Goal: Task Accomplishment & Management: Manage account settings

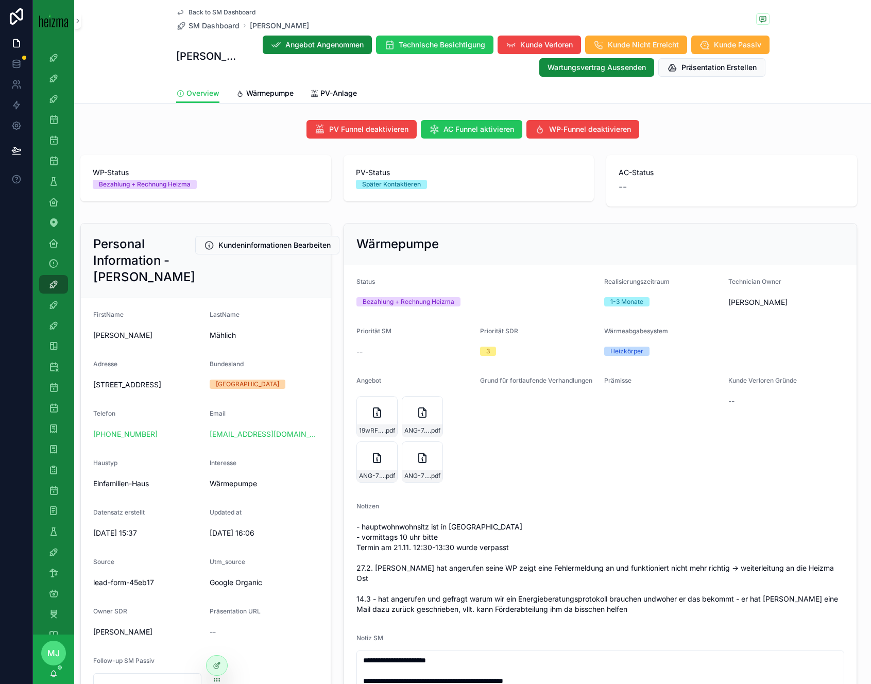
click at [221, 20] on div "Back to SM Dashboard SM Dashboard [PERSON_NAME]" at bounding box center [242, 19] width 133 height 23
click at [220, 25] on span "SM Dashboard" at bounding box center [213, 26] width 51 height 10
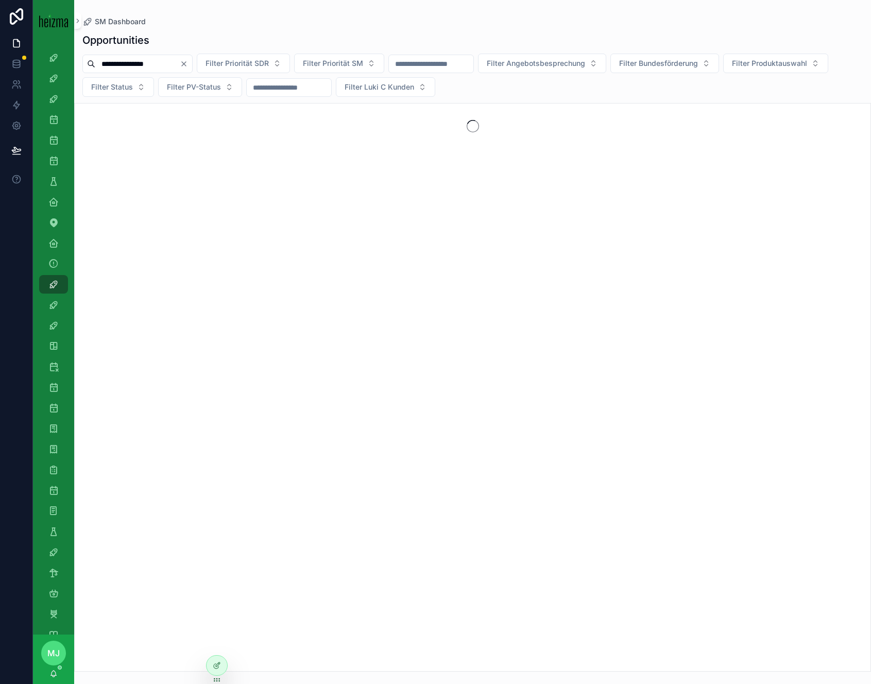
click at [160, 61] on input "**********" at bounding box center [137, 64] width 84 height 14
type input "*******"
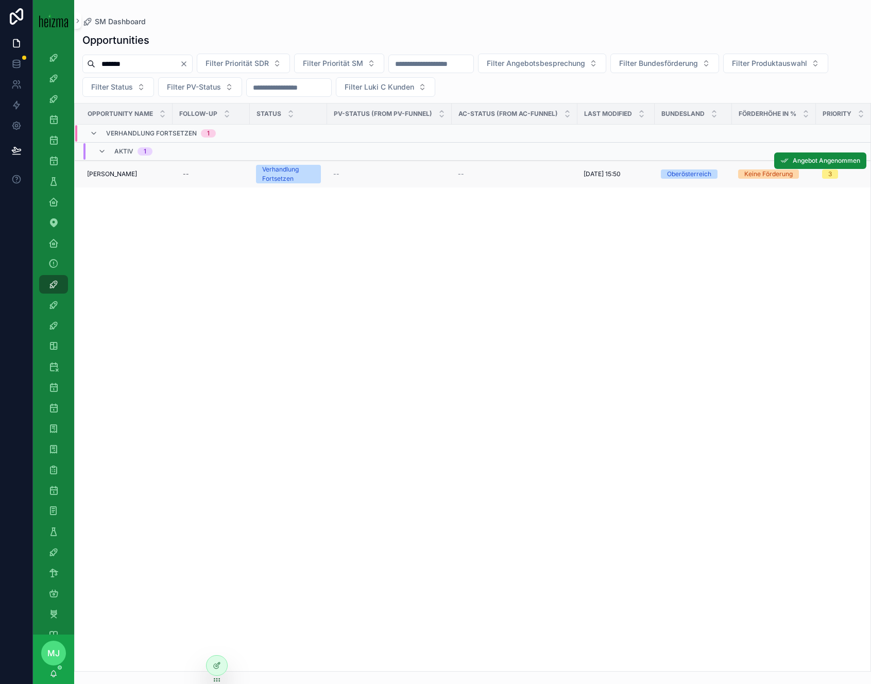
click at [110, 174] on span "[PERSON_NAME]" at bounding box center [112, 174] width 50 height 8
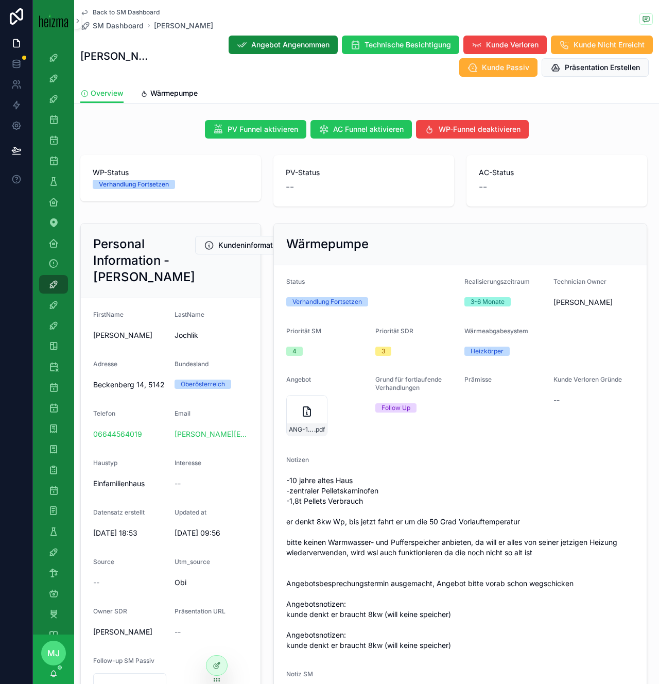
click at [137, 13] on span "Back to SM Dashboard" at bounding box center [126, 12] width 67 height 8
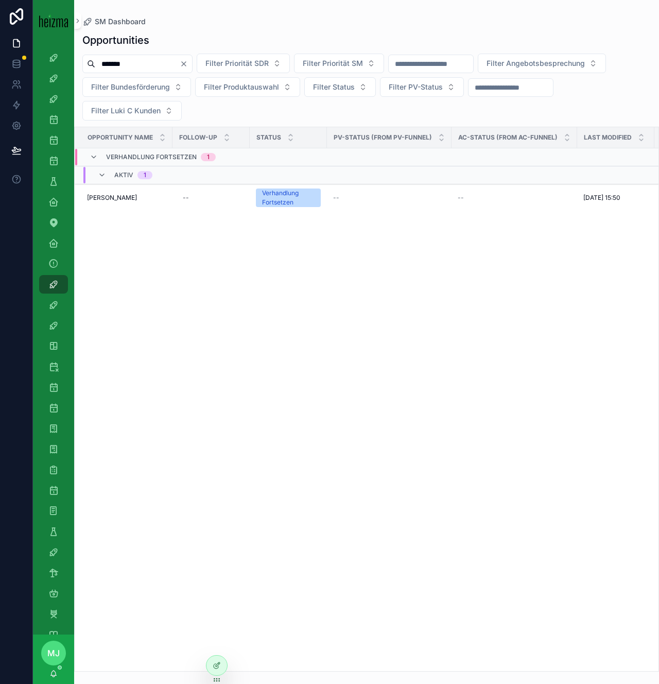
click at [118, 62] on input "*******" at bounding box center [137, 64] width 84 height 14
click at [117, 62] on input "*******" at bounding box center [137, 64] width 84 height 14
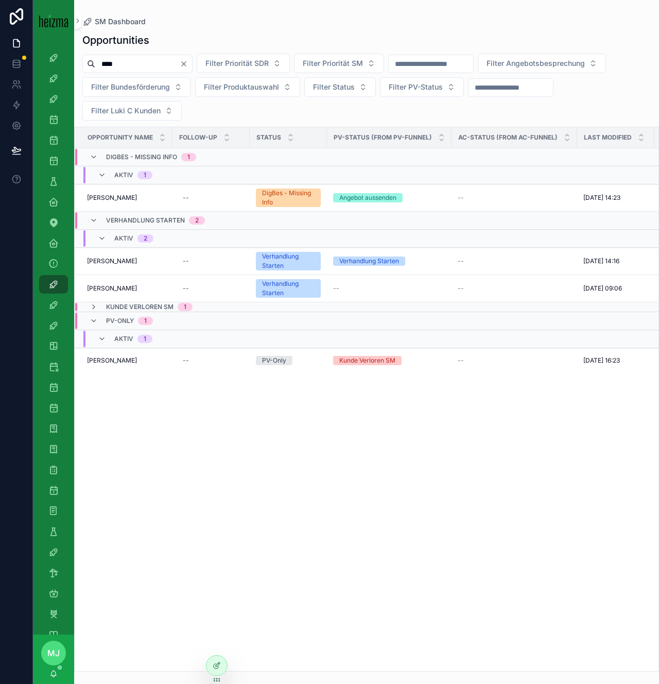
type input "****"
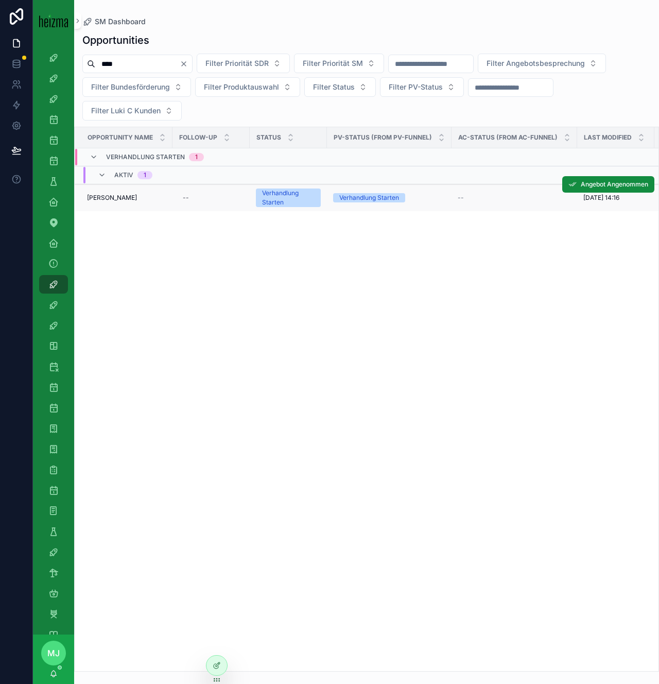
click at [122, 200] on span "[PERSON_NAME]" at bounding box center [112, 198] width 50 height 8
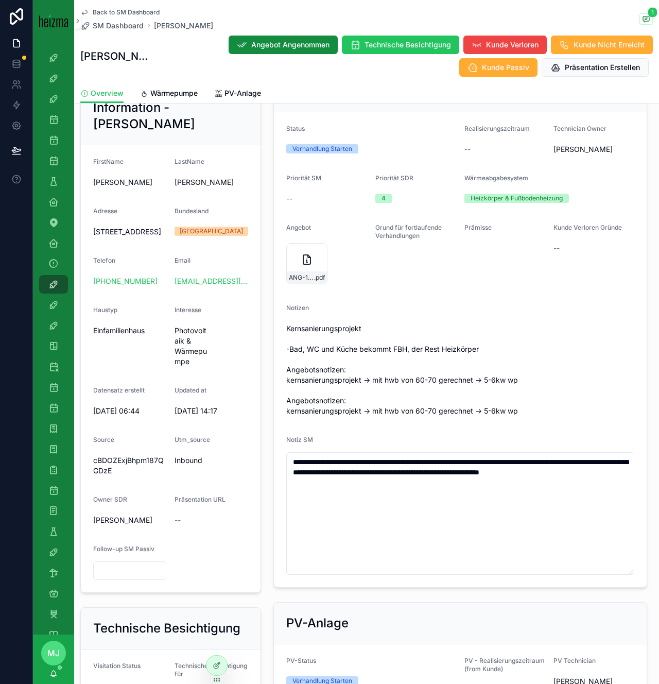
scroll to position [153, 0]
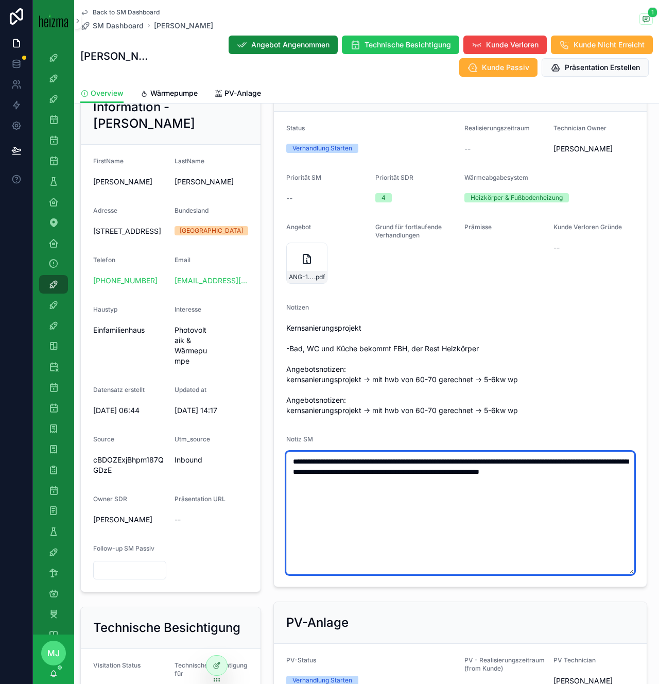
click at [423, 491] on textarea "**********" at bounding box center [460, 513] width 348 height 123
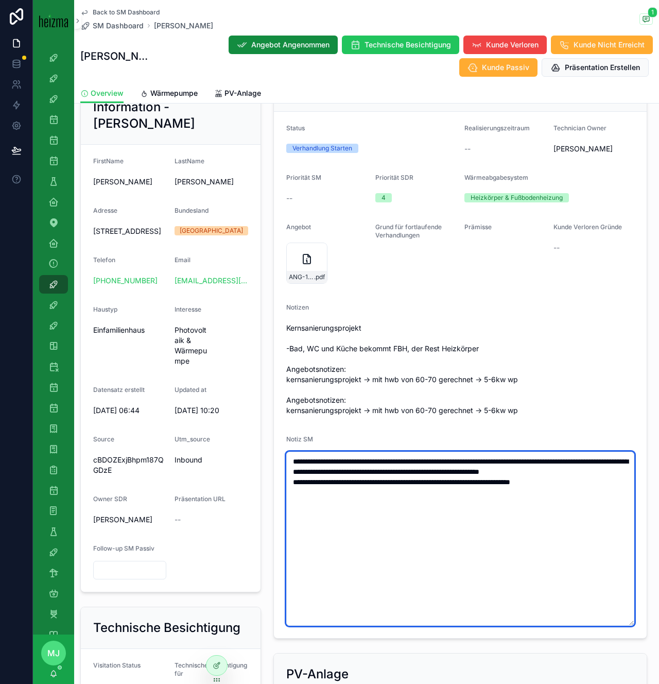
type textarea "**********"
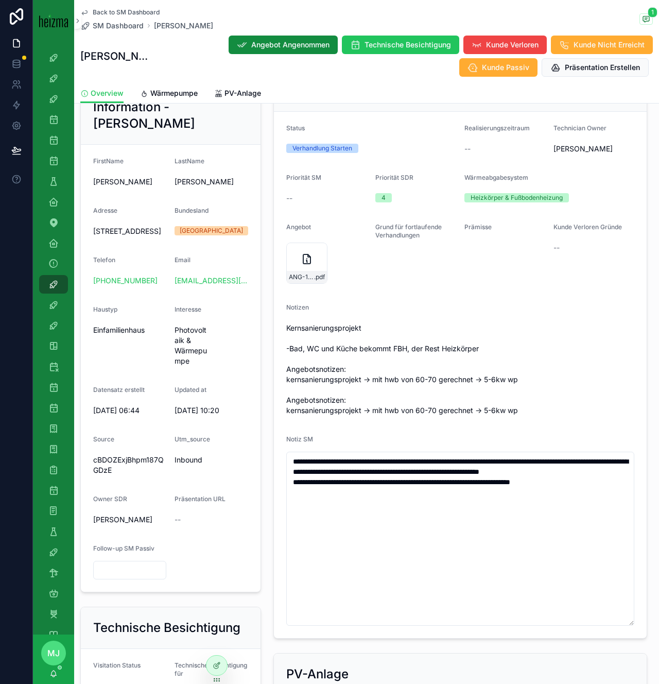
click at [368, 336] on span "Kernsanierungsprojekt -Bad, WC und Küche bekommt FBH, der Rest Heizkörper Angeb…" at bounding box center [460, 369] width 348 height 93
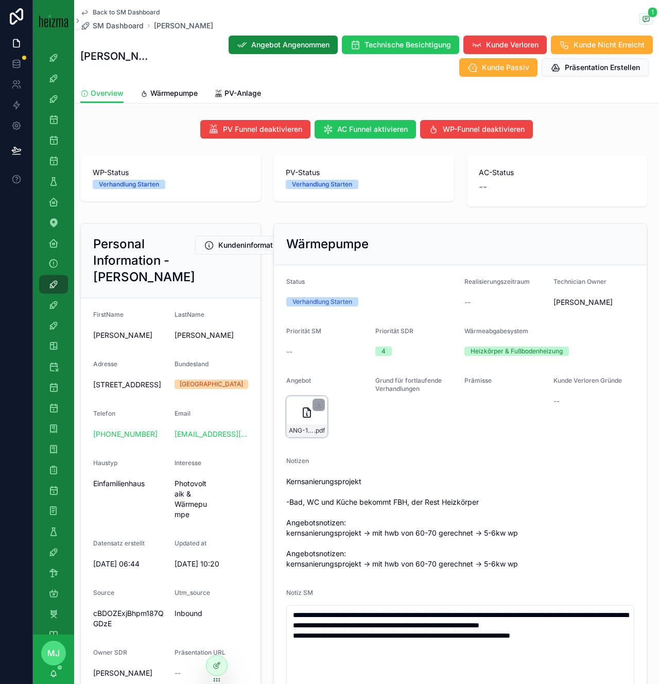
scroll to position [37, 0]
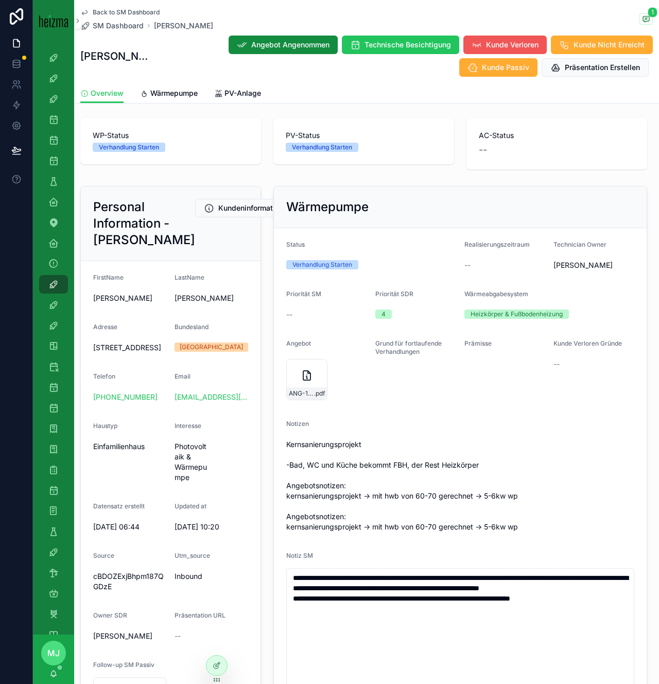
click at [492, 44] on span "Kunde Verloren" at bounding box center [512, 45] width 53 height 10
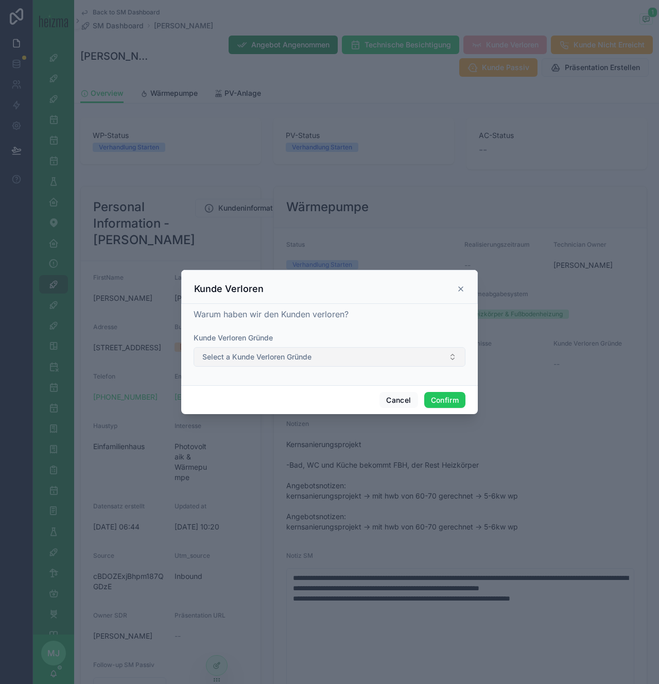
click at [304, 362] on button "Select a Kunde Verloren Gründe" at bounding box center [330, 357] width 272 height 20
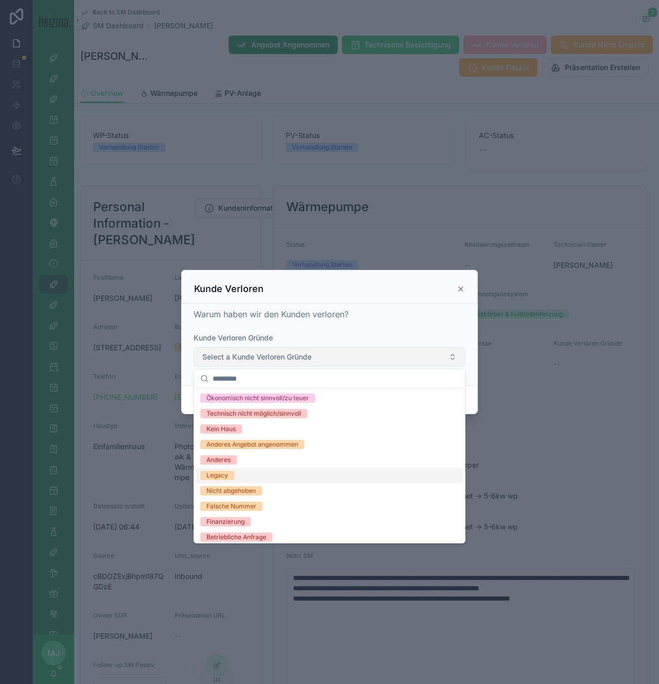
scroll to position [112, 0]
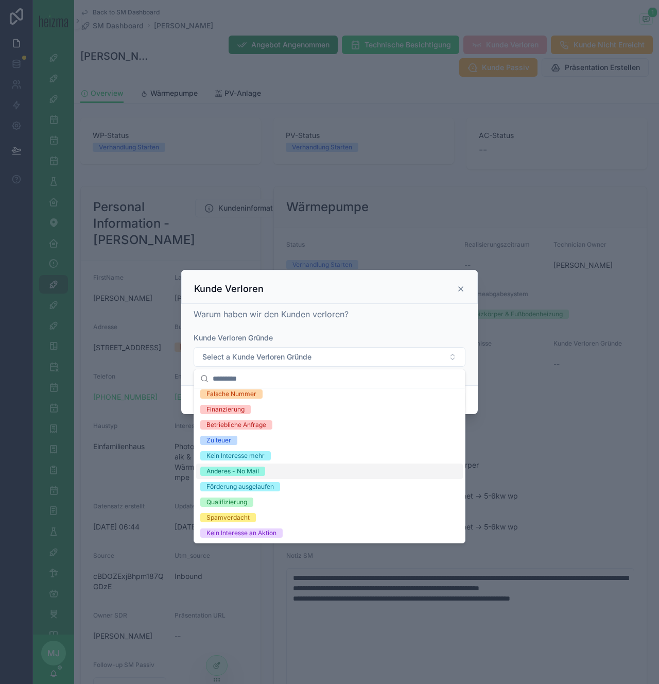
click at [282, 469] on div "Anderes - No Mail" at bounding box center [329, 470] width 267 height 15
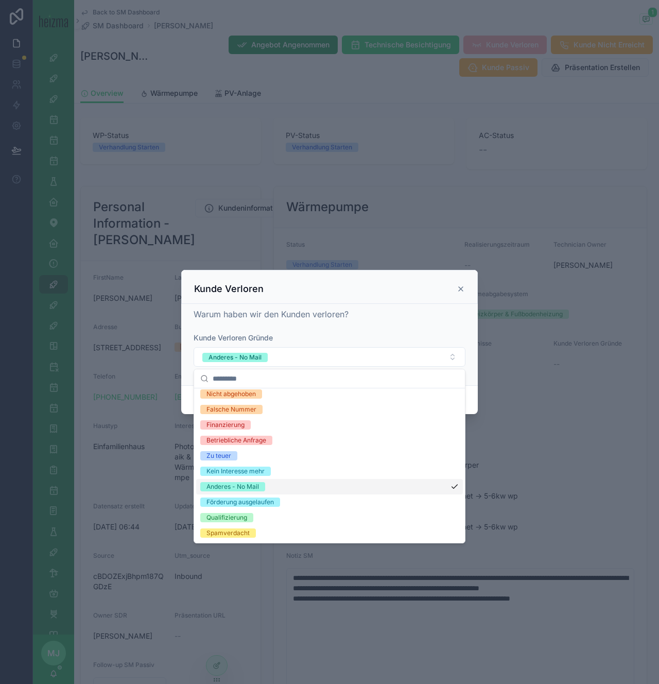
scroll to position [128, 0]
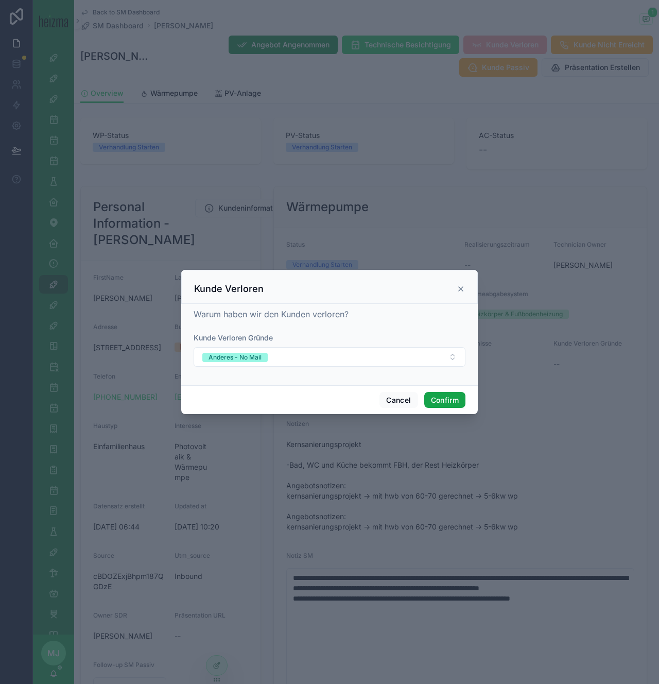
click at [435, 397] on button "Confirm" at bounding box center [444, 400] width 41 height 16
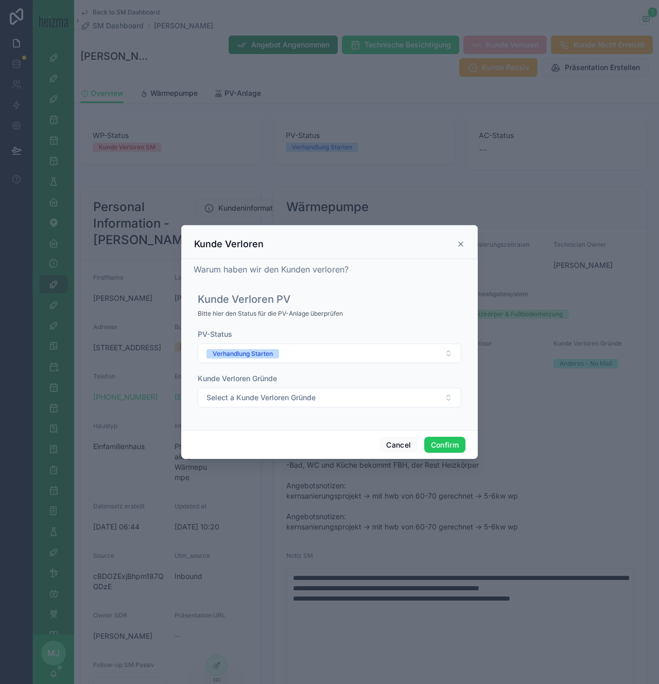
click at [291, 364] on div "PV-Status Verhandlung Starten Kunde Verloren Gründe Select a Kunde Verloren Grü…" at bounding box center [330, 373] width 264 height 89
click at [291, 360] on button "Verhandlung Starten" at bounding box center [330, 353] width 264 height 20
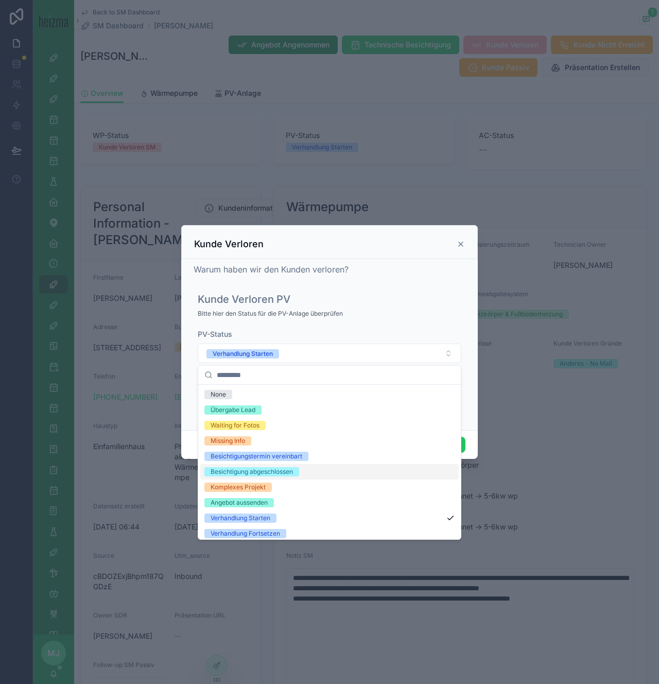
scroll to position [81, 0]
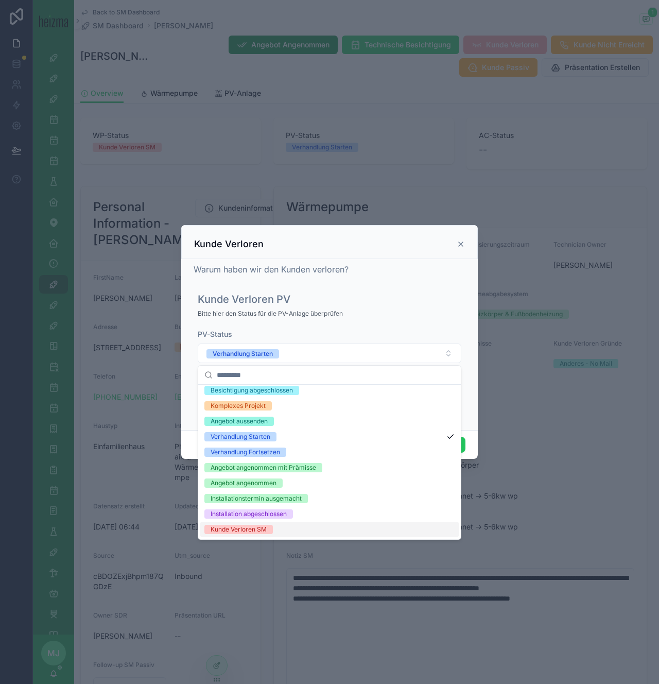
click at [285, 530] on div "Kunde Verloren SM" at bounding box center [329, 529] width 258 height 15
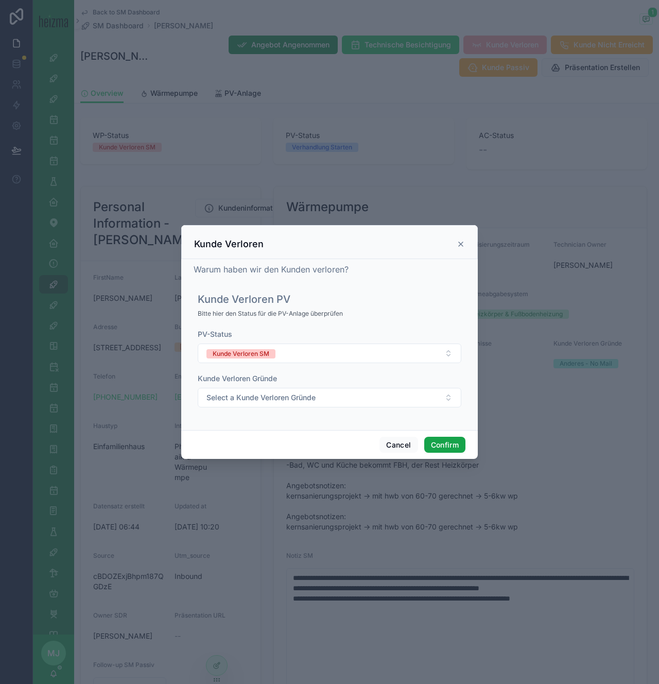
click at [442, 441] on button "Confirm" at bounding box center [444, 445] width 41 height 16
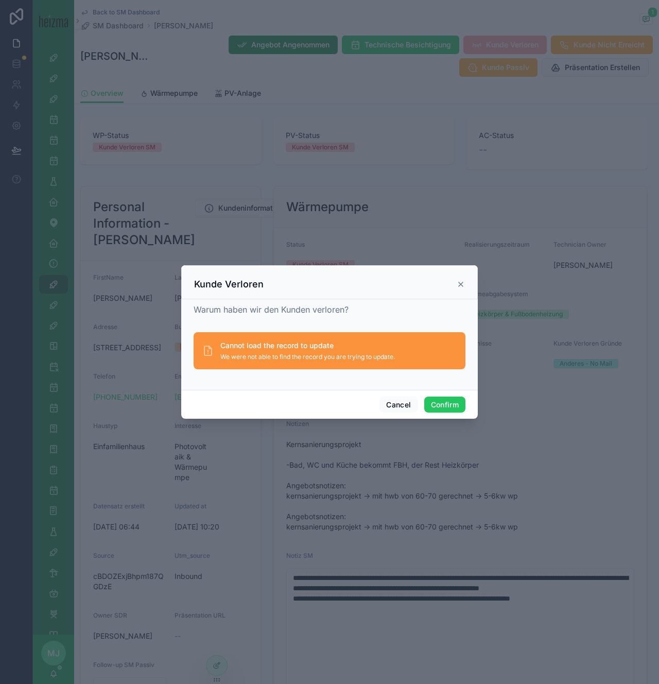
click at [460, 286] on icon at bounding box center [461, 284] width 8 height 8
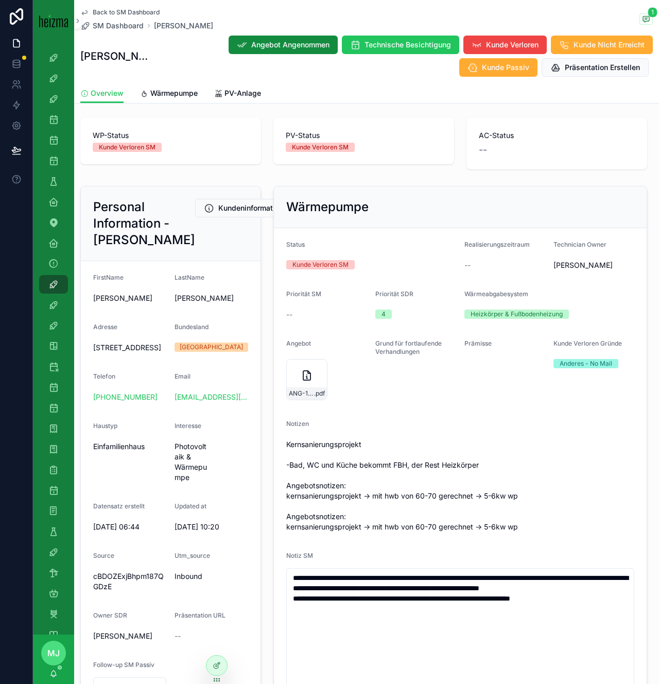
click at [143, 11] on span "Back to SM Dashboard" at bounding box center [126, 12] width 67 height 8
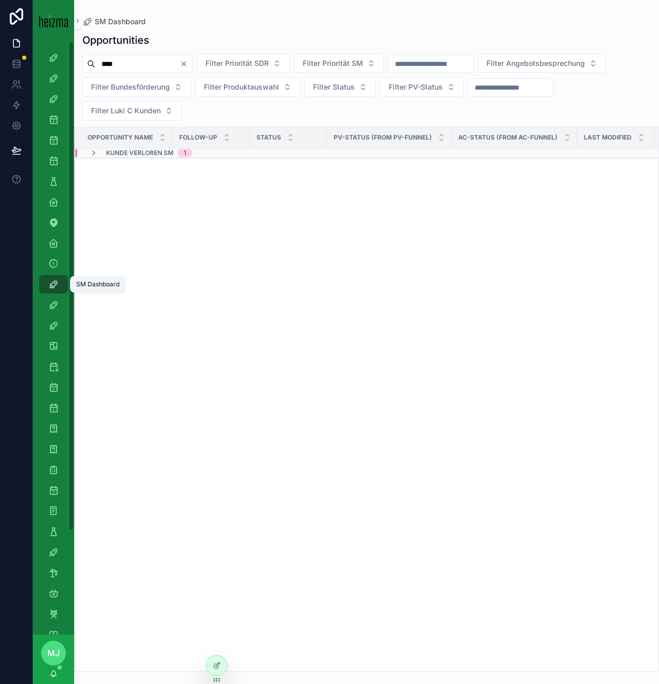
click at [51, 290] on div "SM Dashboard" at bounding box center [53, 284] width 16 height 16
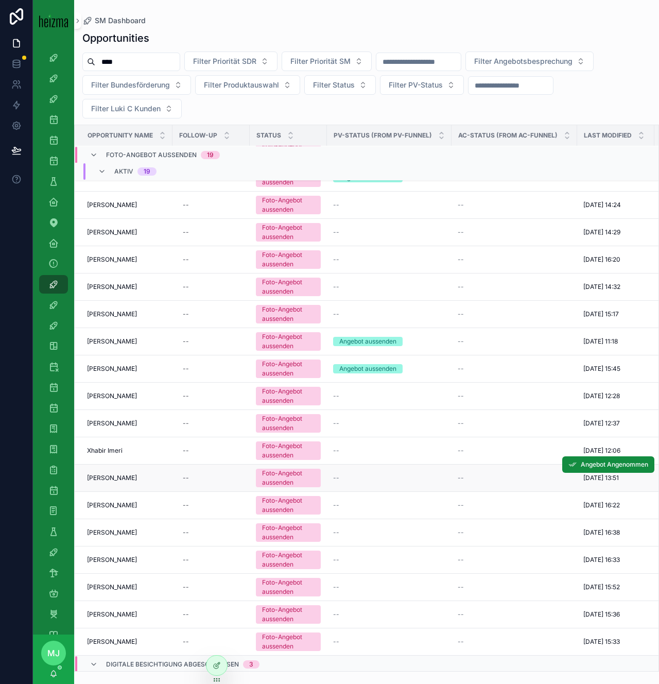
scroll to position [51, 0]
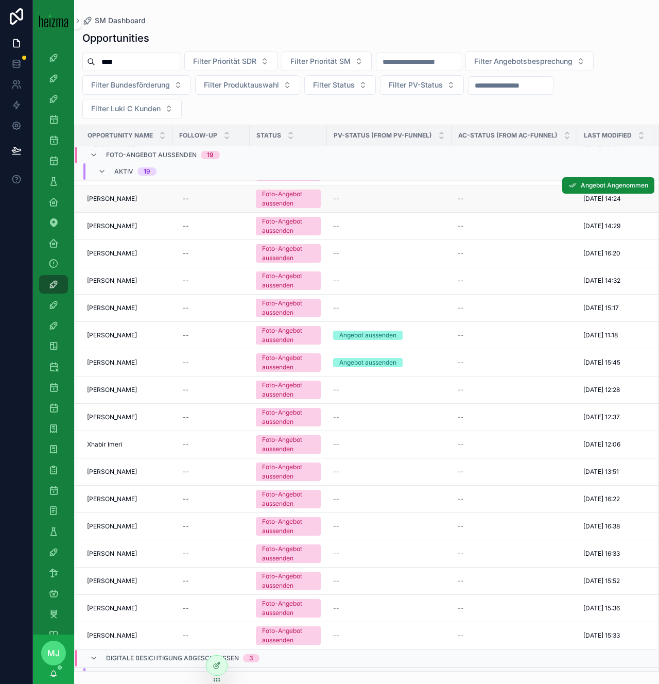
click at [112, 196] on span "Mario Slemenik" at bounding box center [112, 199] width 50 height 8
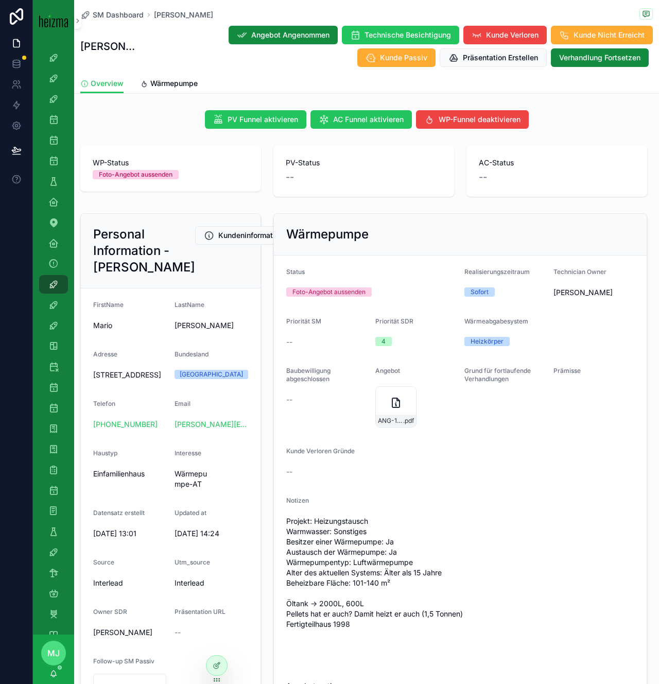
scroll to position [553, 0]
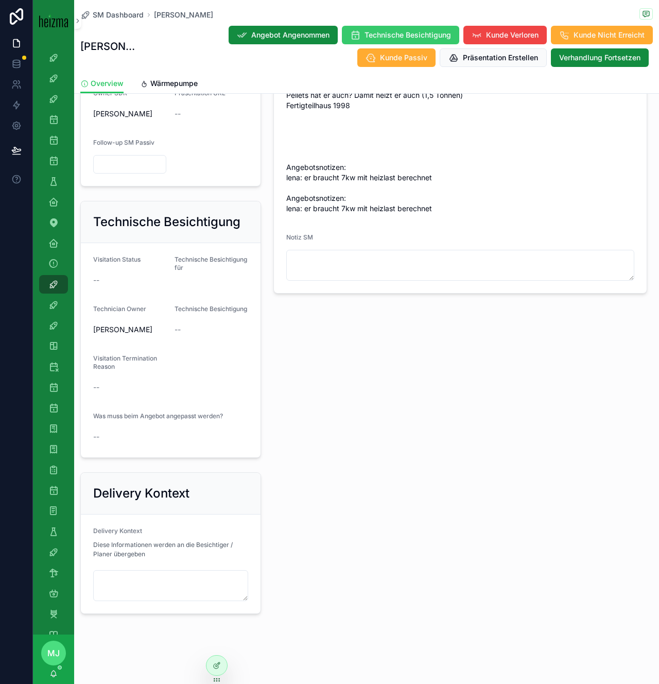
click at [342, 42] on button "Technische Besichtigung" at bounding box center [400, 35] width 117 height 19
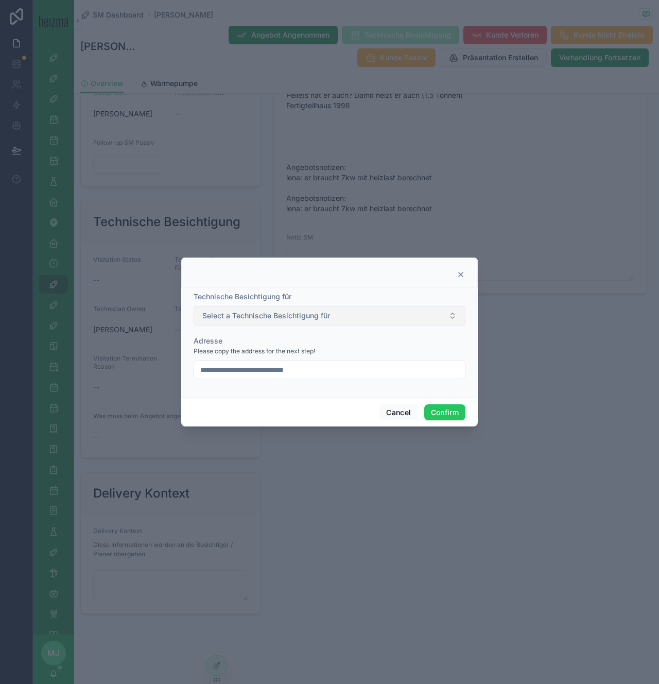
click at [407, 317] on button "Select a Technische Besichtigung für" at bounding box center [330, 316] width 272 height 20
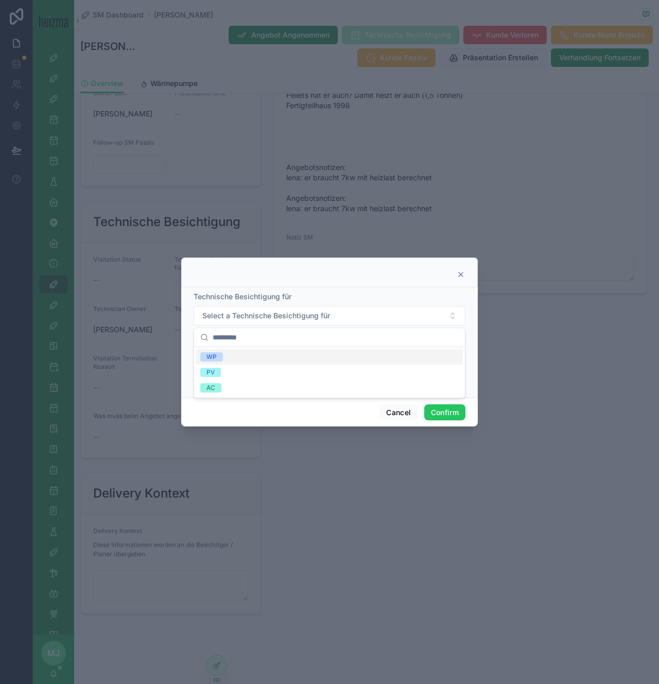
click at [314, 356] on div "WP" at bounding box center [329, 356] width 267 height 15
click at [426, 292] on div "Technische Besichtigung für" at bounding box center [330, 296] width 272 height 10
click at [448, 415] on button "Confirm" at bounding box center [444, 412] width 41 height 16
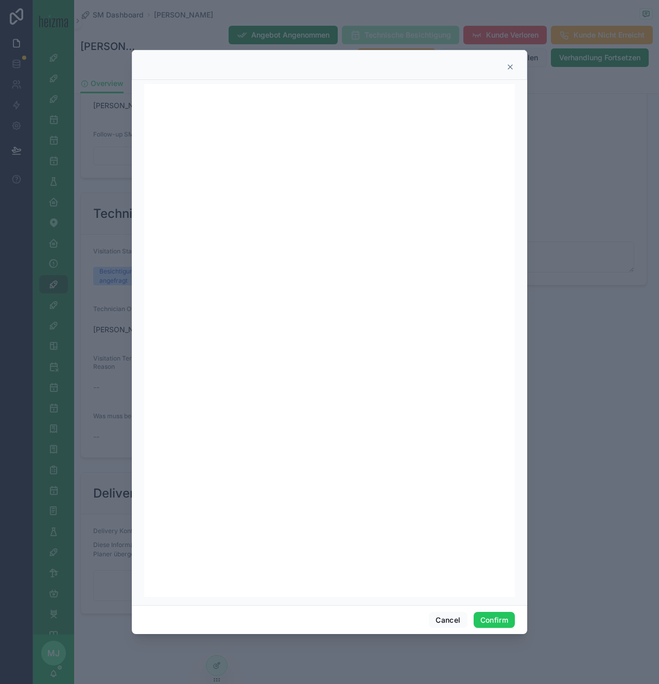
click at [99, 13] on div at bounding box center [329, 342] width 659 height 684
click at [512, 66] on icon at bounding box center [510, 67] width 8 height 8
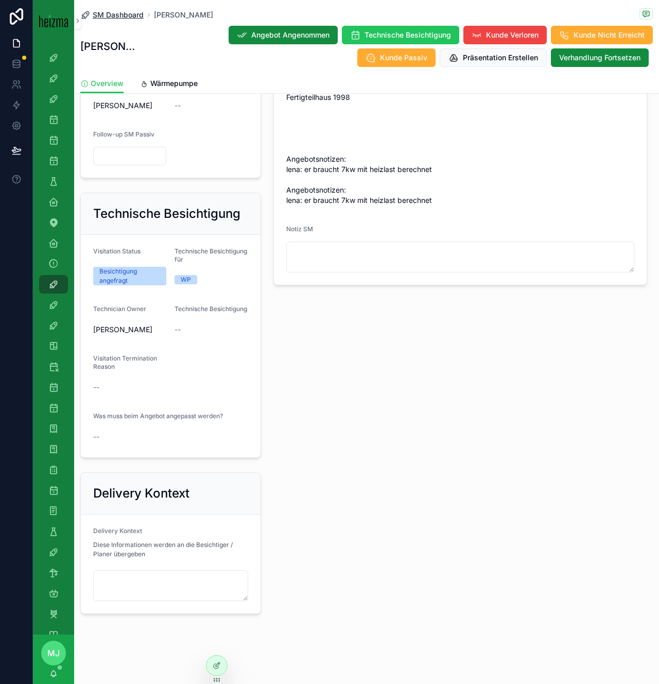
click at [120, 15] on span "SM Dashboard" at bounding box center [118, 15] width 51 height 10
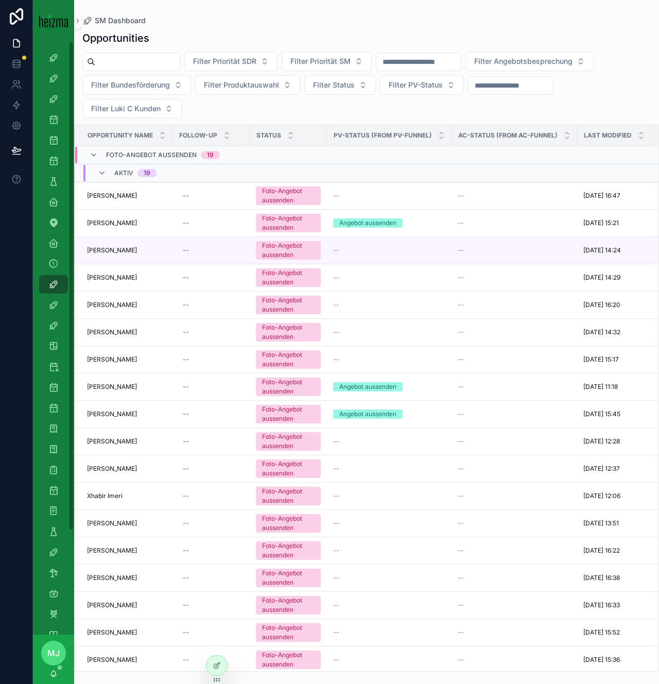
click at [263, 28] on div "Opportunities Filter Priorität SDR Filter Priorität SM Filter Angebotsbesprechu…" at bounding box center [366, 348] width 585 height 647
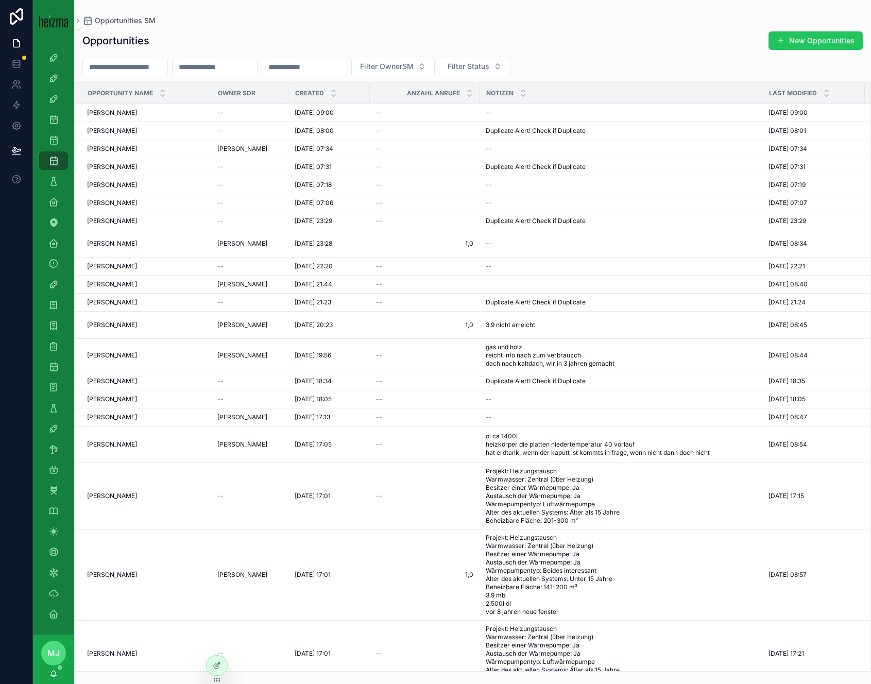
click at [188, 27] on div "Opportunities New Opportunities Filter OwnerSM Filter Status Opportunity Name O…" at bounding box center [472, 348] width 796 height 647
click at [49, 283] on icon "scrollable content" at bounding box center [53, 284] width 10 height 10
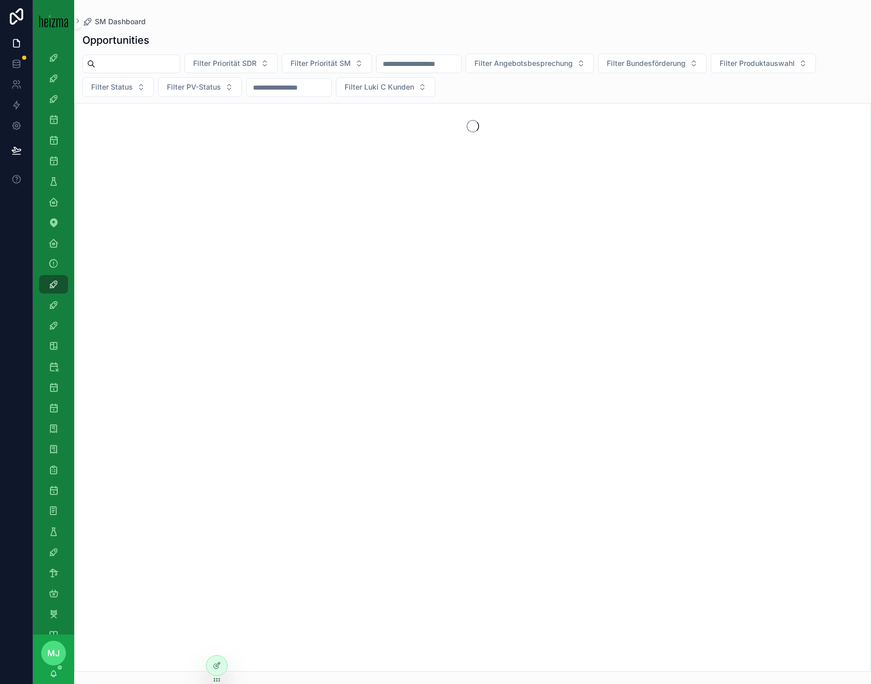
click at [162, 69] on input "scrollable content" at bounding box center [137, 64] width 84 height 14
type input "*******"
click at [154, 99] on div "Opportunities ******* Filter Priorität SDR Filter Priorität SM Filter Angebotsb…" at bounding box center [472, 349] width 796 height 645
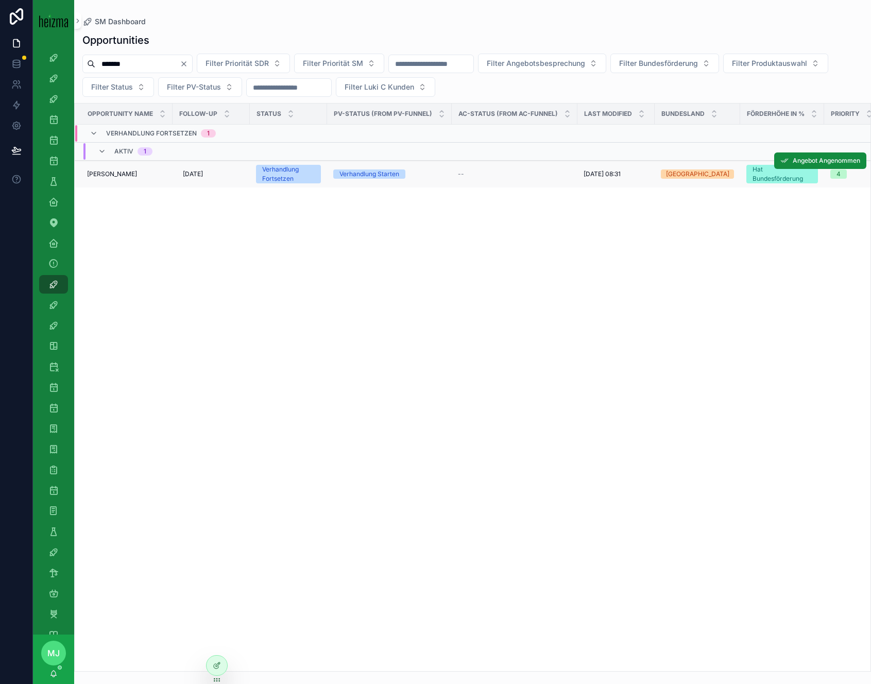
click at [116, 174] on span "Agnieszka Valenta" at bounding box center [112, 174] width 50 height 8
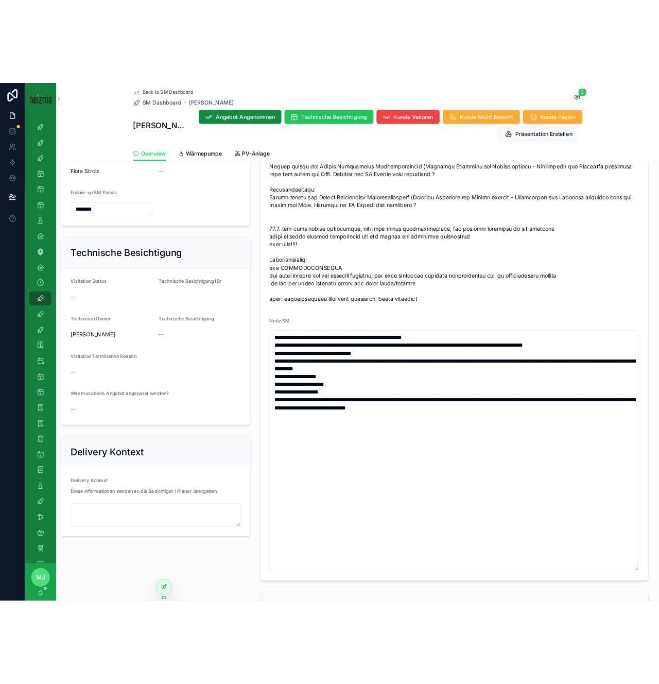
scroll to position [536, 0]
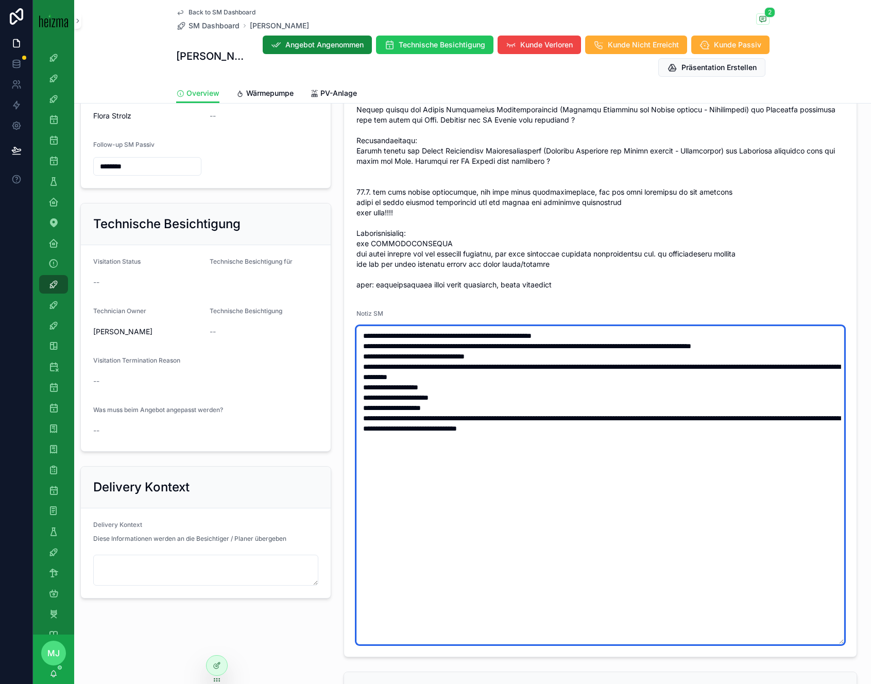
click at [688, 437] on textarea "**********" at bounding box center [600, 485] width 488 height 318
click at [466, 442] on textarea "**********" at bounding box center [600, 485] width 488 height 318
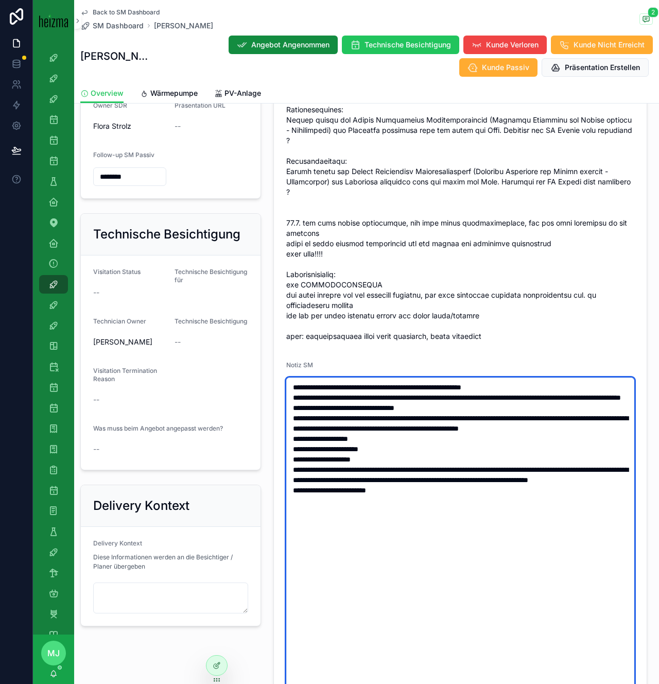
scroll to position [574, 0]
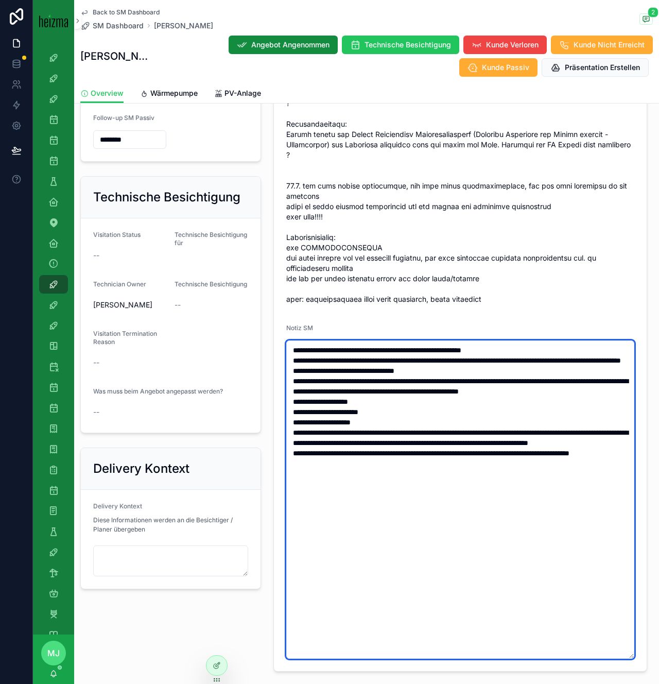
type textarea "**********"
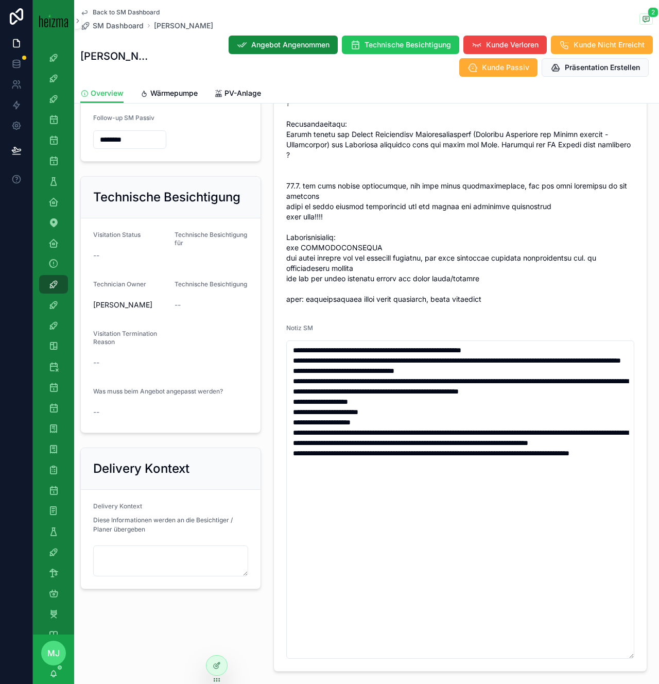
click at [453, 240] on span "scrollable content" at bounding box center [460, 104] width 348 height 402
click at [389, 55] on div "Angebot Angenommen Technische Besichtigung Kunde Verloren Kunde Nicht Erreicht …" at bounding box center [400, 56] width 505 height 42
click at [389, 46] on span "Technische Besichtigung" at bounding box center [408, 45] width 86 height 10
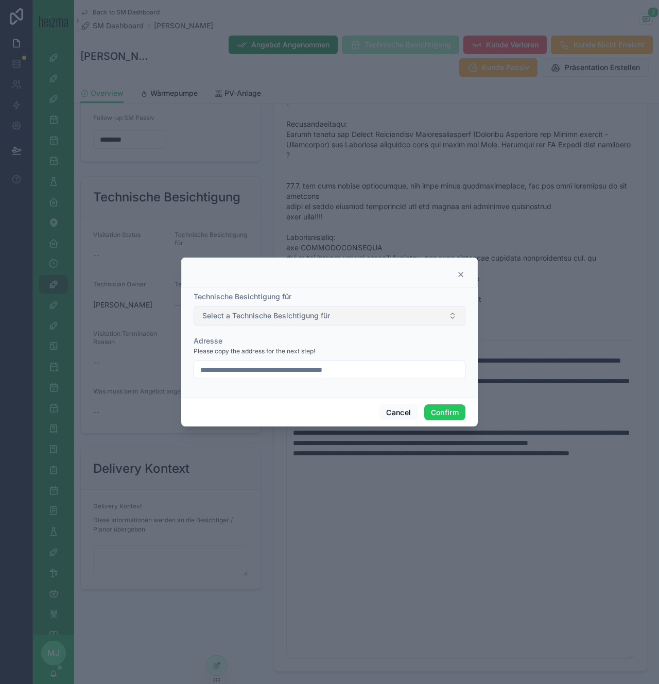
click at [271, 318] on span "Select a Technische Besichtigung für" at bounding box center [266, 315] width 128 height 10
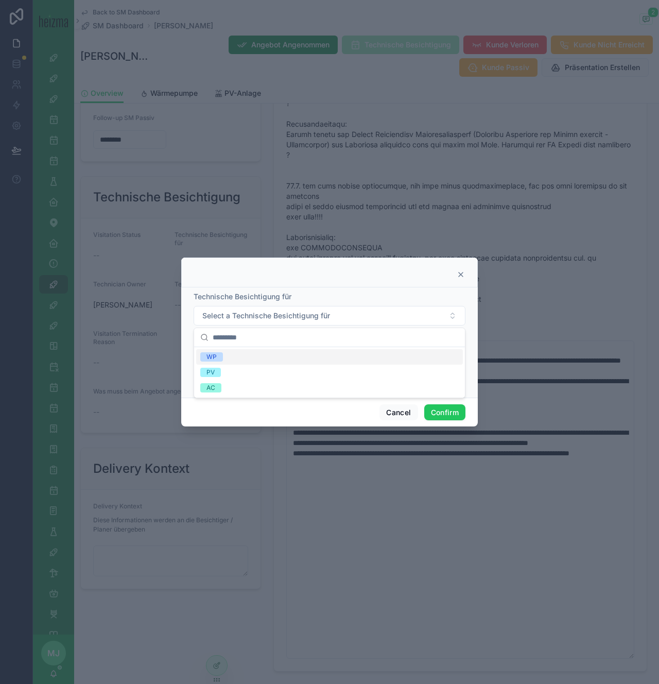
click at [261, 359] on div "WP" at bounding box center [329, 356] width 267 height 15
click at [340, 279] on div at bounding box center [329, 272] width 297 height 30
click at [361, 352] on div "Please copy the address for the next step!" at bounding box center [330, 351] width 272 height 10
click at [439, 413] on button "Confirm" at bounding box center [444, 412] width 41 height 16
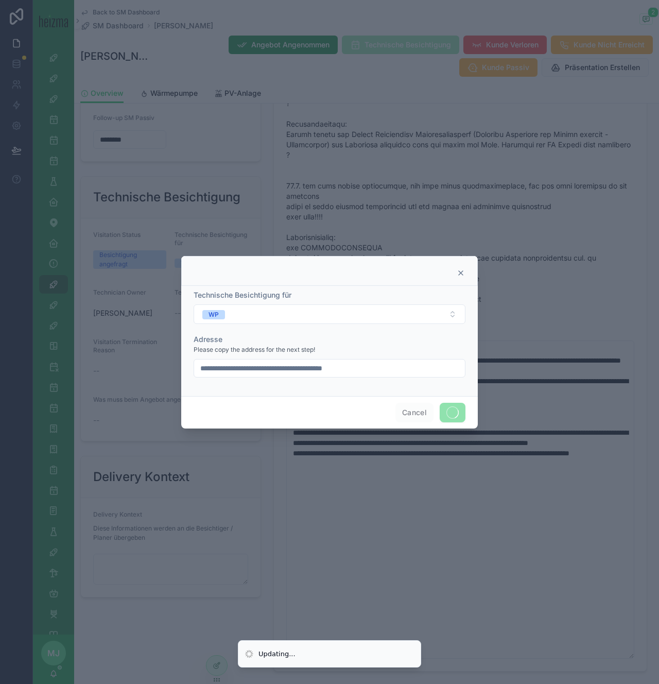
click at [366, 371] on input "**********" at bounding box center [329, 368] width 271 height 14
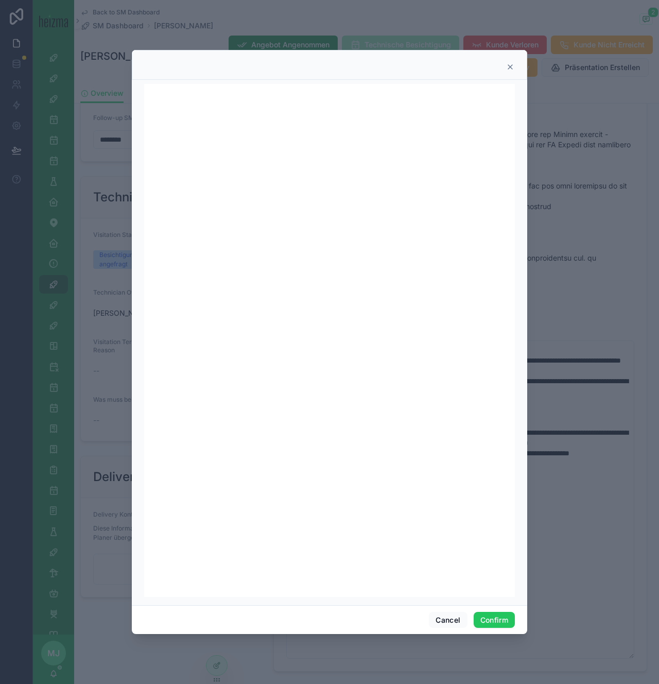
click at [509, 67] on icon at bounding box center [510, 67] width 4 height 4
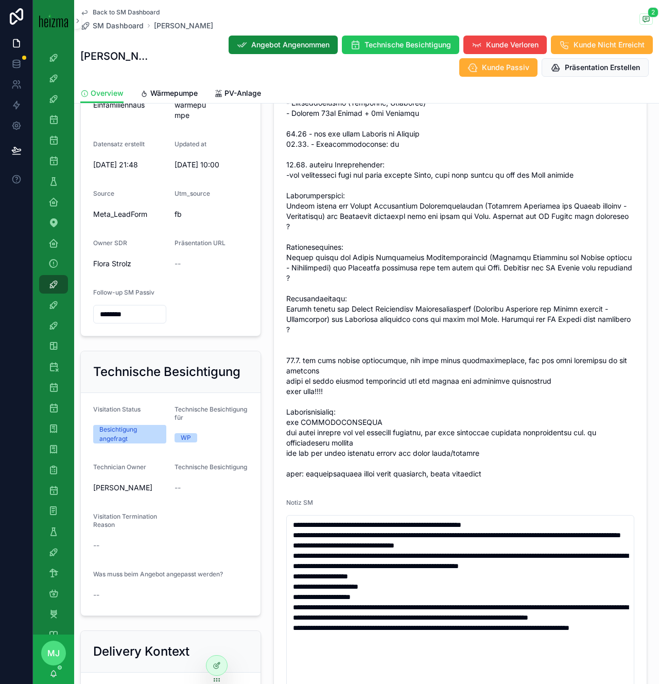
scroll to position [140, 0]
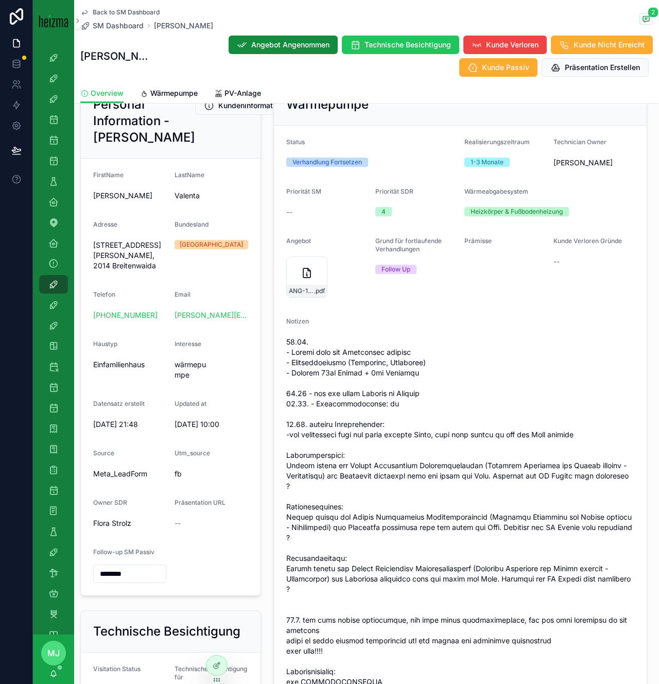
click at [120, 271] on span "Professor-Brenner-Straße 361, 2014 Breitenwaida" at bounding box center [129, 255] width 73 height 31
copy span "Professor-Brenner-Straße 361, 2014 Breitenwaida"
click at [393, 46] on span "Technische Besichtigung" at bounding box center [408, 45] width 86 height 10
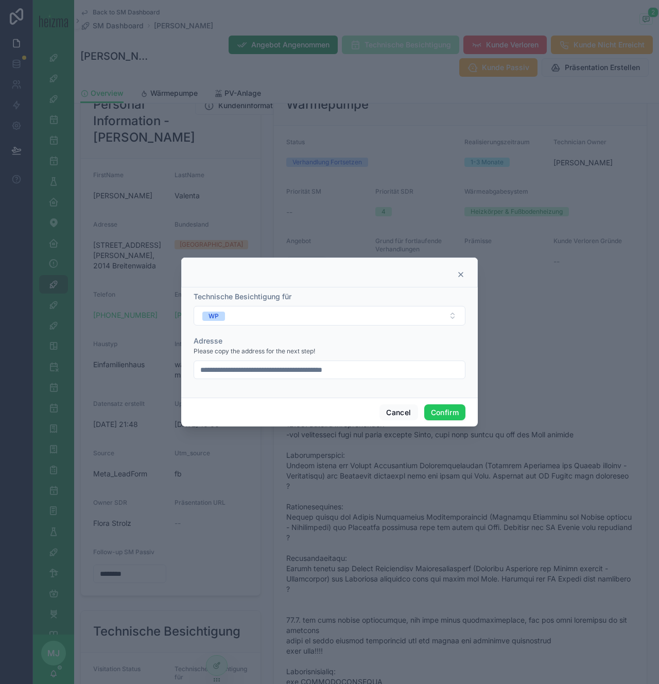
click at [393, 352] on div "Please copy the address for the next step!" at bounding box center [330, 351] width 272 height 10
click at [452, 414] on button "Confirm" at bounding box center [444, 412] width 41 height 16
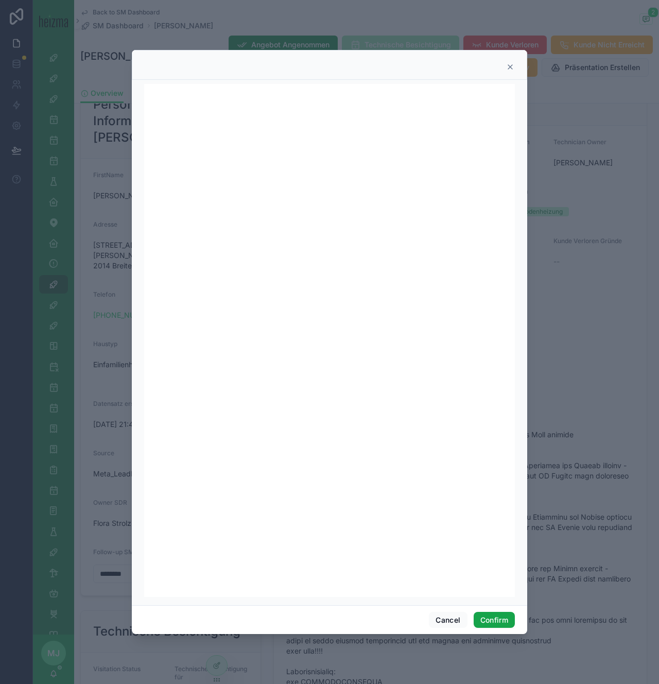
click at [499, 620] on button "Confirm" at bounding box center [494, 620] width 41 height 16
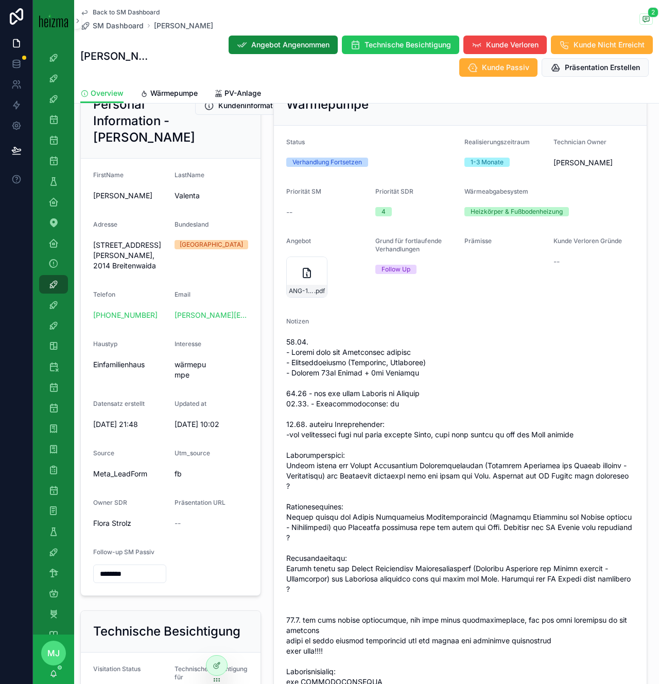
scroll to position [0, 0]
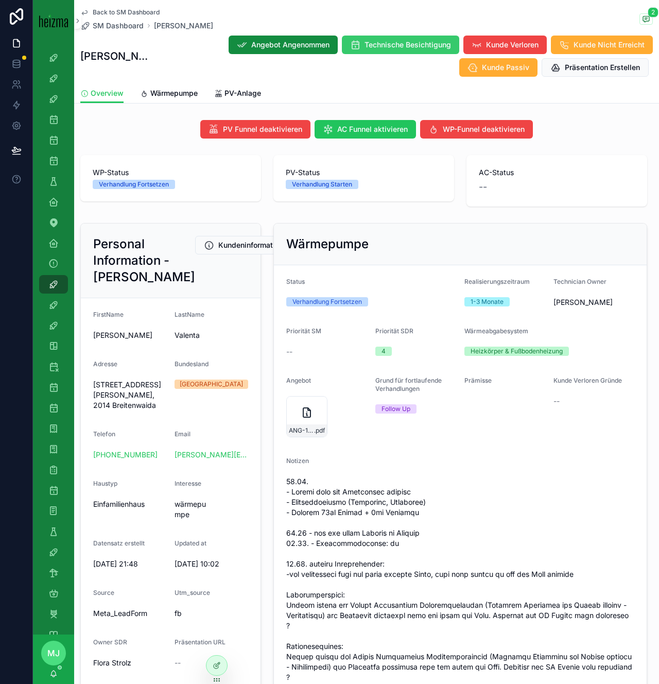
click at [377, 40] on span "Technische Besichtigung" at bounding box center [408, 45] width 86 height 10
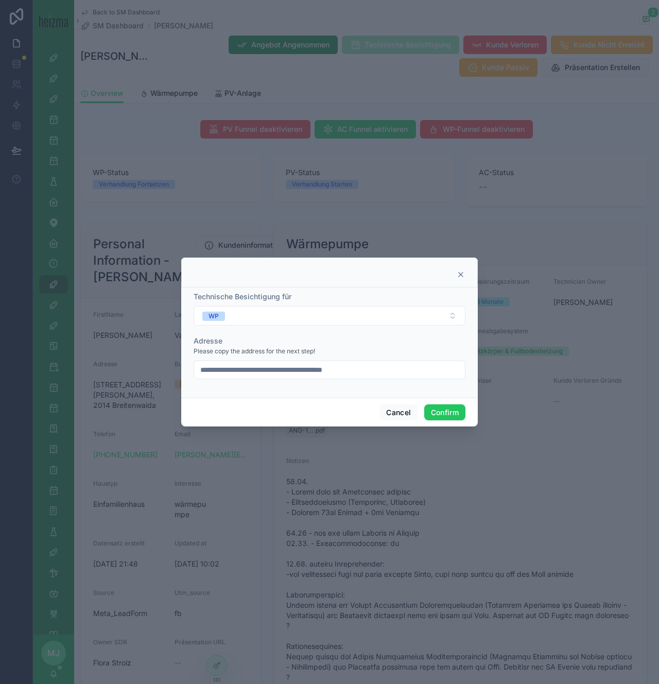
click at [458, 271] on icon at bounding box center [461, 274] width 8 height 8
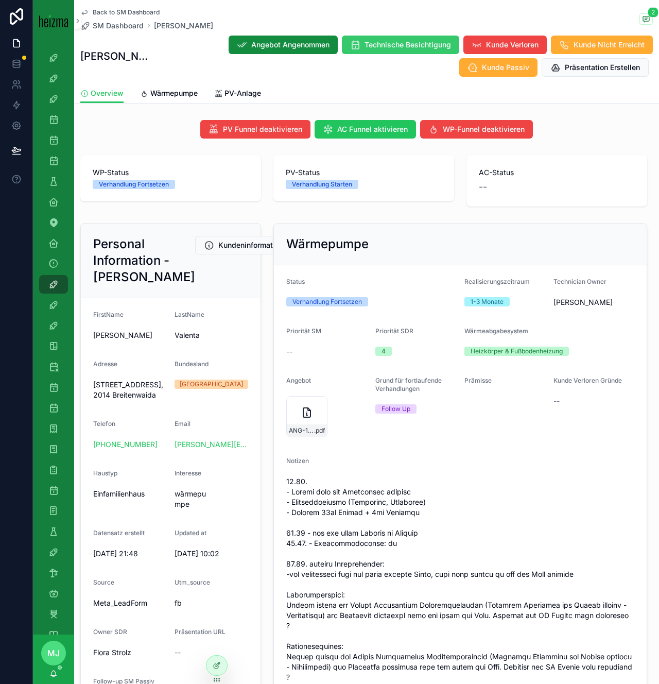
click at [387, 44] on span "Technische Besichtigung" at bounding box center [408, 45] width 86 height 10
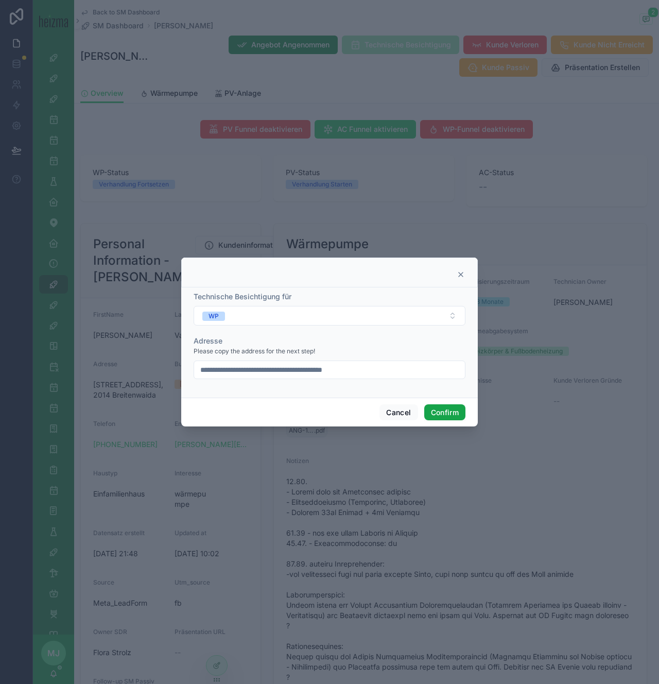
click at [454, 410] on button "Confirm" at bounding box center [444, 412] width 41 height 16
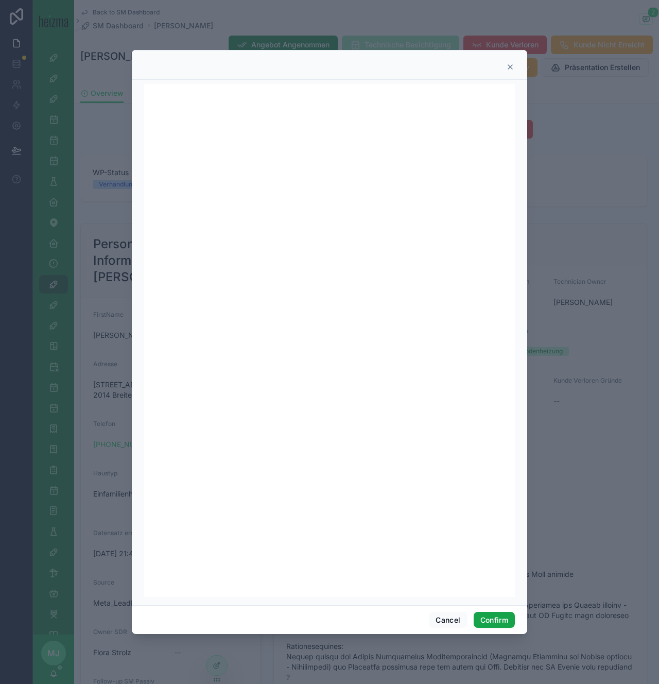
click at [493, 617] on button "Confirm" at bounding box center [494, 620] width 41 height 16
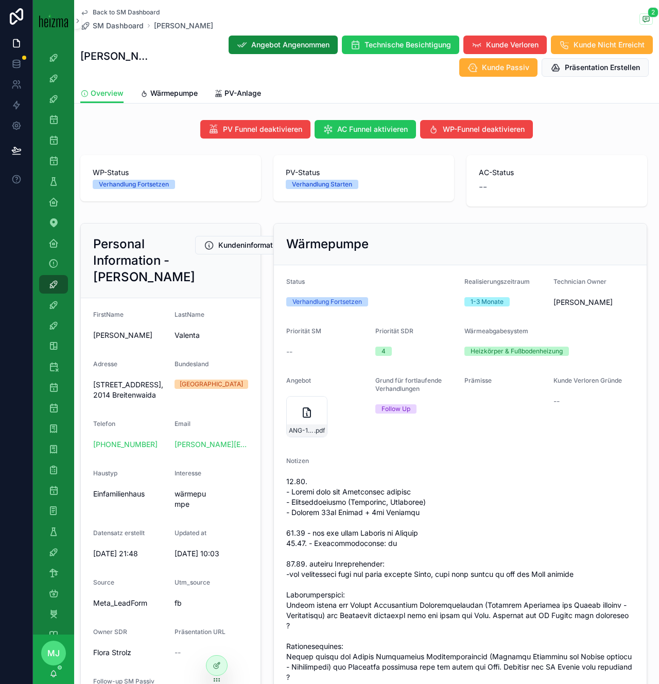
click at [317, 303] on div "Verhandlung Fortsetzen" at bounding box center [327, 301] width 70 height 9
click at [327, 303] on div "Verhandlung Fortsetzen" at bounding box center [327, 301] width 70 height 9
drag, startPoint x: 94, startPoint y: 438, endPoint x: 168, endPoint y: 438, distance: 74.1
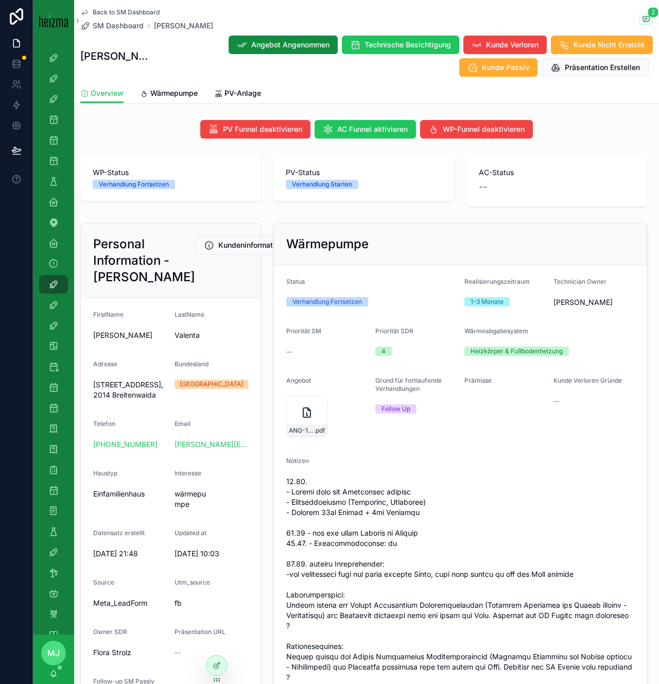
click at [168, 438] on form "FirstName Agnieszka LastName Valenta Adresse Professor-Brenner-Straße 361, 2014…" at bounding box center [171, 511] width 180 height 426
copy span "2014 Breitenwaida"
click at [646, 22] on icon "scrollable content" at bounding box center [646, 19] width 8 height 8
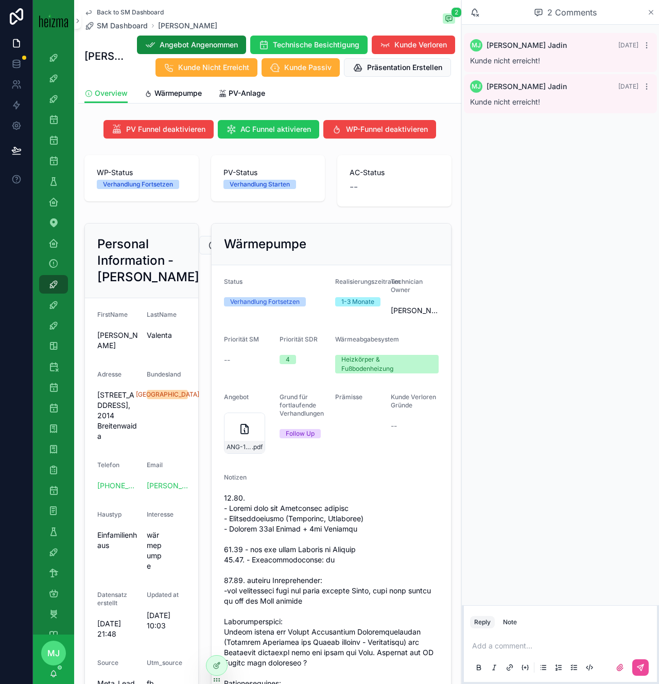
click at [652, 10] on icon "scrollable content" at bounding box center [651, 12] width 8 height 8
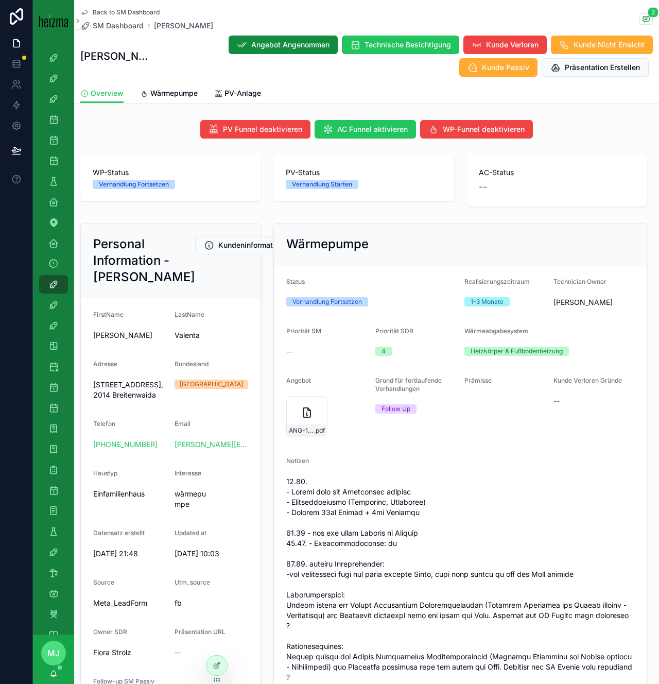
scroll to position [16, 0]
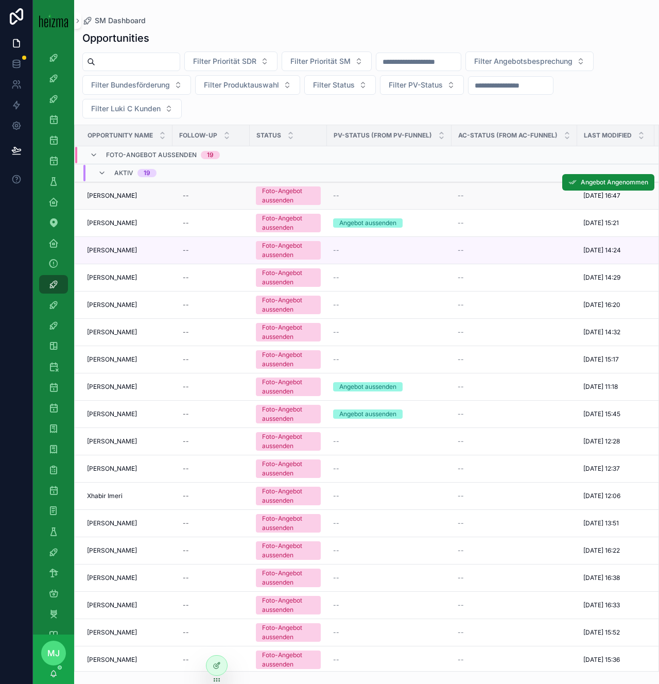
click at [110, 196] on span "[PERSON_NAME]" at bounding box center [112, 196] width 50 height 8
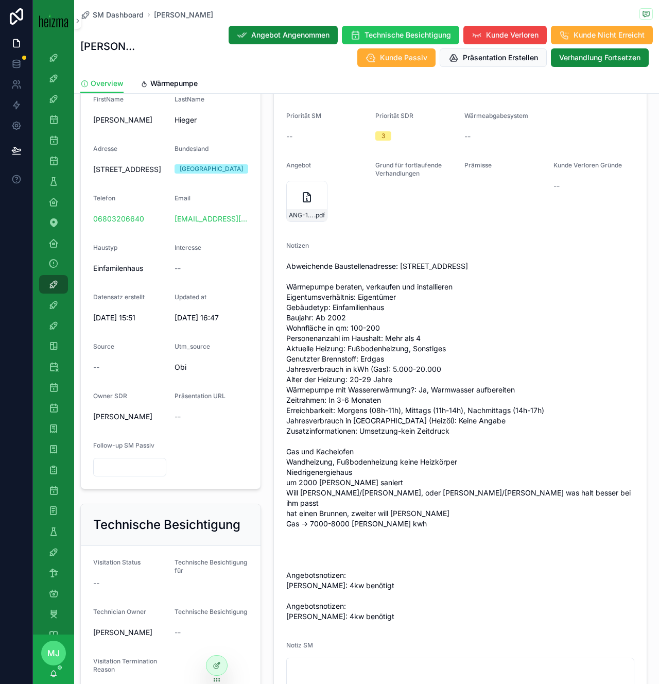
scroll to position [206, 0]
click at [319, 189] on icon "scrollable content" at bounding box center [319, 188] width 0 height 4
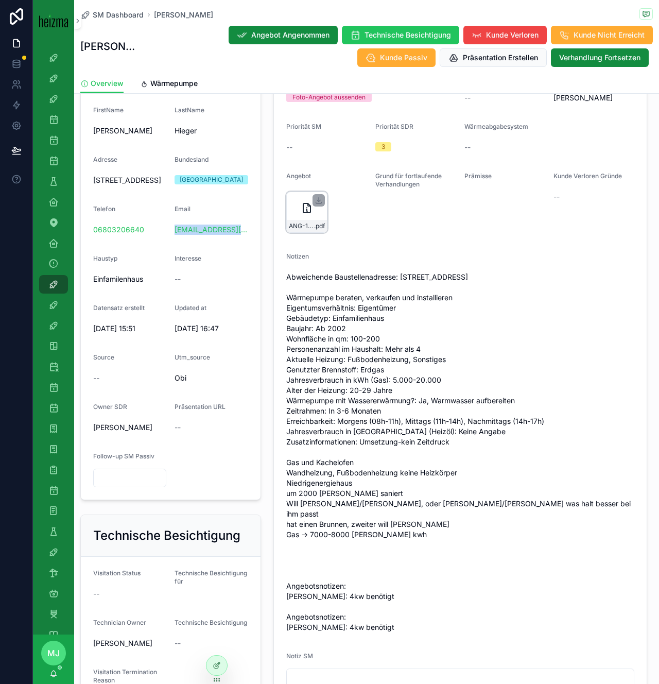
scroll to position [175, 0]
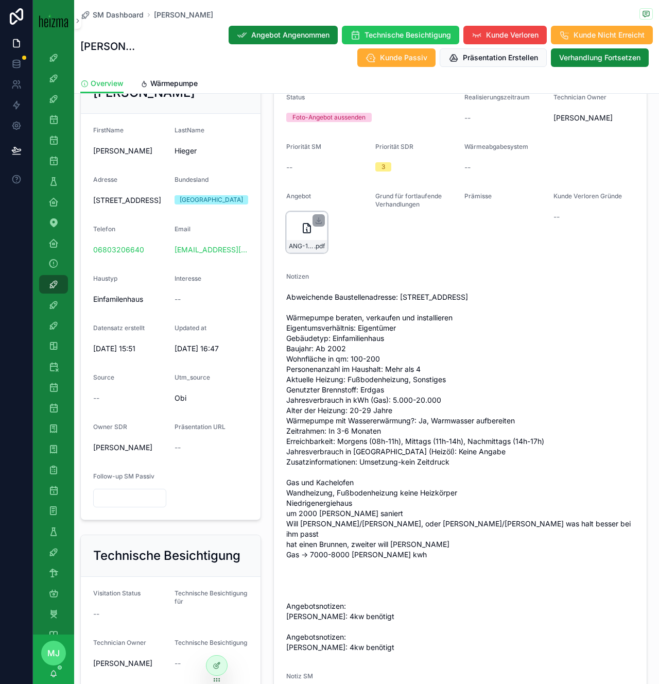
click at [477, 394] on span "Abweichende Baustellenadresse: Arnikaweg 95, , 1220 Wien Wärmepumpe beraten, ve…" at bounding box center [460, 472] width 348 height 360
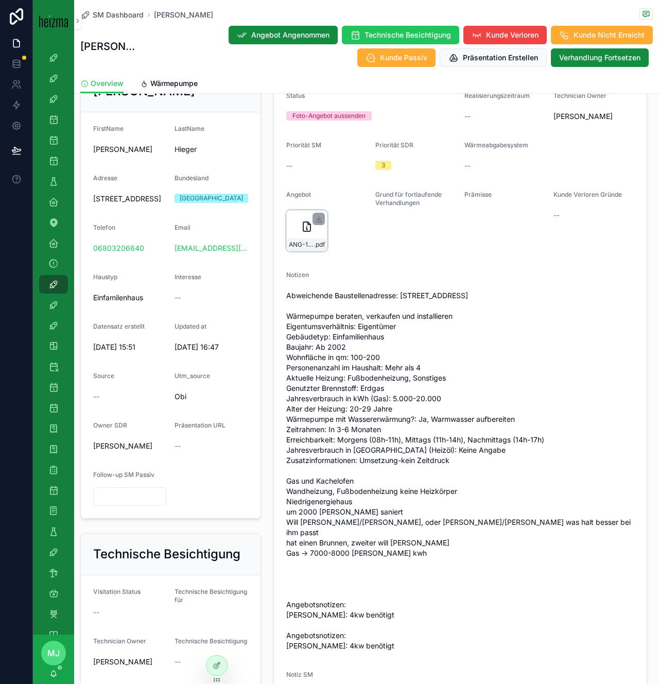
scroll to position [159, 0]
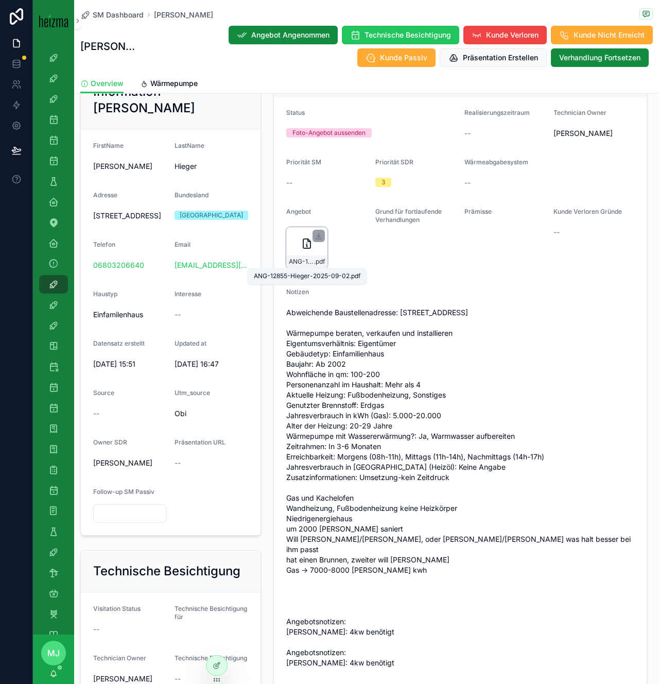
click at [302, 258] on span "ANG-12855-Hieger-2025-09-02" at bounding box center [301, 261] width 25 height 8
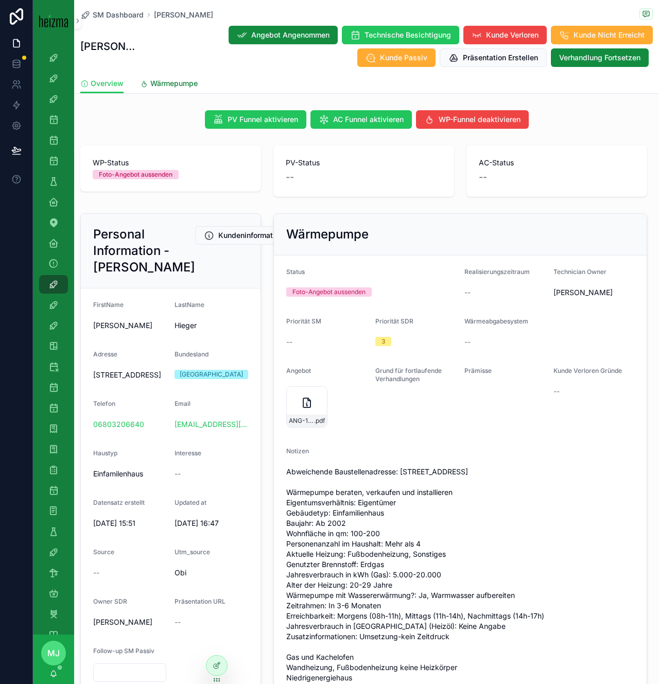
click at [175, 83] on span "Wärmepumpe" at bounding box center [173, 83] width 47 height 10
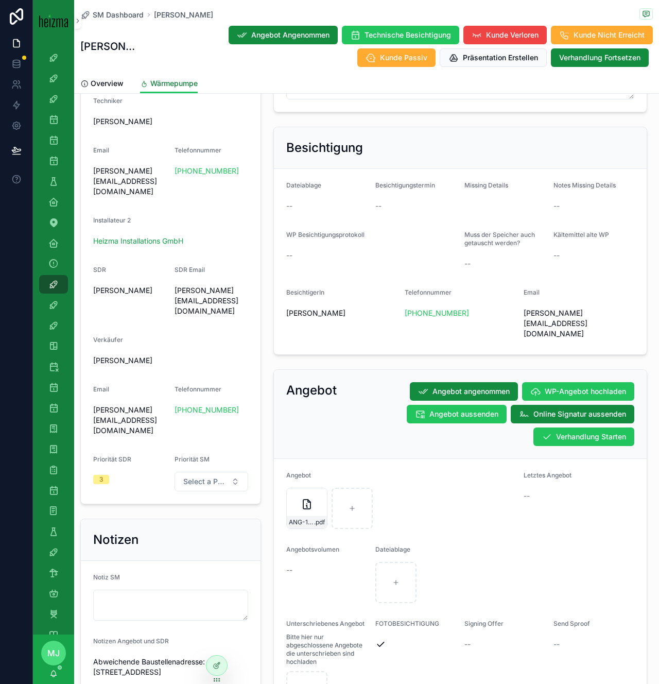
scroll to position [698, 0]
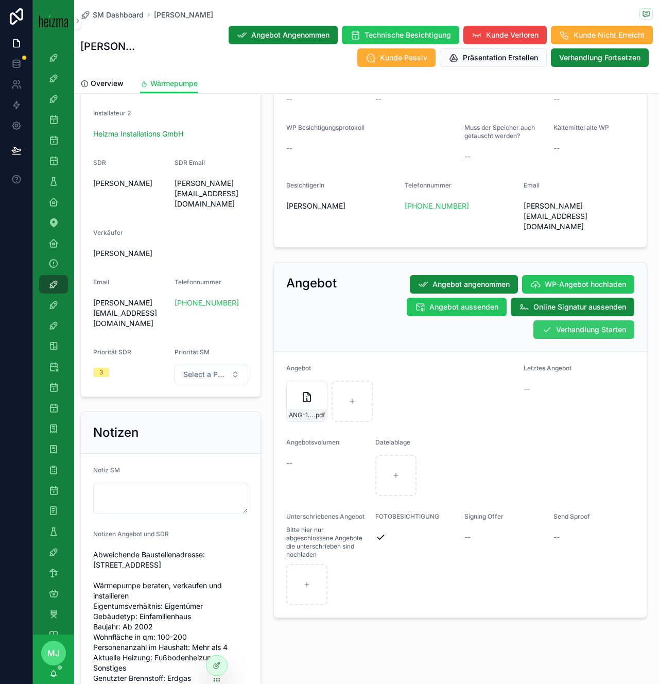
click at [560, 320] on button "Verhandlung Starten" at bounding box center [583, 329] width 101 height 19
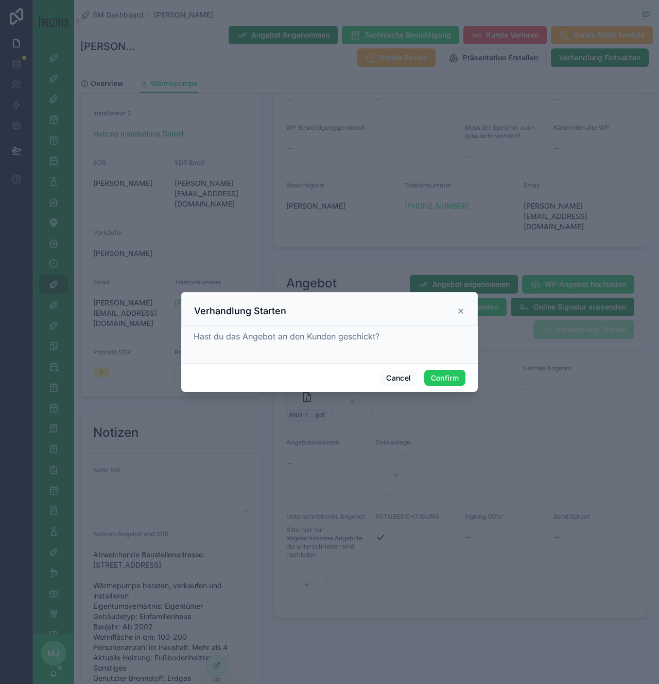
click at [451, 367] on div "Cancel Confirm" at bounding box center [329, 377] width 297 height 29
click at [450, 373] on button "Confirm" at bounding box center [444, 378] width 41 height 16
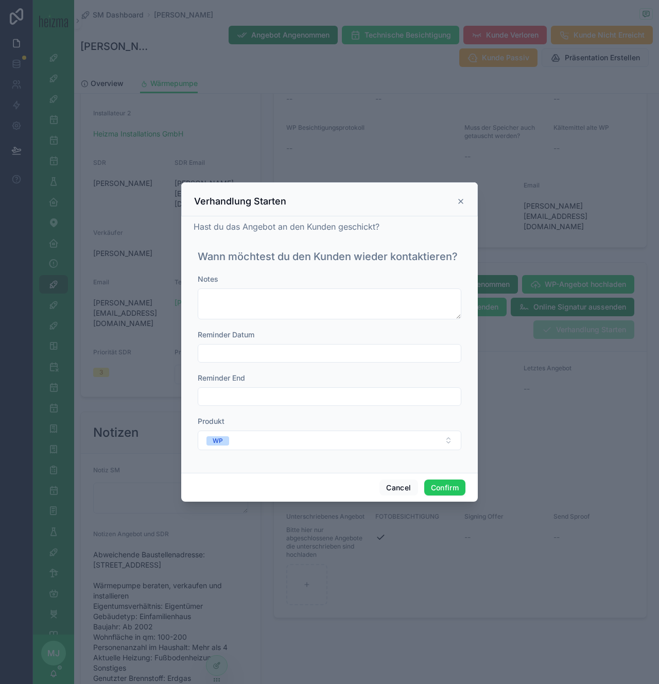
click at [253, 342] on div "Reminder Datum" at bounding box center [330, 345] width 264 height 33
click at [252, 351] on input "text" at bounding box center [329, 353] width 263 height 14
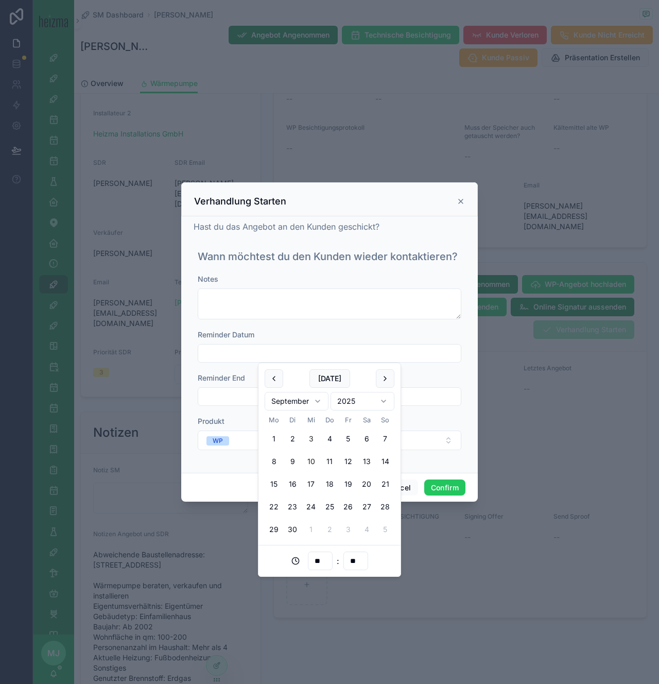
click at [306, 461] on button "10" at bounding box center [311, 461] width 19 height 19
type input "**********"
click at [440, 487] on button "Confirm" at bounding box center [444, 487] width 41 height 16
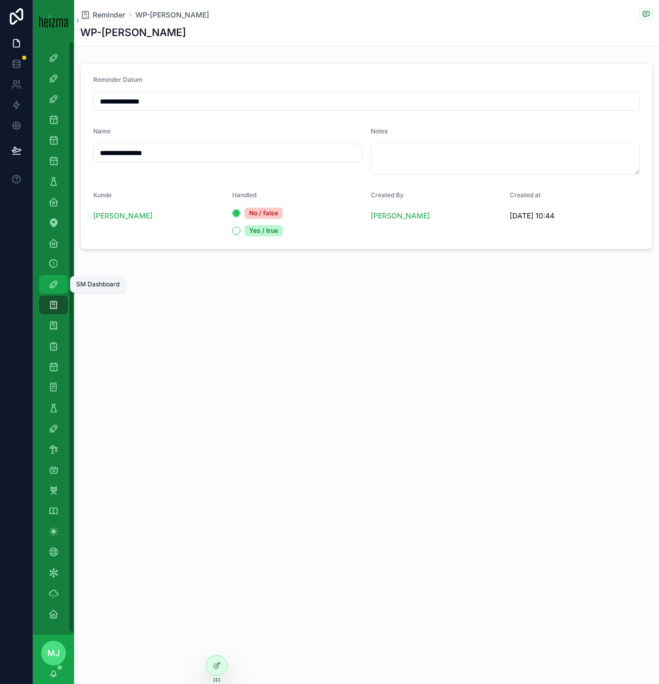
click at [57, 282] on icon "scrollable content" at bounding box center [53, 284] width 10 height 10
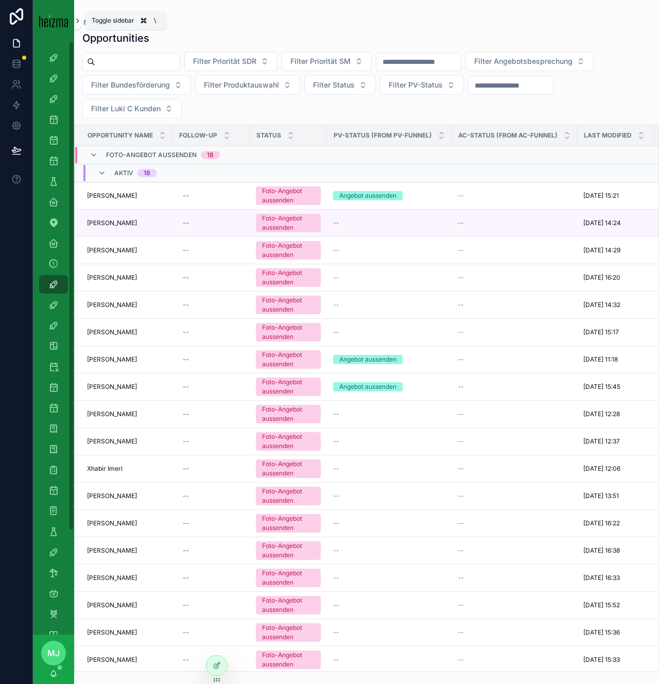
click at [80, 22] on icon "scrollable content" at bounding box center [77, 21] width 7 height 8
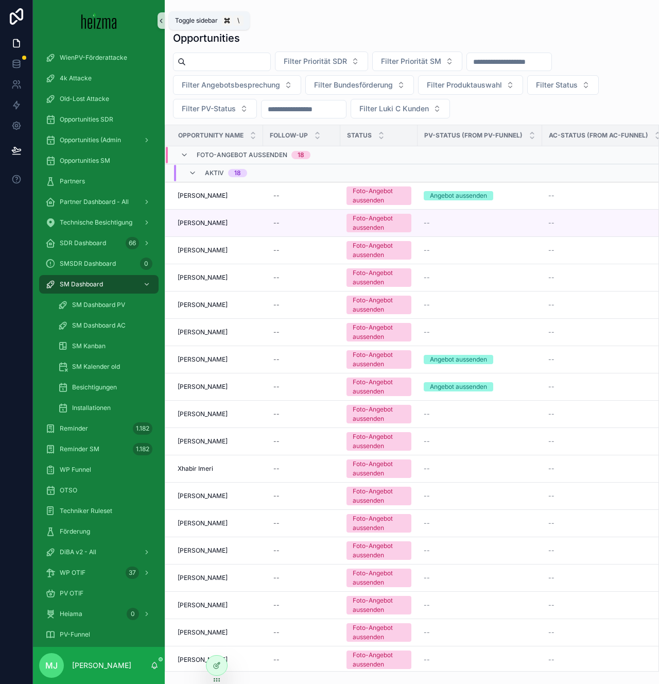
click at [162, 19] on icon "scrollable content" at bounding box center [161, 21] width 7 height 8
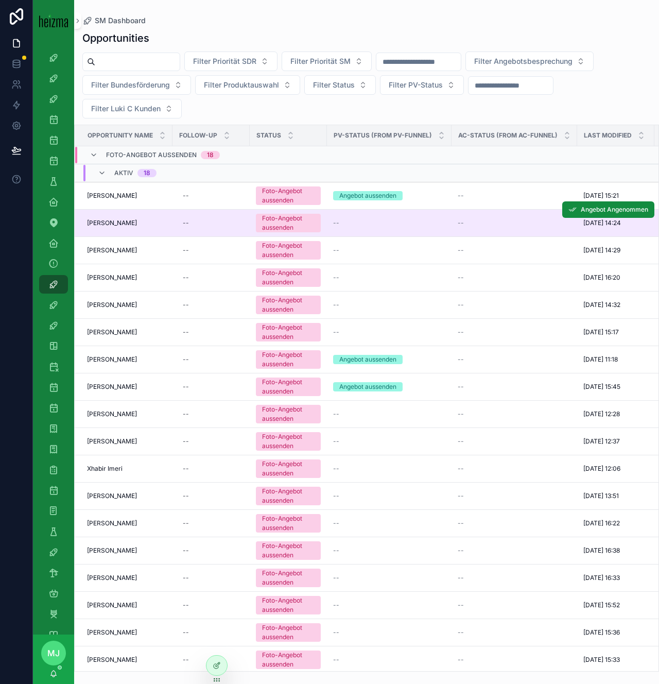
click at [111, 223] on span "Mario Slemenik" at bounding box center [112, 223] width 50 height 8
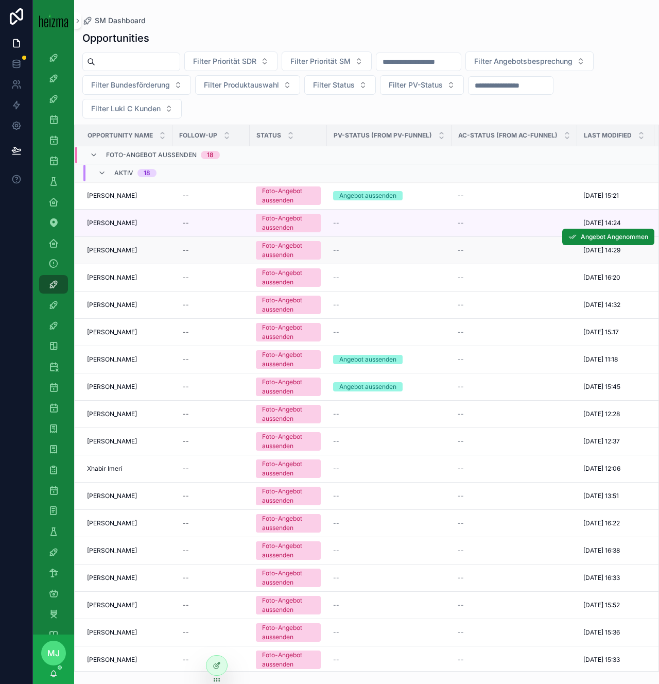
click at [110, 243] on td "Johann Fischer Johann Fischer" at bounding box center [124, 250] width 98 height 27
click at [108, 251] on span "Johann Fischer" at bounding box center [112, 250] width 50 height 8
click at [111, 277] on span "Thomas Promitzer" at bounding box center [112, 277] width 50 height 8
click at [109, 302] on span "Gabriele Baier" at bounding box center [112, 305] width 50 height 8
click at [111, 331] on span "Anton Fackelmann" at bounding box center [112, 332] width 50 height 8
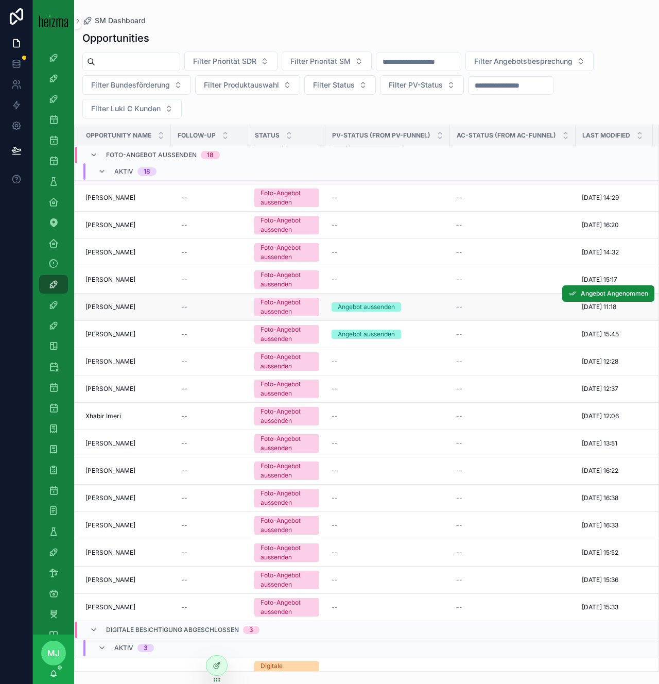
scroll to position [0, 2]
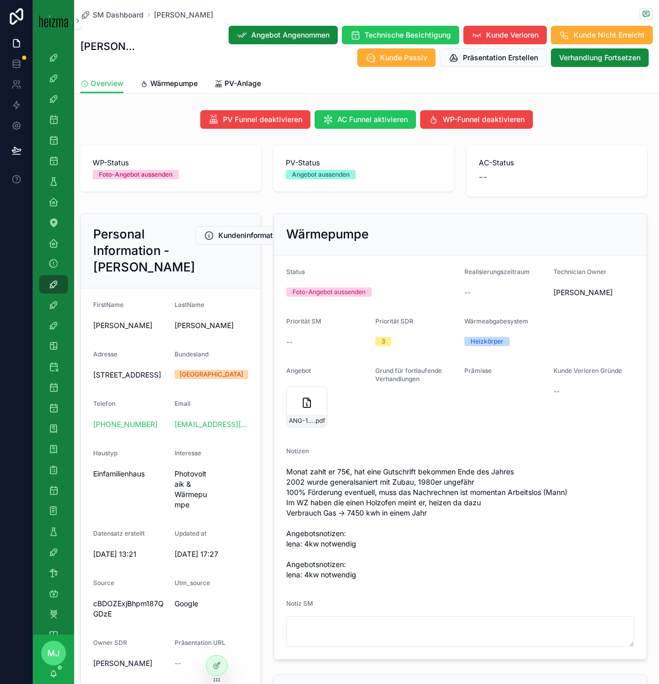
click at [454, 495] on span "Monat zahlt er 75€, hat eine Gutschrift bekommen Ende des Jahres 2002 wurde gen…" at bounding box center [460, 522] width 348 height 113
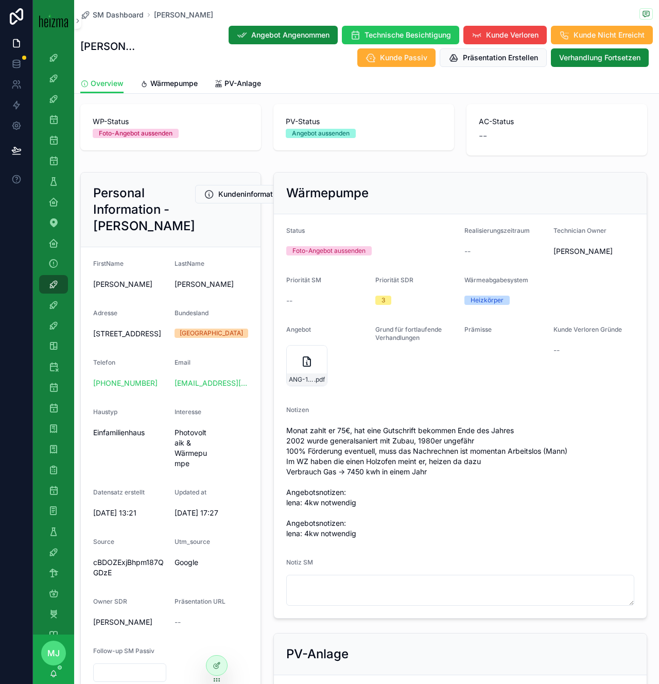
scroll to position [47, 0]
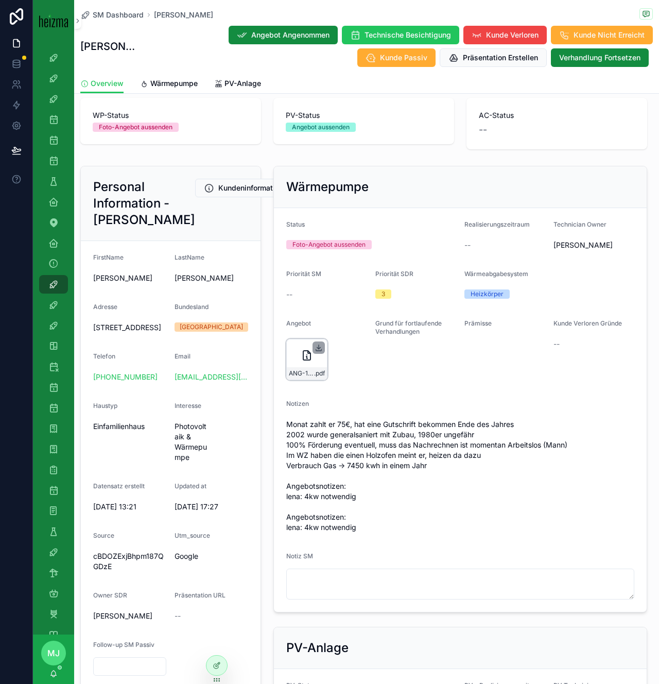
click at [318, 348] on icon "scrollable content" at bounding box center [319, 348] width 4 height 2
click at [319, 347] on icon "scrollable content" at bounding box center [319, 347] width 0 height 4
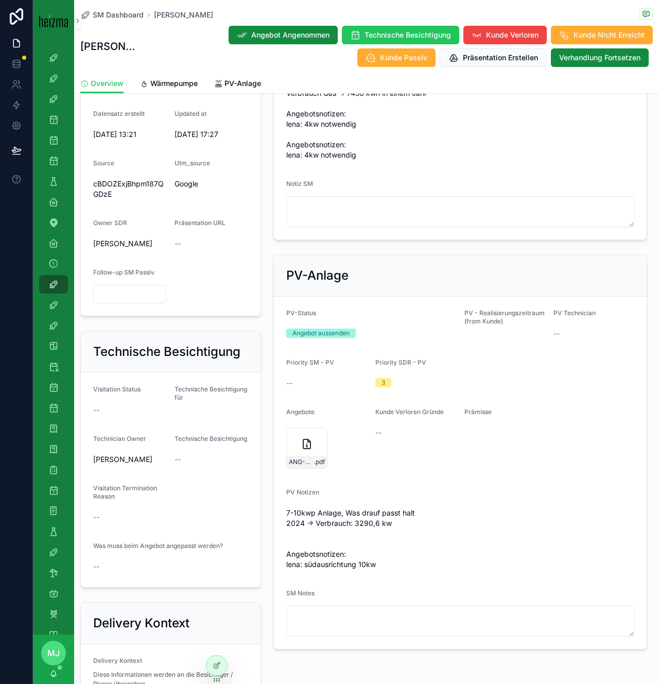
scroll to position [438, 0]
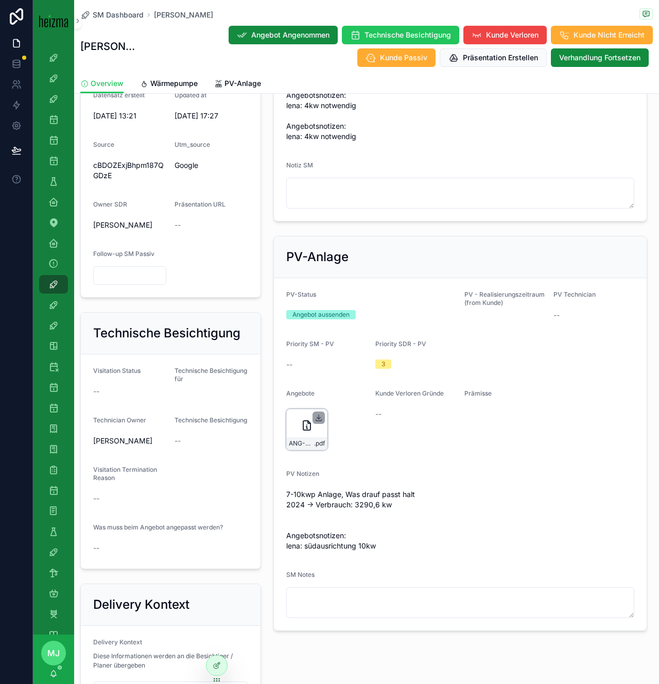
click at [317, 419] on icon "scrollable content" at bounding box center [319, 417] width 8 height 8
click at [166, 81] on span "Wärmepumpe" at bounding box center [173, 83] width 47 height 10
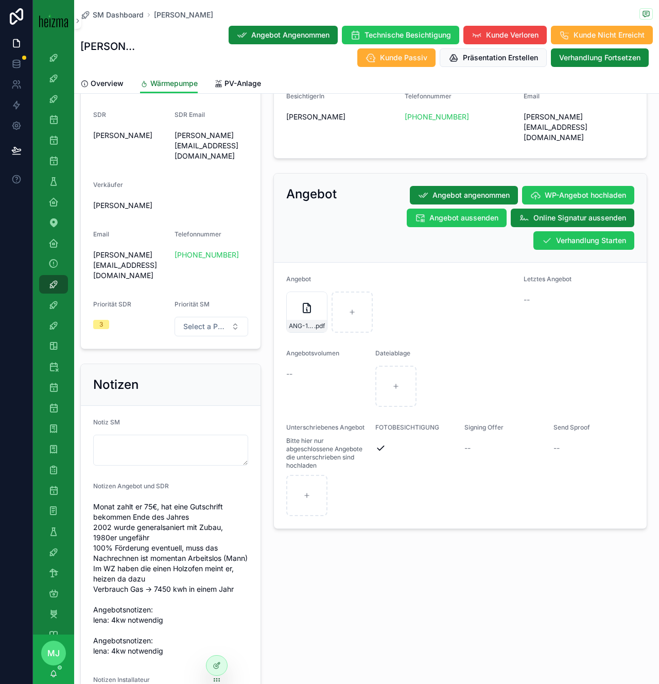
scroll to position [845, 0]
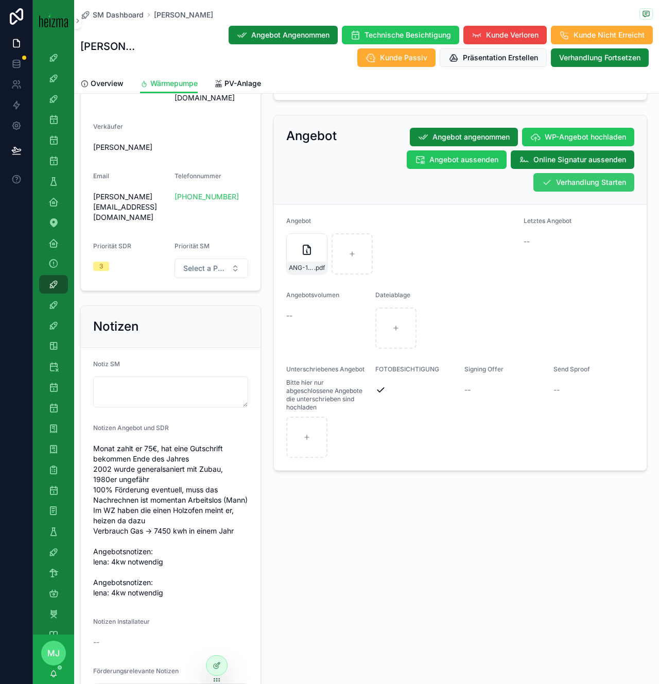
click at [591, 173] on button "Verhandlung Starten" at bounding box center [583, 182] width 101 height 19
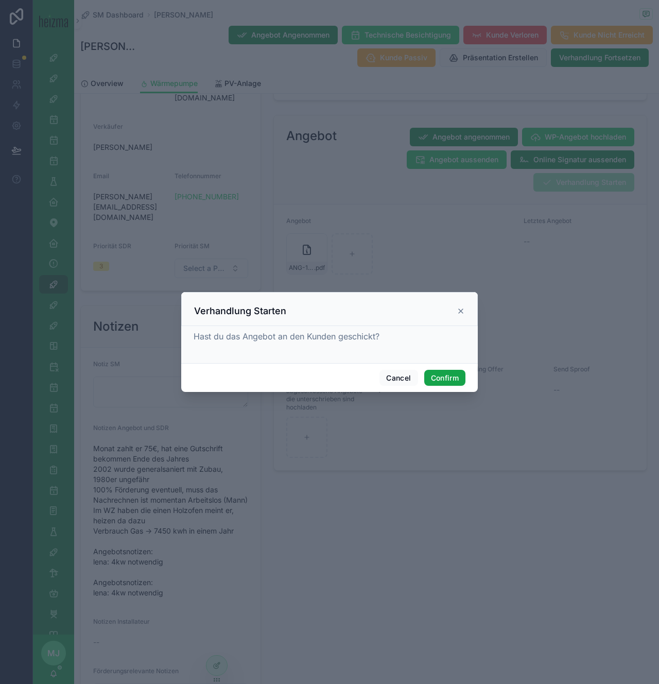
click at [439, 375] on button "Confirm" at bounding box center [444, 378] width 41 height 16
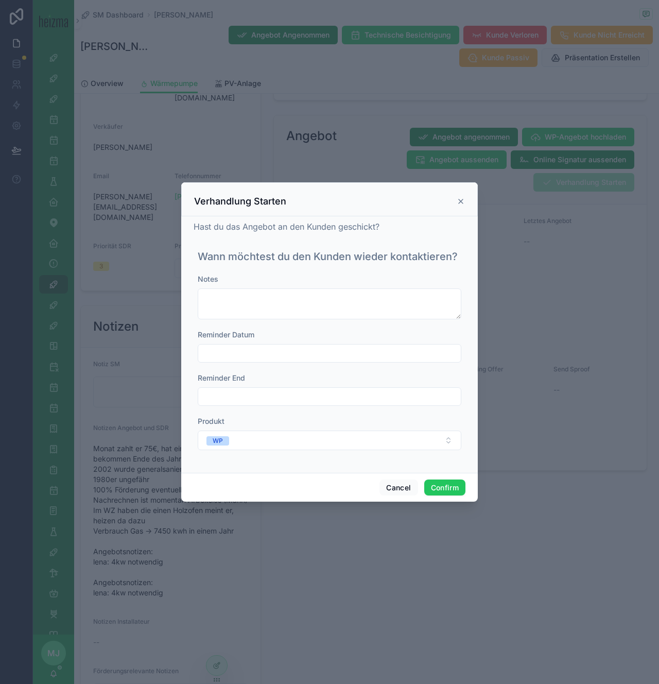
click at [311, 353] on input "text" at bounding box center [329, 353] width 263 height 14
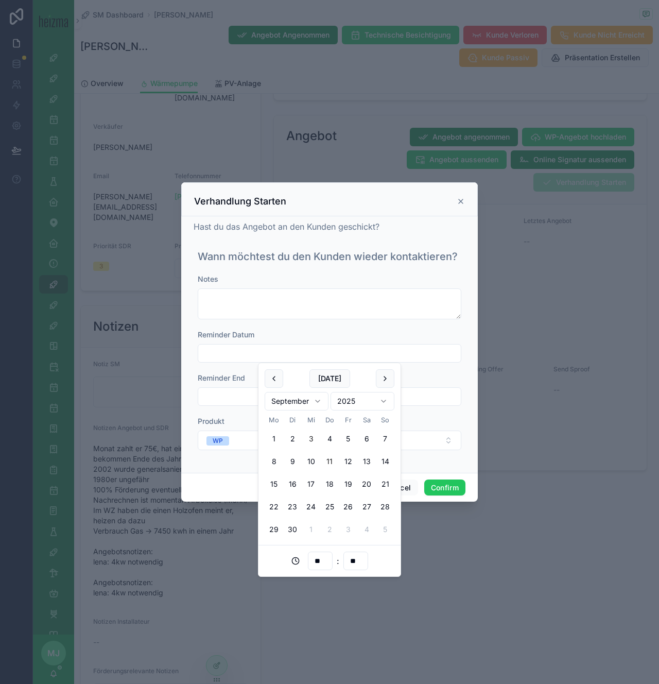
click at [327, 460] on button "11" at bounding box center [329, 461] width 19 height 19
type input "**********"
click at [236, 435] on button "WP" at bounding box center [330, 440] width 264 height 20
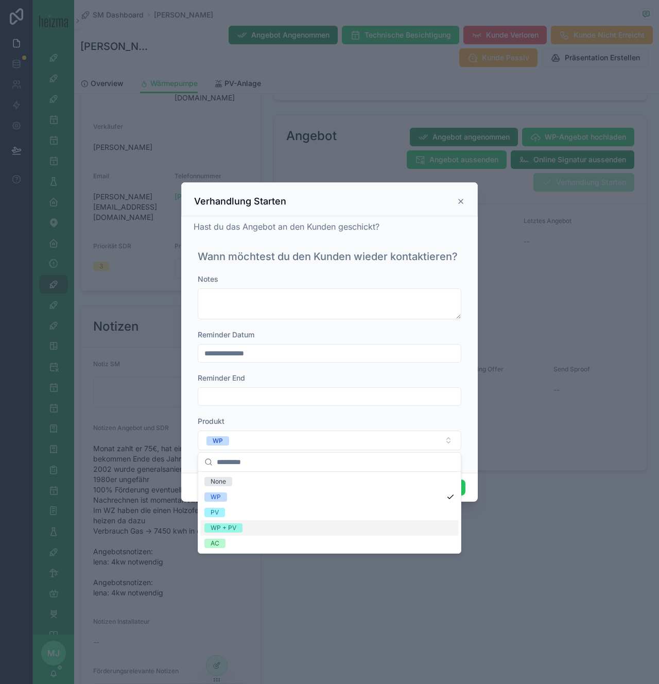
click at [267, 526] on div "WP + PV" at bounding box center [329, 527] width 258 height 15
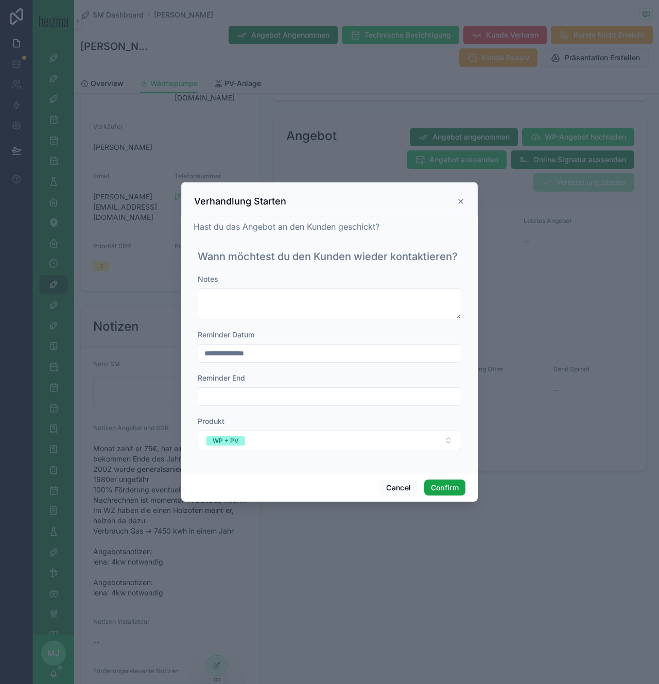
click at [453, 484] on button "Confirm" at bounding box center [444, 487] width 41 height 16
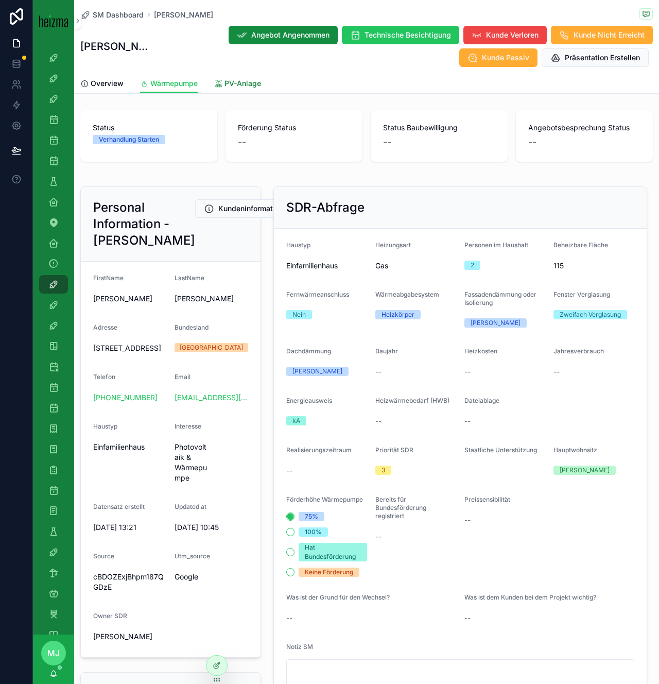
click at [236, 80] on span "PV-Anlage" at bounding box center [242, 83] width 37 height 10
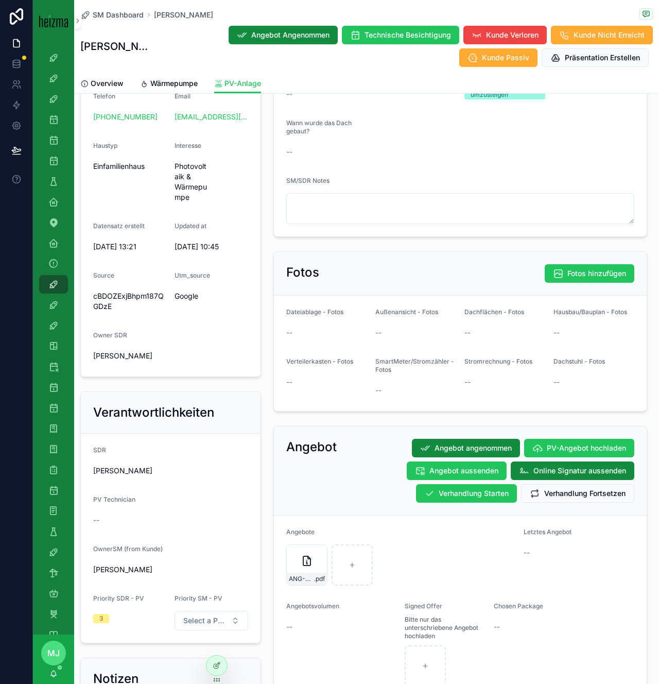
scroll to position [270, 0]
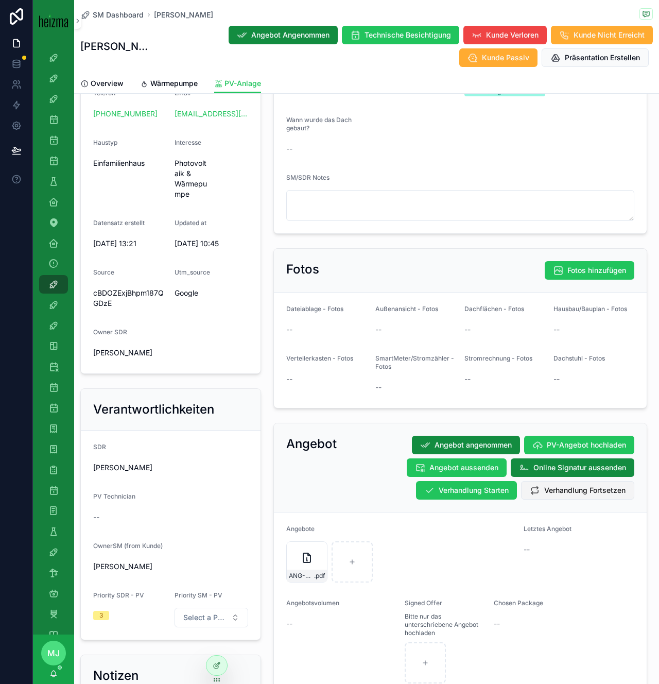
click at [575, 494] on span "Verhandlung Fortsetzen" at bounding box center [584, 490] width 81 height 10
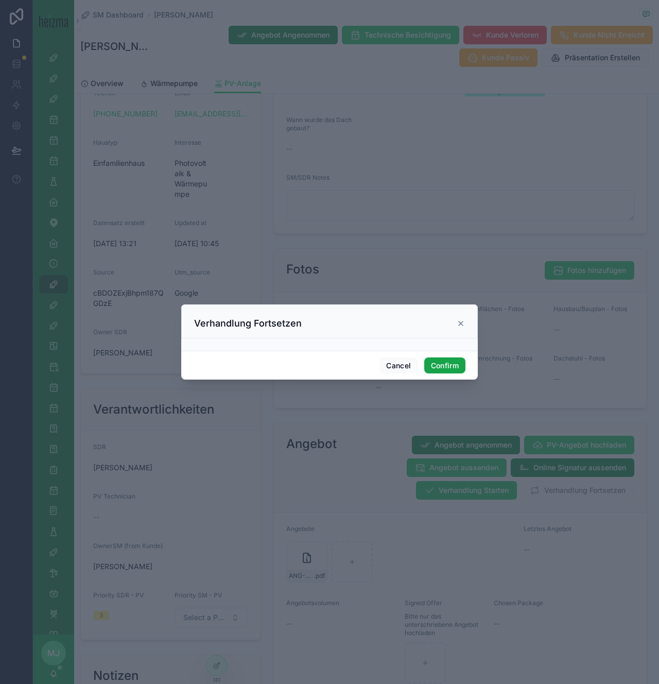
click at [447, 366] on button "Confirm" at bounding box center [444, 365] width 41 height 16
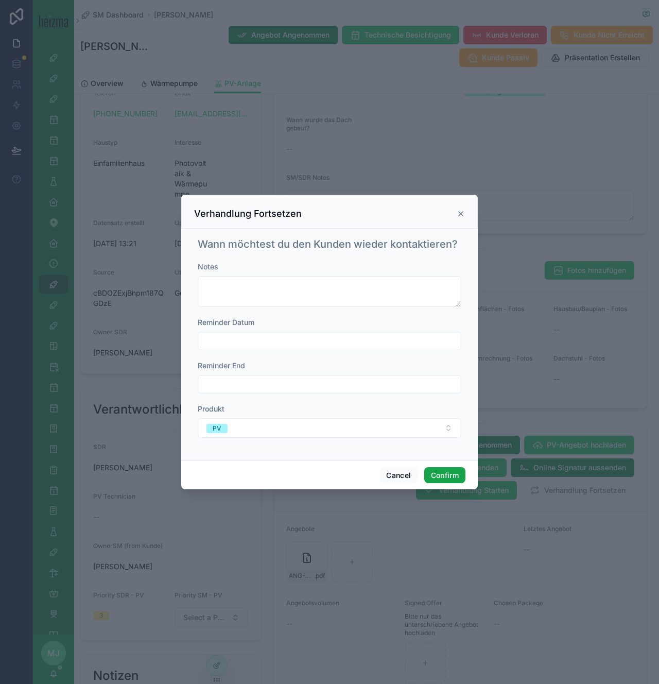
click at [440, 473] on button "Confirm" at bounding box center [444, 475] width 41 height 16
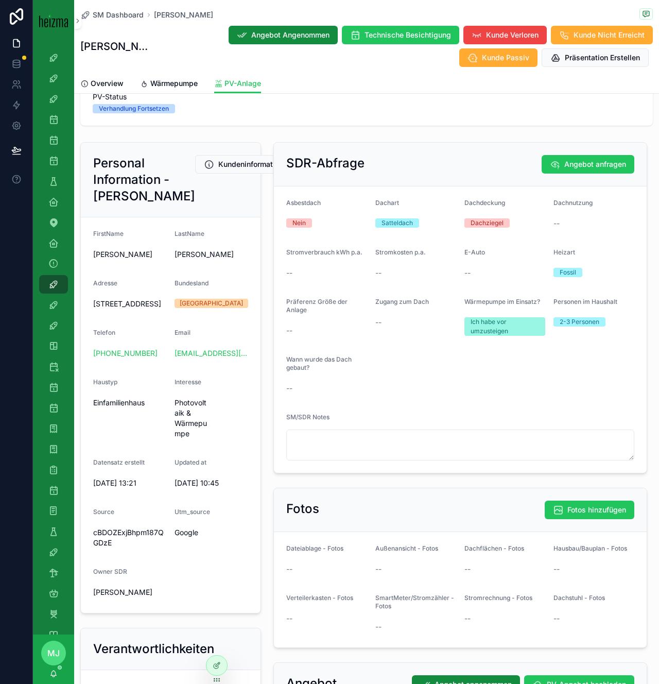
scroll to position [0, 0]
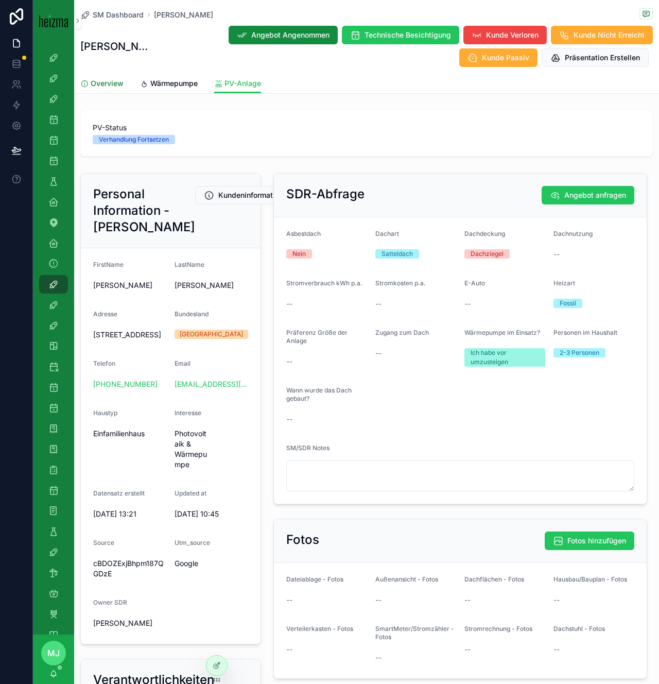
click at [89, 84] on div "Overview" at bounding box center [101, 83] width 43 height 10
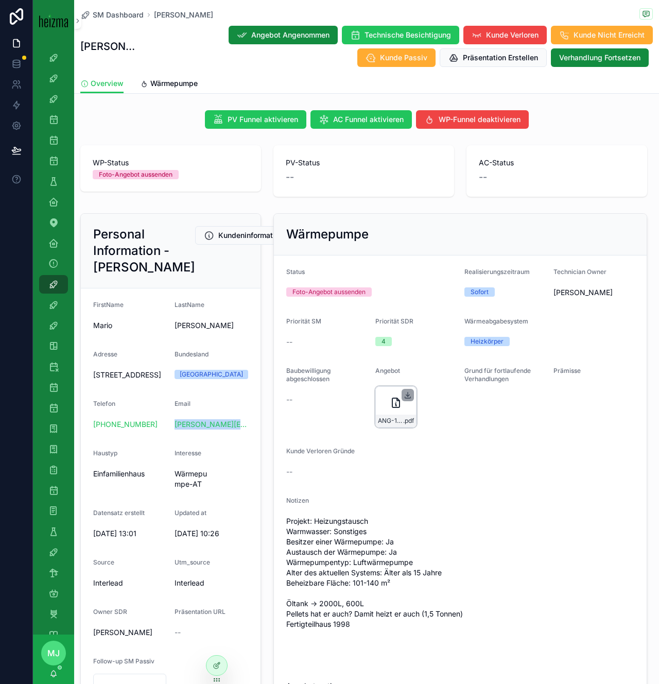
click at [408, 396] on icon "scrollable content" at bounding box center [408, 395] width 8 height 8
click at [159, 88] on span "Wärmepumpe" at bounding box center [173, 83] width 47 height 10
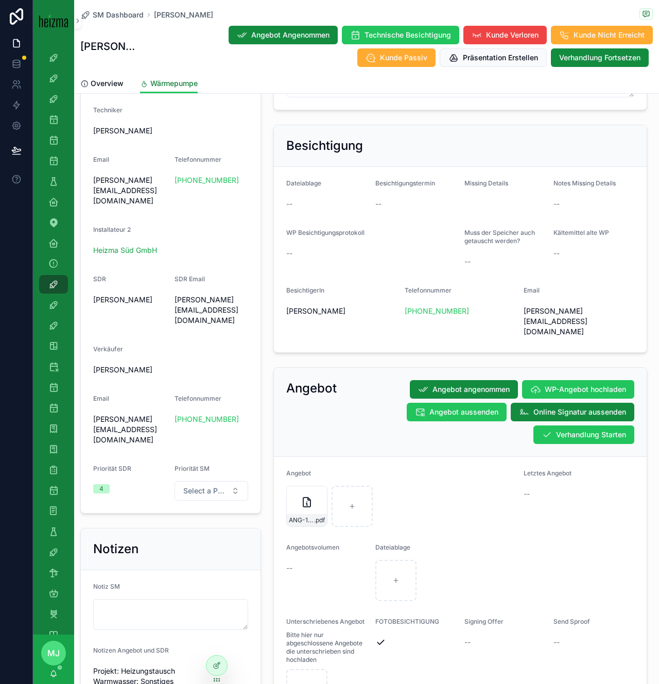
scroll to position [594, 0]
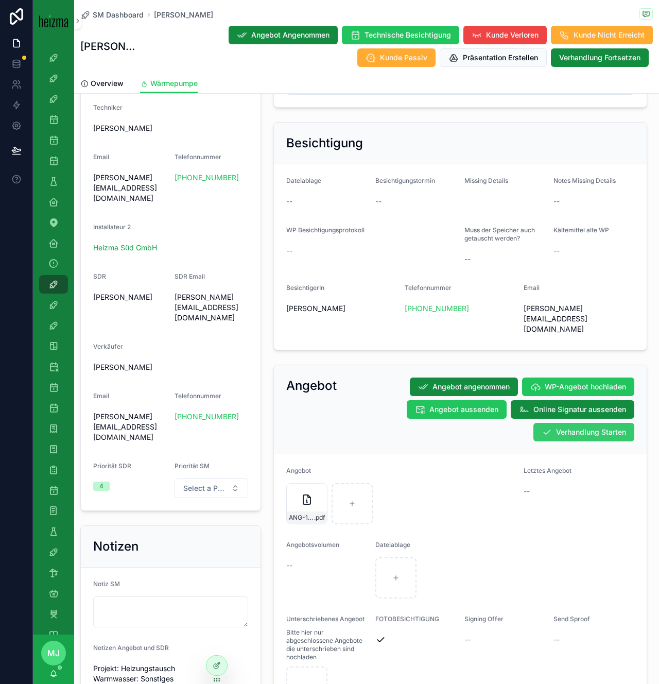
click at [578, 423] on button "Verhandlung Starten" at bounding box center [583, 432] width 101 height 19
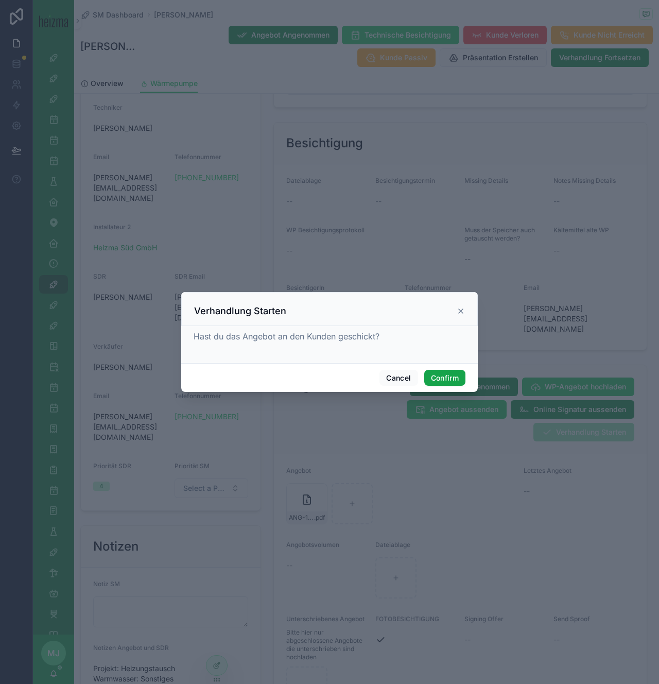
click at [441, 375] on button "Confirm" at bounding box center [444, 378] width 41 height 16
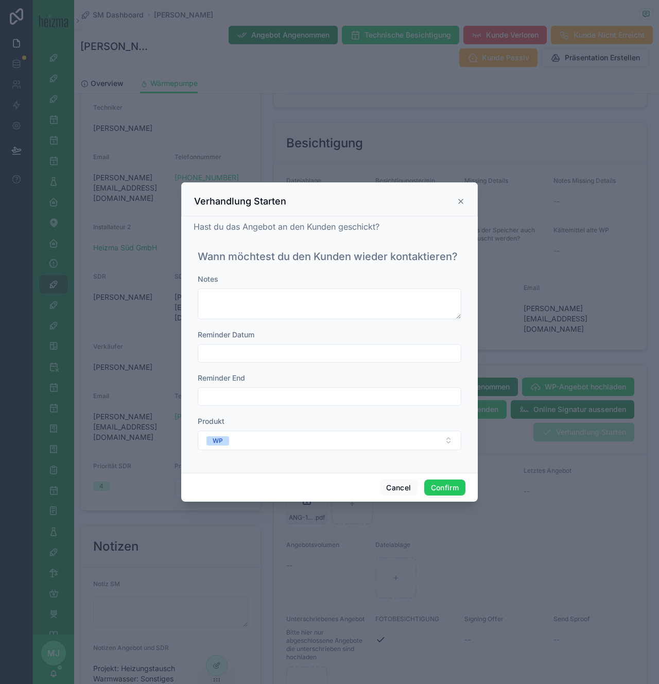
click at [289, 358] on input "text" at bounding box center [329, 353] width 263 height 14
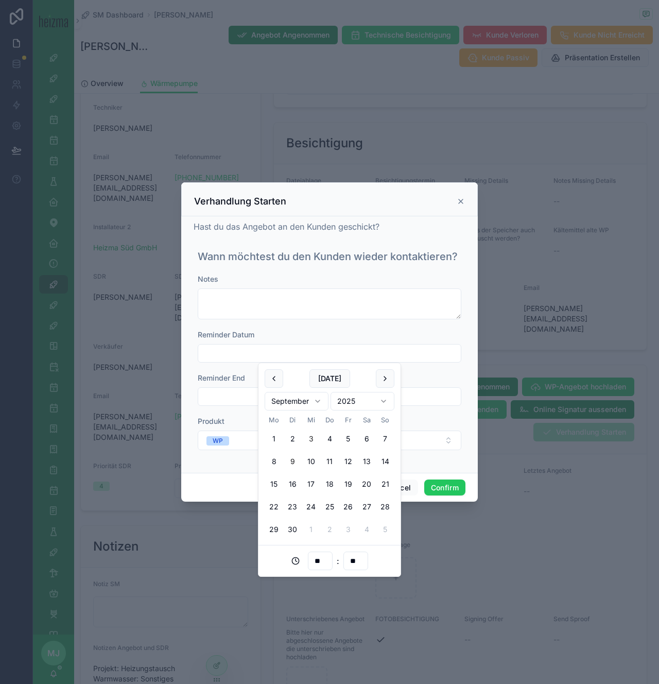
click at [293, 463] on button "9" at bounding box center [292, 461] width 19 height 19
type input "**********"
click at [451, 480] on button "Confirm" at bounding box center [444, 487] width 41 height 16
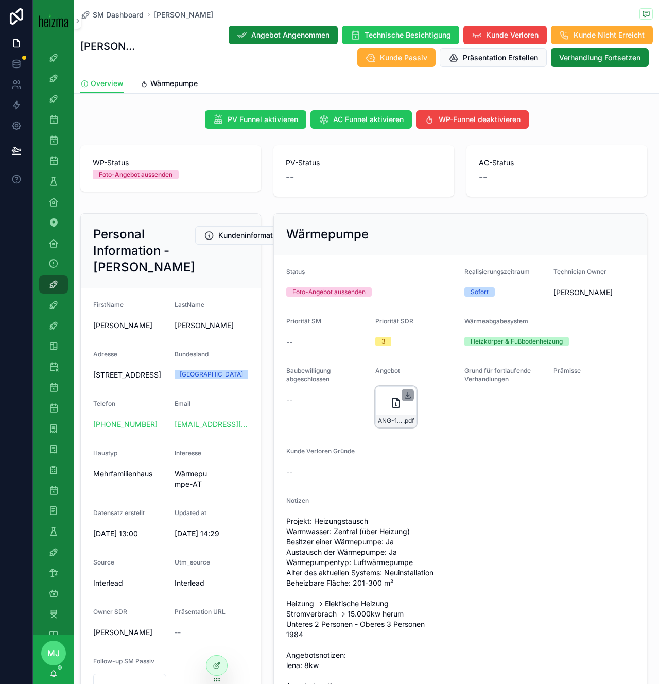
click at [406, 396] on icon "scrollable content" at bounding box center [408, 395] width 8 height 8
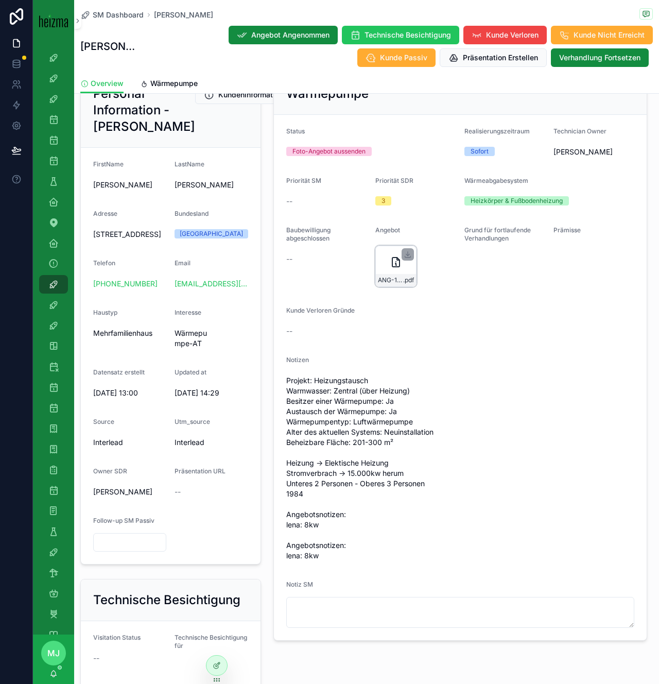
scroll to position [204, 0]
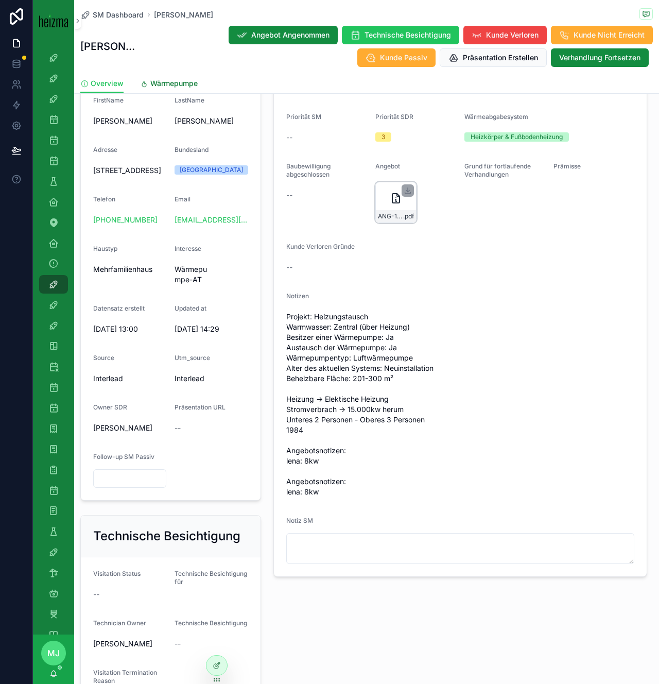
click at [187, 88] on span "Wärmepumpe" at bounding box center [173, 83] width 47 height 10
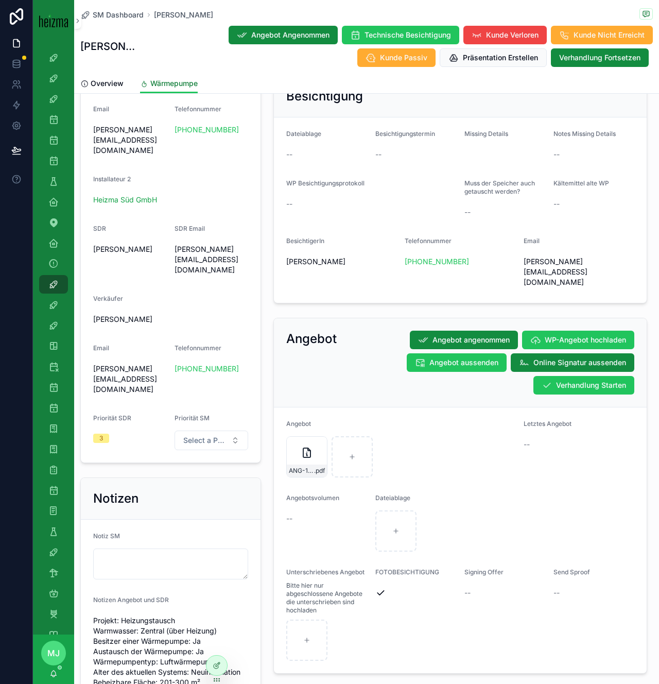
scroll to position [731, 0]
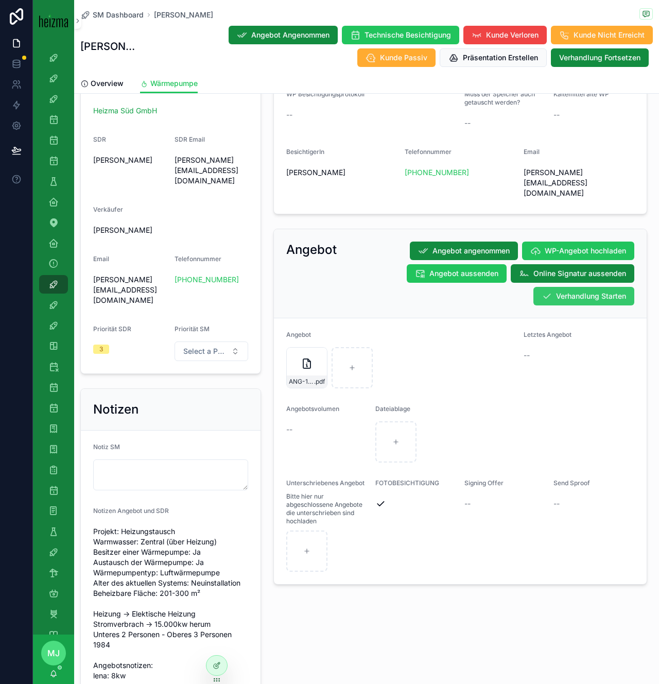
click at [596, 291] on span "Verhandlung Starten" at bounding box center [591, 296] width 70 height 10
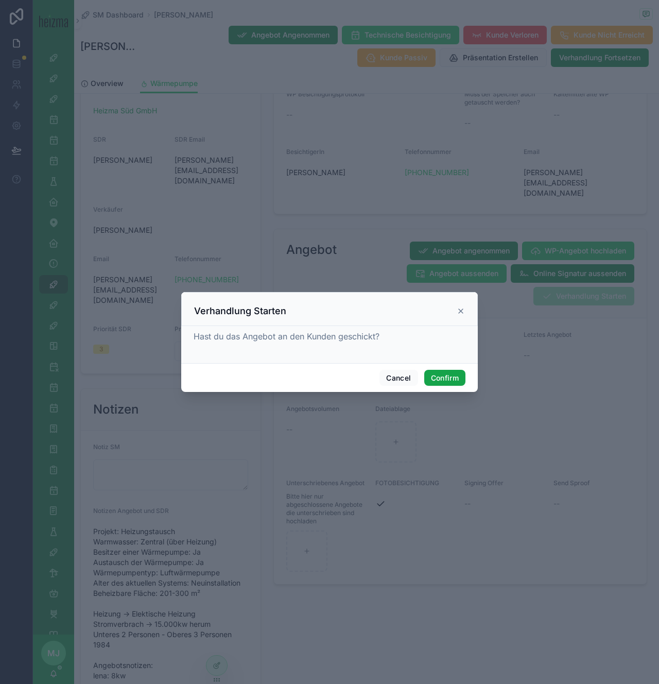
click at [440, 375] on button "Confirm" at bounding box center [444, 378] width 41 height 16
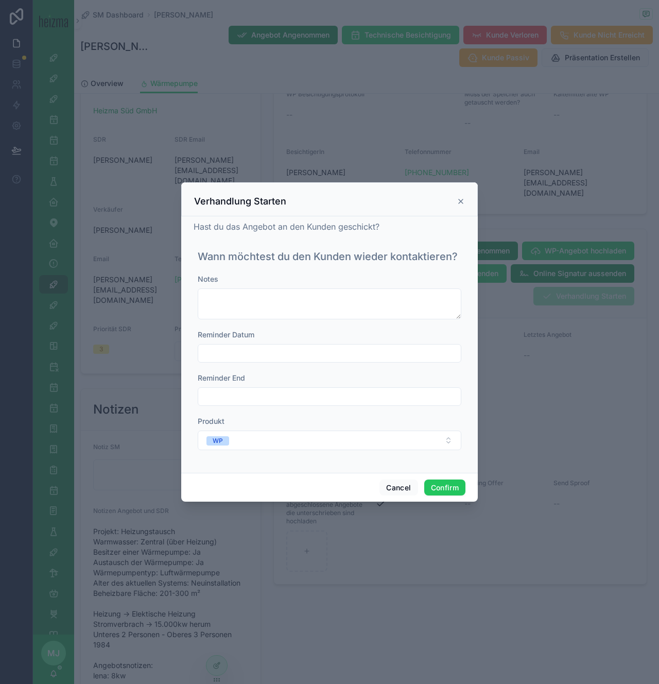
click at [319, 344] on div at bounding box center [330, 353] width 264 height 19
click at [314, 354] on input "text" at bounding box center [329, 353] width 263 height 14
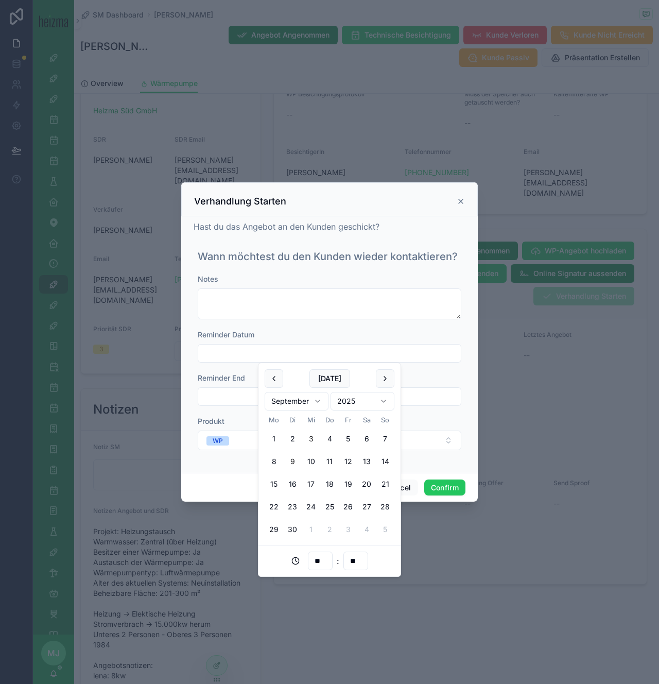
click at [294, 459] on button "9" at bounding box center [292, 461] width 19 height 19
type input "**********"
click at [436, 483] on button "Confirm" at bounding box center [444, 487] width 41 height 16
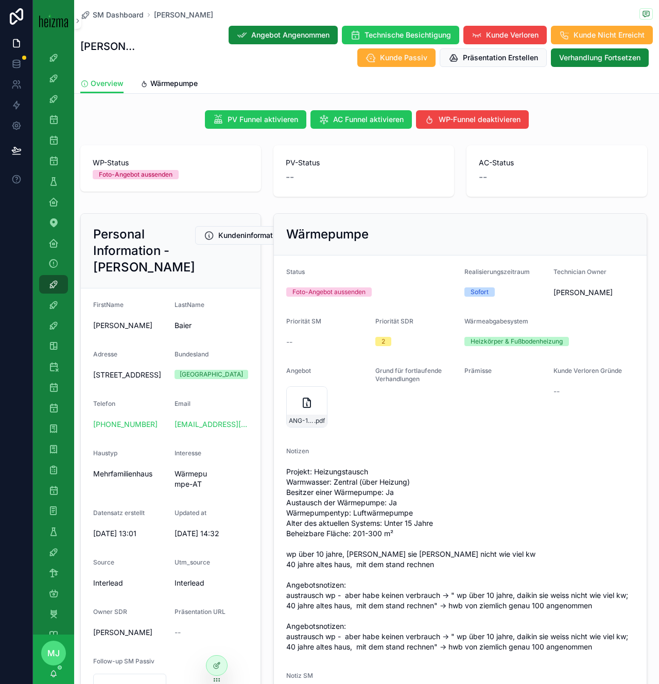
click at [423, 466] on span "Projekt: Heizungstausch Warmwasser: Zentral (über Heizung) Besitzer einer Wärme…" at bounding box center [460, 558] width 348 height 185
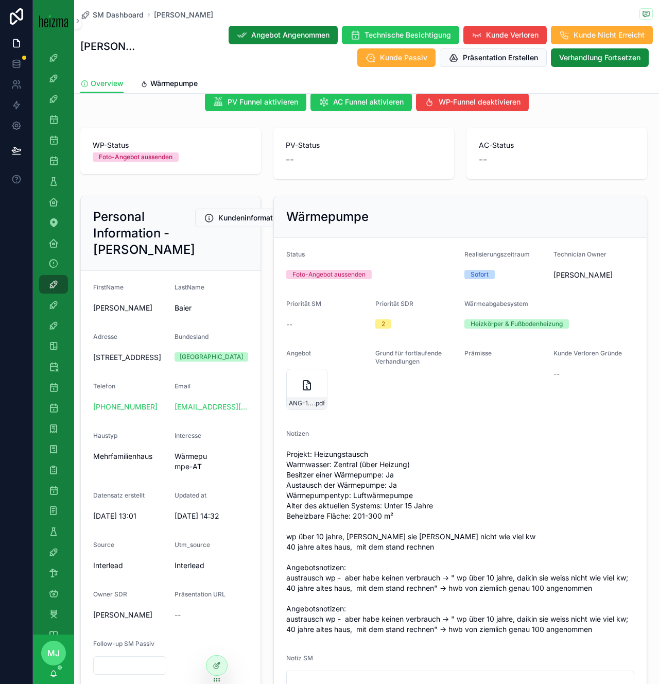
scroll to position [25, 0]
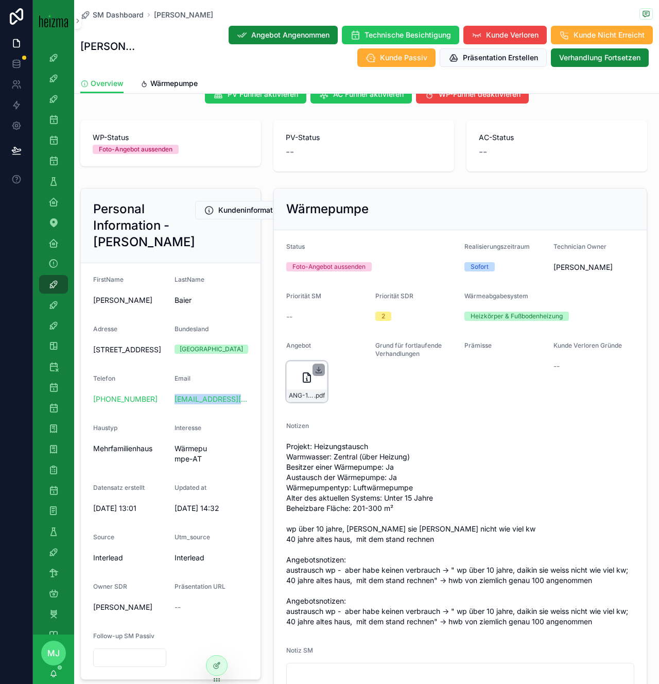
click at [319, 369] on icon "scrollable content" at bounding box center [319, 370] width 8 height 8
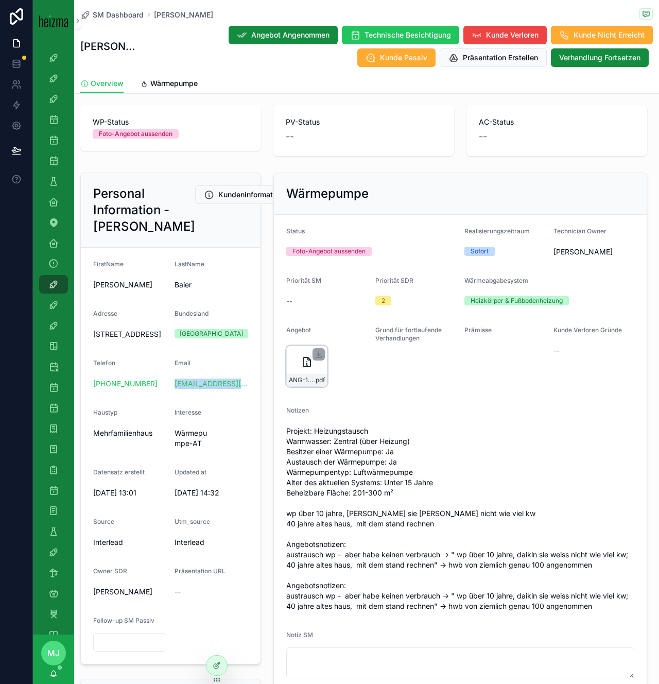
scroll to position [49, 0]
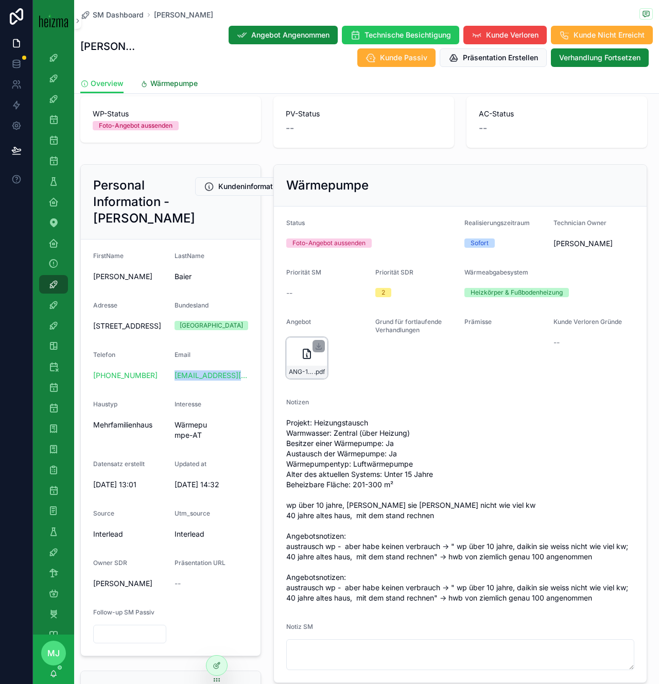
click at [185, 85] on span "Wärmepumpe" at bounding box center [173, 83] width 47 height 10
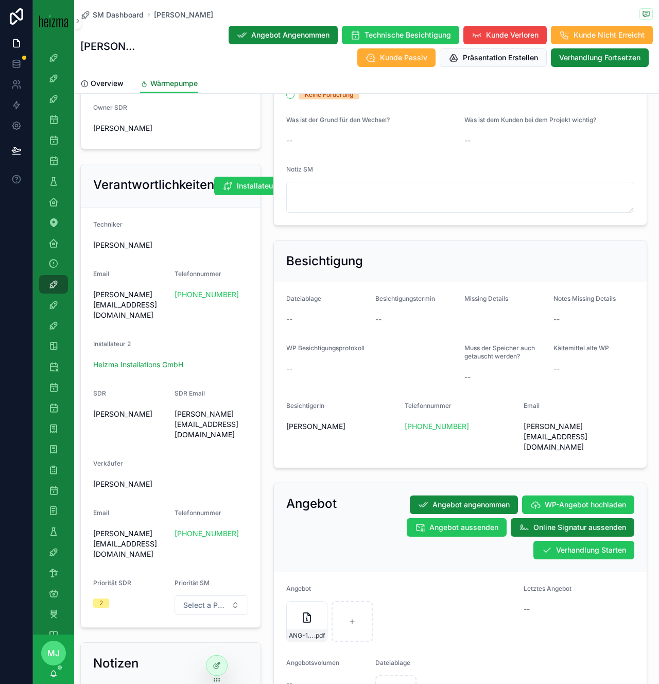
scroll to position [567, 0]
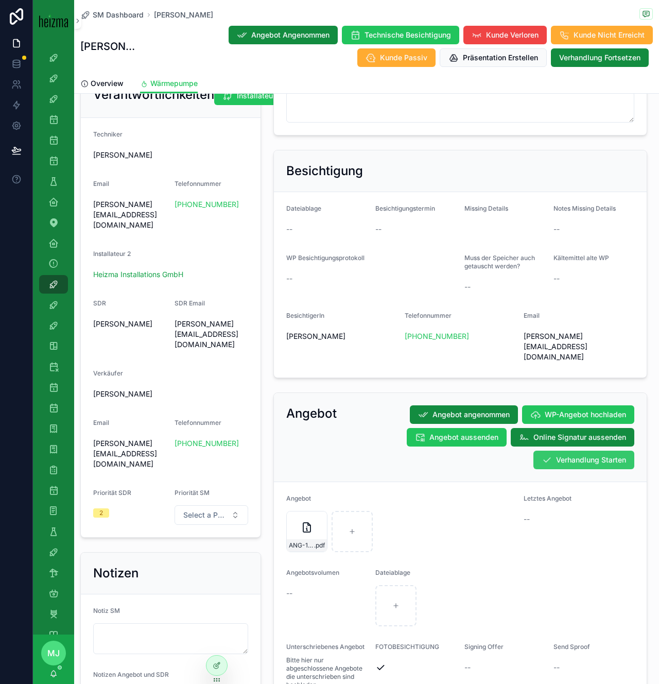
click at [559, 455] on span "Verhandlung Starten" at bounding box center [591, 460] width 70 height 10
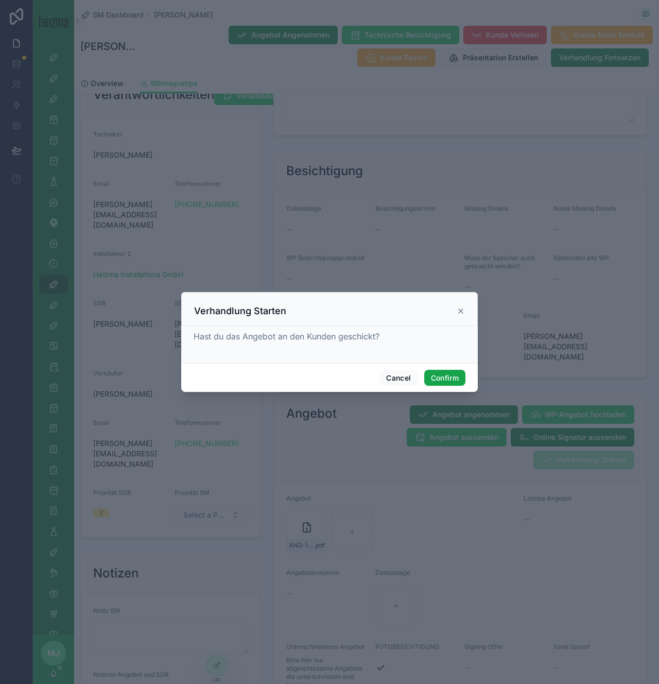
click at [438, 378] on button "Confirm" at bounding box center [444, 378] width 41 height 16
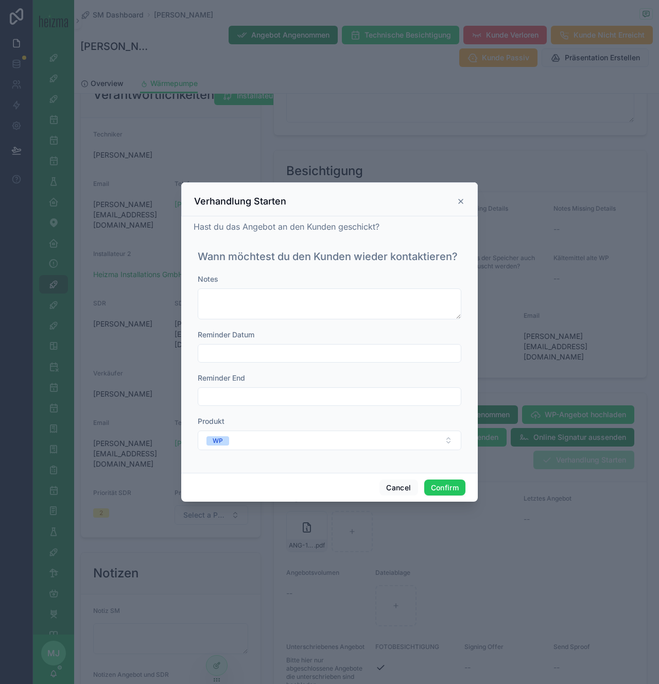
click at [328, 359] on input "text" at bounding box center [329, 353] width 263 height 14
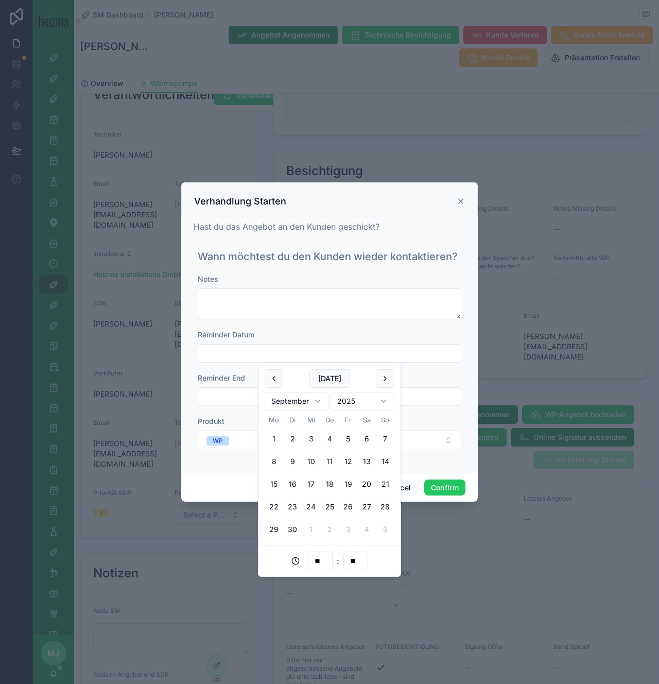
click at [323, 463] on button "11" at bounding box center [329, 461] width 19 height 19
type input "**********"
click at [438, 493] on button "Confirm" at bounding box center [444, 487] width 41 height 16
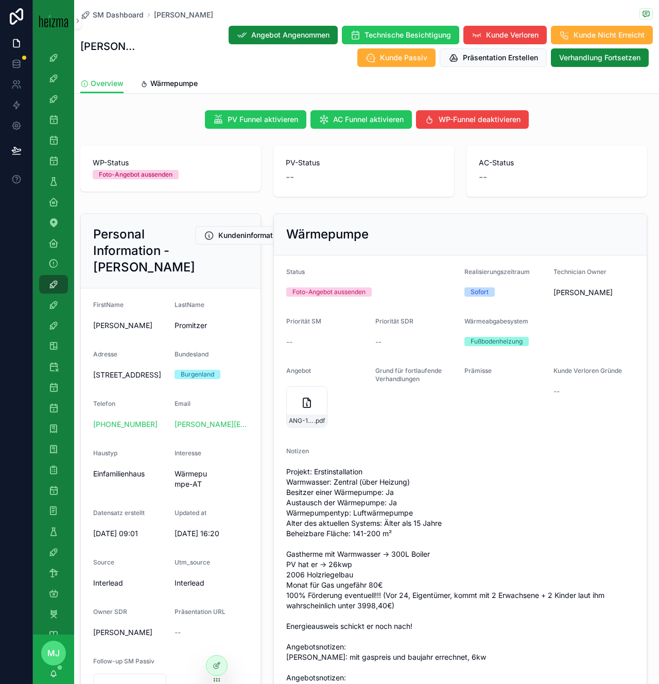
click at [413, 447] on div "Notizen" at bounding box center [460, 453] width 348 height 12
click at [319, 395] on icon "scrollable content" at bounding box center [319, 394] width 0 height 4
click at [177, 88] on span "Wärmepumpe" at bounding box center [173, 83] width 47 height 10
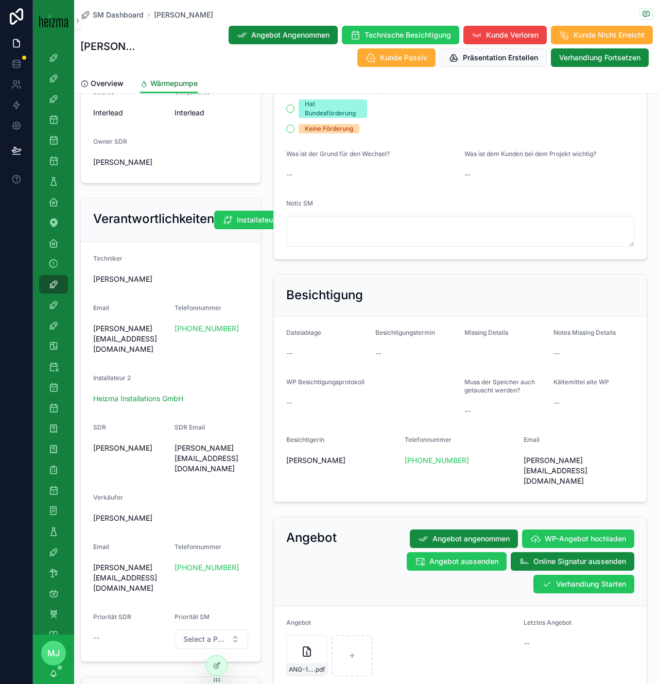
scroll to position [575, 0]
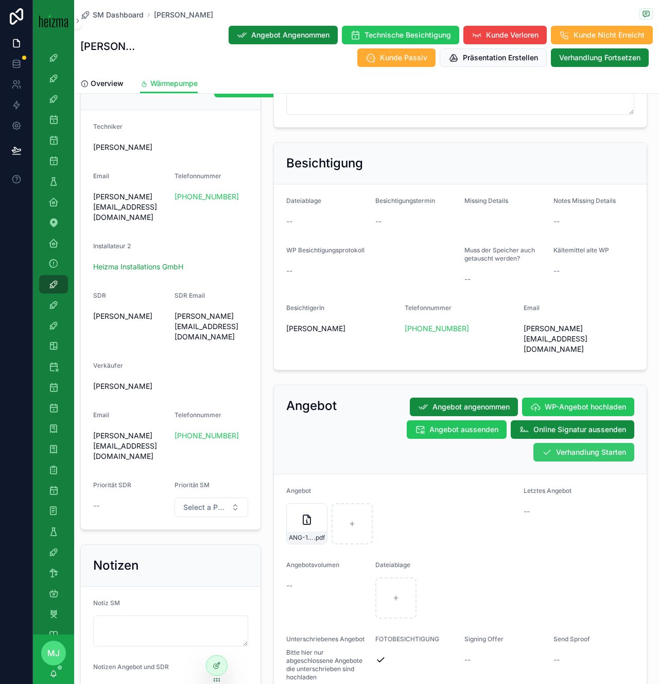
click at [550, 443] on button "Verhandlung Starten" at bounding box center [583, 452] width 101 height 19
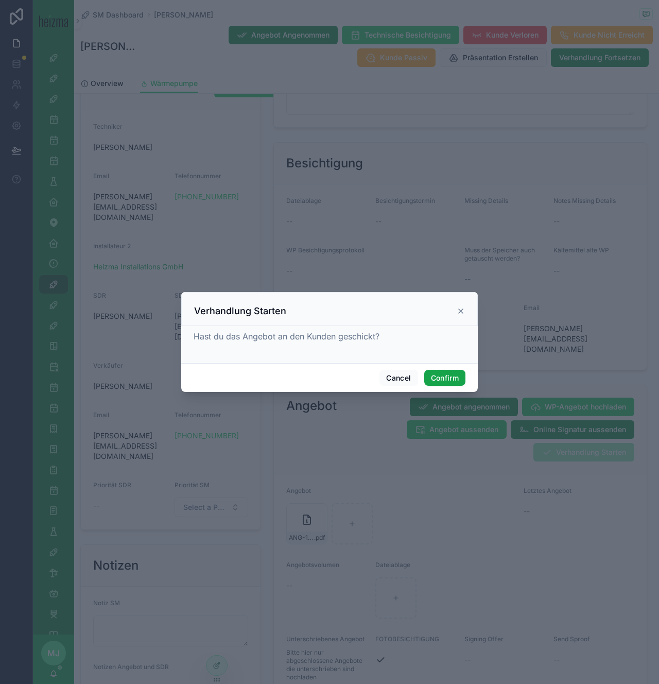
click at [450, 380] on button "Confirm" at bounding box center [444, 378] width 41 height 16
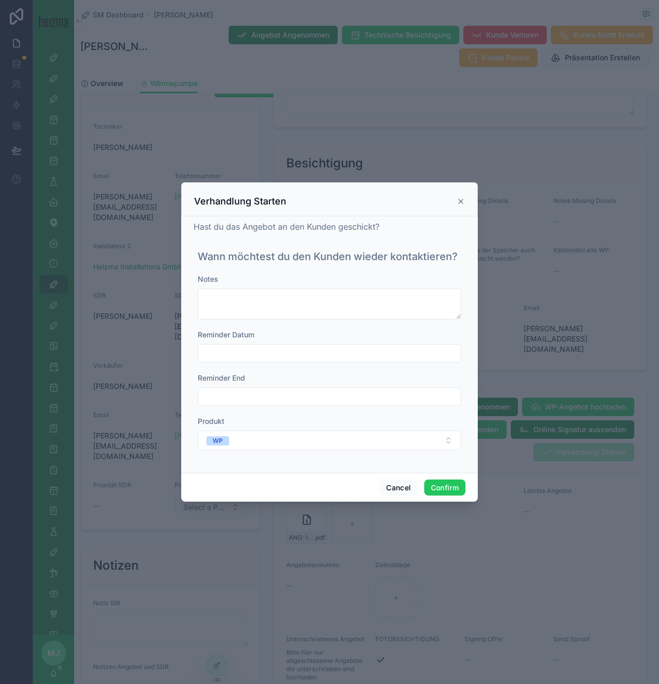
click at [320, 356] on input "text" at bounding box center [329, 353] width 263 height 14
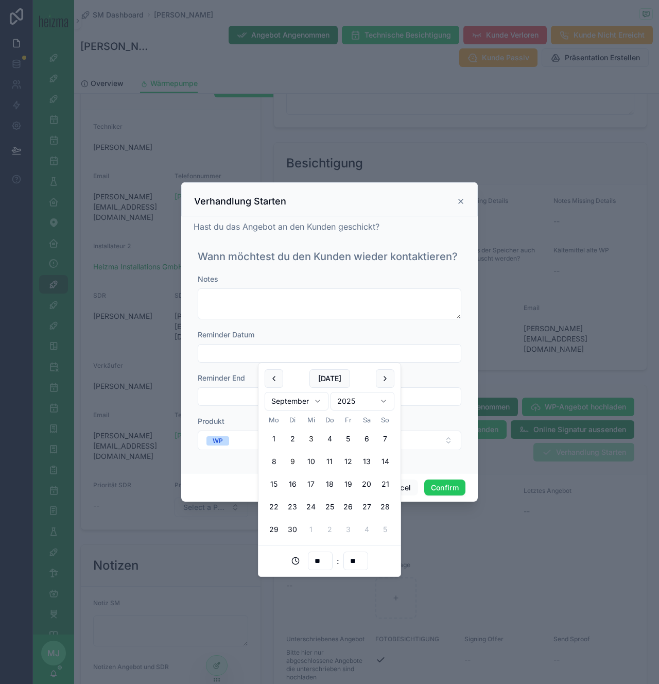
click at [288, 465] on button "9" at bounding box center [292, 461] width 19 height 19
type input "**********"
click at [288, 462] on button "9" at bounding box center [292, 461] width 19 height 19
click at [354, 342] on div "**********" at bounding box center [330, 345] width 264 height 33
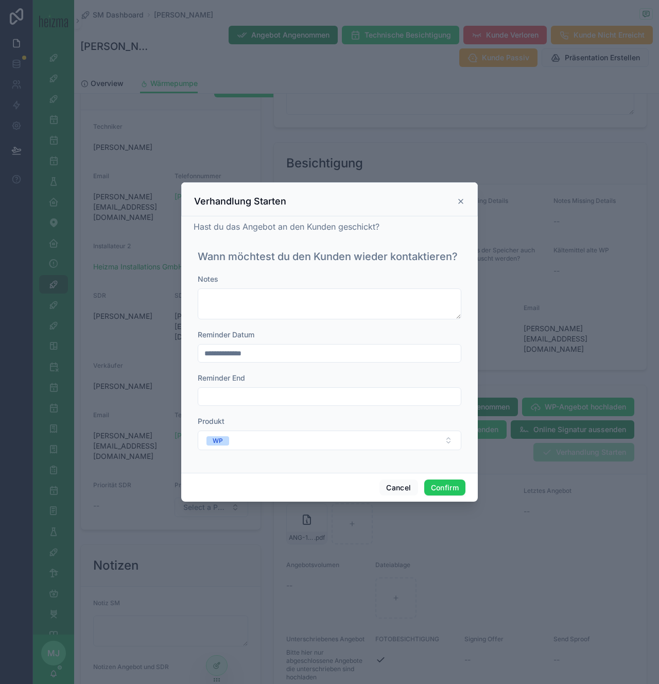
click at [363, 336] on div "Reminder Datum" at bounding box center [330, 334] width 264 height 10
click at [410, 355] on input "**********" at bounding box center [329, 353] width 263 height 14
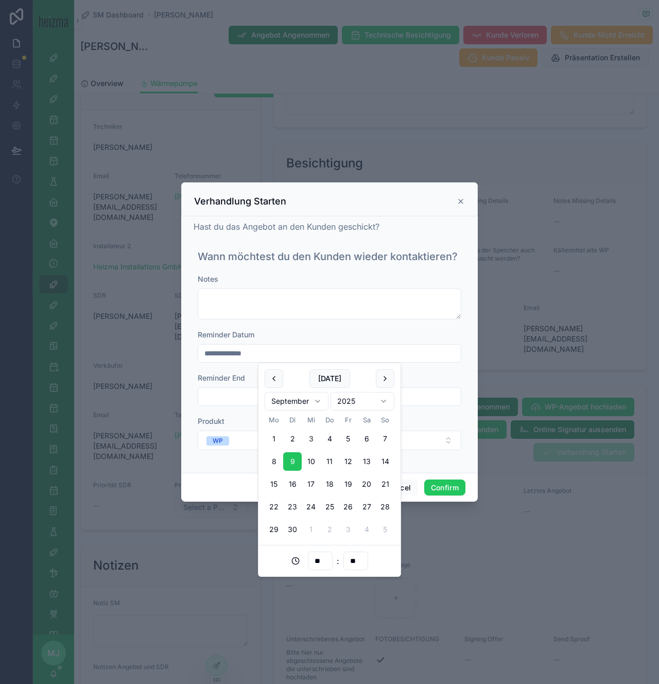
click at [410, 355] on input "**********" at bounding box center [329, 353] width 263 height 14
click at [310, 461] on button "10" at bounding box center [311, 461] width 19 height 19
type input "**********"
click at [439, 491] on button "Confirm" at bounding box center [444, 487] width 41 height 16
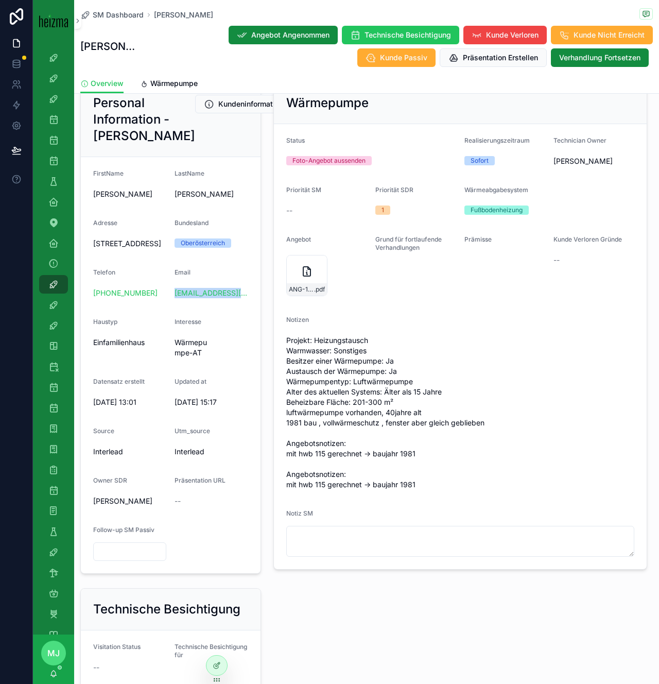
scroll to position [154, 0]
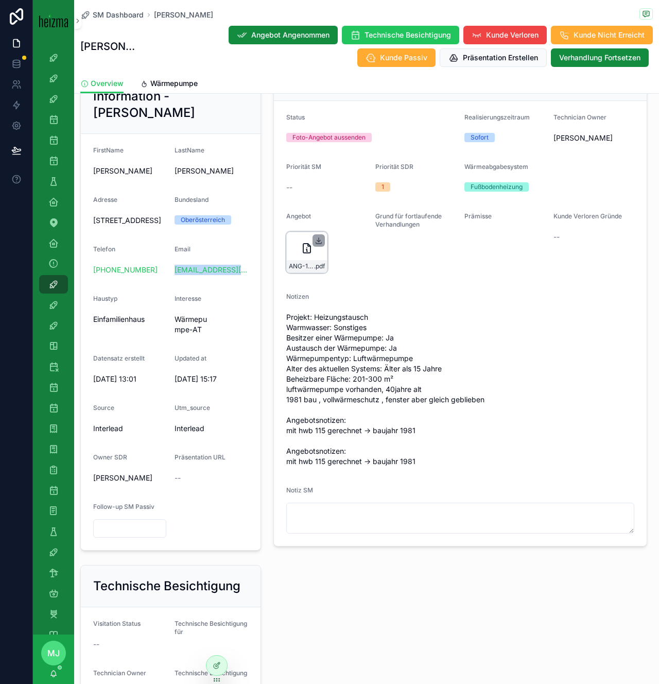
click at [317, 244] on icon "scrollable content" at bounding box center [319, 240] width 8 height 8
click at [169, 87] on span "Wärmepumpe" at bounding box center [173, 83] width 47 height 10
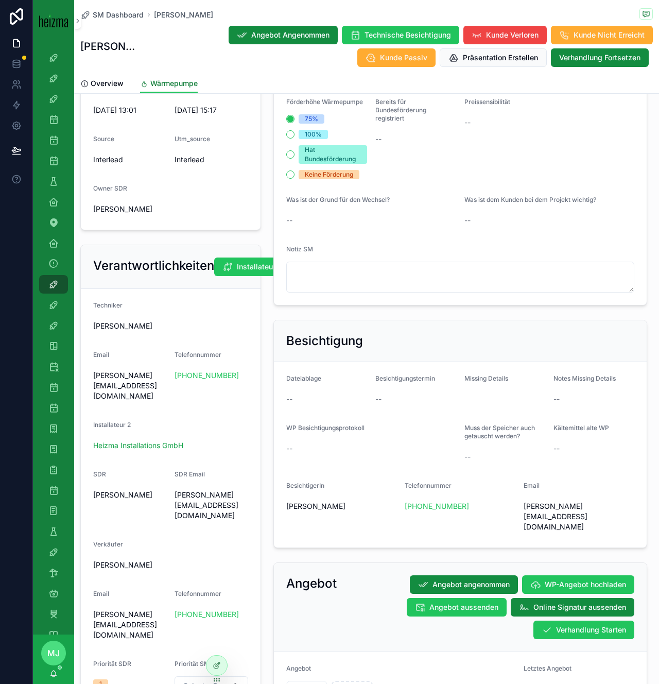
scroll to position [429, 0]
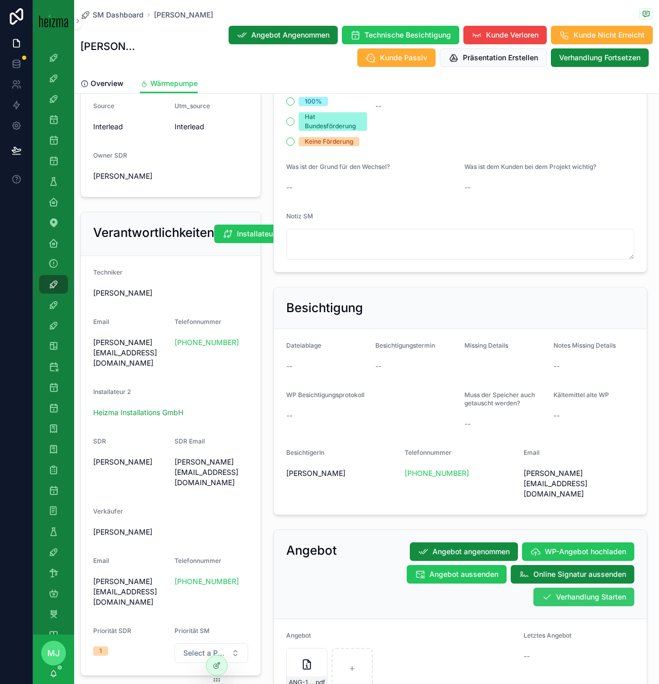
click at [550, 592] on icon "scrollable content" at bounding box center [547, 597] width 10 height 10
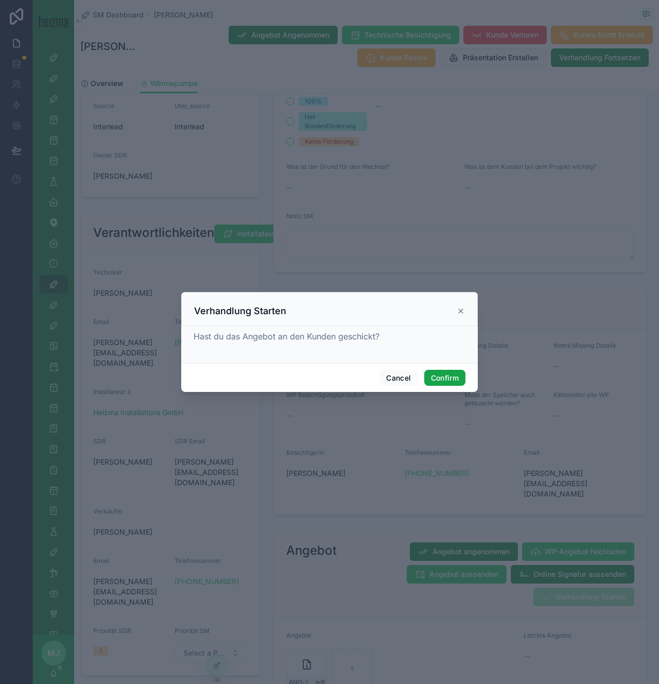
click at [451, 381] on button "Confirm" at bounding box center [444, 378] width 41 height 16
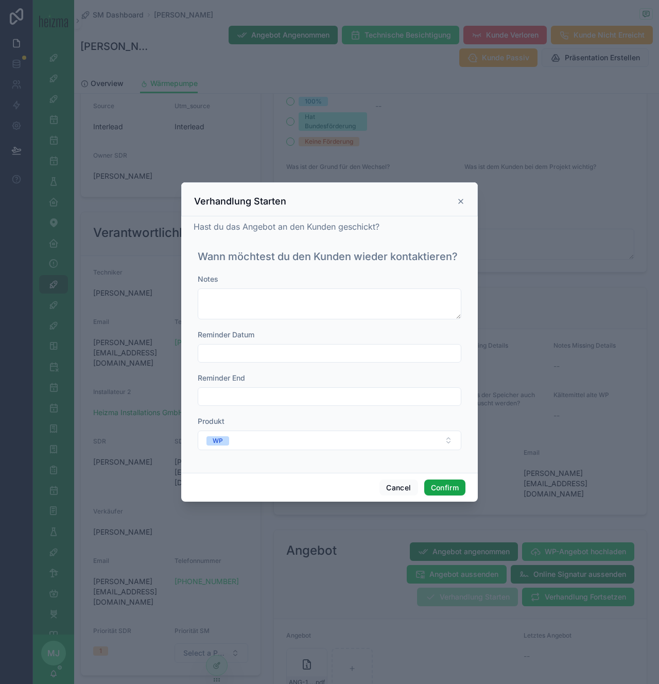
click at [438, 483] on button "Confirm" at bounding box center [444, 487] width 41 height 16
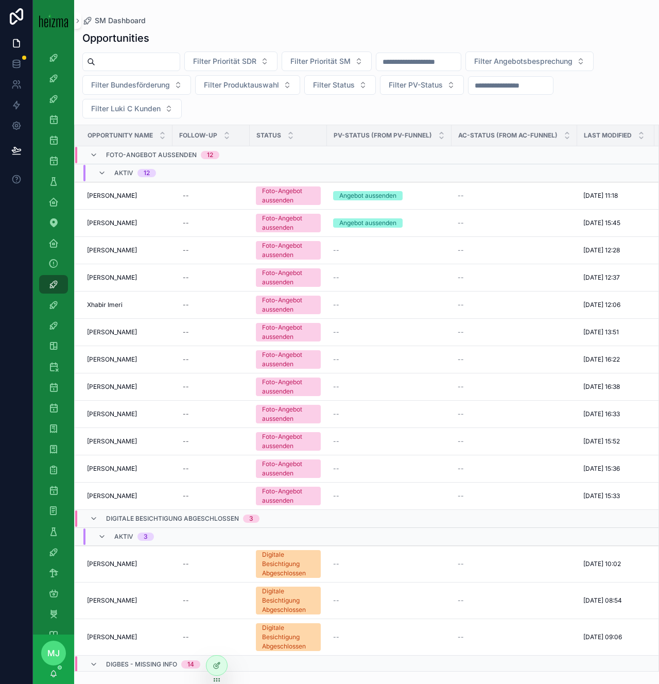
click at [164, 66] on input "scrollable content" at bounding box center [137, 62] width 84 height 14
type input "******"
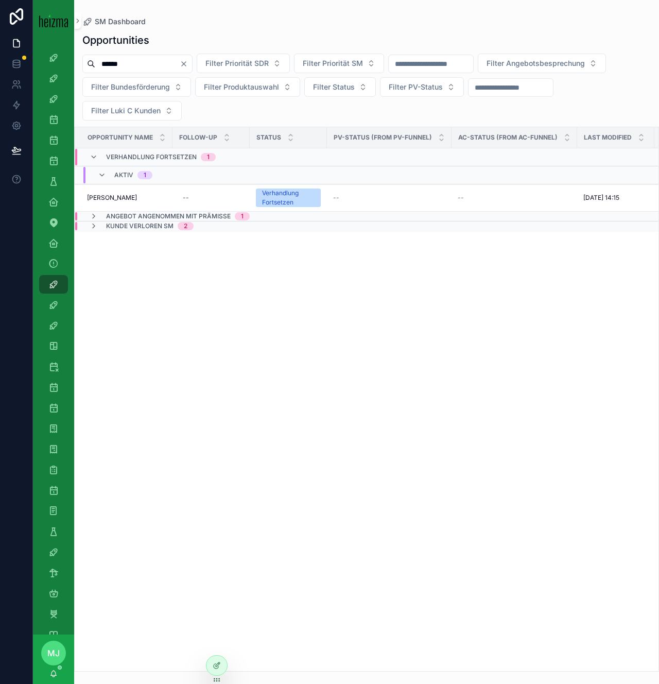
click at [138, 222] on span "Kunde Verloren SM" at bounding box center [139, 226] width 67 height 8
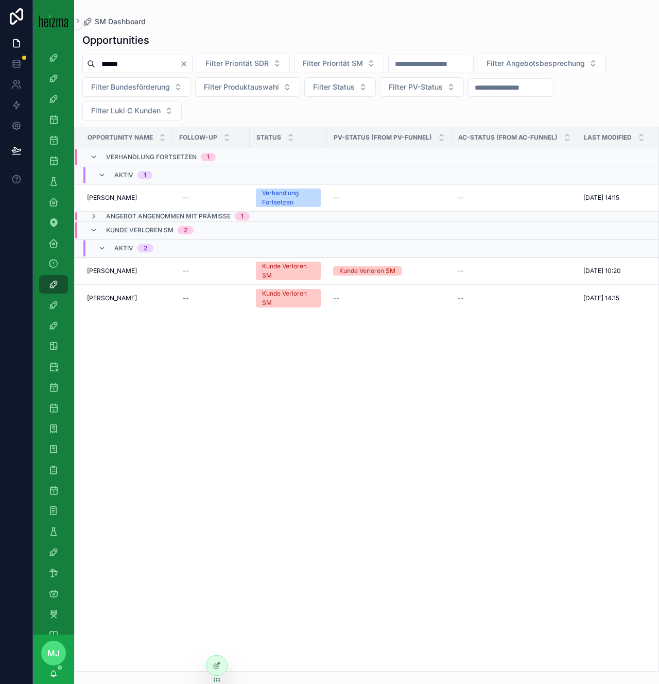
click at [138, 214] on span "Angebot angenommen mit Prämisse" at bounding box center [168, 216] width 125 height 8
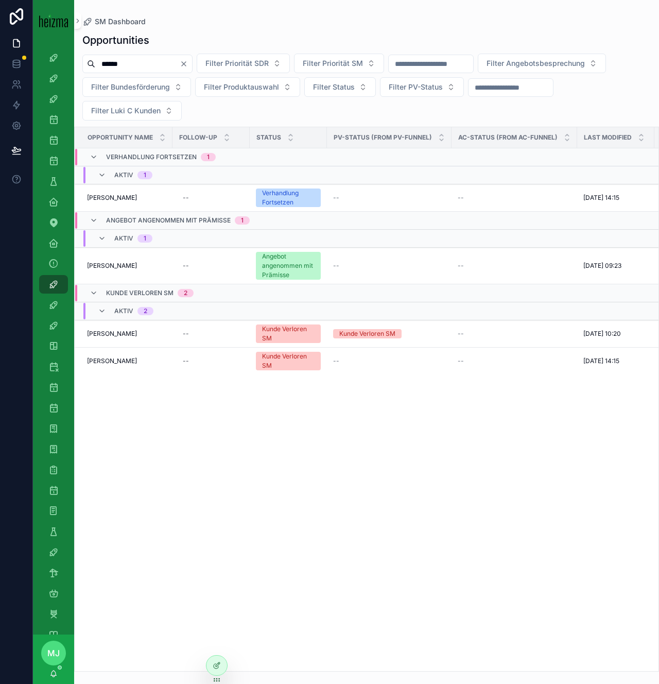
click at [135, 218] on span "Angebot angenommen mit Prämisse" at bounding box center [168, 220] width 125 height 8
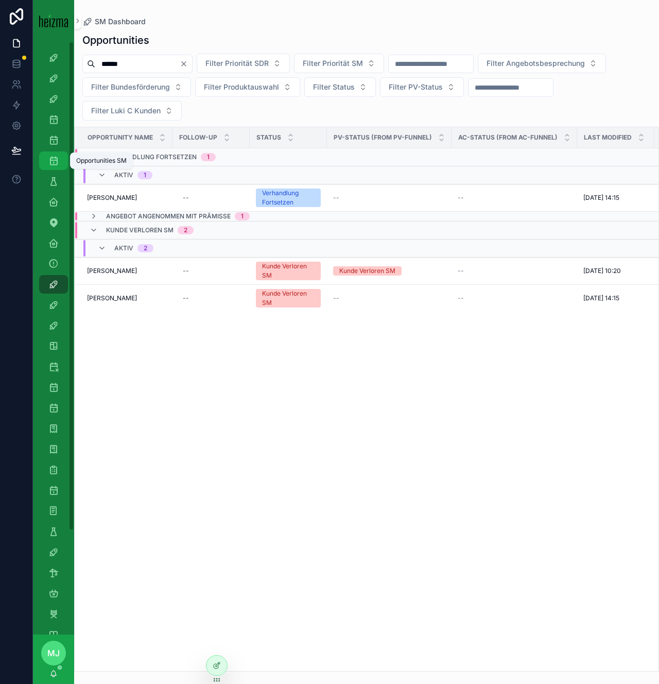
click at [50, 165] on icon "scrollable content" at bounding box center [53, 160] width 10 height 10
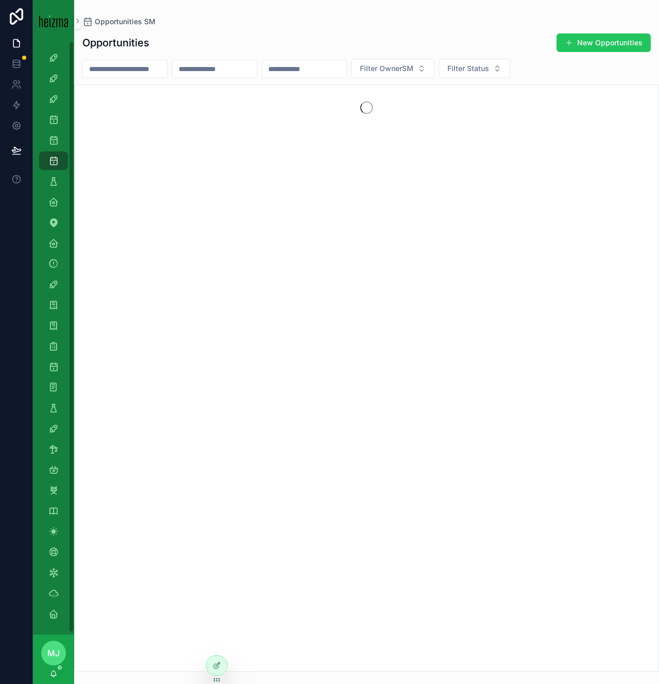
click at [142, 73] on input "scrollable content" at bounding box center [125, 69] width 84 height 14
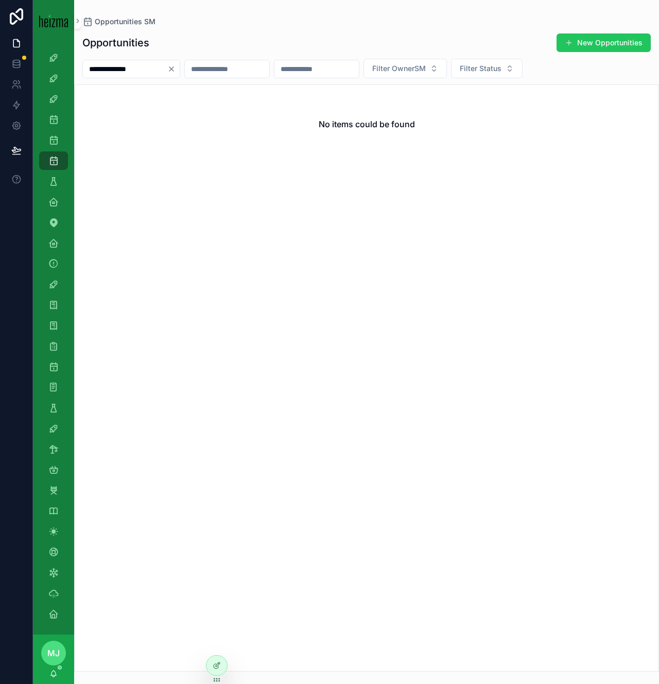
type input "*"
type input "******"
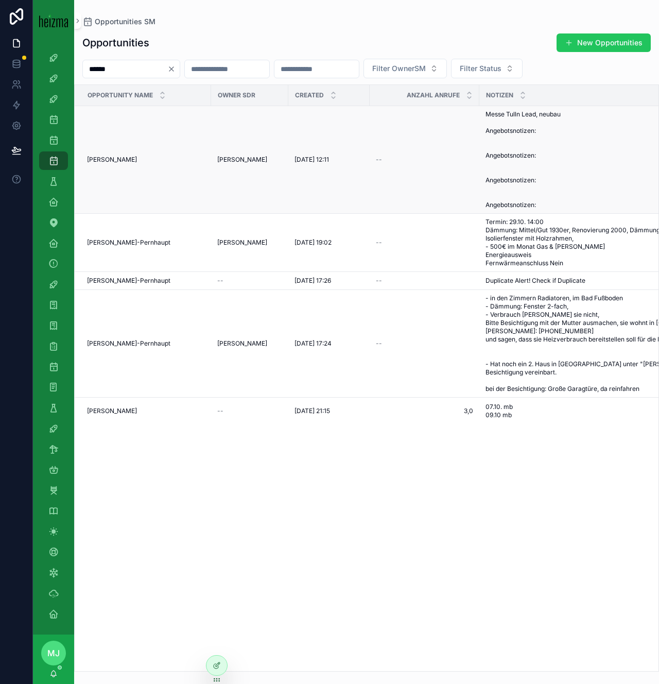
click at [120, 158] on span "Aleksandar Mandic" at bounding box center [112, 159] width 50 height 8
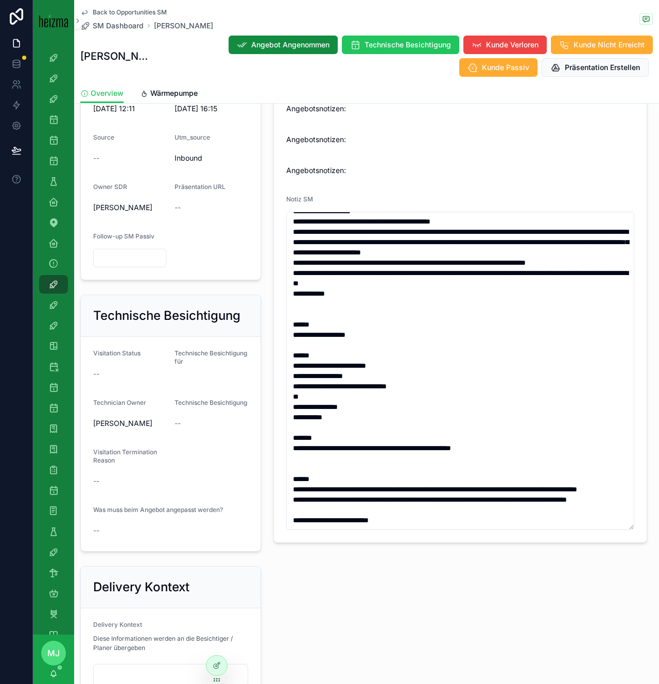
scroll to position [387, 0]
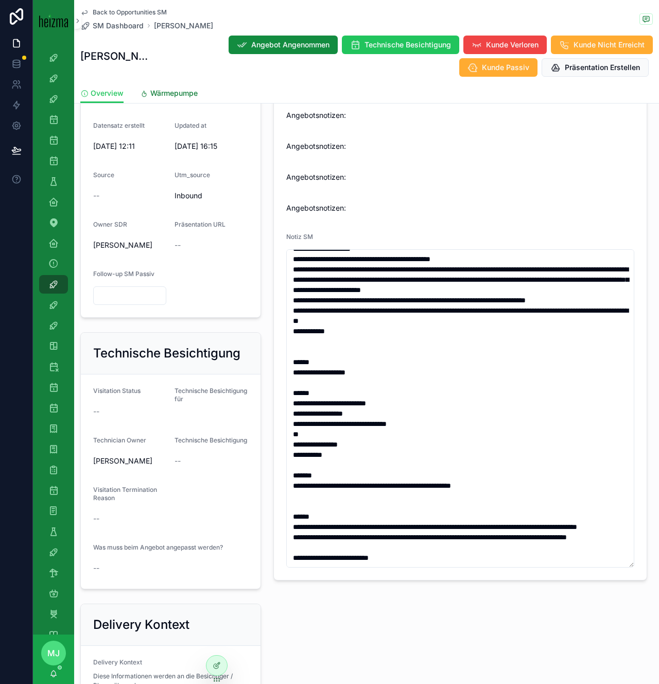
click at [175, 95] on span "Wärmepumpe" at bounding box center [173, 93] width 47 height 10
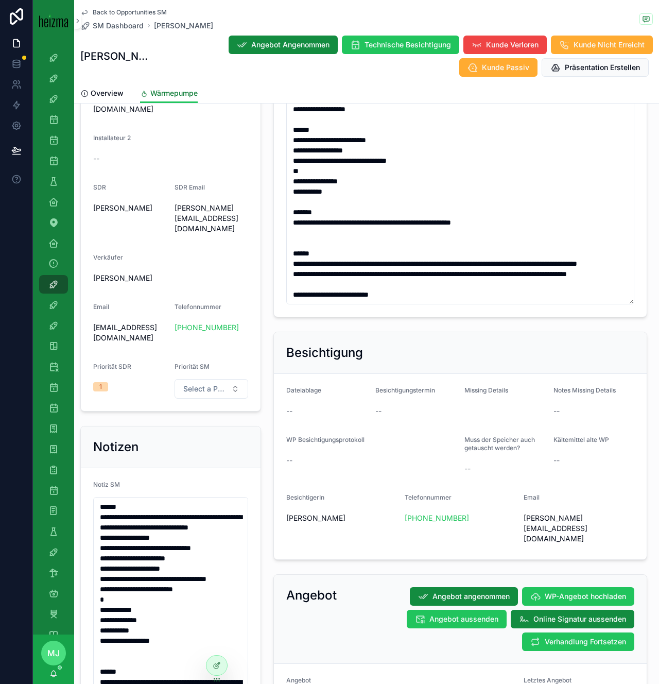
scroll to position [689, 0]
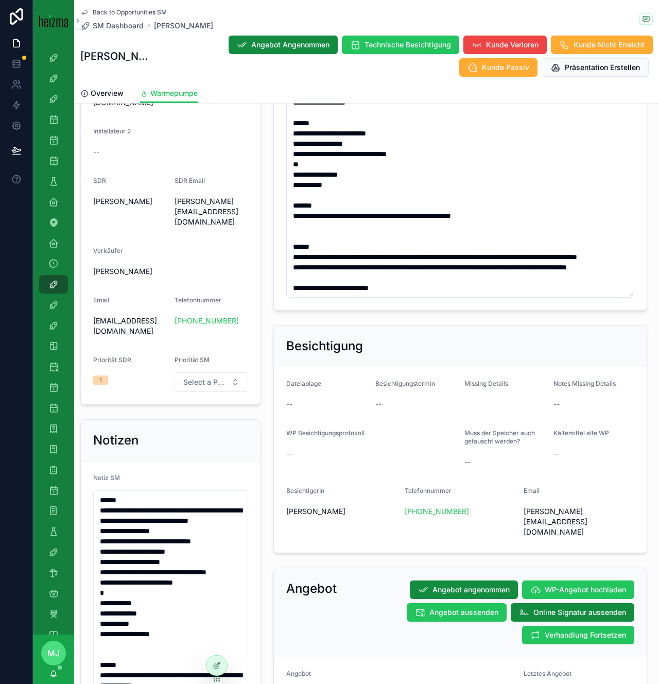
click at [263, 273] on div "Verantwortlichkeiten Installateur/Techniker wechseln Techniker Robert Götz Emai…" at bounding box center [170, 178] width 193 height 462
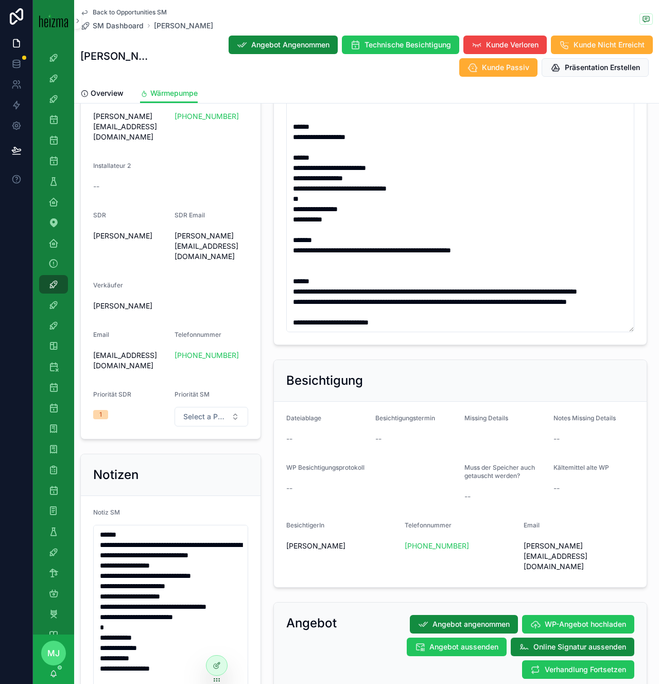
scroll to position [655, 0]
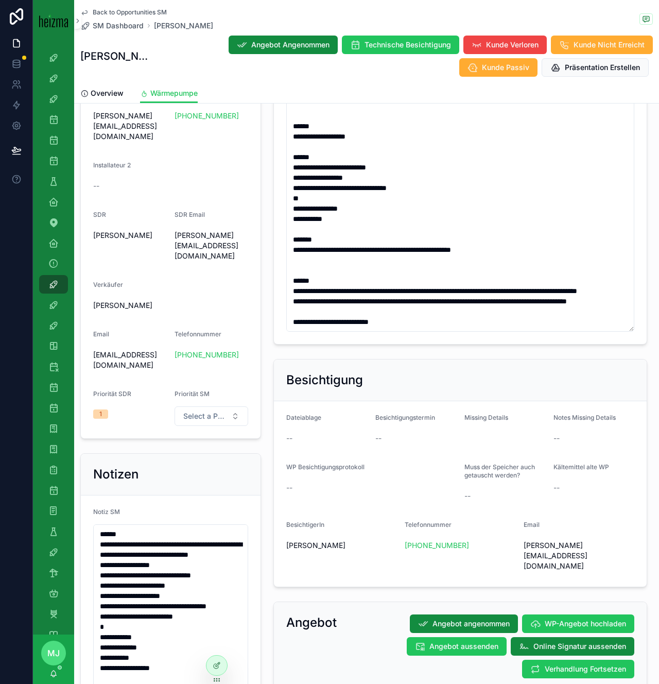
click at [126, 10] on span "Back to Opportunities SM" at bounding box center [130, 12] width 74 height 8
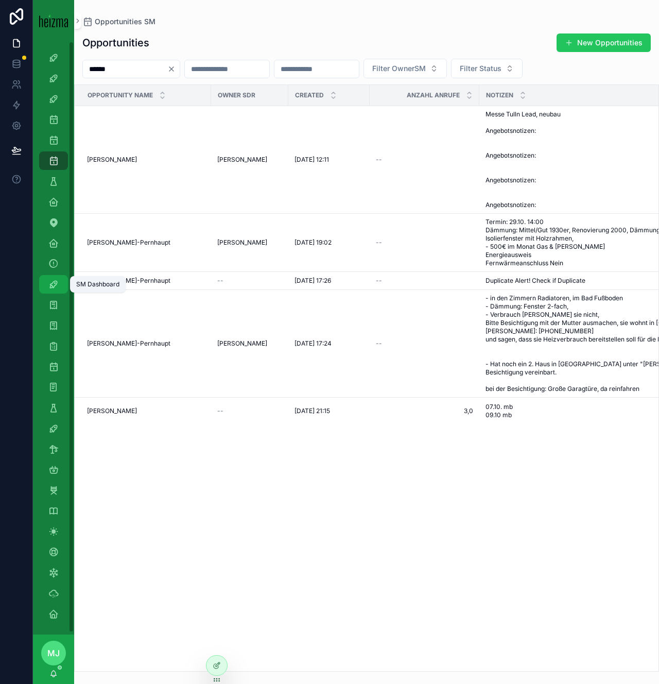
click at [49, 287] on icon "scrollable content" at bounding box center [53, 284] width 10 height 10
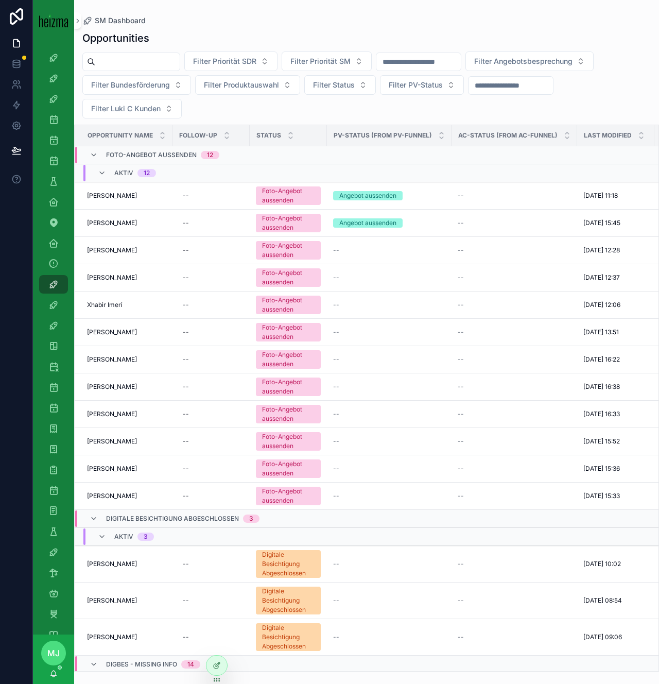
click at [112, 200] on td "Sebastian Heier Sebastian Heier" at bounding box center [124, 195] width 98 height 27
click at [112, 198] on span "Sebastian Heier" at bounding box center [112, 196] width 50 height 8
click at [103, 226] on span "Martin Heil" at bounding box center [112, 223] width 50 height 8
click at [116, 248] on span "[PERSON_NAME]" at bounding box center [112, 250] width 50 height 8
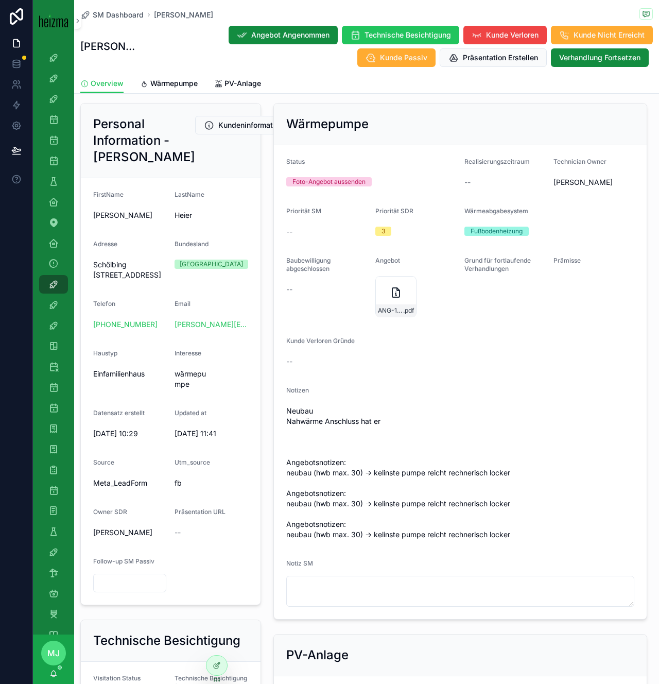
scroll to position [151, 0]
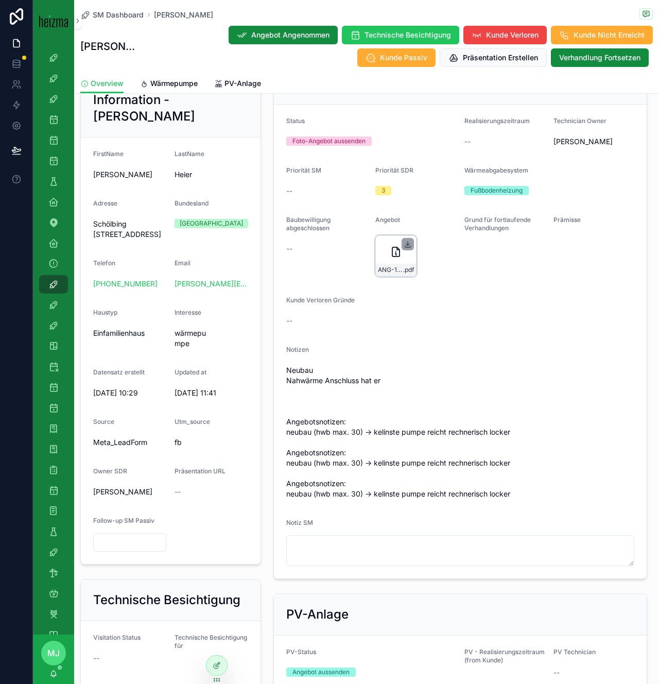
click at [408, 245] on icon "scrollable content" at bounding box center [408, 243] width 0 height 4
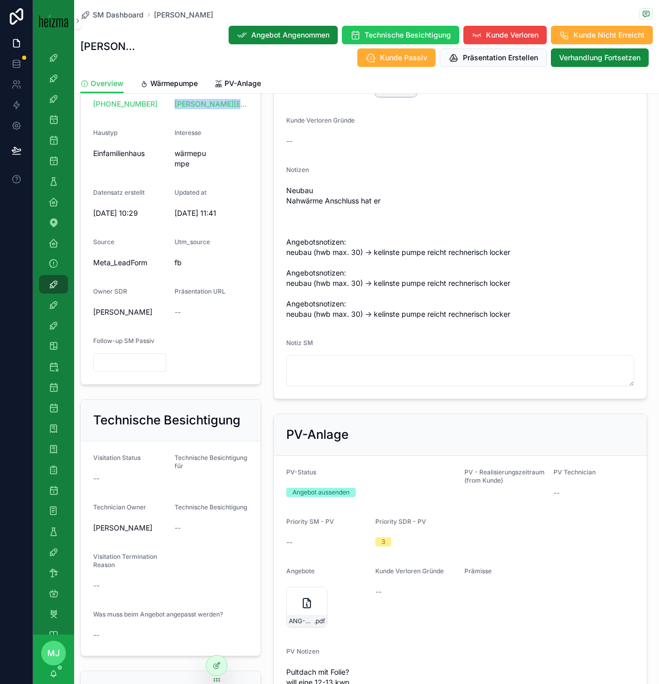
scroll to position [553, 0]
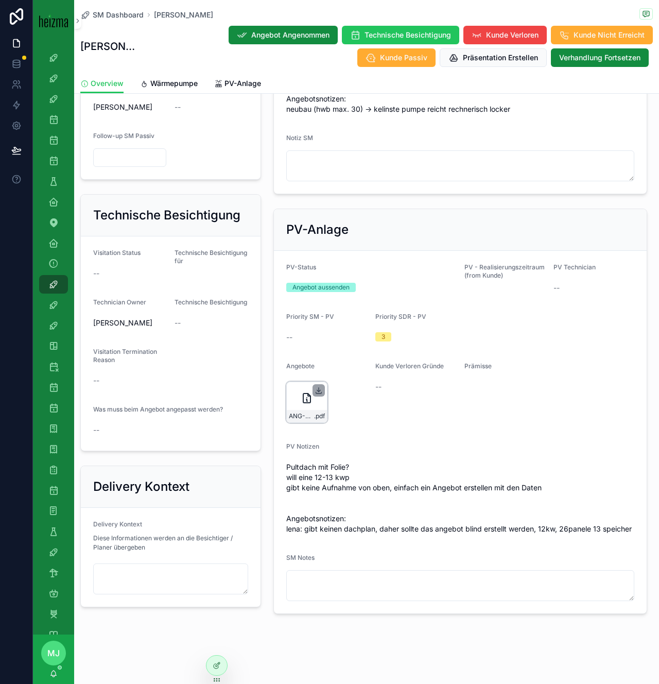
click at [317, 386] on icon "scrollable content" at bounding box center [319, 390] width 8 height 8
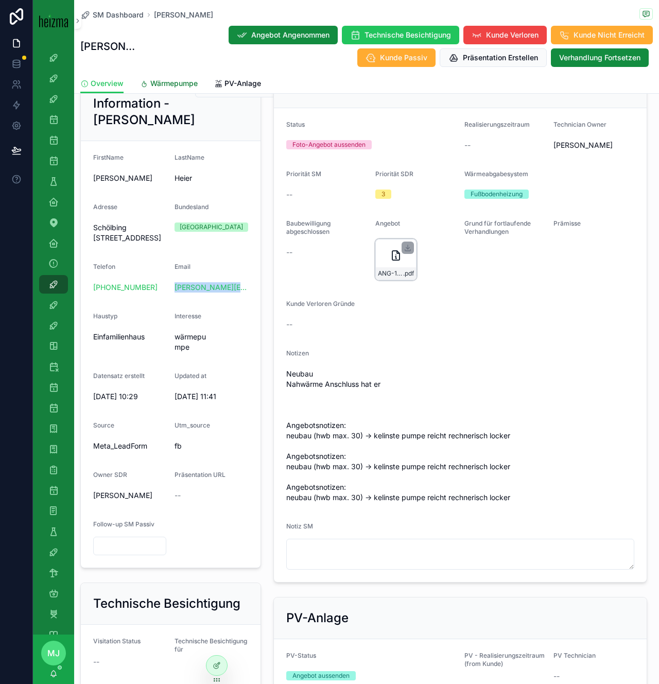
click at [172, 77] on link "Wärmepumpe" at bounding box center [169, 84] width 58 height 21
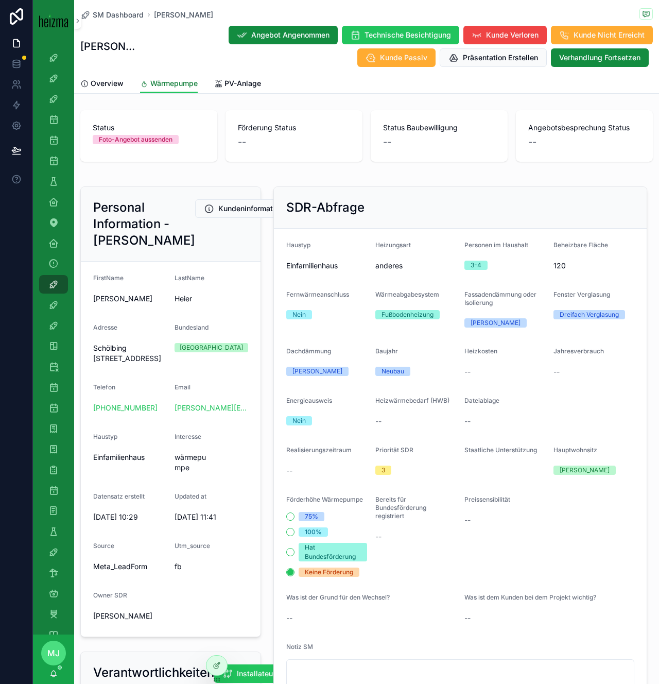
scroll to position [365, 0]
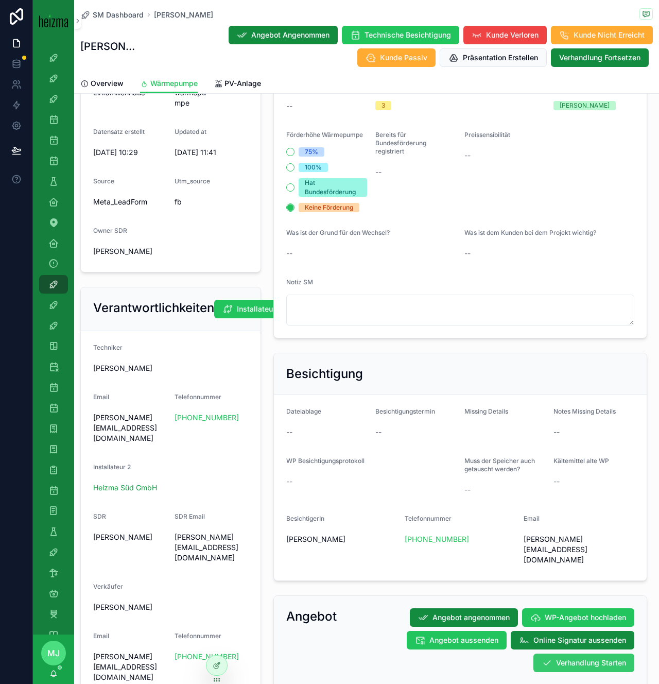
click at [560, 653] on button "Verhandlung Starten" at bounding box center [583, 662] width 101 height 19
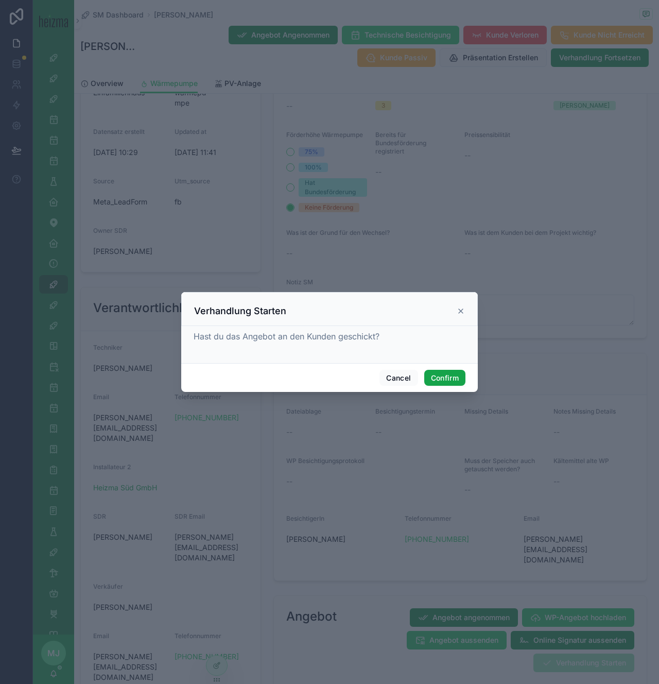
click at [441, 377] on button "Confirm" at bounding box center [444, 378] width 41 height 16
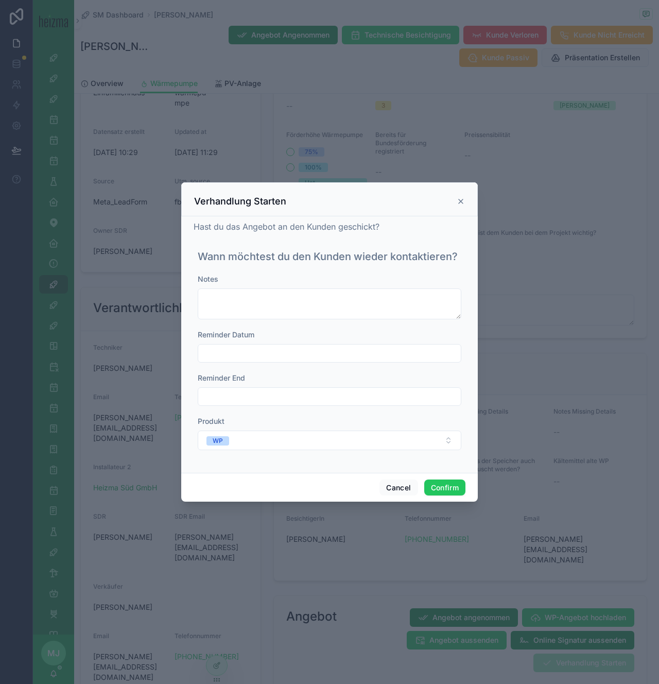
click at [286, 348] on input "text" at bounding box center [329, 353] width 263 height 14
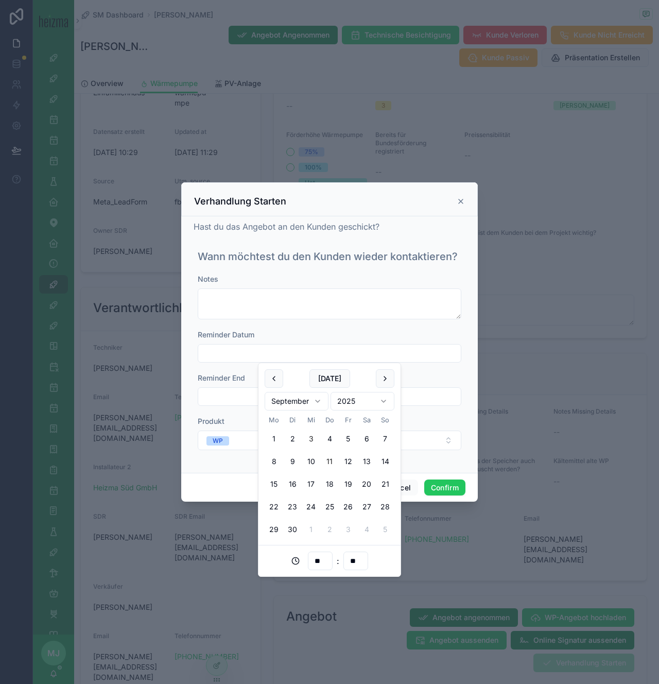
click at [333, 462] on button "11" at bounding box center [329, 461] width 19 height 19
type input "**********"
click at [451, 434] on button "WP" at bounding box center [330, 440] width 264 height 20
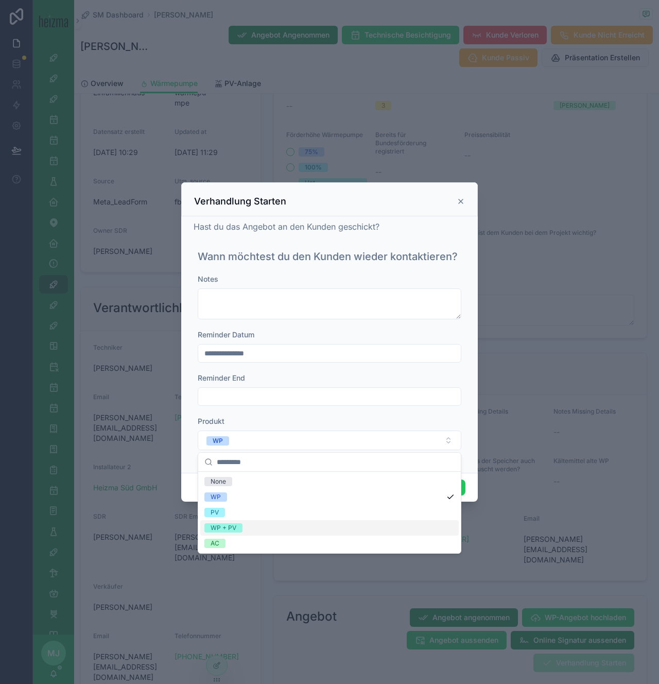
click at [352, 530] on div "WP + PV" at bounding box center [329, 527] width 258 height 15
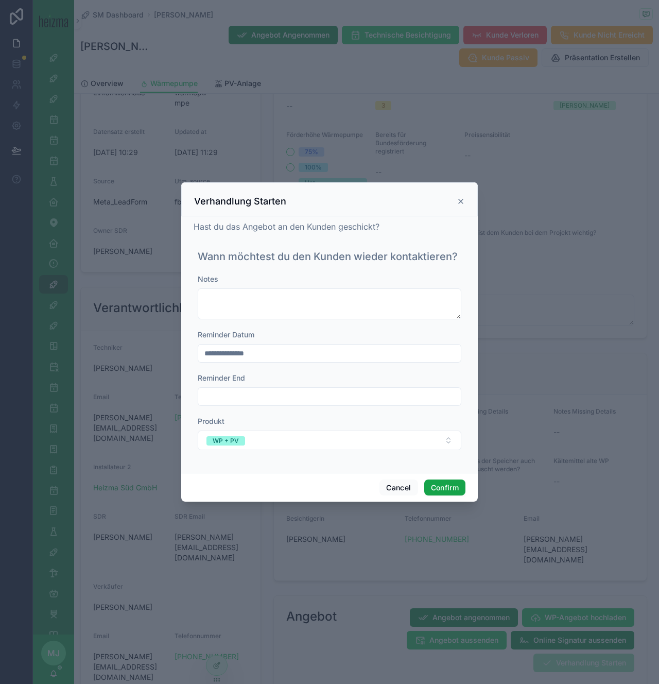
click at [451, 489] on button "Confirm" at bounding box center [444, 487] width 41 height 16
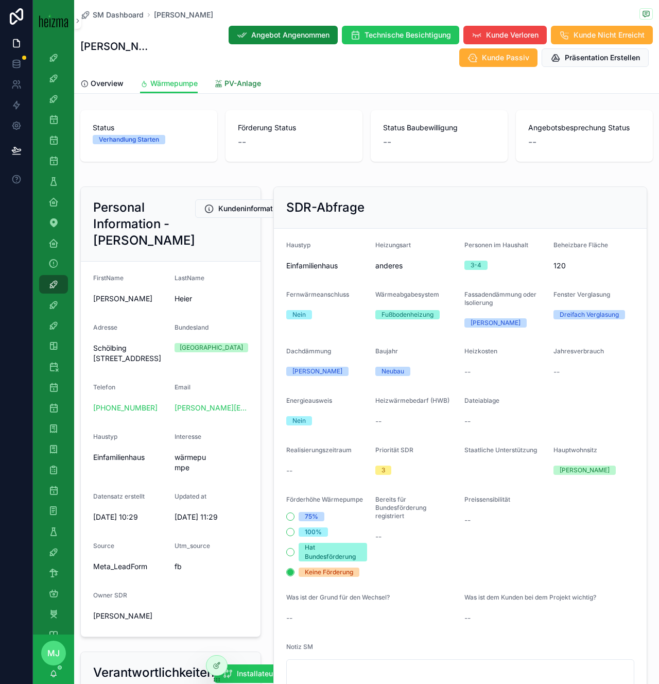
click at [235, 85] on span "PV-Anlage" at bounding box center [242, 83] width 37 height 10
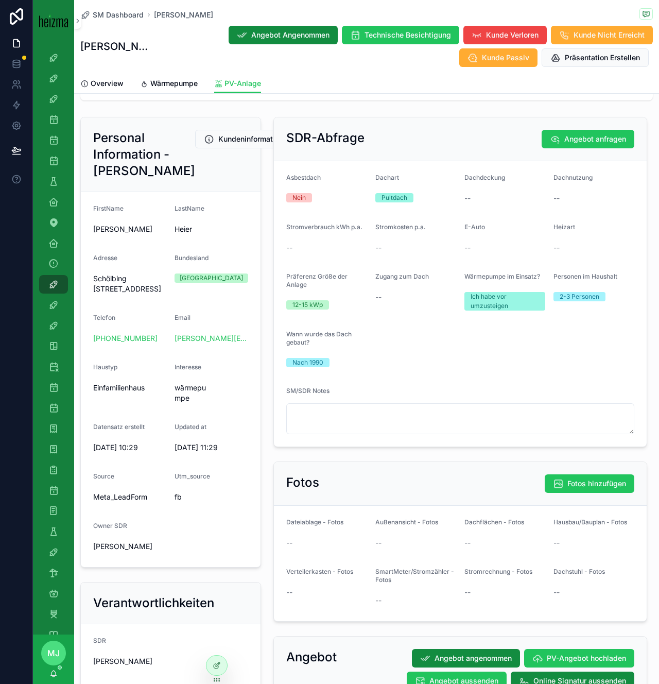
scroll to position [405, 0]
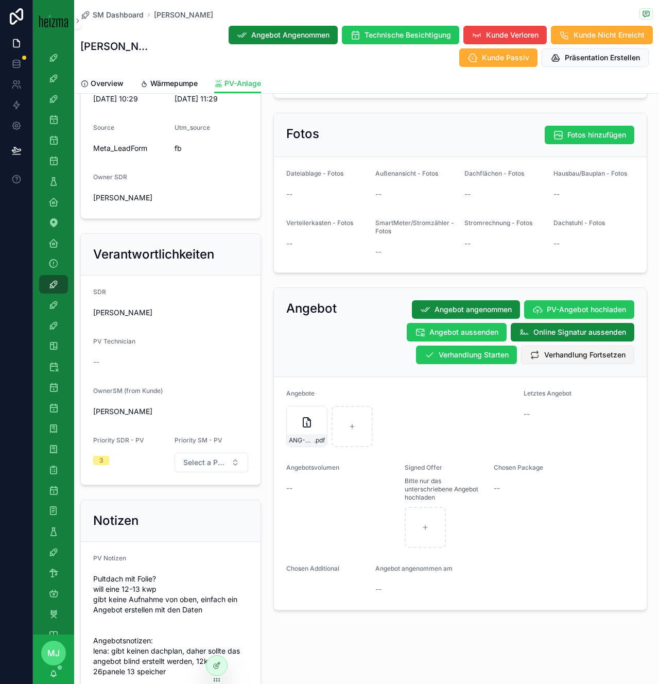
click at [570, 360] on button "Verhandlung Fortsetzen" at bounding box center [577, 354] width 113 height 19
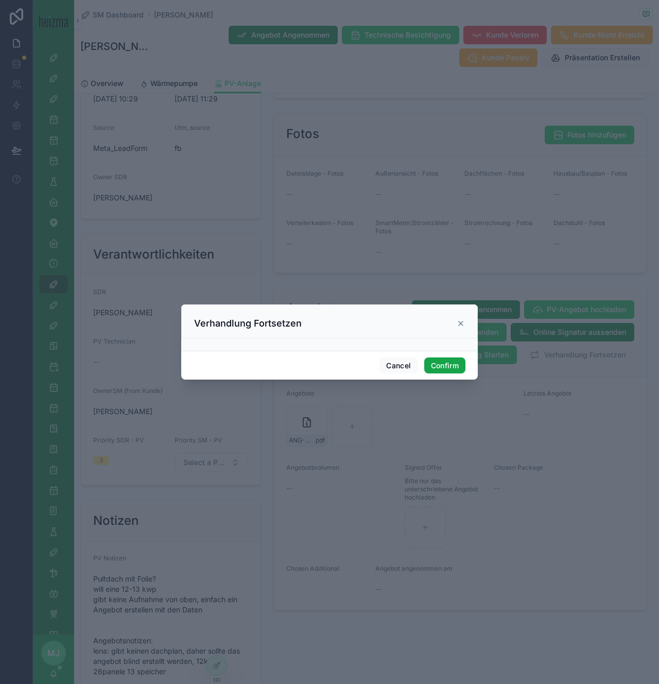
click at [460, 363] on button "Confirm" at bounding box center [444, 365] width 41 height 16
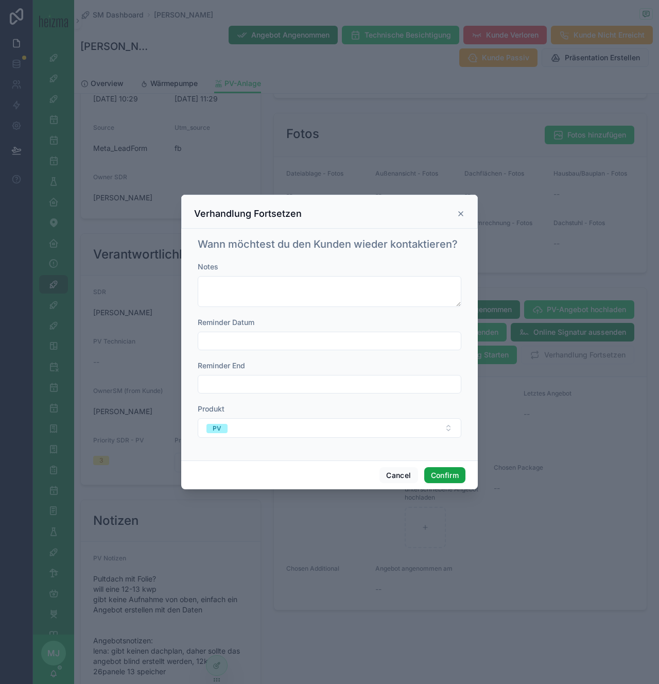
click at [444, 473] on button "Confirm" at bounding box center [444, 475] width 41 height 16
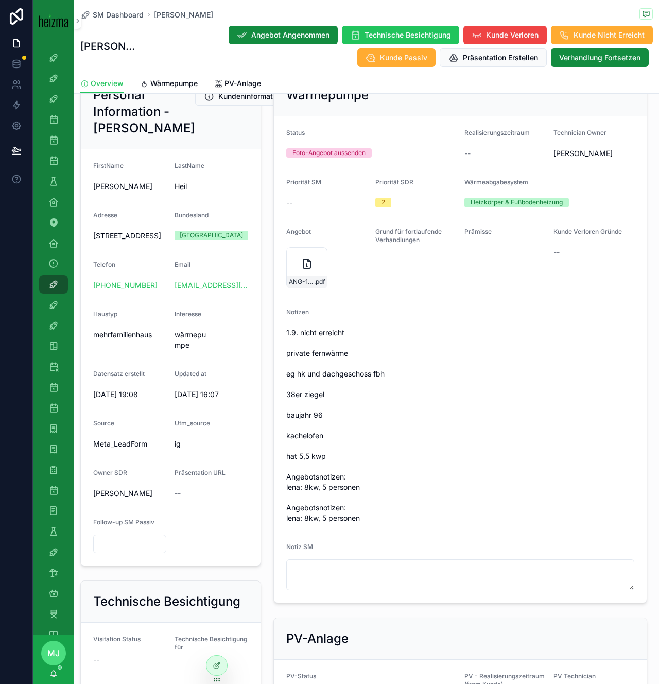
scroll to position [137, 0]
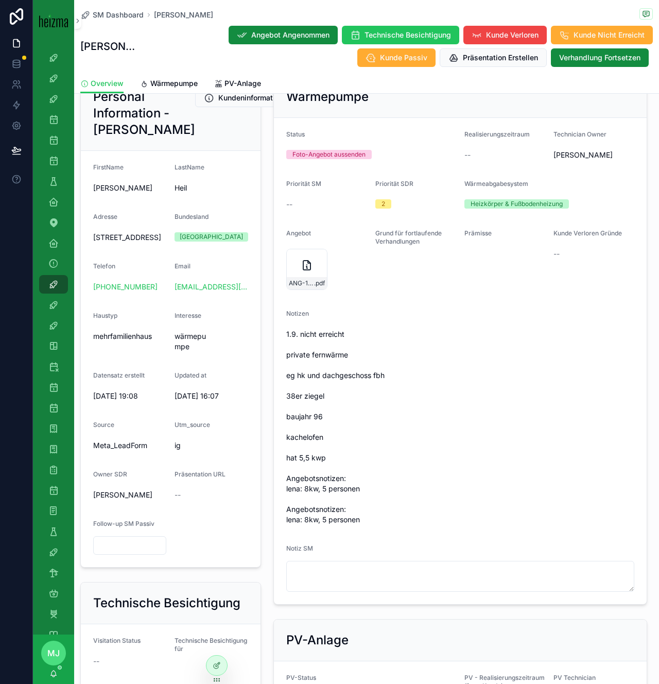
click at [455, 371] on span "1.9. nicht erreicht private fernwärme eg hk und dachgeschoss fbh 38er ziegel ba…" at bounding box center [460, 427] width 348 height 196
click at [315, 255] on icon "scrollable content" at bounding box center [319, 257] width 8 height 8
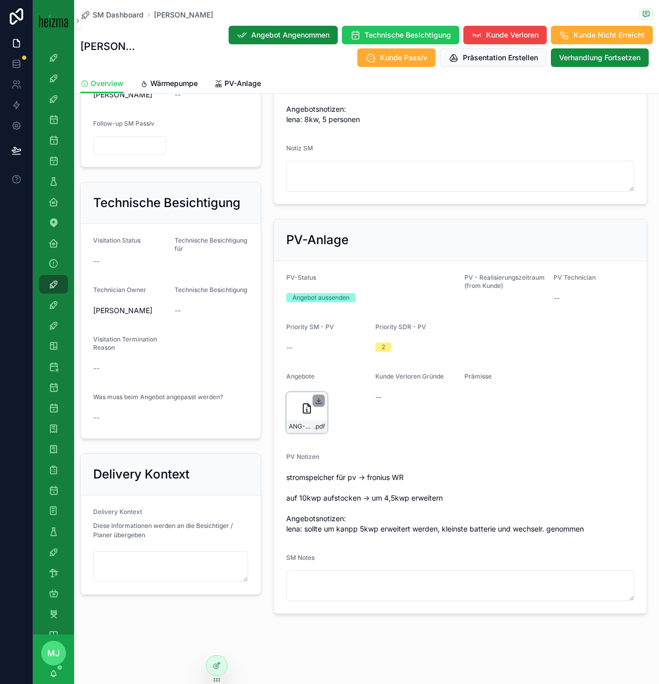
click at [318, 400] on icon "scrollable content" at bounding box center [319, 401] width 4 height 2
click at [162, 84] on span "Wärmepumpe" at bounding box center [173, 83] width 47 height 10
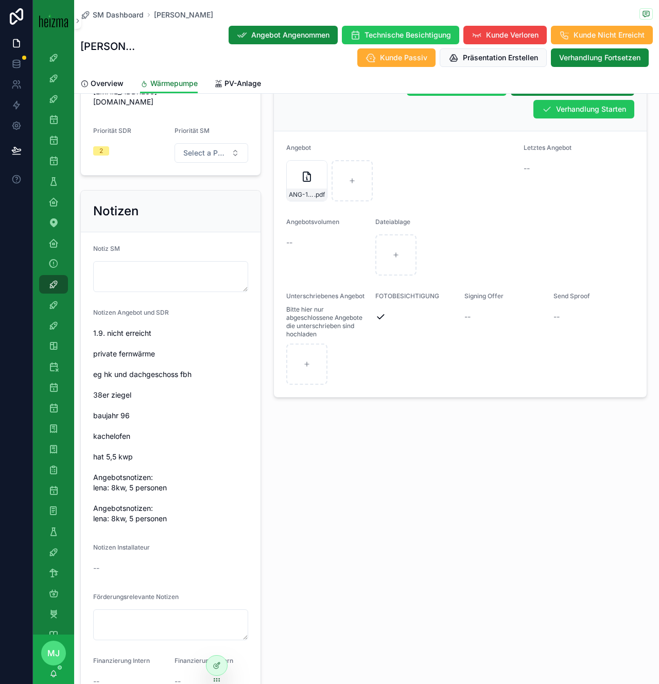
scroll to position [787, 0]
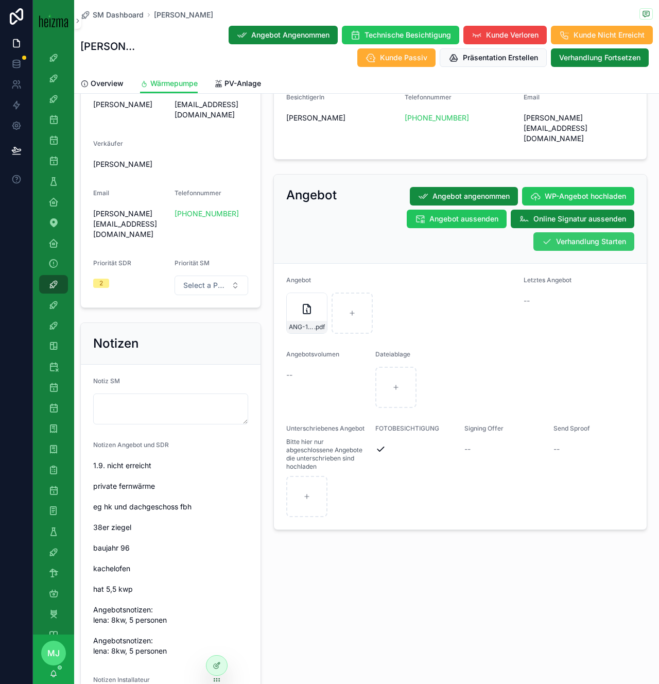
click at [571, 236] on span "Verhandlung Starten" at bounding box center [591, 241] width 70 height 10
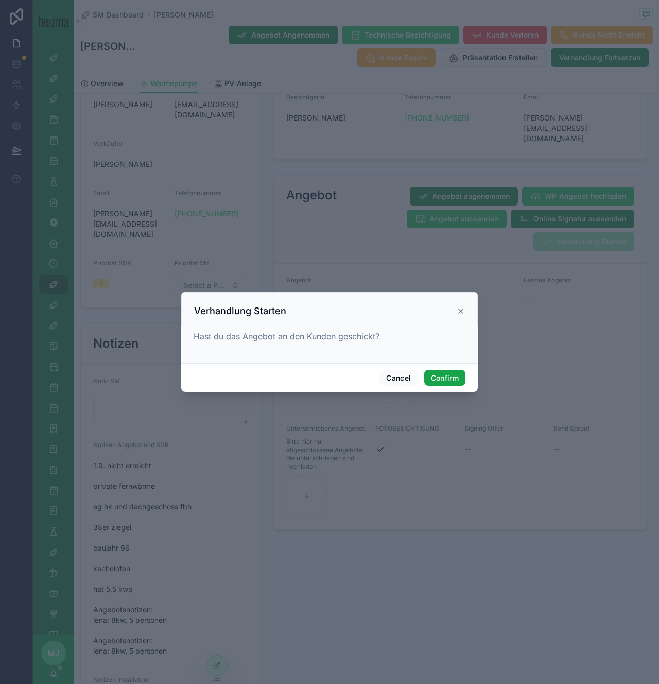
click at [448, 383] on button "Confirm" at bounding box center [444, 378] width 41 height 16
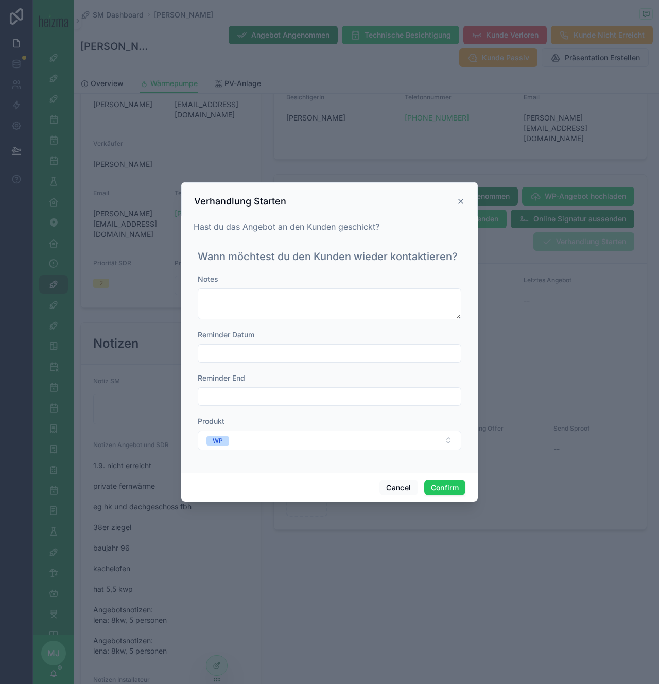
click at [320, 352] on input "text" at bounding box center [329, 353] width 263 height 14
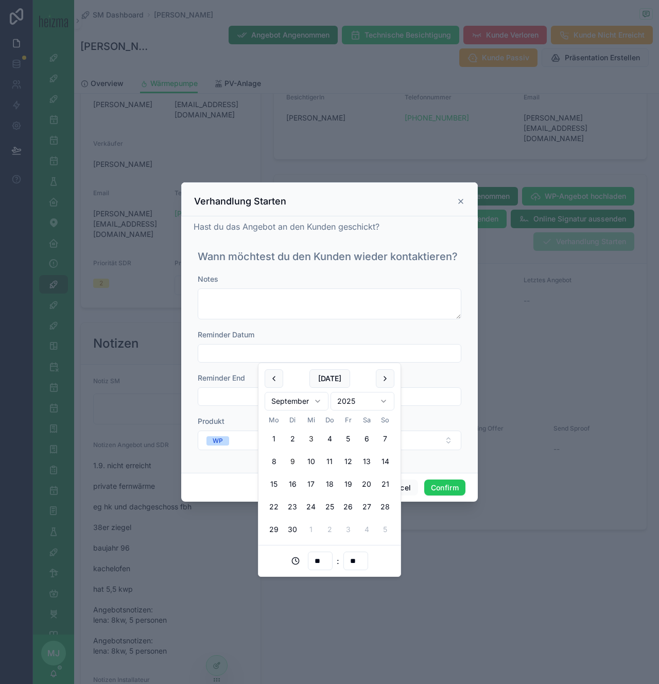
click at [288, 463] on button "9" at bounding box center [292, 461] width 19 height 19
type input "**********"
click at [435, 437] on button "WP" at bounding box center [330, 440] width 264 height 20
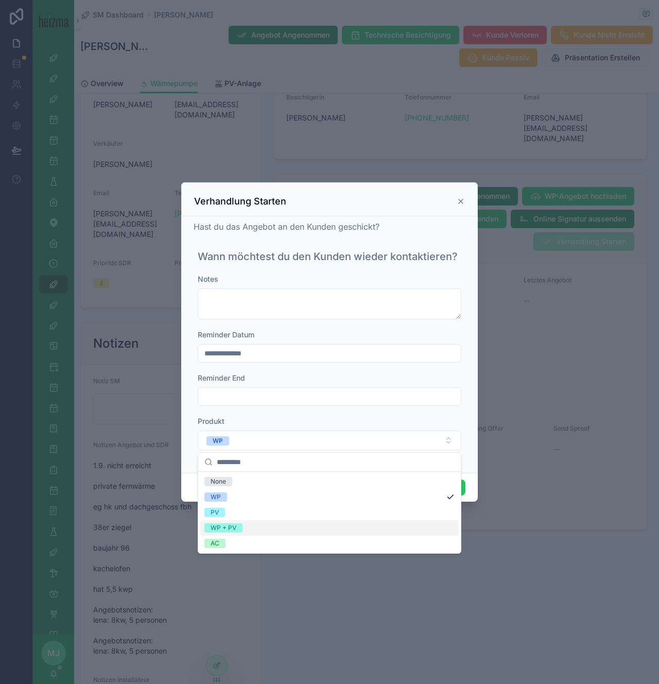
click at [382, 526] on div "WP + PV" at bounding box center [329, 527] width 258 height 15
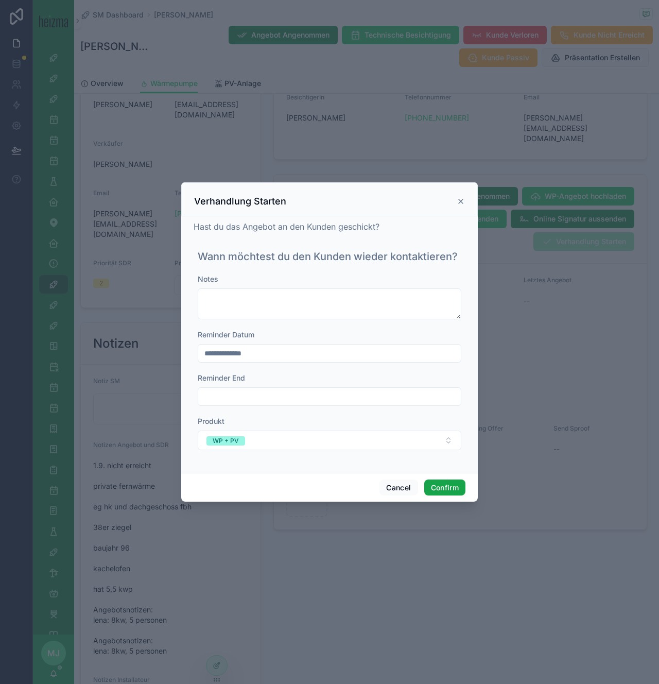
click at [441, 487] on button "Confirm" at bounding box center [444, 487] width 41 height 16
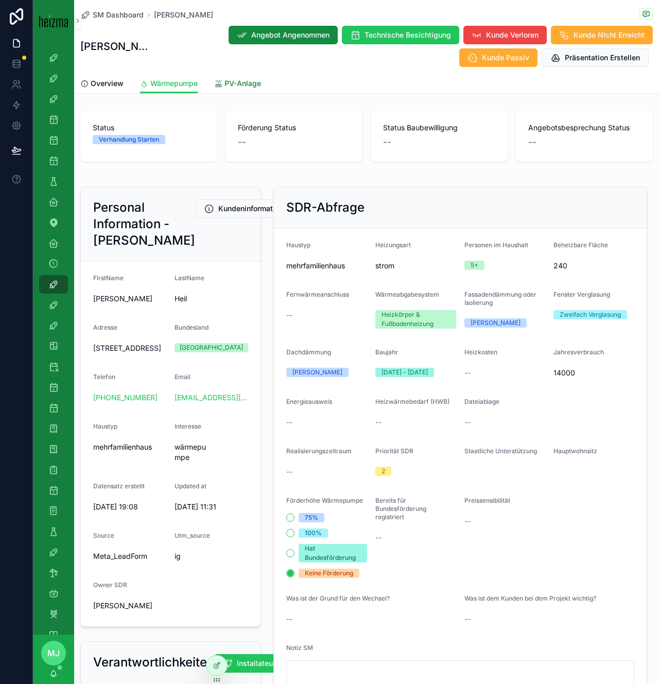
click at [226, 86] on span "PV-Anlage" at bounding box center [242, 83] width 37 height 10
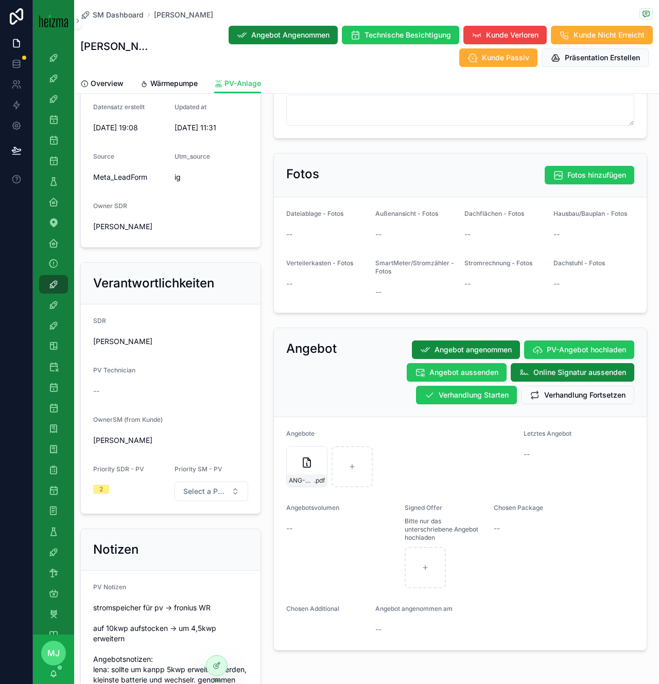
scroll to position [403, 0]
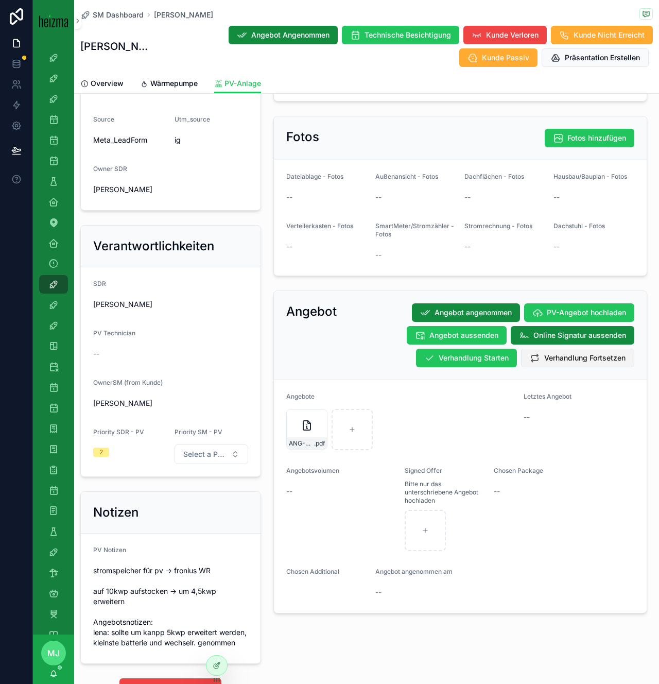
click at [555, 360] on span "Verhandlung Fortsetzen" at bounding box center [584, 358] width 81 height 10
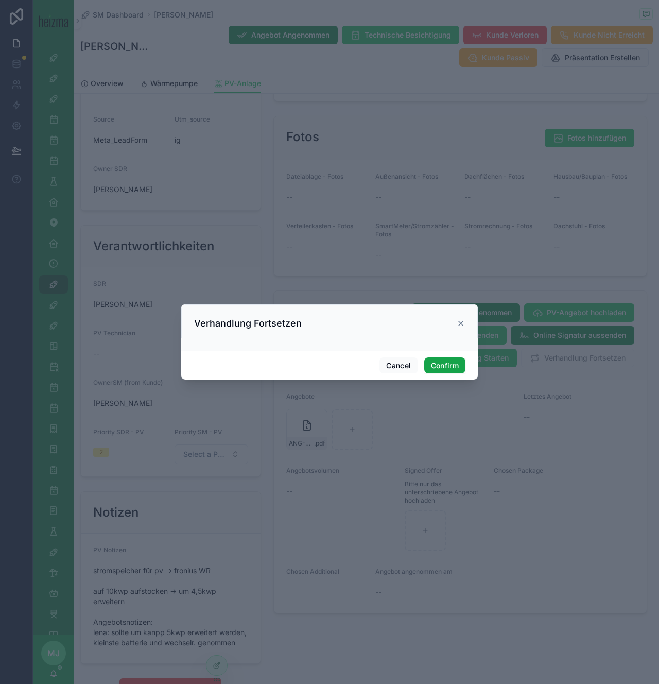
click at [450, 367] on button "Confirm" at bounding box center [444, 365] width 41 height 16
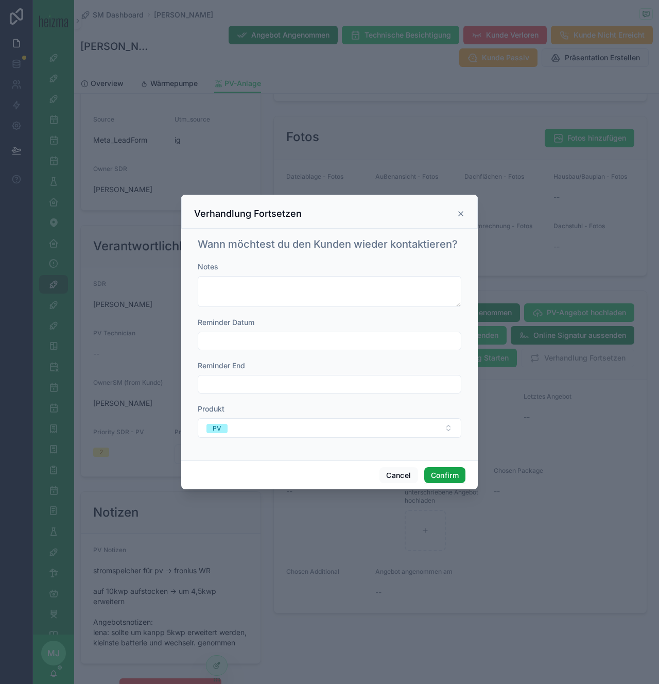
click at [447, 472] on button "Confirm" at bounding box center [444, 475] width 41 height 16
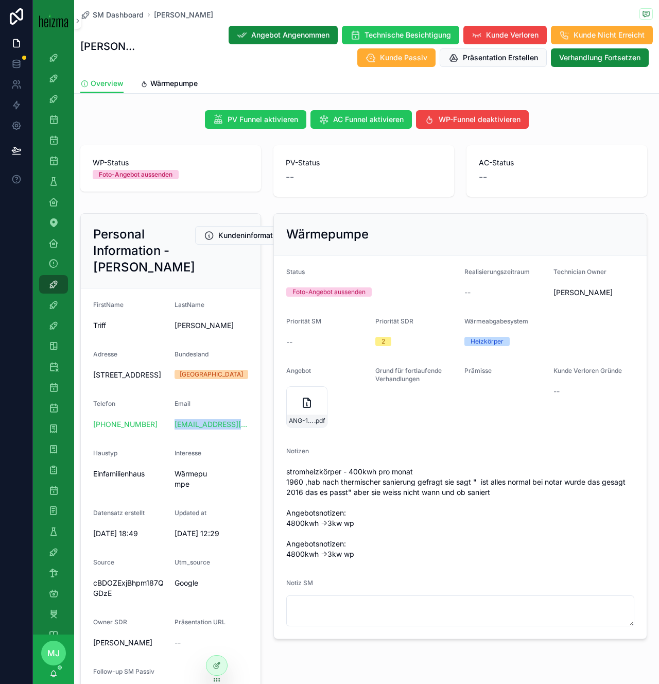
click at [414, 430] on form "Status Foto-Angebot aussenden Realisierungszeitraum -- Technician Owner [PERSON…" at bounding box center [460, 446] width 373 height 383
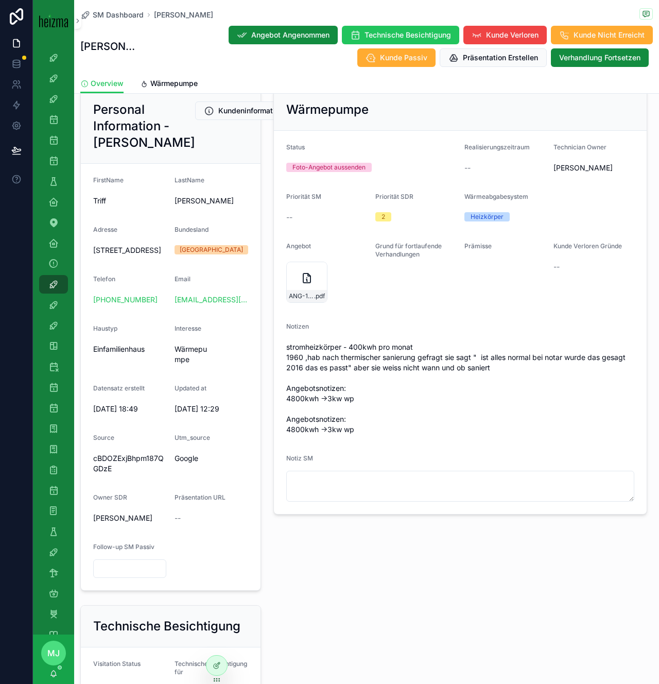
scroll to position [126, 0]
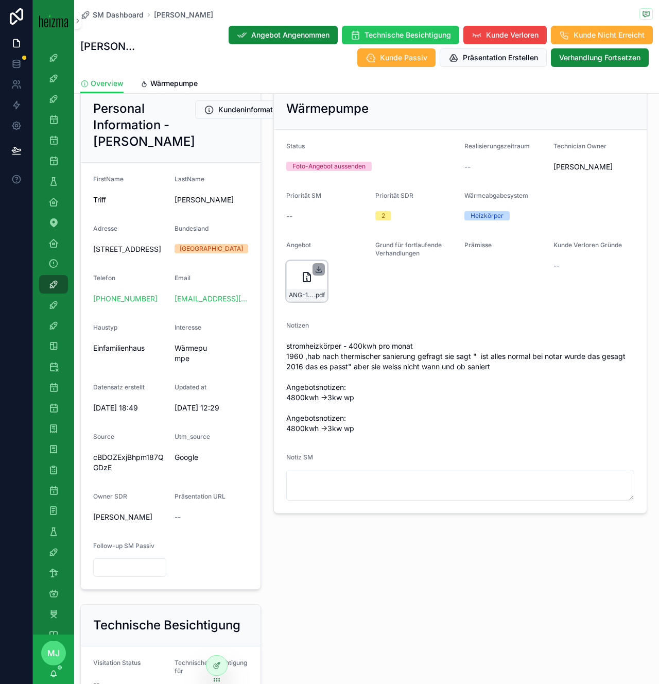
click at [320, 273] on icon "scrollable content" at bounding box center [319, 269] width 8 height 8
click at [189, 81] on span "Wärmepumpe" at bounding box center [173, 83] width 47 height 10
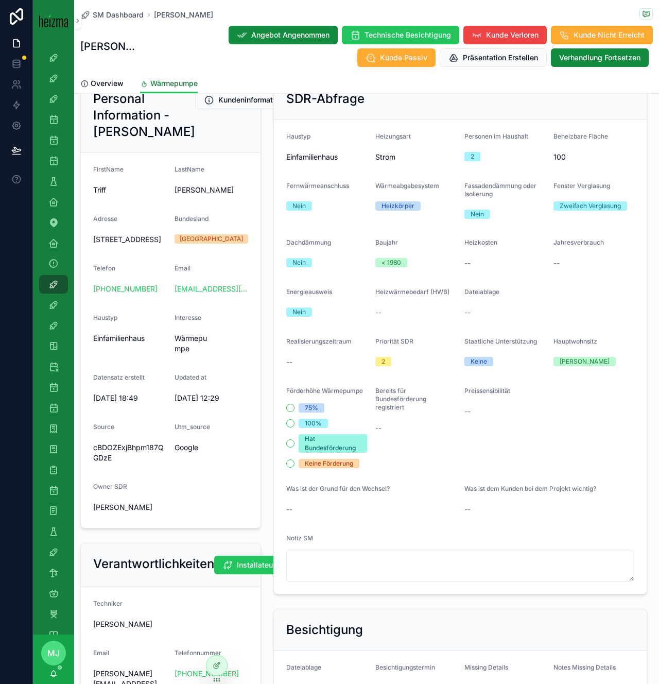
scroll to position [595, 0]
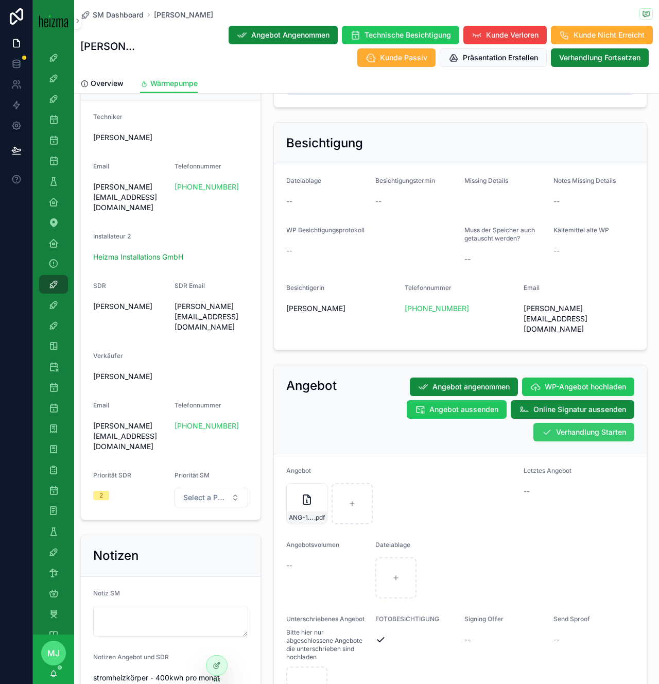
click at [583, 427] on span "Verhandlung Starten" at bounding box center [591, 432] width 70 height 10
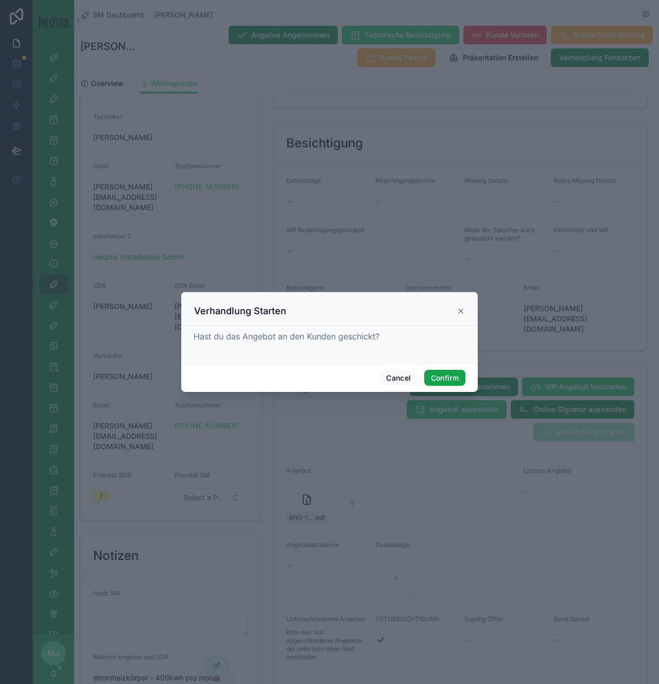
click at [446, 373] on button "Confirm" at bounding box center [444, 378] width 41 height 16
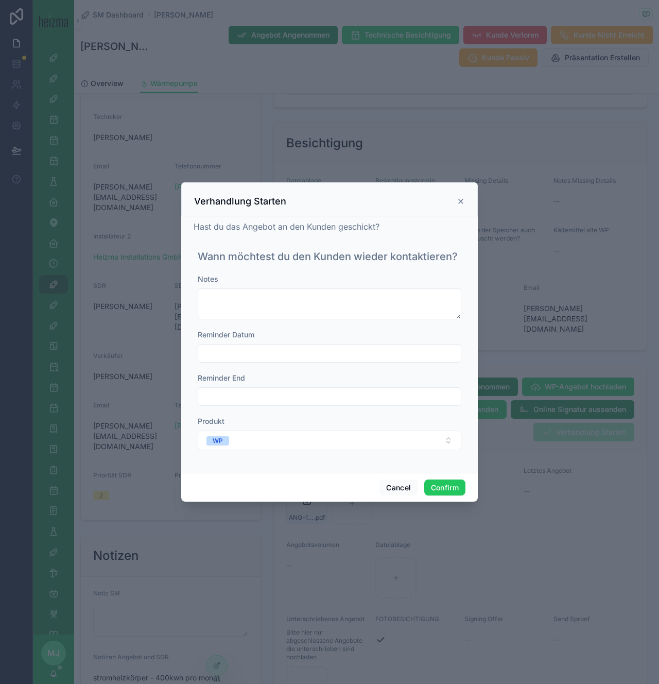
click at [315, 351] on input "text" at bounding box center [329, 353] width 263 height 14
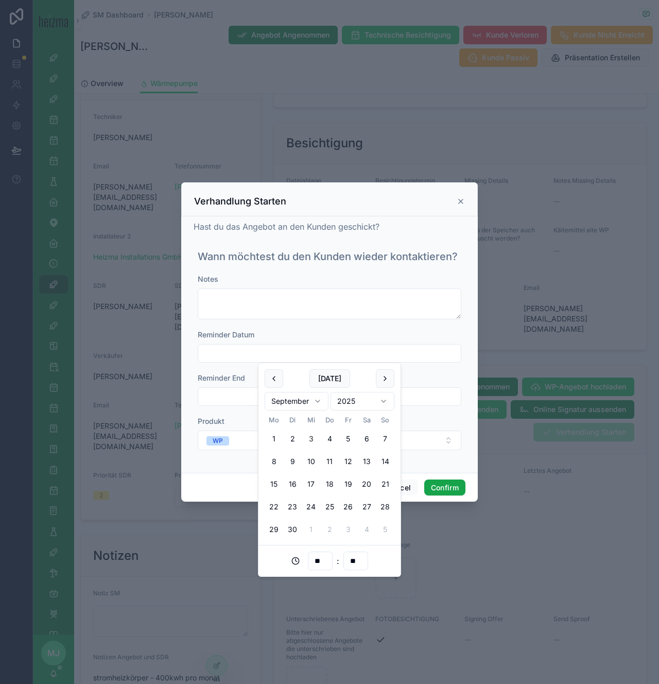
click at [326, 462] on button "11" at bounding box center [329, 461] width 19 height 19
type input "**********"
click at [439, 488] on button "Confirm" at bounding box center [444, 487] width 41 height 16
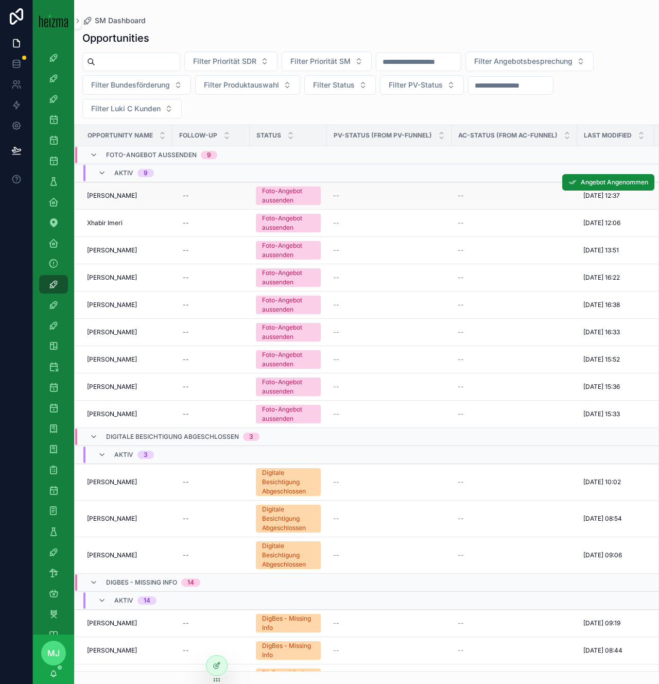
click at [124, 197] on span "Sergi Twardowski" at bounding box center [112, 196] width 50 height 8
click at [108, 223] on span "Xhabir Imeri" at bounding box center [105, 223] width 36 height 8
click at [103, 250] on span "Anna Aman" at bounding box center [112, 250] width 50 height 8
click at [105, 276] on span "[PERSON_NAME]" at bounding box center [112, 277] width 50 height 8
click at [102, 302] on span "Mirsad Omicevic" at bounding box center [112, 305] width 50 height 8
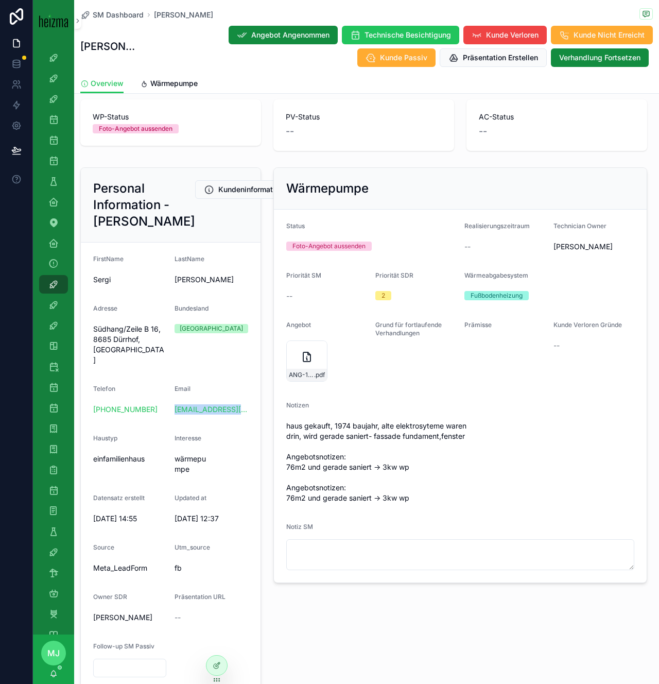
scroll to position [55, 0]
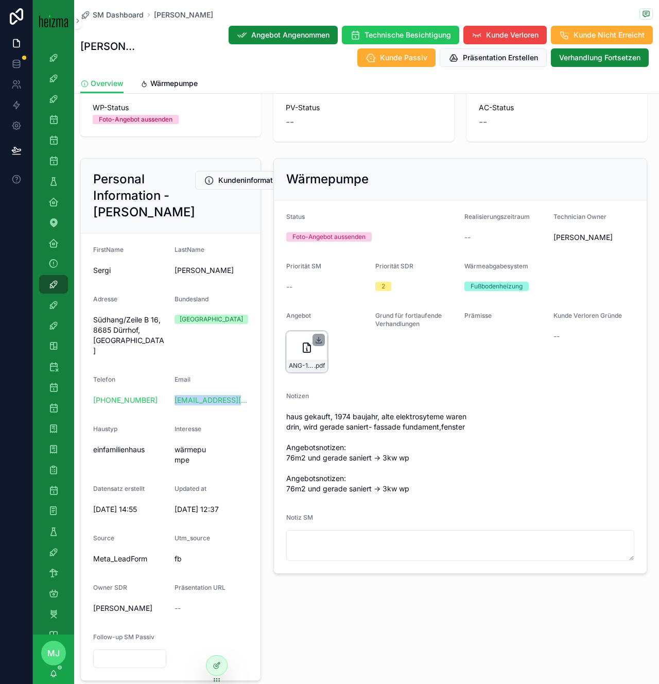
click at [319, 341] on icon "scrollable content" at bounding box center [319, 340] width 8 height 8
click at [183, 86] on span "Wärmepumpe" at bounding box center [173, 83] width 47 height 10
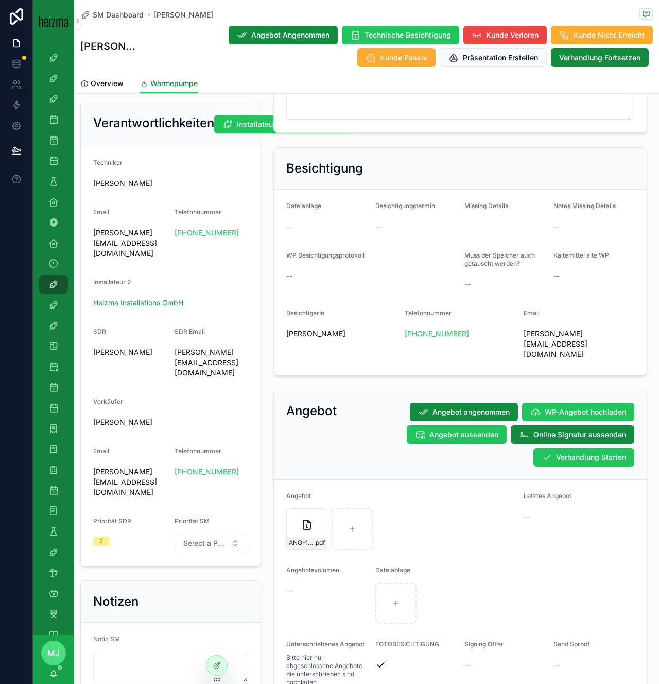
scroll to position [793, 0]
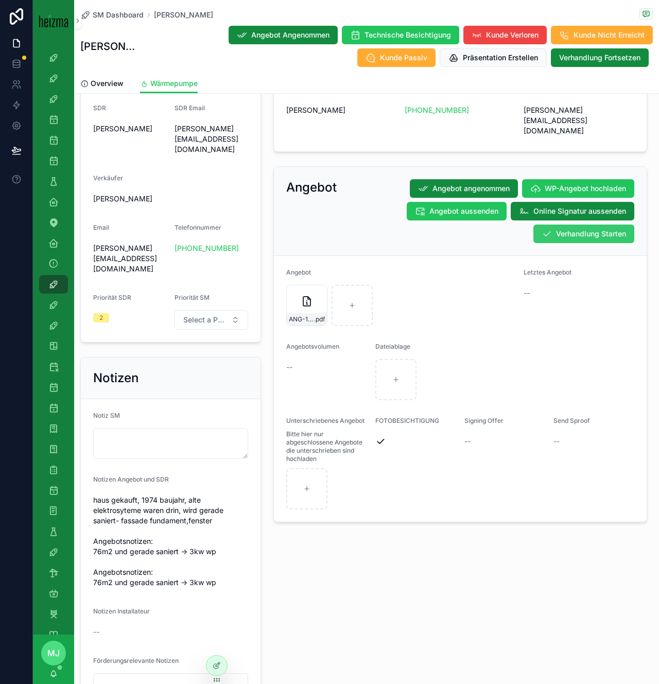
click at [563, 229] on span "Verhandlung Starten" at bounding box center [591, 234] width 70 height 10
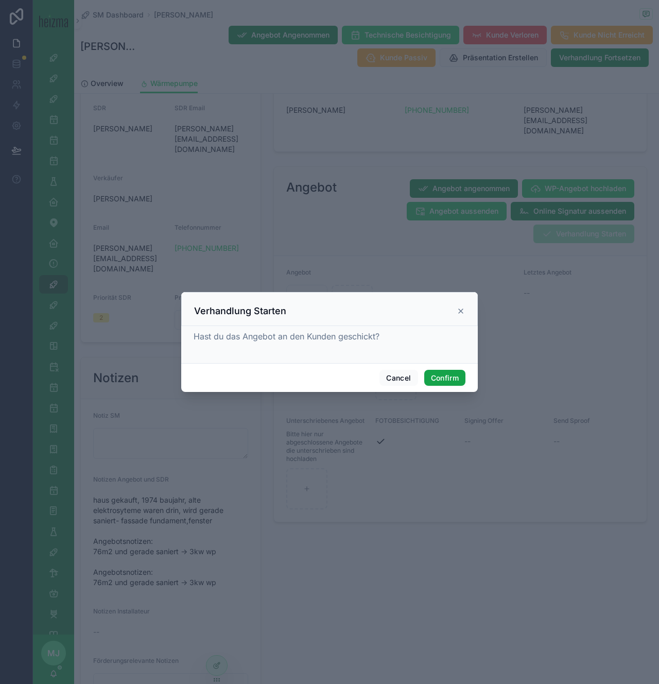
click at [447, 377] on button "Confirm" at bounding box center [444, 378] width 41 height 16
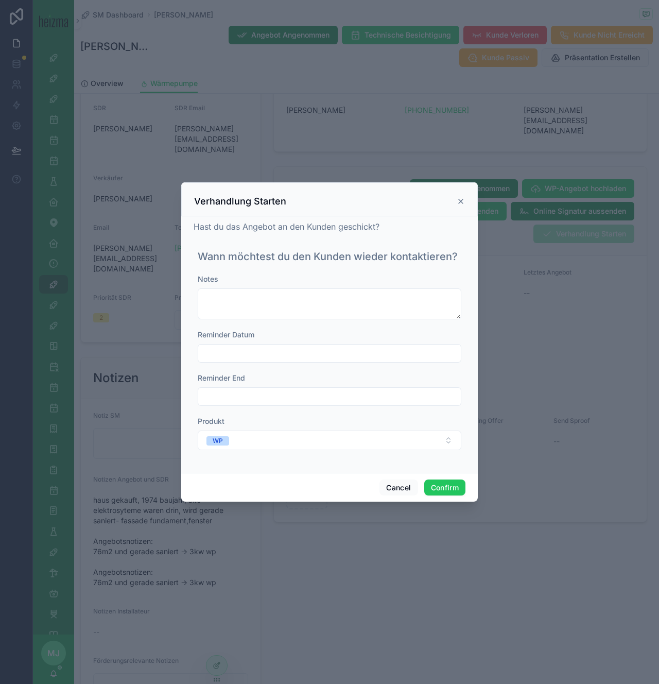
click at [343, 355] on input "text" at bounding box center [329, 353] width 263 height 14
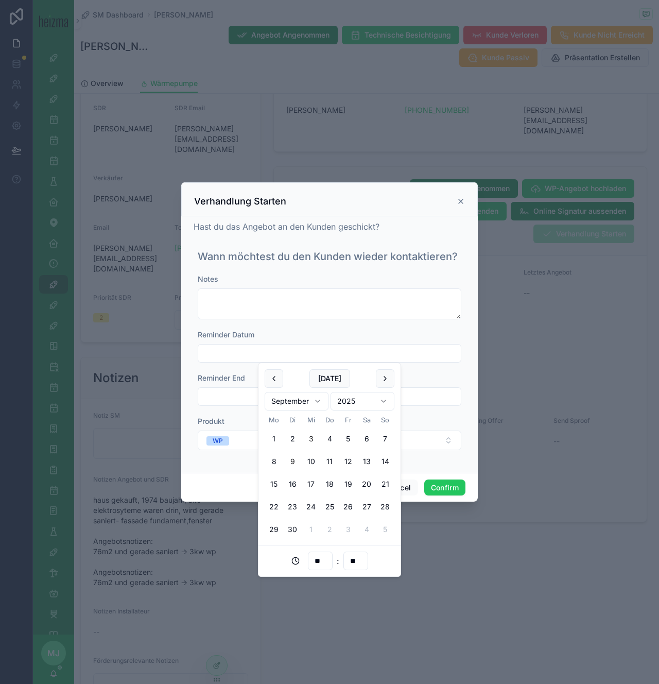
click at [293, 464] on button "9" at bounding box center [292, 461] width 19 height 19
click at [329, 464] on button "11" at bounding box center [329, 461] width 19 height 19
type input "**********"
click at [458, 488] on button "Confirm" at bounding box center [444, 487] width 41 height 16
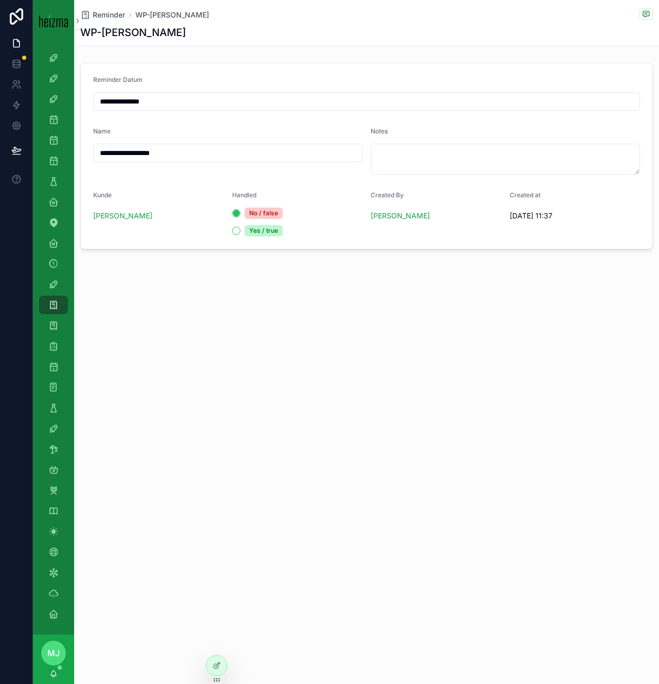
click at [529, 433] on div "**********" at bounding box center [366, 342] width 585 height 684
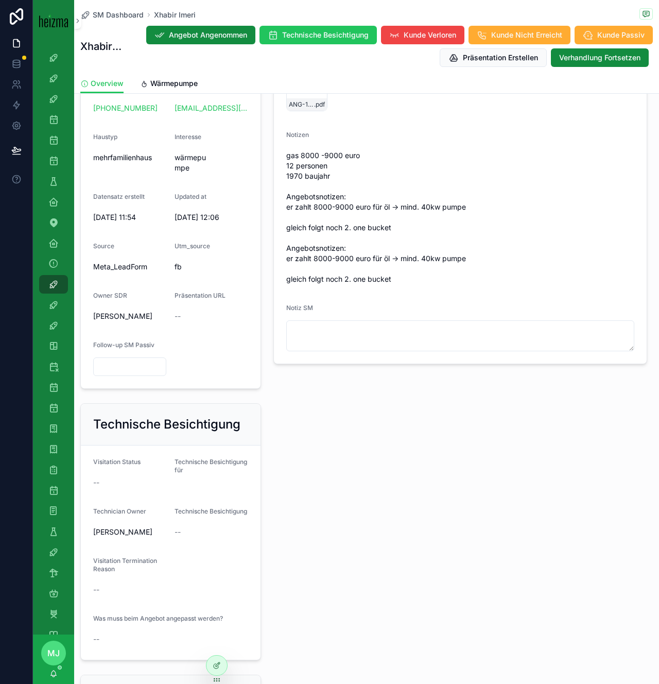
scroll to position [82, 0]
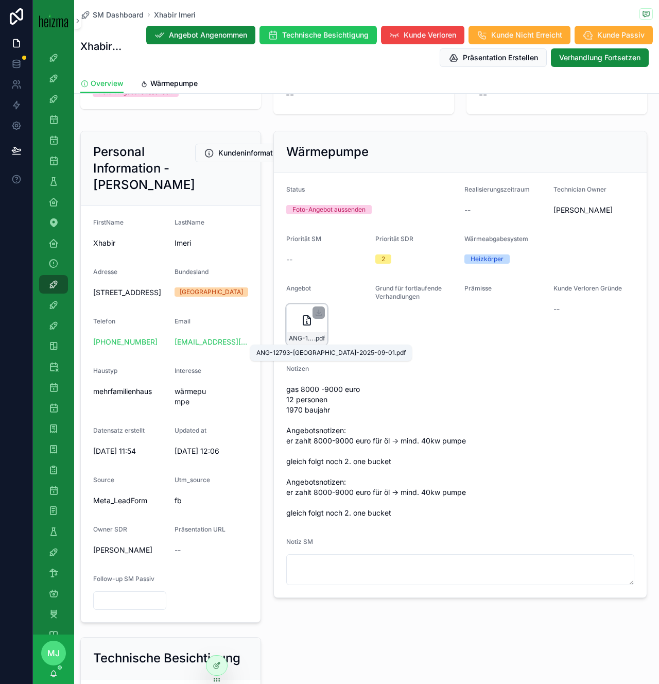
click at [306, 341] on span "ANG-12793-[GEOGRAPHIC_DATA]-2025-09-01" at bounding box center [301, 338] width 25 height 8
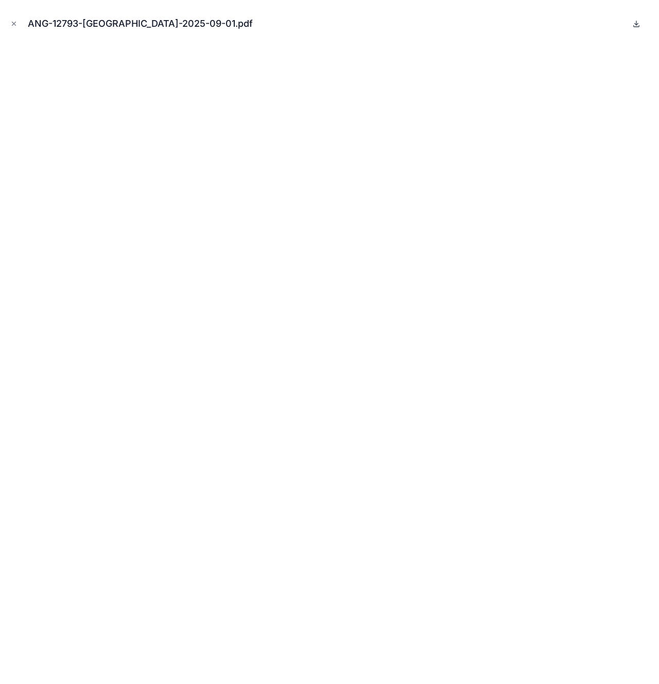
click at [639, 27] on icon at bounding box center [636, 24] width 8 height 8
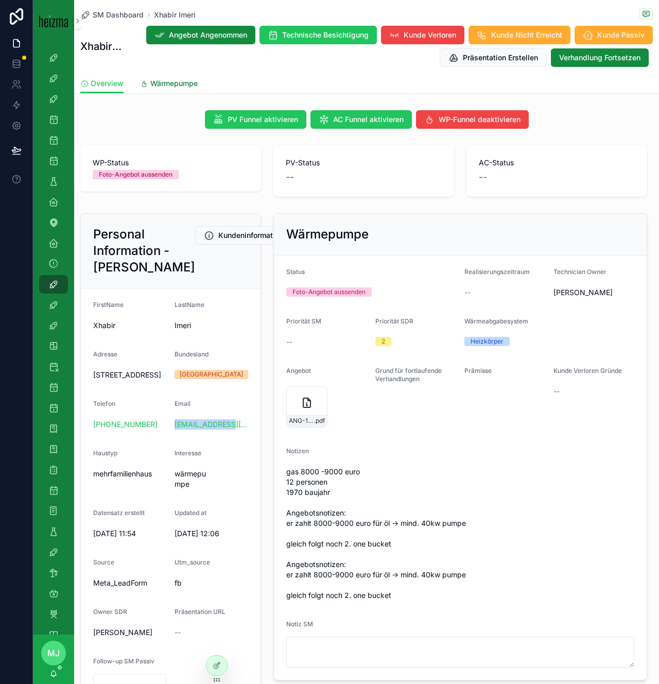
click at [184, 83] on span "Wärmepumpe" at bounding box center [173, 83] width 47 height 10
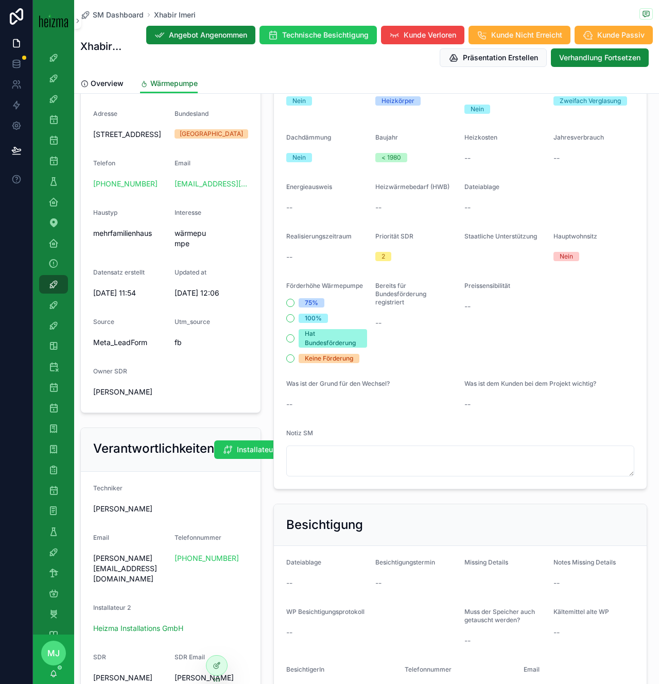
scroll to position [466, 0]
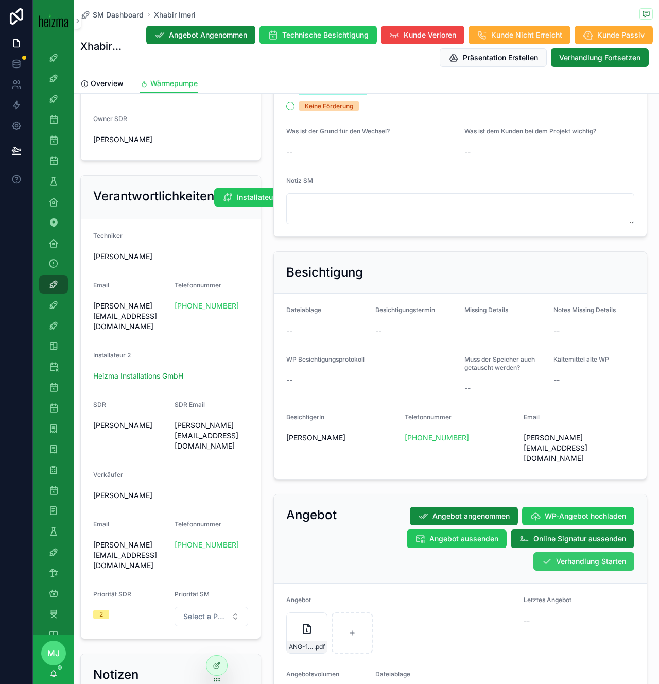
click at [553, 552] on button "Verhandlung Starten" at bounding box center [583, 561] width 101 height 19
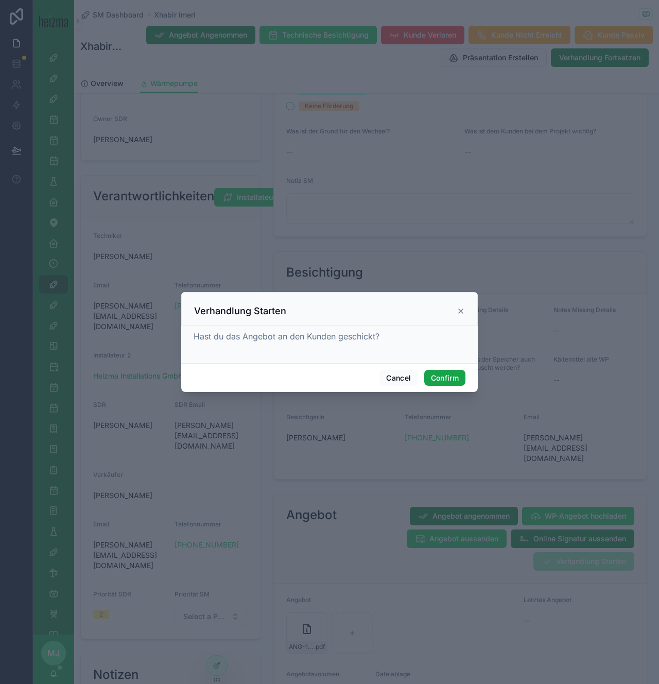
click at [450, 383] on button "Confirm" at bounding box center [444, 378] width 41 height 16
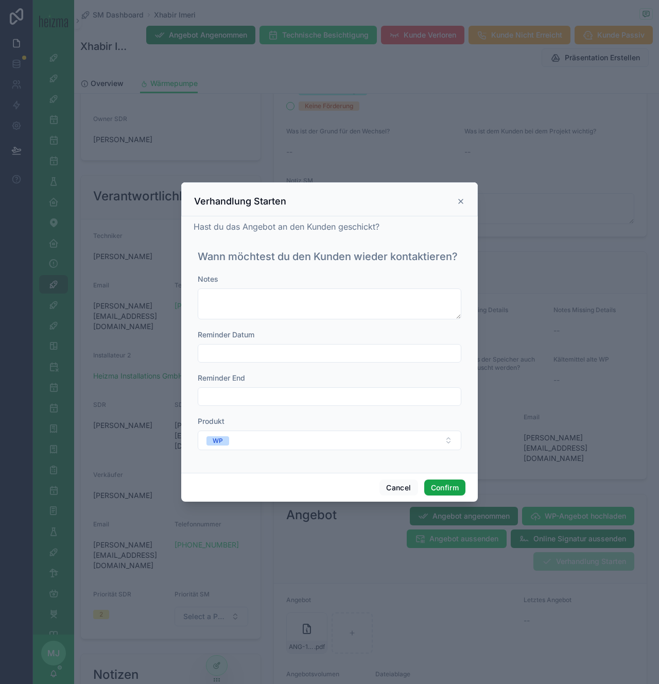
click at [444, 489] on button "Confirm" at bounding box center [444, 487] width 41 height 16
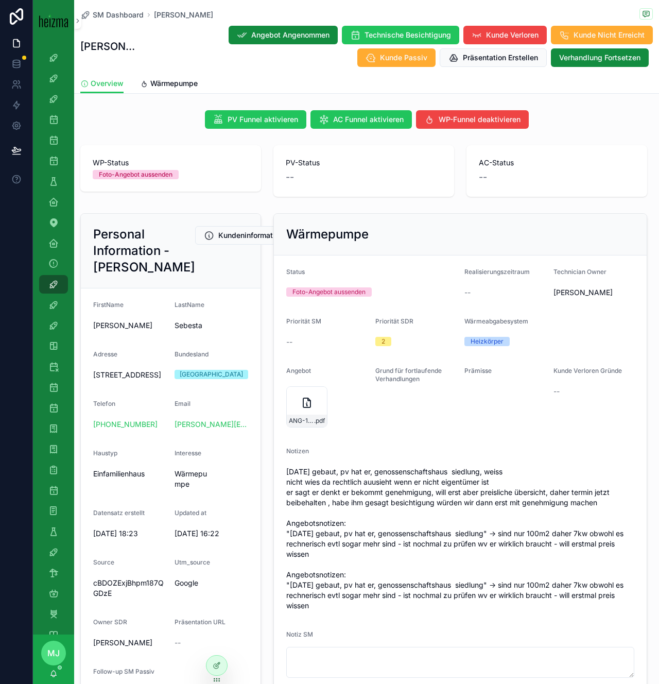
click at [425, 515] on span "[DATE] gebaut, pv hat er, genossenschaftshaus siedlung, weiss nicht wies da rec…" at bounding box center [460, 538] width 348 height 144
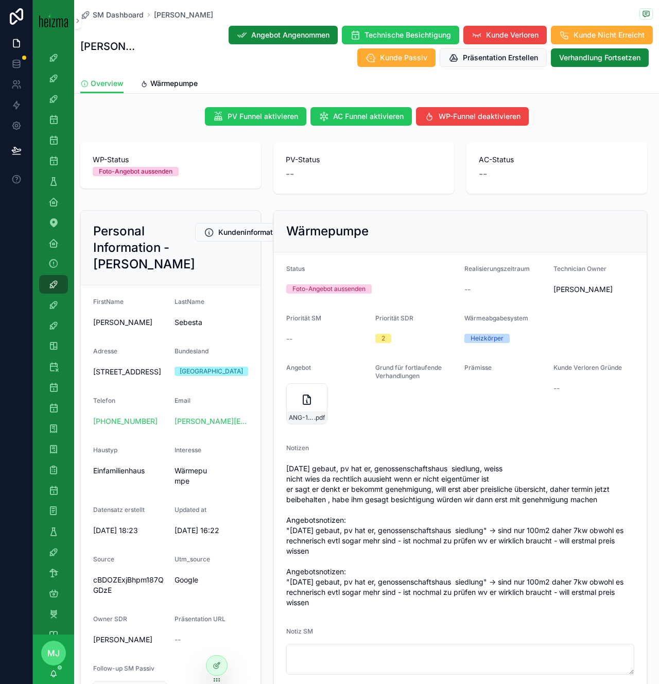
scroll to position [6, 0]
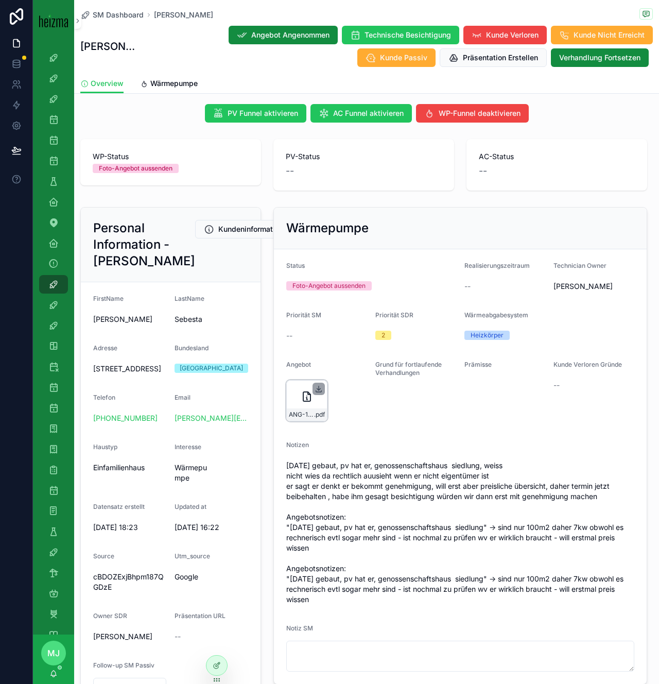
click at [318, 389] on icon "scrollable content" at bounding box center [319, 389] width 8 height 8
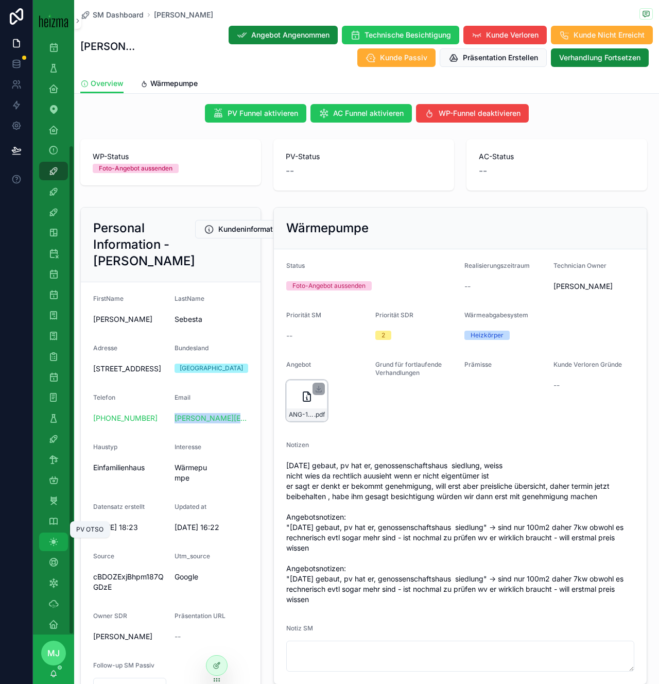
scroll to position [126, 0]
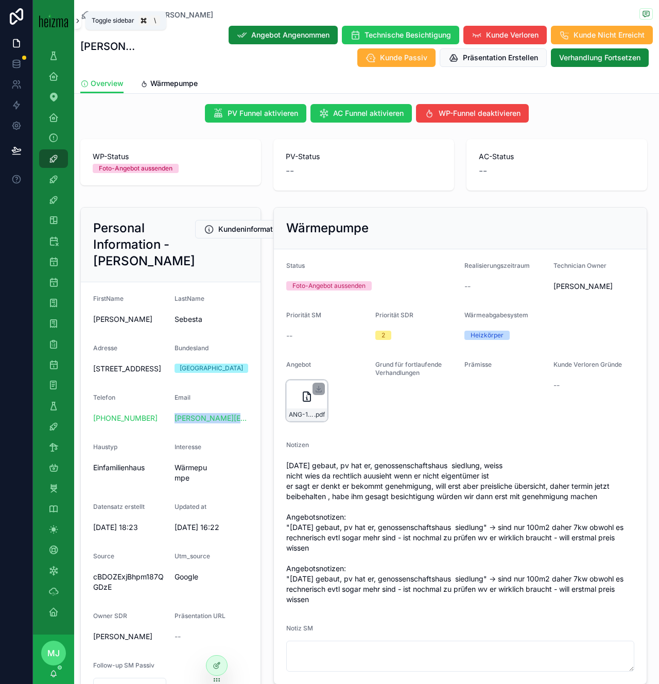
click at [77, 23] on icon "scrollable content" at bounding box center [77, 21] width 7 height 8
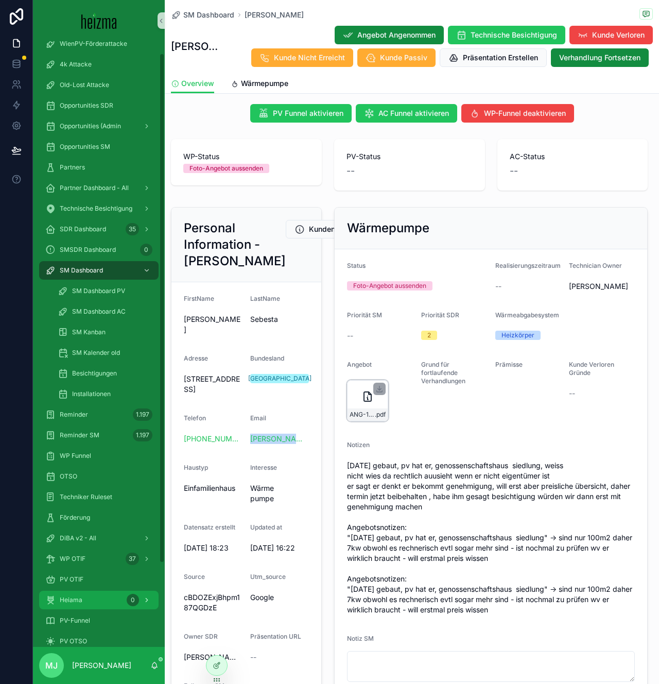
scroll to position [113, 0]
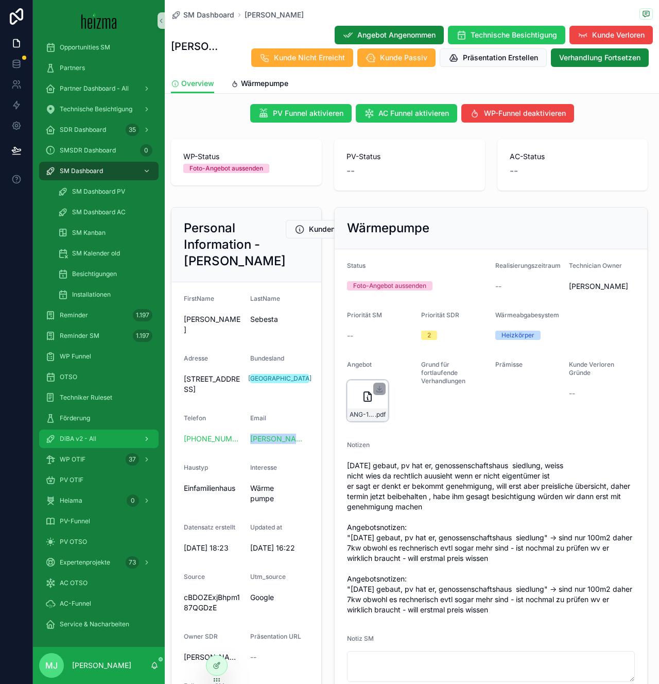
click at [105, 441] on div "DiBA v2 - All" at bounding box center [98, 438] width 107 height 16
click at [162, 22] on icon "scrollable content" at bounding box center [161, 21] width 2 height 4
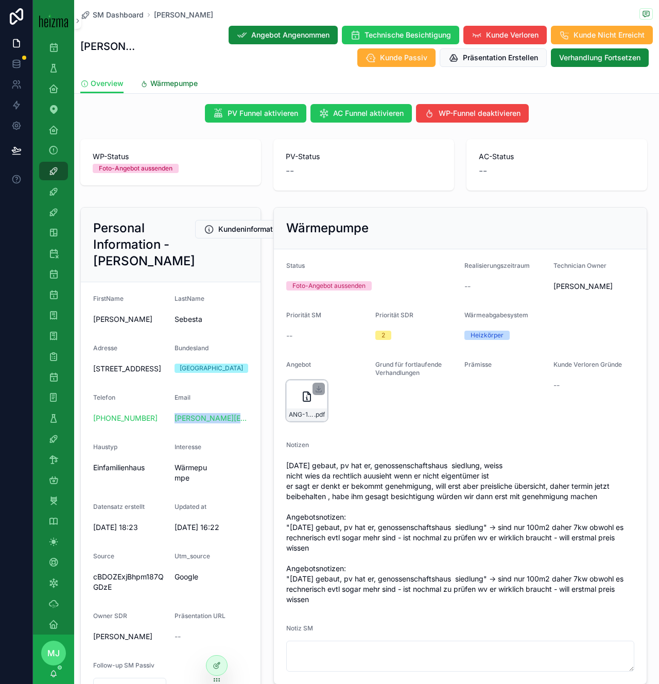
click at [180, 81] on span "Wärmepumpe" at bounding box center [173, 83] width 47 height 10
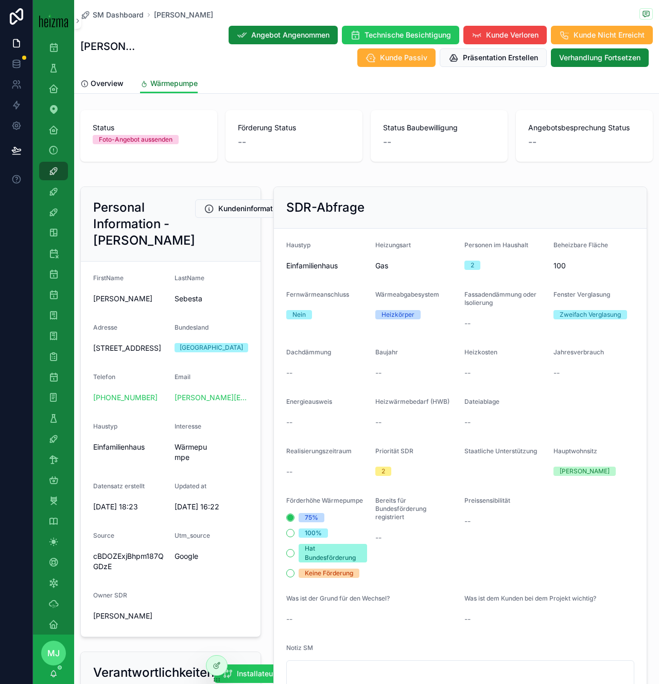
scroll to position [624, 0]
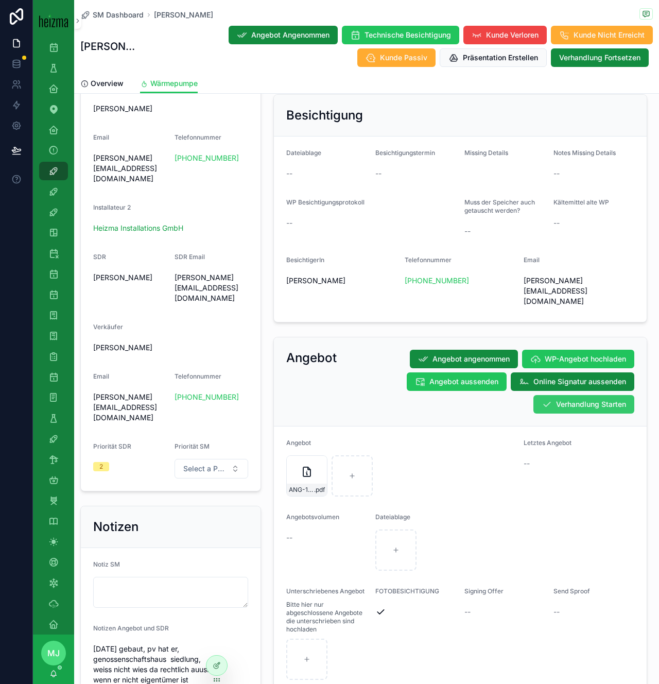
click at [580, 399] on span "Verhandlung Starten" at bounding box center [591, 404] width 70 height 10
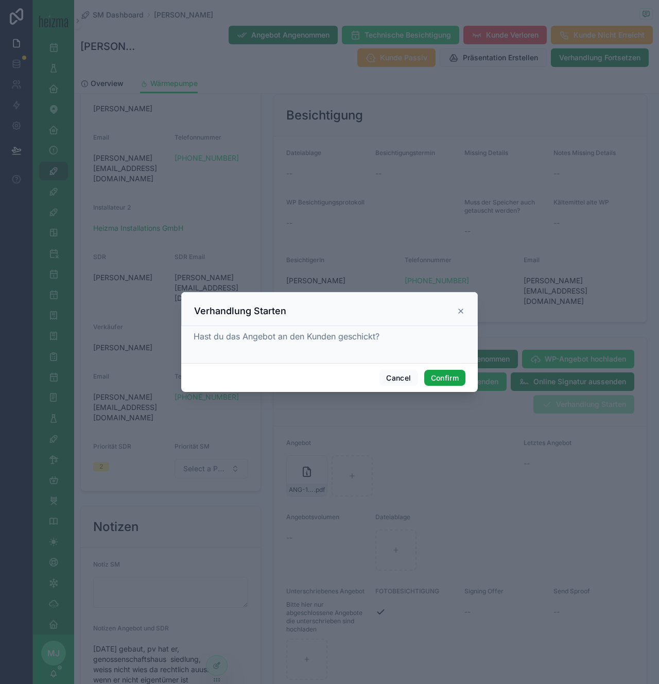
click at [453, 380] on button "Confirm" at bounding box center [444, 378] width 41 height 16
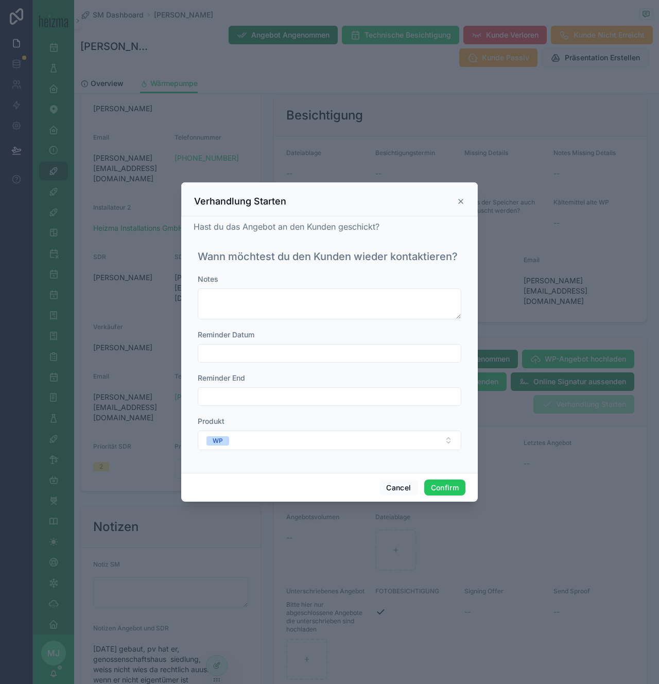
click at [266, 357] on input "text" at bounding box center [329, 353] width 263 height 14
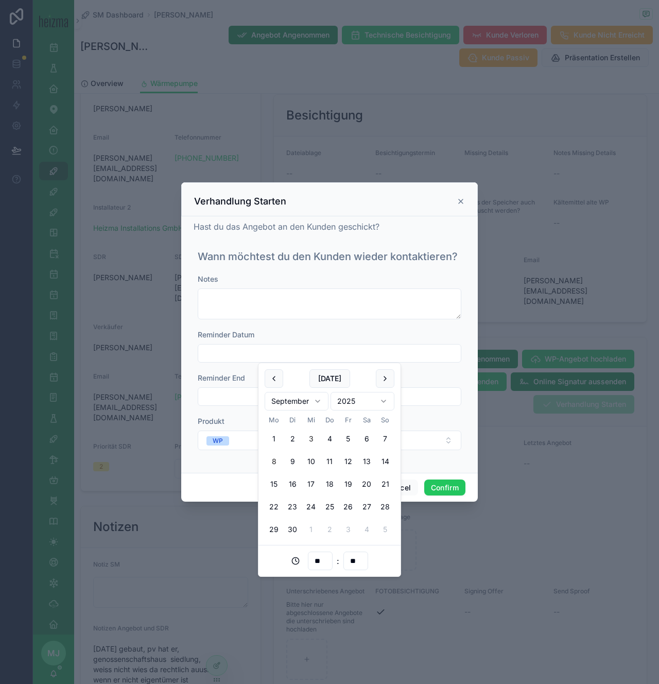
click at [273, 465] on button "8" at bounding box center [274, 461] width 19 height 19
type input "**********"
click at [443, 484] on button "Confirm" at bounding box center [444, 487] width 41 height 16
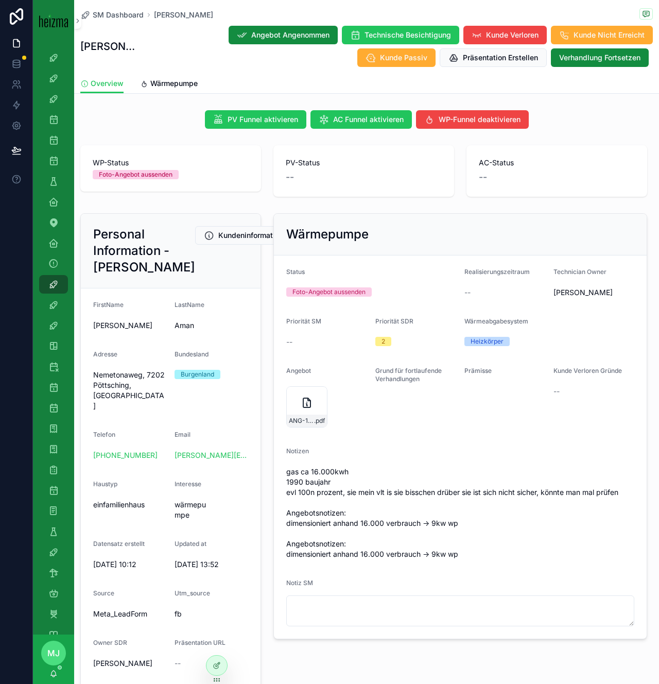
click at [489, 415] on div "Prämisse" at bounding box center [504, 399] width 81 height 64
click at [425, 379] on label "Grund für fortlaufende Verhandlungen" at bounding box center [415, 375] width 81 height 16
click at [319, 393] on icon "scrollable content" at bounding box center [319, 395] width 8 height 8
click at [174, 83] on span "Wärmepumpe" at bounding box center [173, 83] width 47 height 10
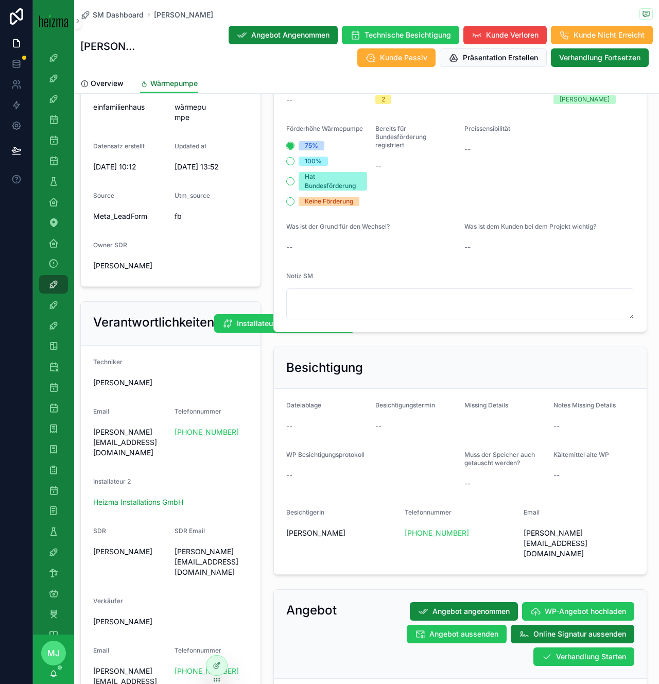
scroll to position [376, 0]
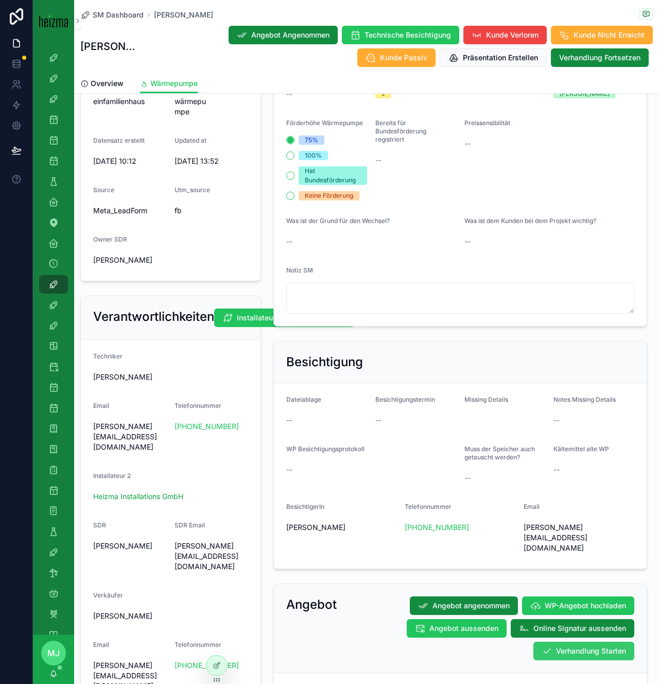
click at [564, 646] on span "Verhandlung Starten" at bounding box center [591, 651] width 70 height 10
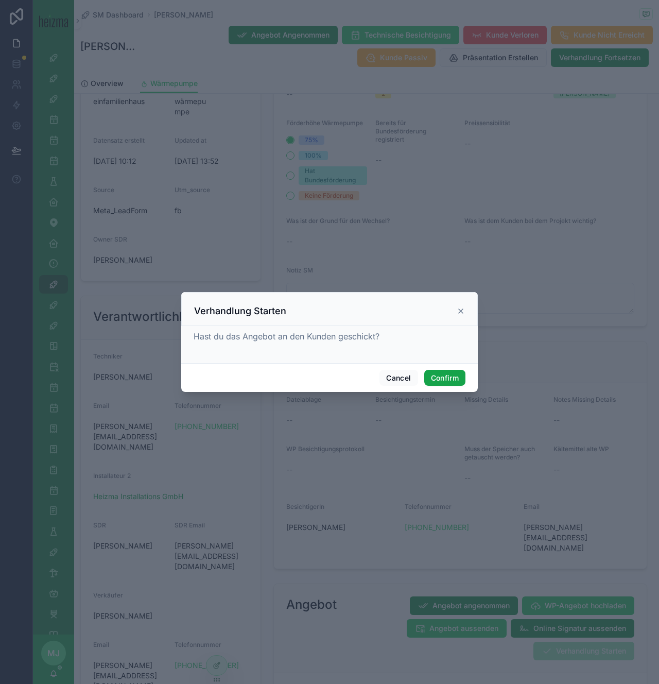
click at [444, 379] on button "Confirm" at bounding box center [444, 378] width 41 height 16
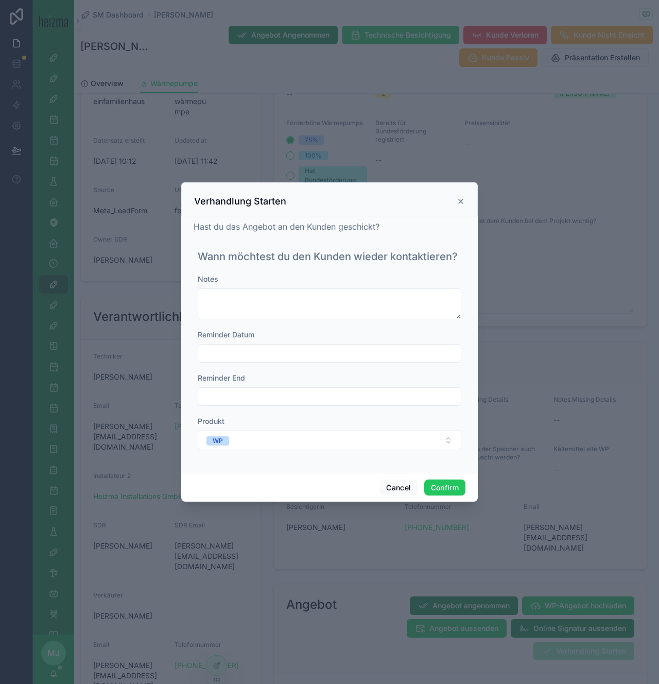
click at [327, 369] on div "Notes Reminder Datum Reminder End Produkt WP" at bounding box center [330, 367] width 264 height 186
click at [326, 367] on div "Notes Reminder Datum Reminder End Produkt WP" at bounding box center [330, 367] width 264 height 186
click at [315, 356] on input "text" at bounding box center [329, 353] width 263 height 14
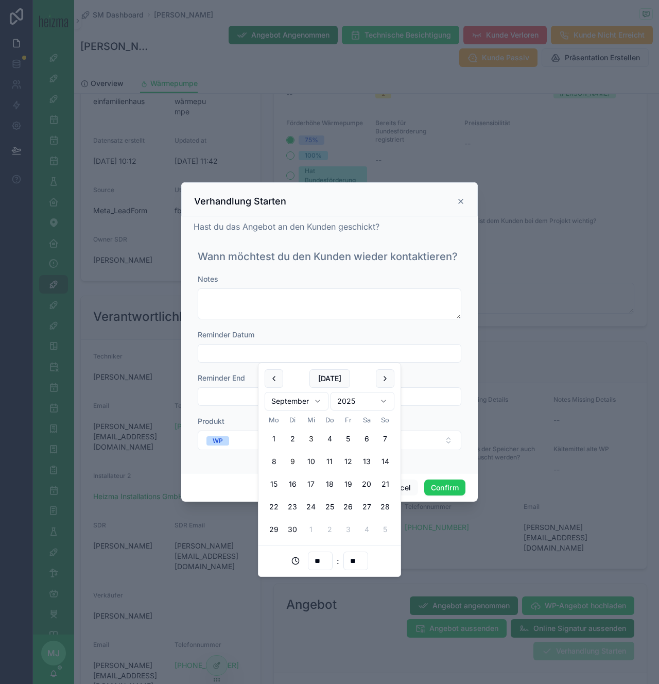
click at [293, 464] on button "9" at bounding box center [292, 461] width 19 height 19
click at [271, 458] on button "8" at bounding box center [274, 461] width 19 height 19
type input "**********"
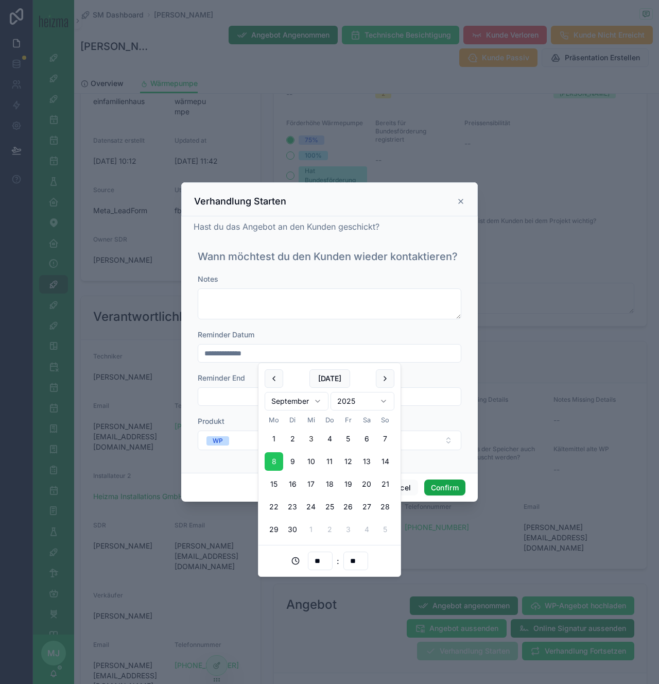
click at [450, 483] on button "Confirm" at bounding box center [444, 487] width 41 height 16
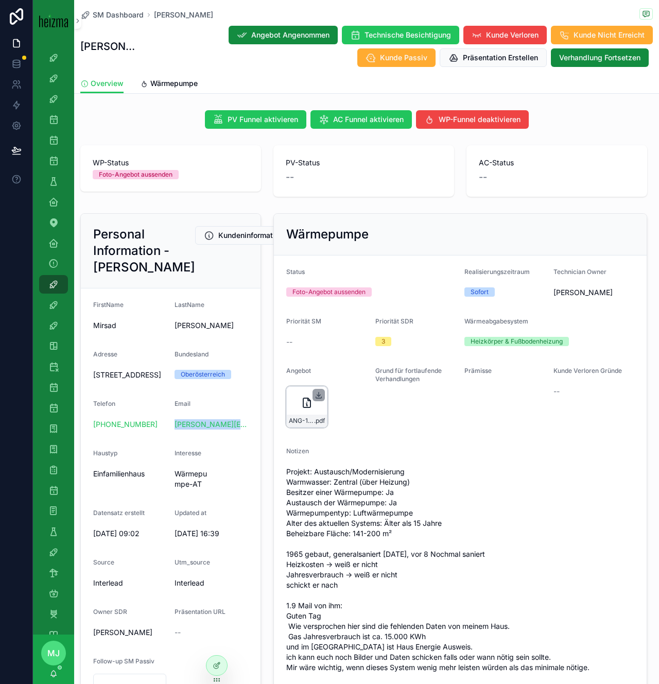
click at [320, 397] on icon "scrollable content" at bounding box center [319, 395] width 8 height 8
click at [191, 86] on span "Wärmepumpe" at bounding box center [173, 83] width 47 height 10
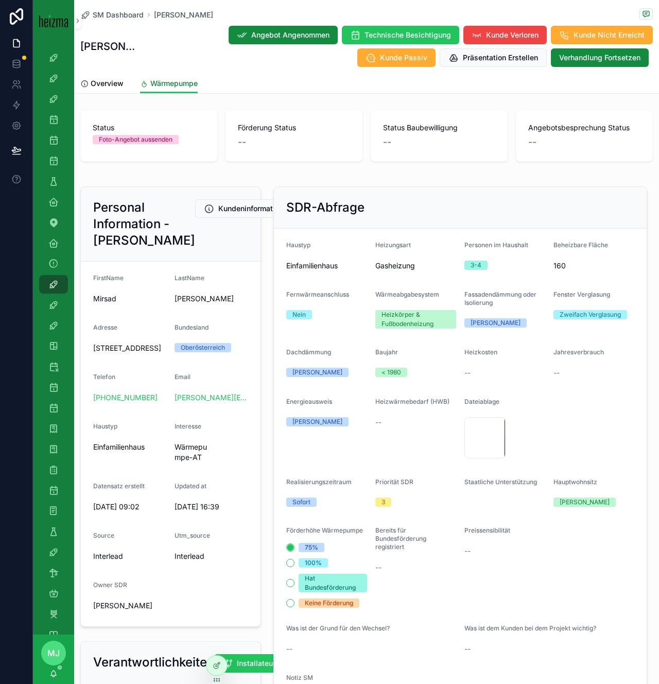
scroll to position [483, 0]
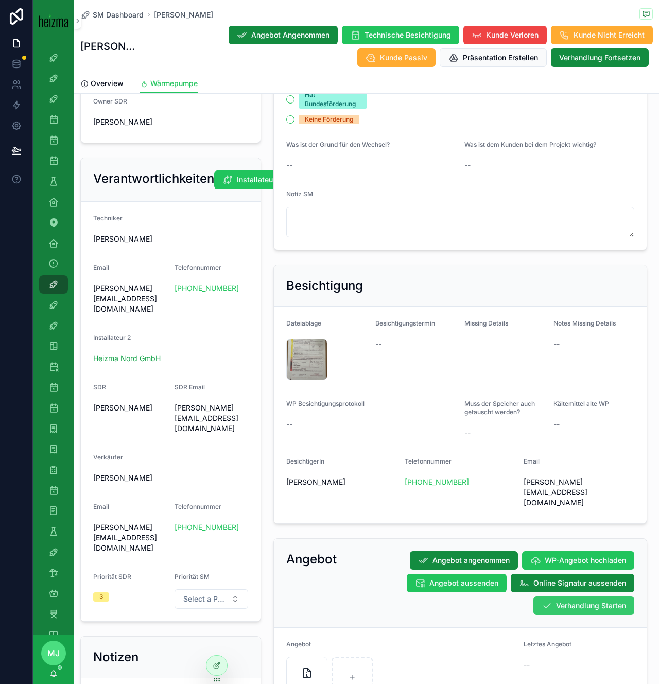
click at [584, 600] on span "Verhandlung Starten" at bounding box center [591, 605] width 70 height 10
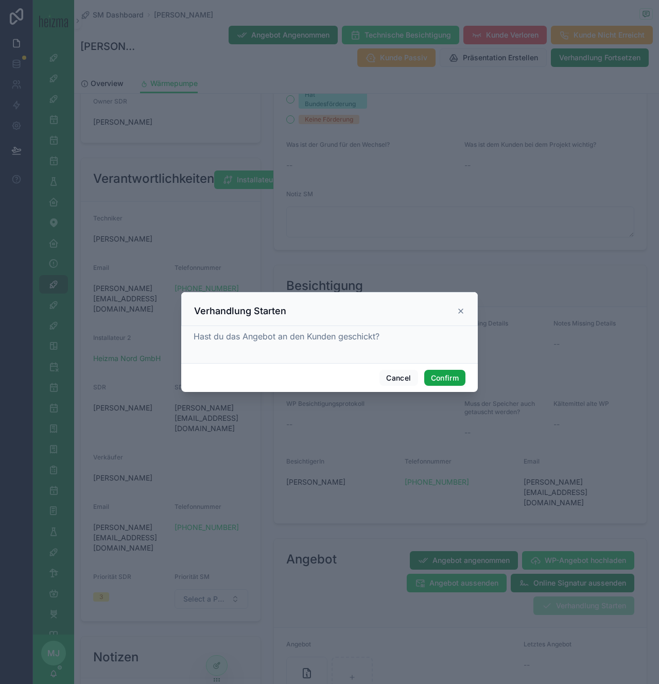
click at [451, 384] on button "Confirm" at bounding box center [444, 378] width 41 height 16
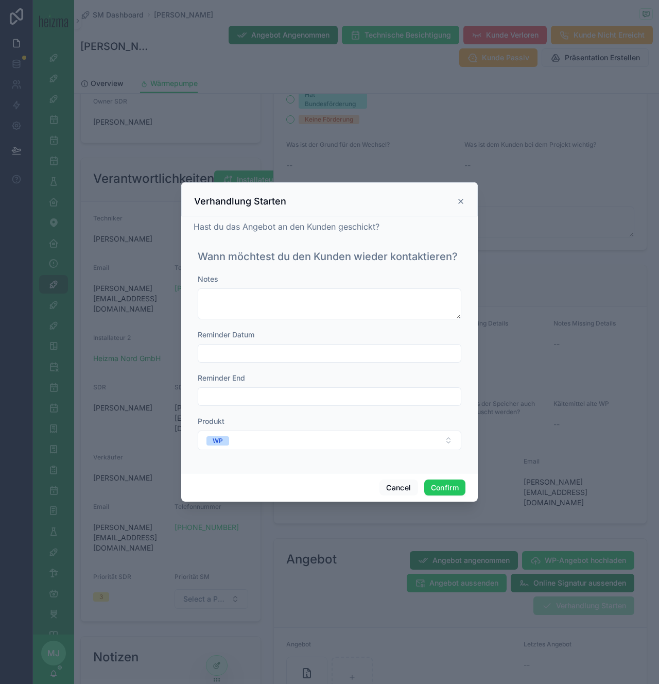
click at [331, 353] on input "text" at bounding box center [329, 353] width 263 height 14
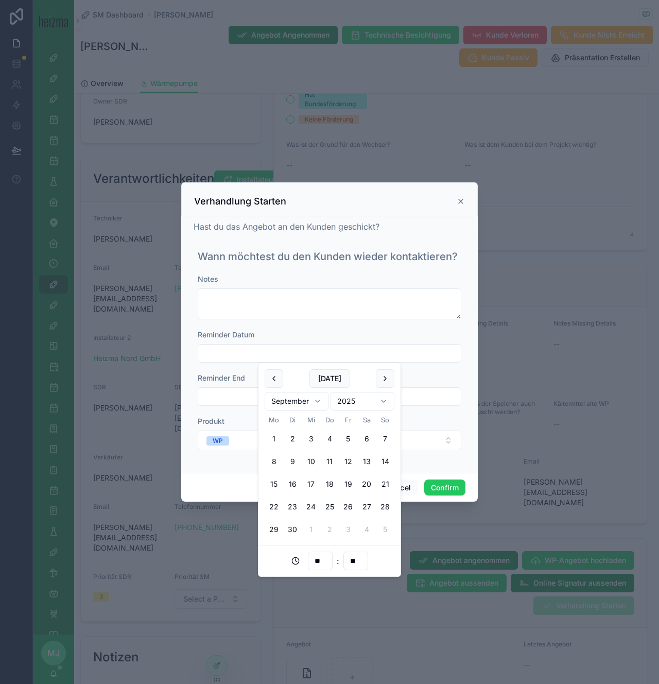
click at [293, 463] on button "9" at bounding box center [292, 461] width 19 height 19
click at [326, 460] on button "11" at bounding box center [329, 461] width 19 height 19
type input "**********"
click at [429, 483] on button "Confirm" at bounding box center [444, 487] width 41 height 16
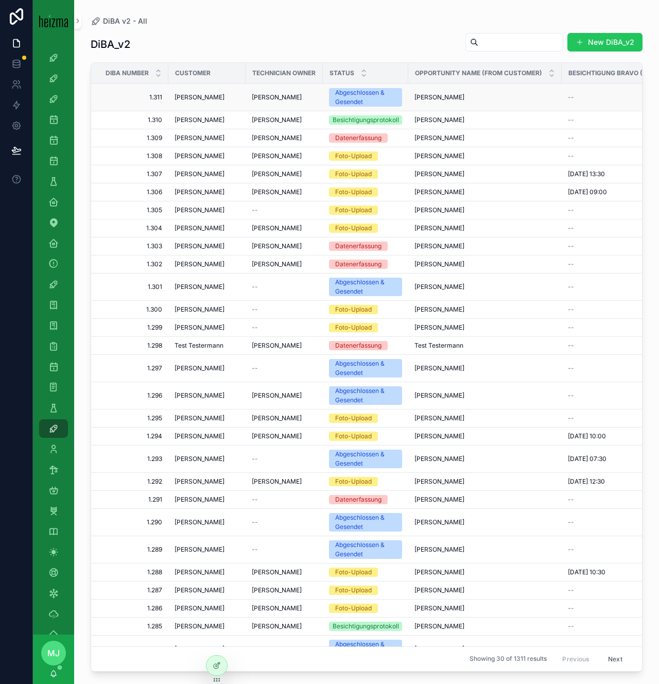
click at [196, 98] on span "[PERSON_NAME]" at bounding box center [200, 97] width 50 height 8
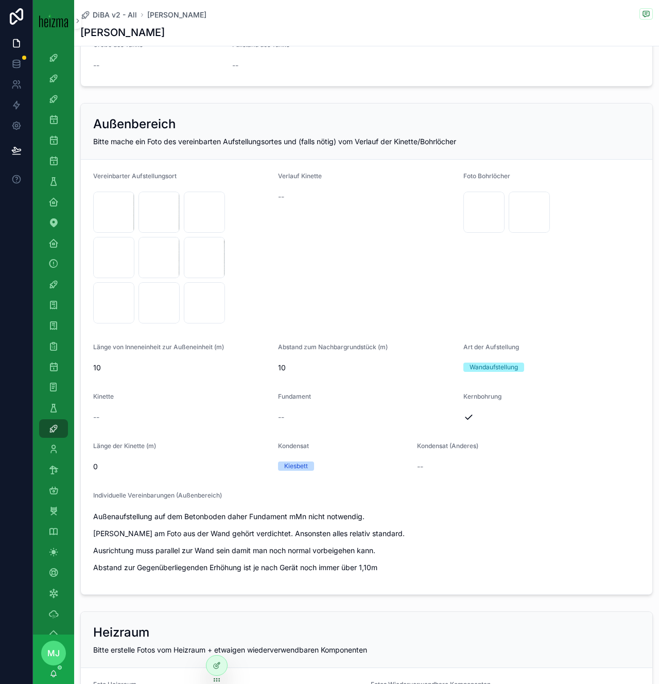
scroll to position [1006, 0]
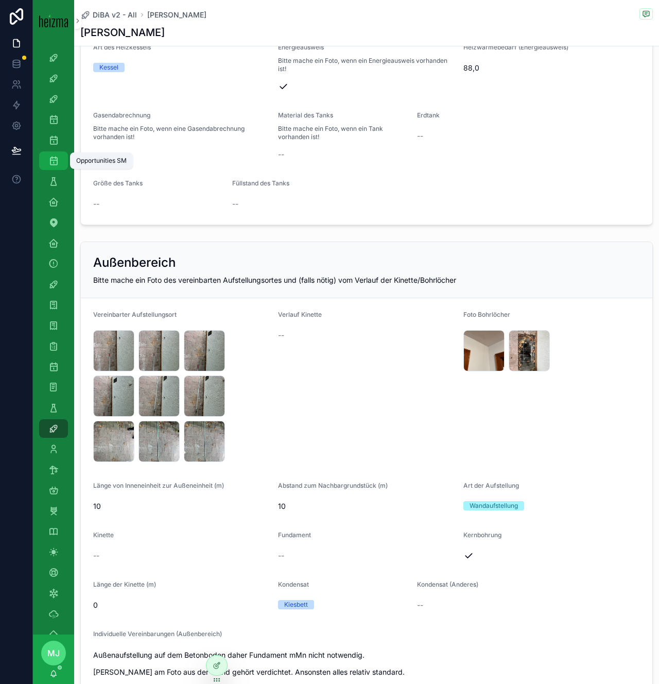
click at [54, 158] on icon "scrollable content" at bounding box center [53, 160] width 10 height 10
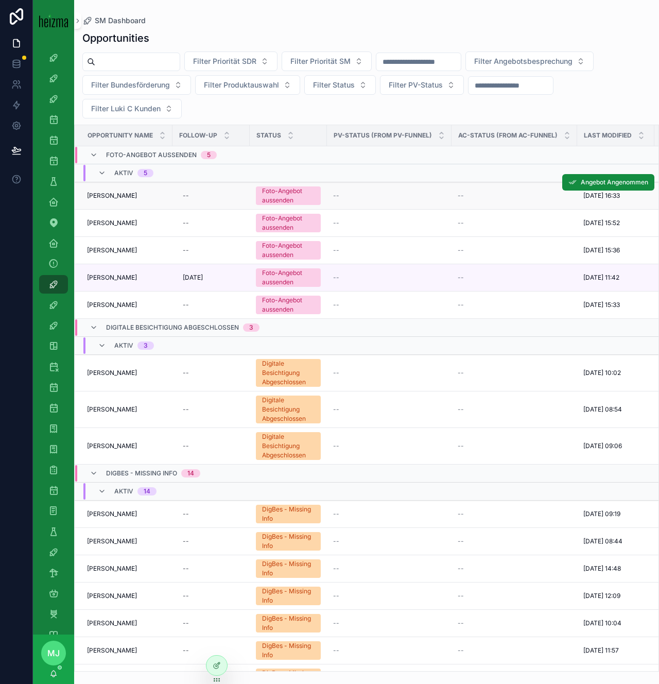
click at [117, 193] on span "[PERSON_NAME]" at bounding box center [112, 196] width 50 height 8
click at [117, 221] on span "Johannes Breitenegger" at bounding box center [112, 223] width 50 height 8
click at [116, 249] on span "[PERSON_NAME]" at bounding box center [112, 250] width 50 height 8
click at [115, 304] on span "Peter Großkopf" at bounding box center [112, 305] width 50 height 8
click at [140, 63] on input "scrollable content" at bounding box center [137, 62] width 84 height 14
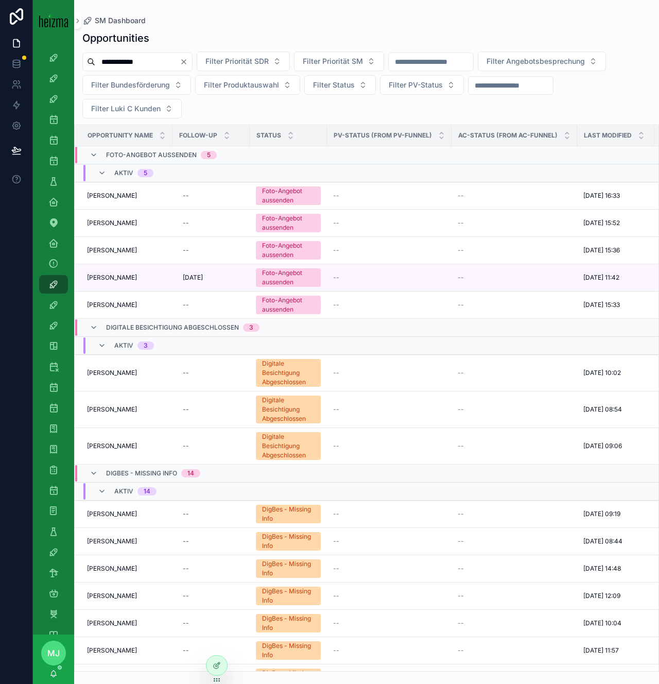
type input "**********"
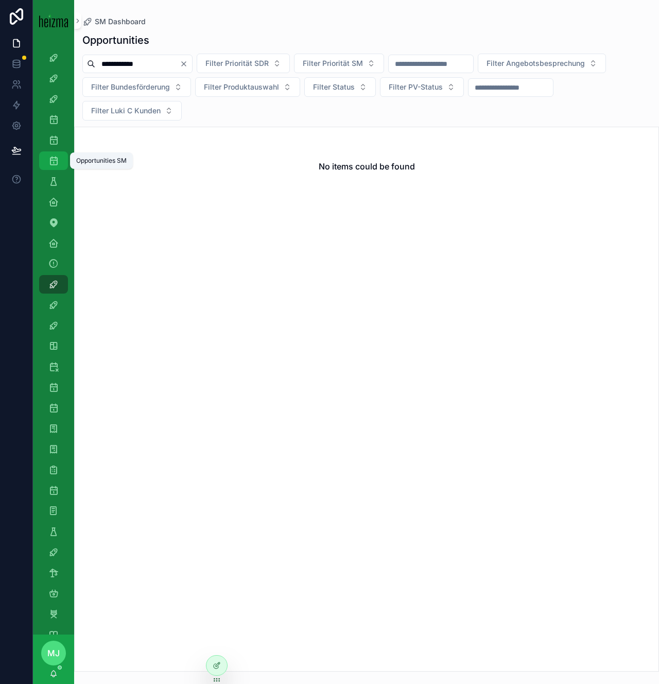
click at [52, 159] on icon "scrollable content" at bounding box center [53, 160] width 10 height 10
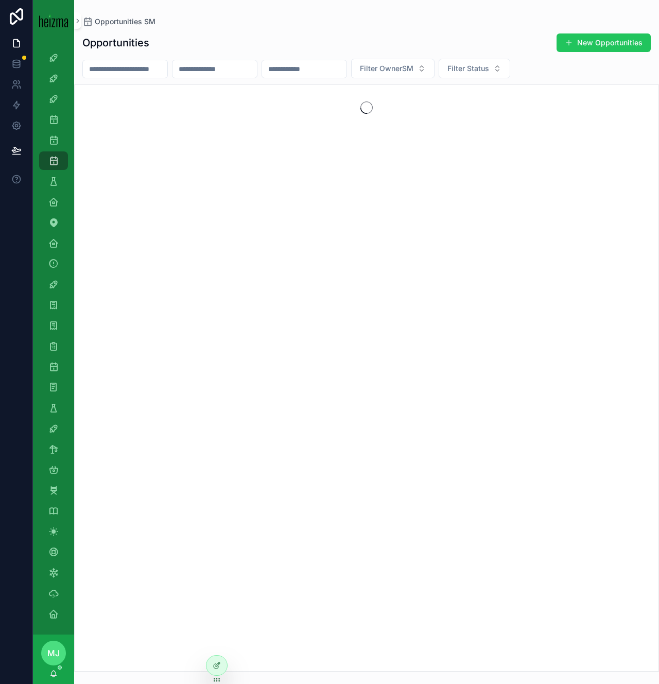
click at [153, 65] on input "scrollable content" at bounding box center [125, 69] width 84 height 14
type input "**********"
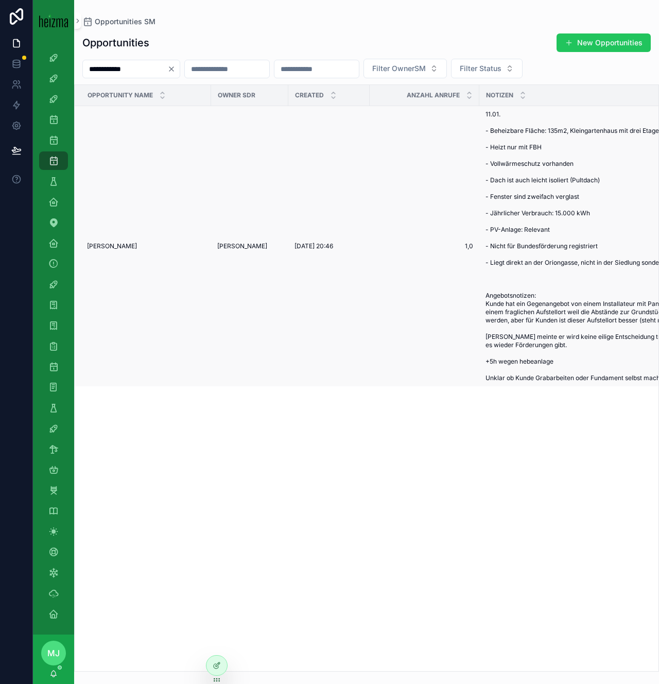
click at [106, 250] on span "Rainer Bauer" at bounding box center [112, 246] width 50 height 8
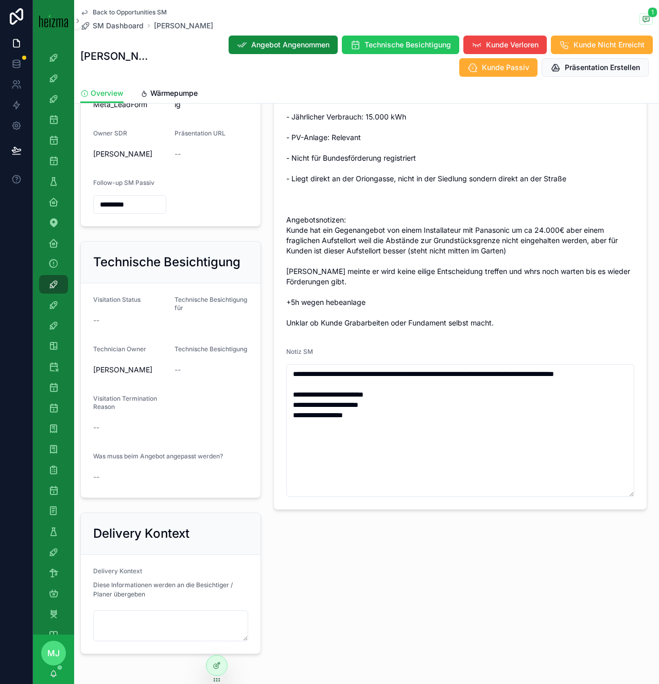
scroll to position [490, 0]
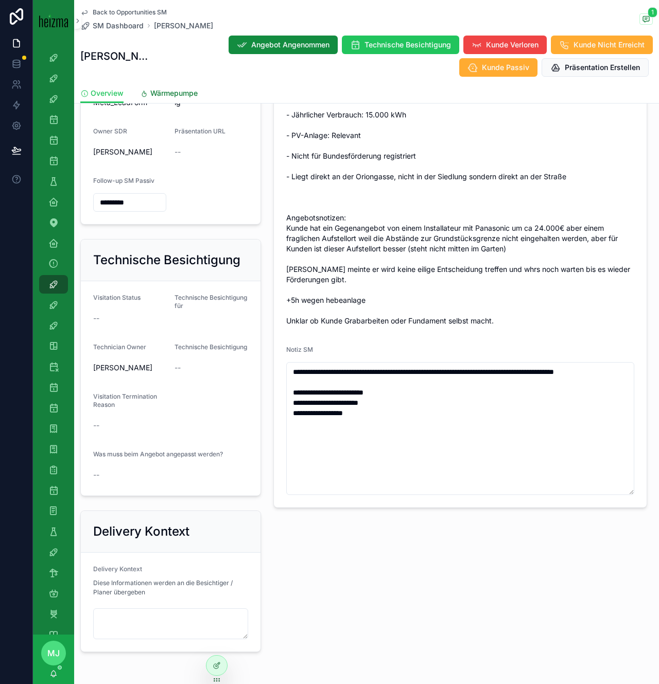
click at [158, 92] on span "Wärmepumpe" at bounding box center [173, 93] width 47 height 10
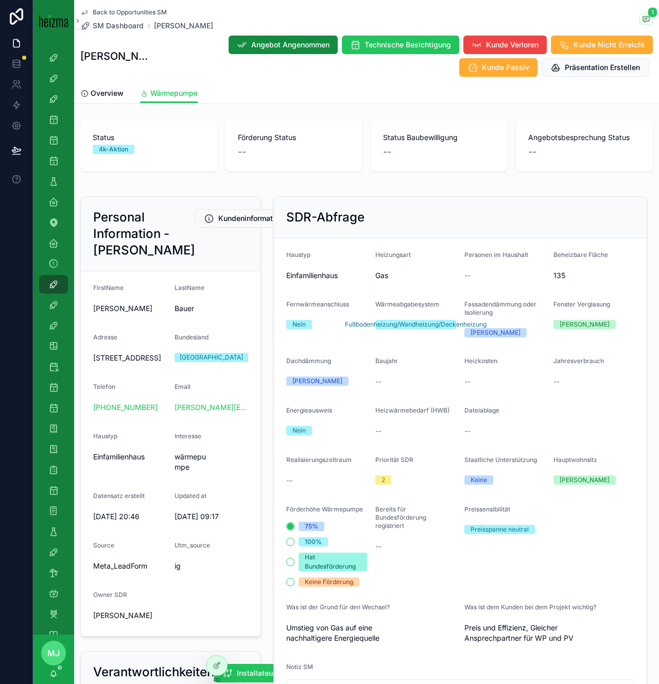
click at [268, 406] on div "**********" at bounding box center [460, 510] width 386 height 637
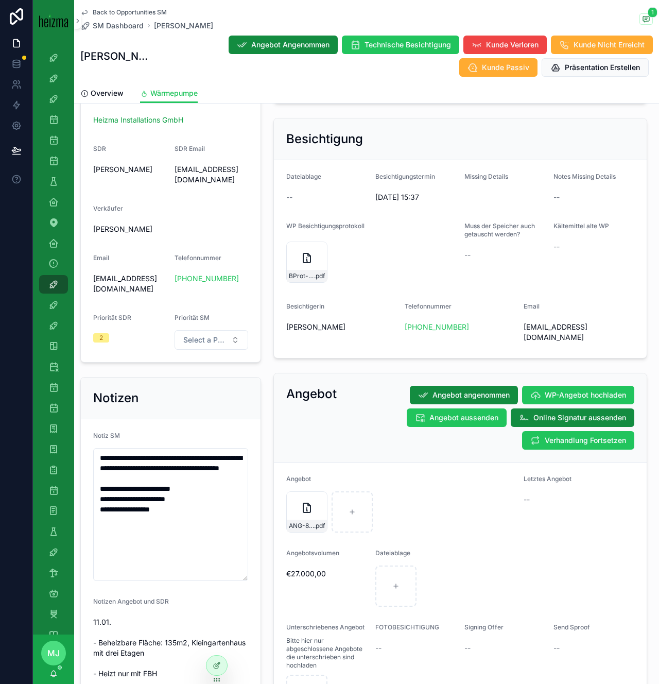
scroll to position [733, 0]
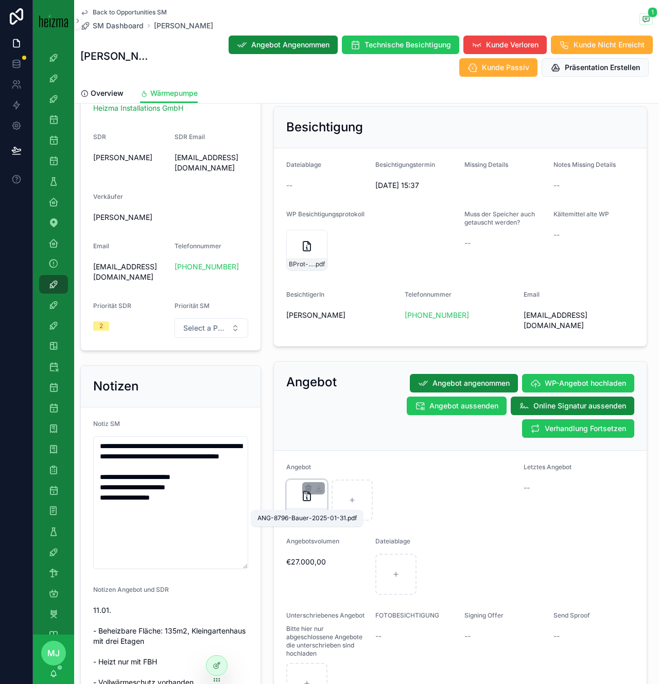
click at [300, 510] on span "ANG-8796-Bauer-2025-01-31" at bounding box center [301, 514] width 25 height 8
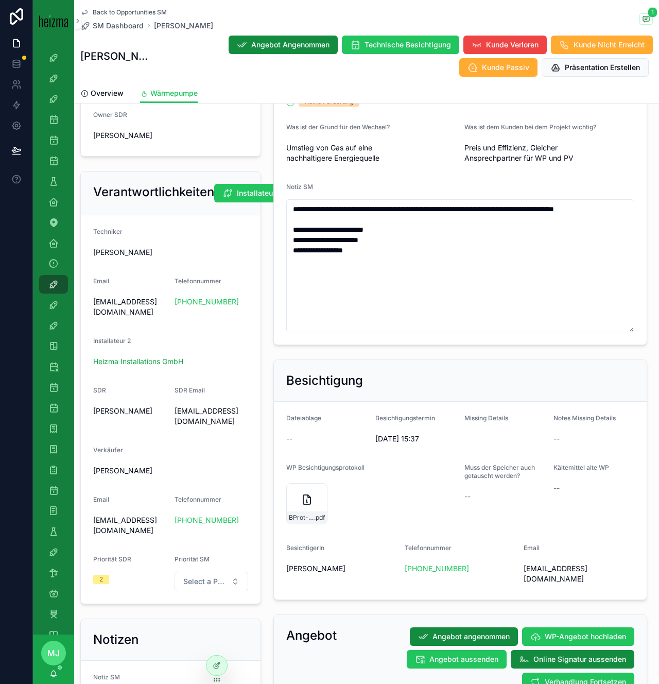
scroll to position [365, 0]
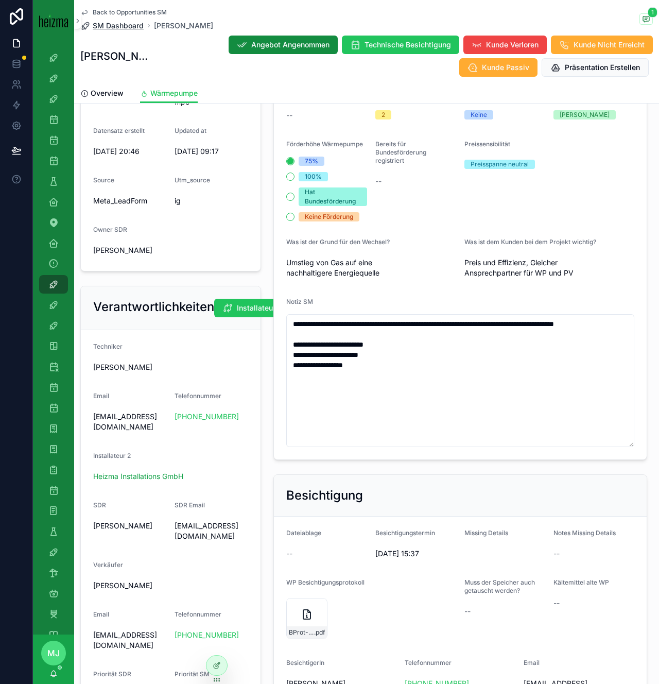
click at [119, 24] on span "SM Dashboard" at bounding box center [118, 26] width 51 height 10
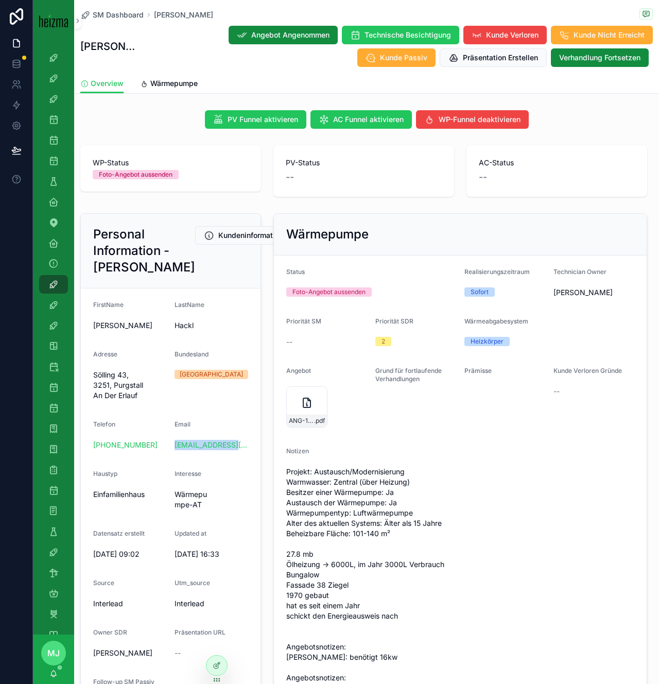
scroll to position [14, 0]
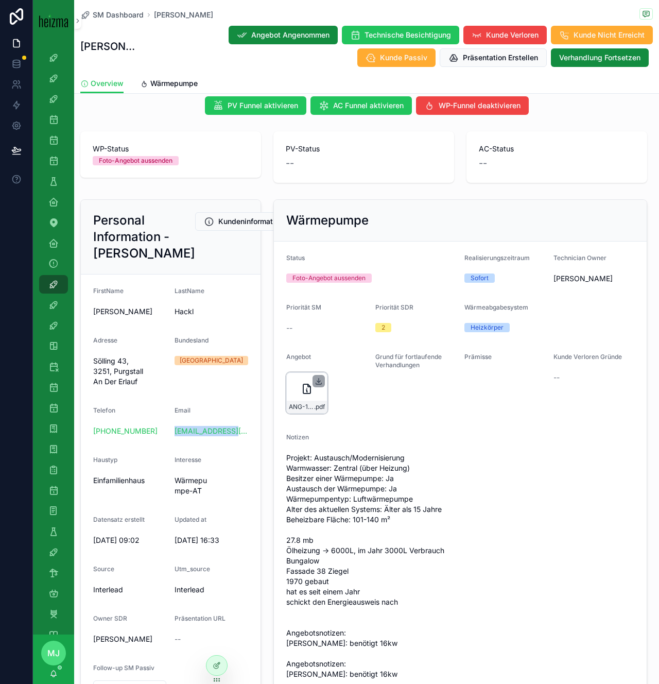
click at [315, 381] on icon "scrollable content" at bounding box center [319, 381] width 8 height 8
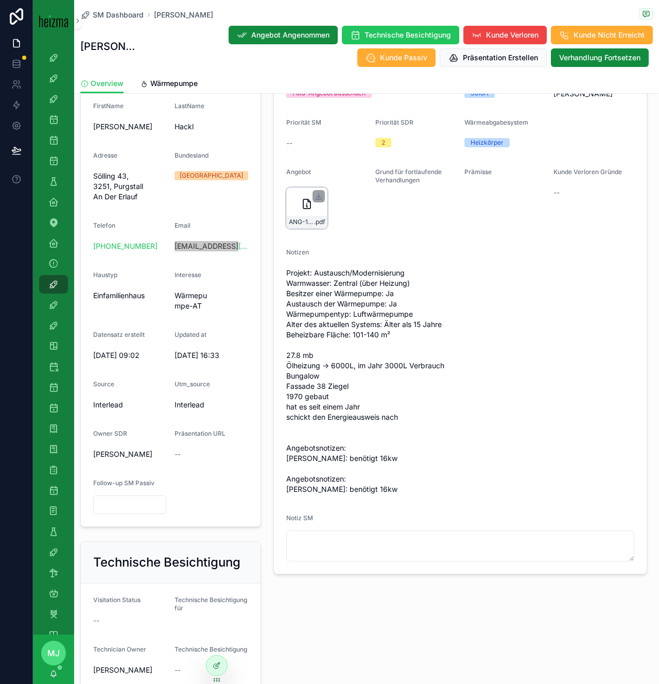
scroll to position [202, 0]
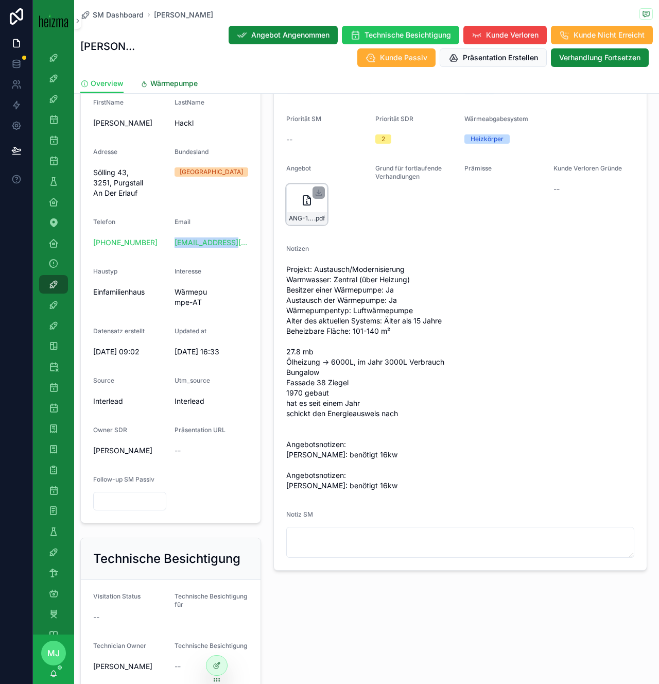
click at [184, 84] on span "Wärmepumpe" at bounding box center [173, 83] width 47 height 10
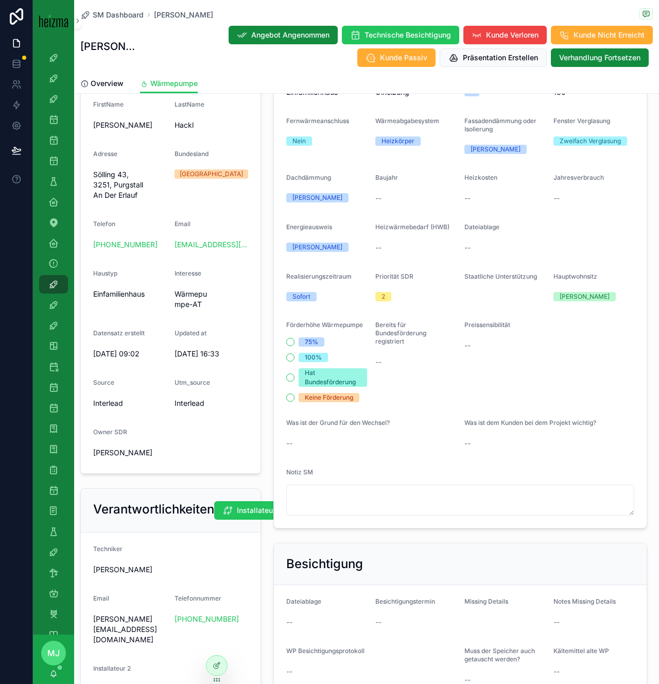
scroll to position [394, 0]
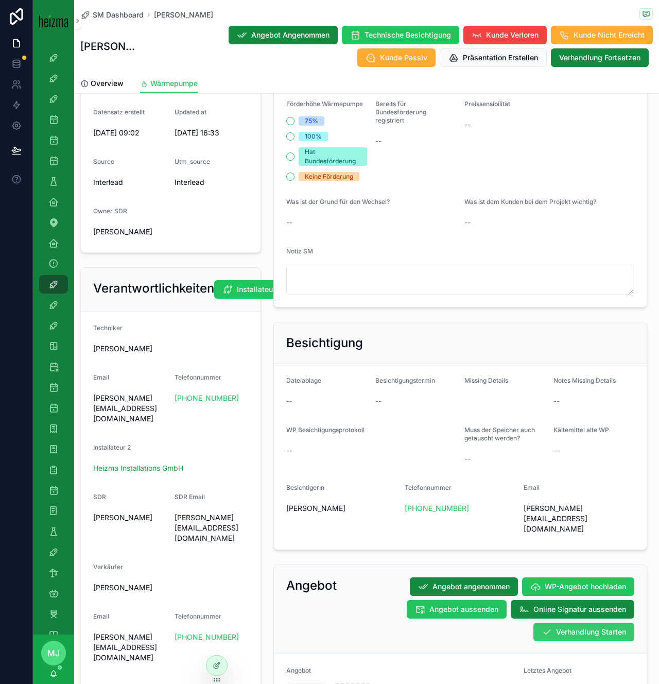
click at [559, 627] on span "Verhandlung Starten" at bounding box center [591, 632] width 70 height 10
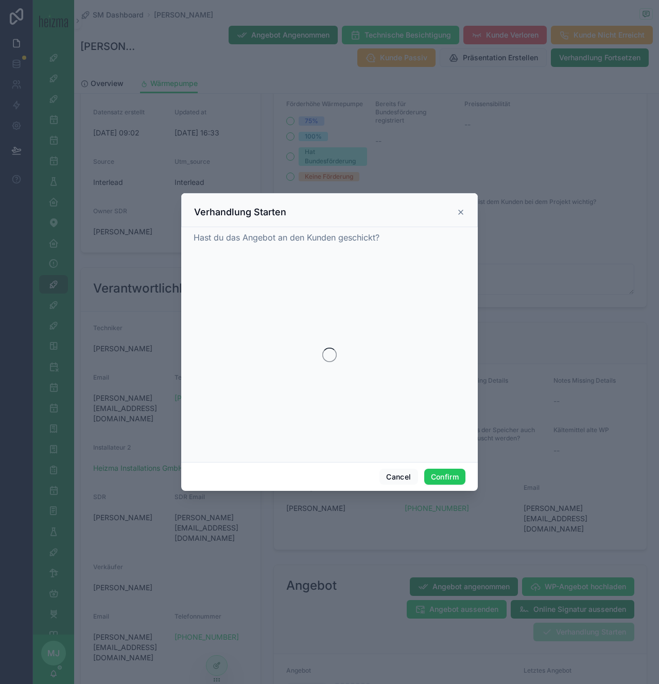
click at [559, 614] on div at bounding box center [329, 342] width 659 height 684
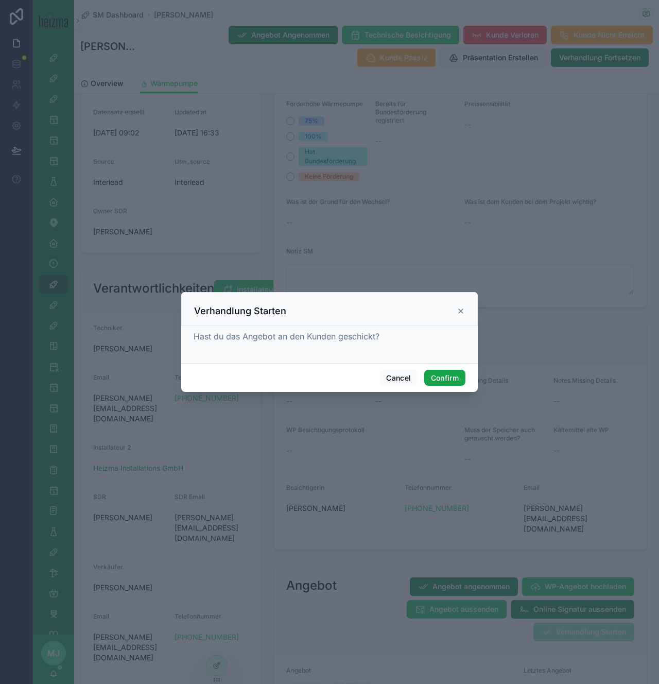
click at [432, 374] on button "Confirm" at bounding box center [444, 378] width 41 height 16
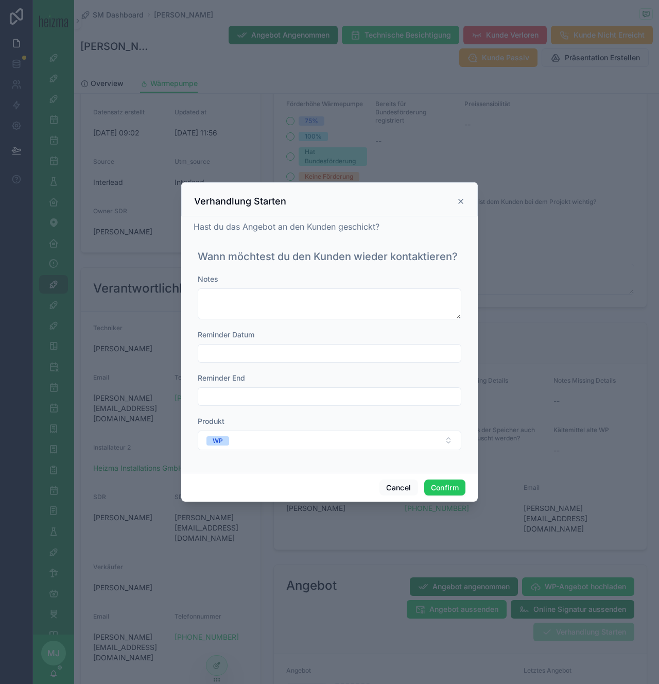
click at [332, 349] on input "text" at bounding box center [329, 353] width 263 height 14
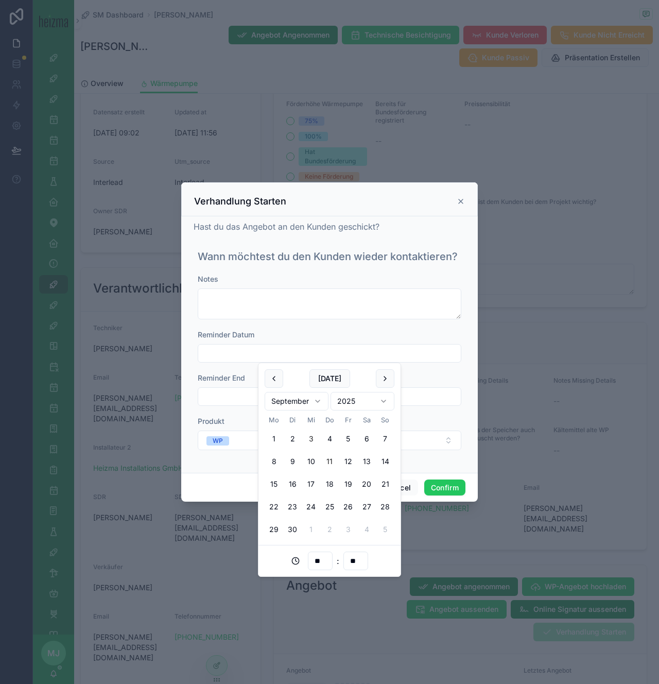
click at [325, 463] on button "11" at bounding box center [329, 461] width 19 height 19
type input "**********"
click at [429, 483] on button "Confirm" at bounding box center [444, 487] width 41 height 16
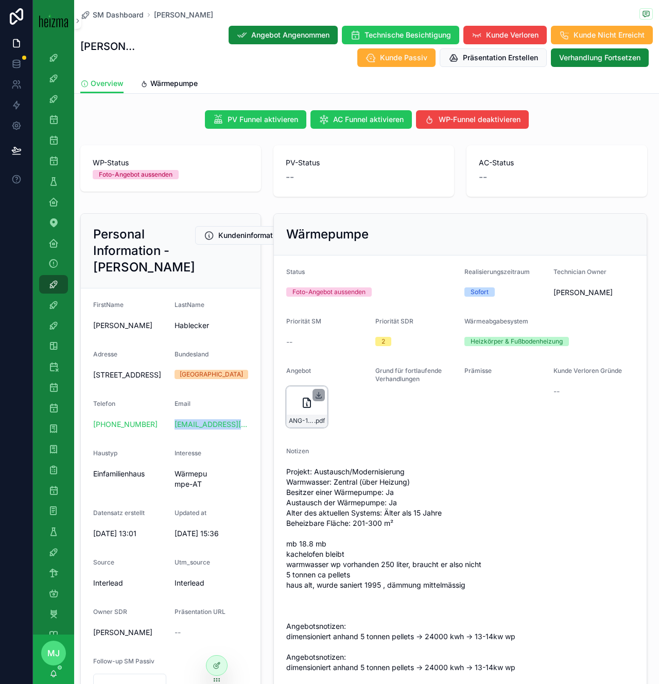
click at [319, 396] on icon "scrollable content" at bounding box center [319, 395] width 8 height 8
click at [166, 87] on span "Wärmepumpe" at bounding box center [173, 83] width 47 height 10
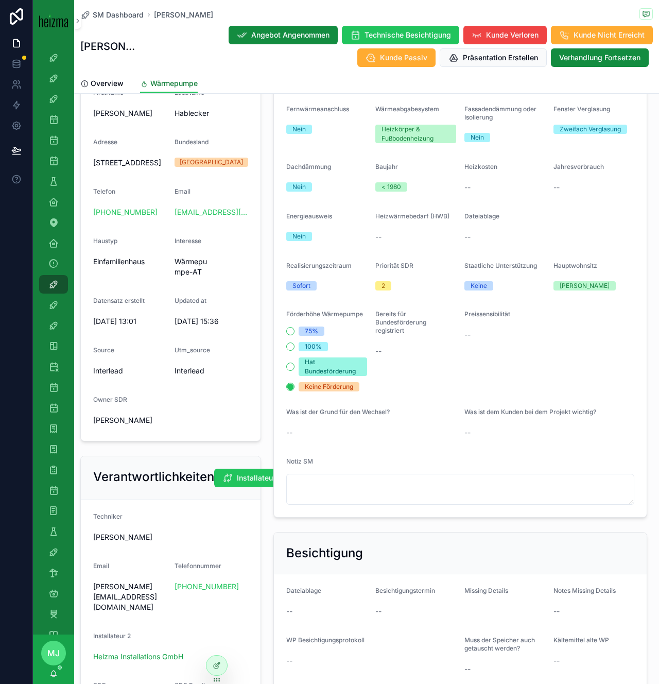
scroll to position [517, 0]
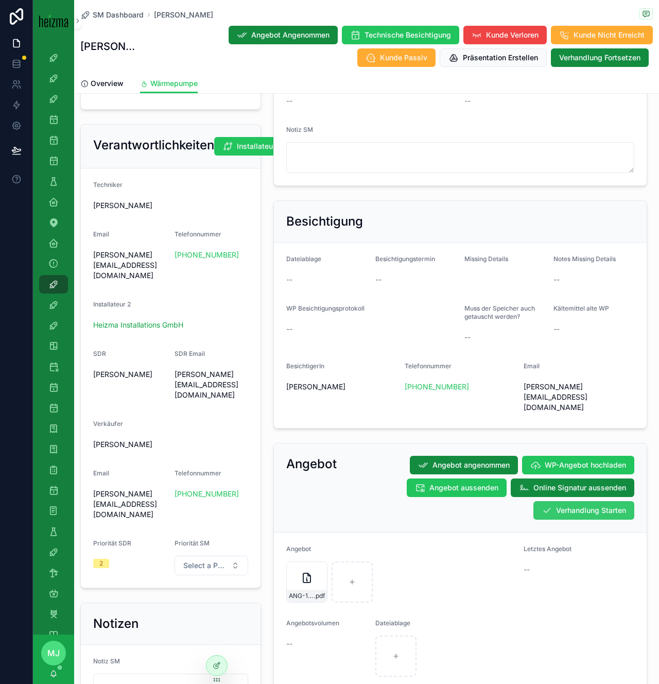
click at [602, 505] on span "Verhandlung Starten" at bounding box center [591, 510] width 70 height 10
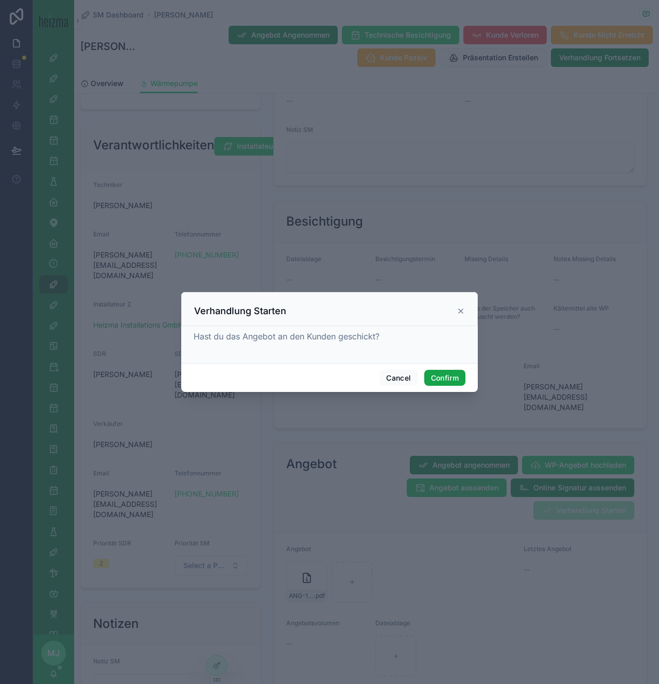
click at [428, 370] on button "Confirm" at bounding box center [444, 378] width 41 height 16
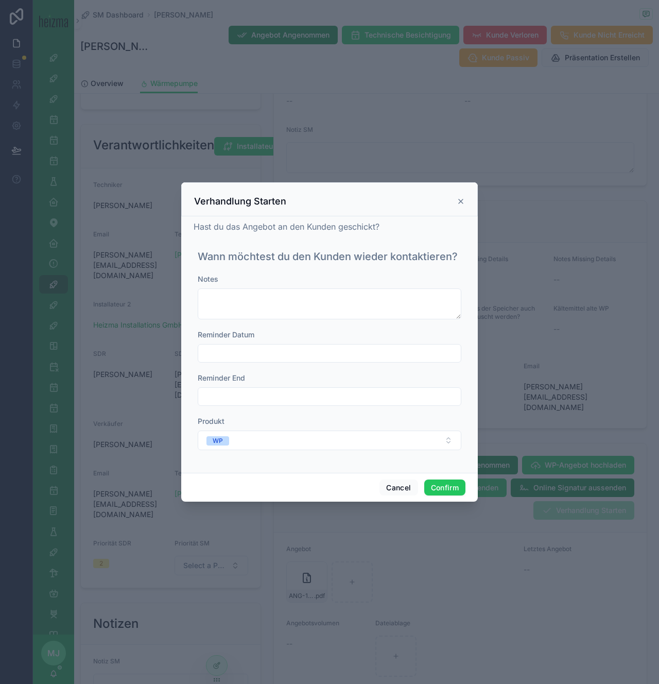
click at [260, 358] on input "text" at bounding box center [329, 353] width 263 height 14
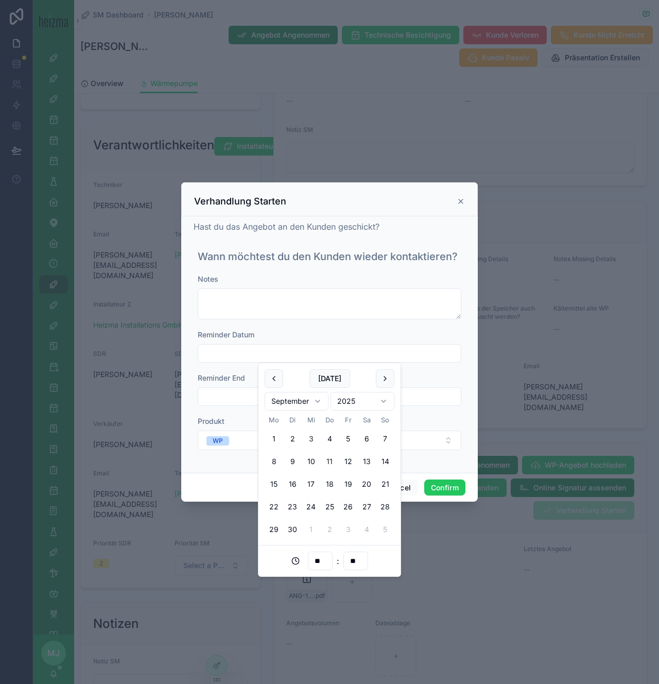
click at [328, 462] on button "11" at bounding box center [329, 461] width 19 height 19
type input "**********"
click at [454, 488] on button "Confirm" at bounding box center [444, 487] width 41 height 16
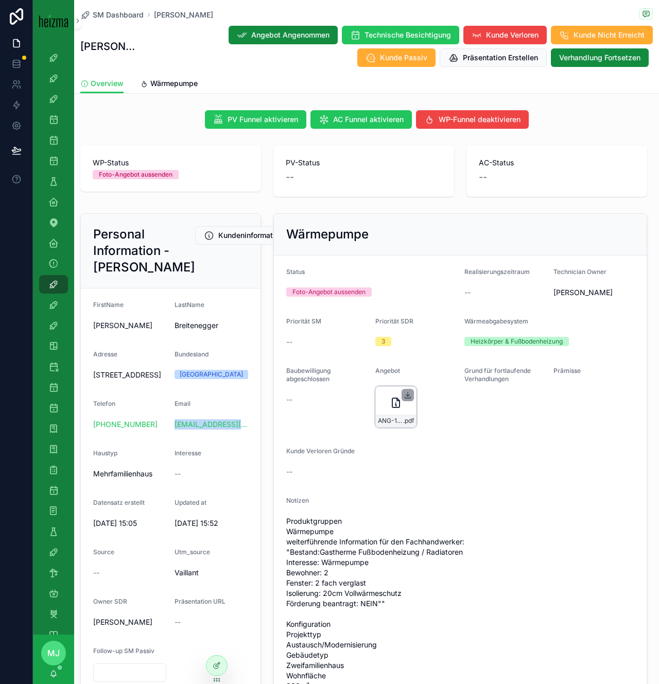
click at [408, 396] on icon "scrollable content" at bounding box center [408, 394] width 0 height 4
click at [165, 76] on link "Wärmepumpe" at bounding box center [169, 84] width 58 height 21
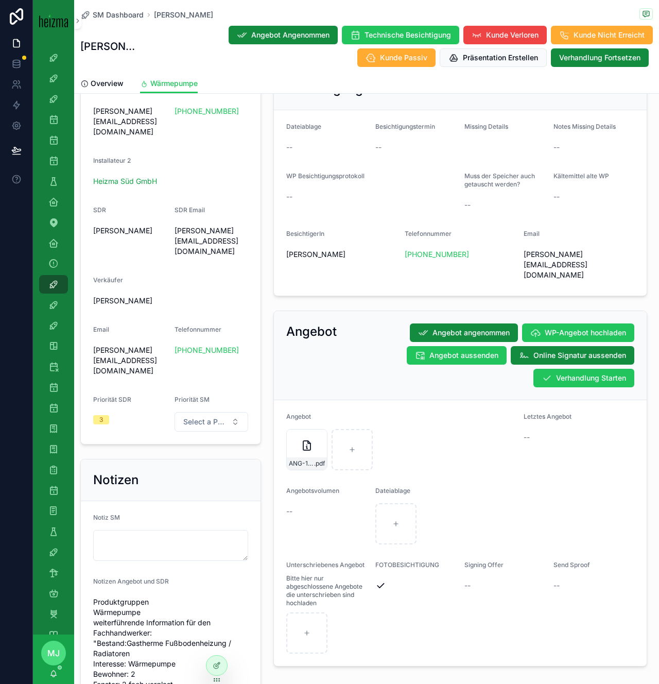
scroll to position [656, 0]
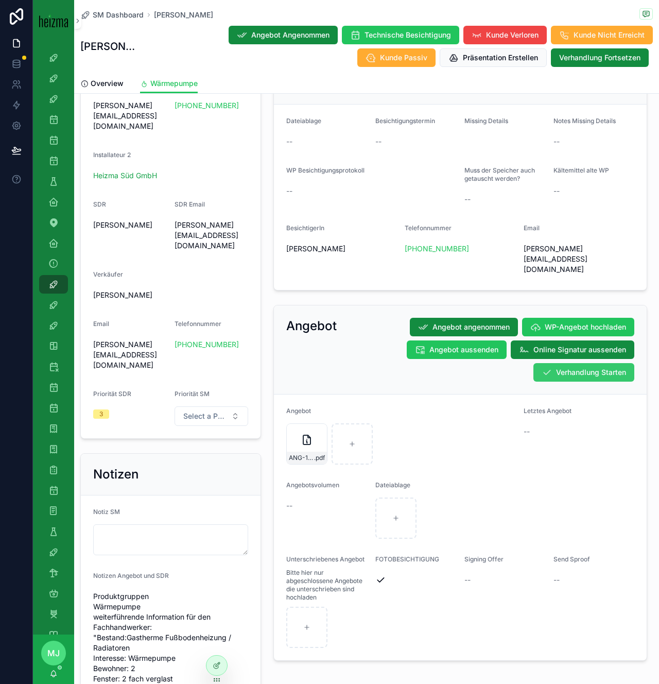
click at [591, 367] on span "Verhandlung Starten" at bounding box center [591, 372] width 70 height 10
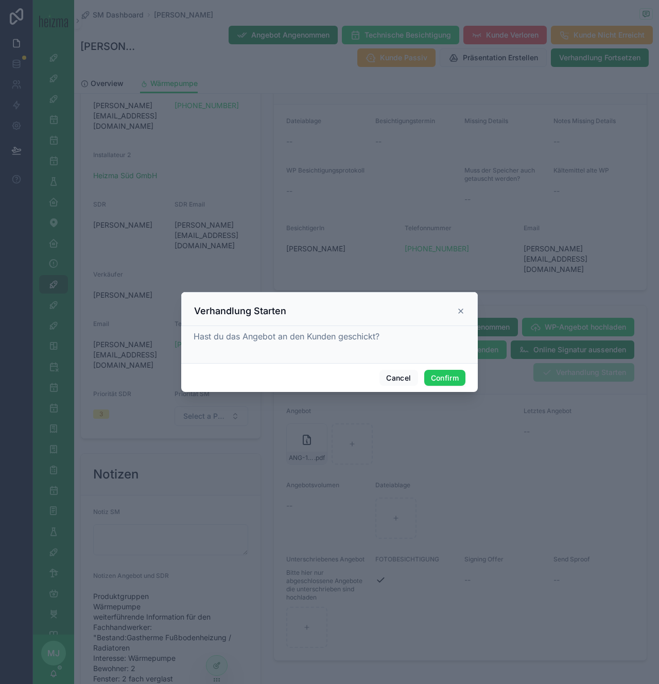
click at [452, 366] on div "Cancel Confirm" at bounding box center [329, 377] width 297 height 29
click at [452, 375] on button "Confirm" at bounding box center [444, 378] width 41 height 16
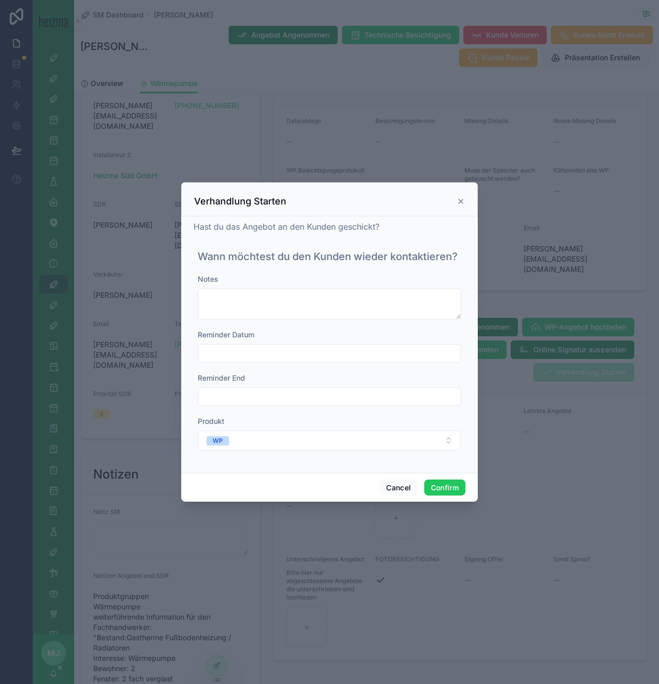
click at [267, 346] on input "text" at bounding box center [329, 353] width 263 height 14
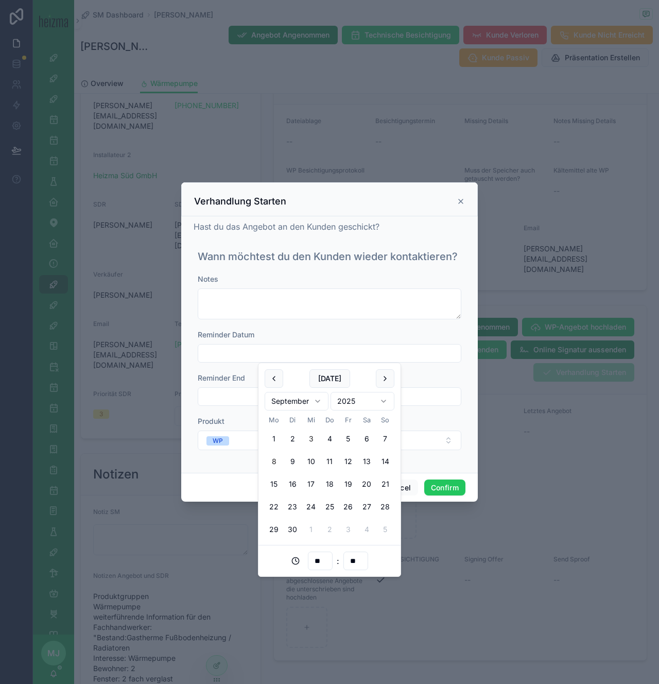
click at [273, 465] on button "8" at bounding box center [274, 461] width 19 height 19
type input "**********"
click at [453, 490] on button "Confirm" at bounding box center [444, 487] width 41 height 16
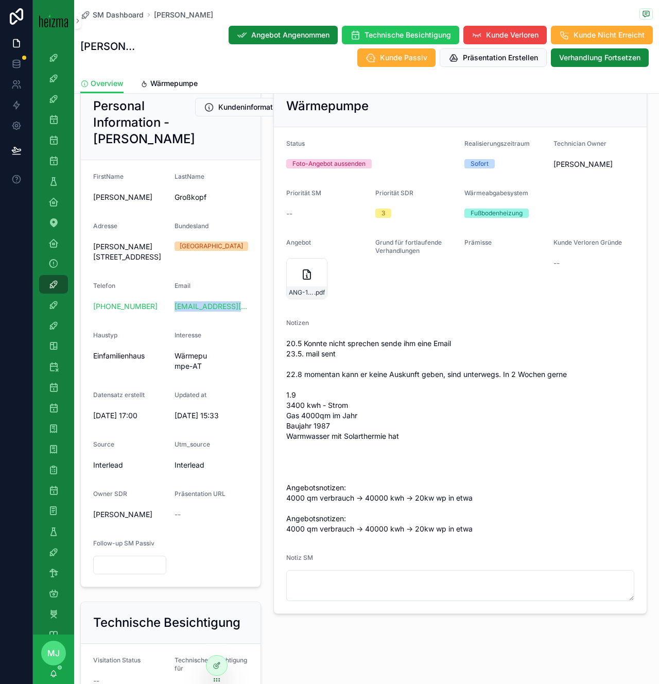
scroll to position [129, 0]
click at [351, 221] on form "Status Foto-Angebot aussenden Realisierungszeitraum Sofort Technician Owner [PE…" at bounding box center [460, 370] width 373 height 486
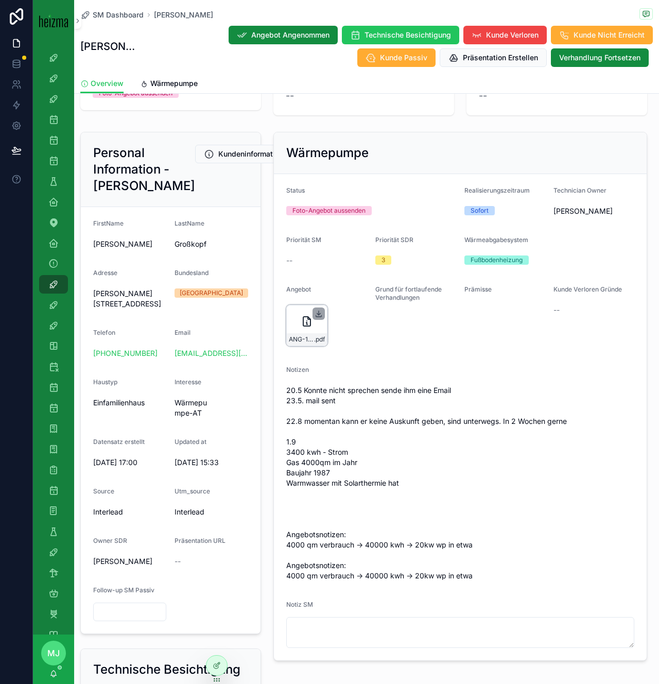
click at [315, 316] on icon "scrollable content" at bounding box center [319, 313] width 8 height 8
click at [177, 82] on span "Wärmepumpe" at bounding box center [173, 83] width 47 height 10
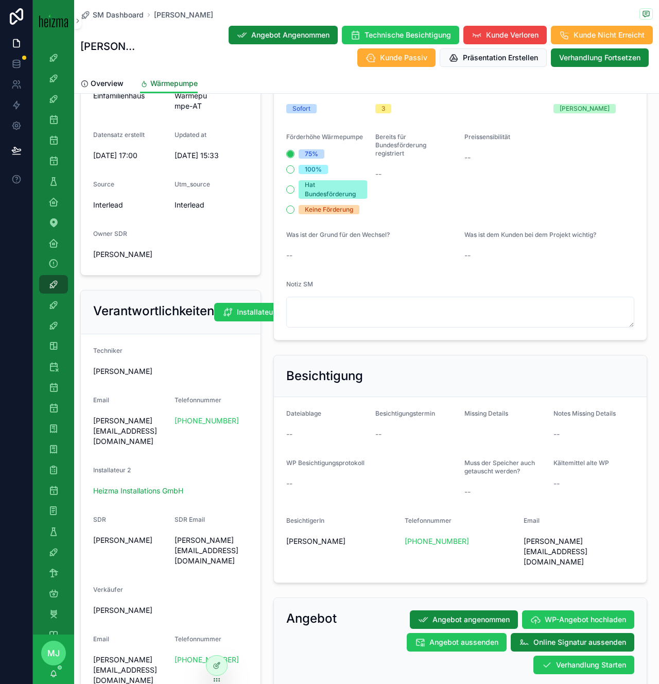
scroll to position [404, 0]
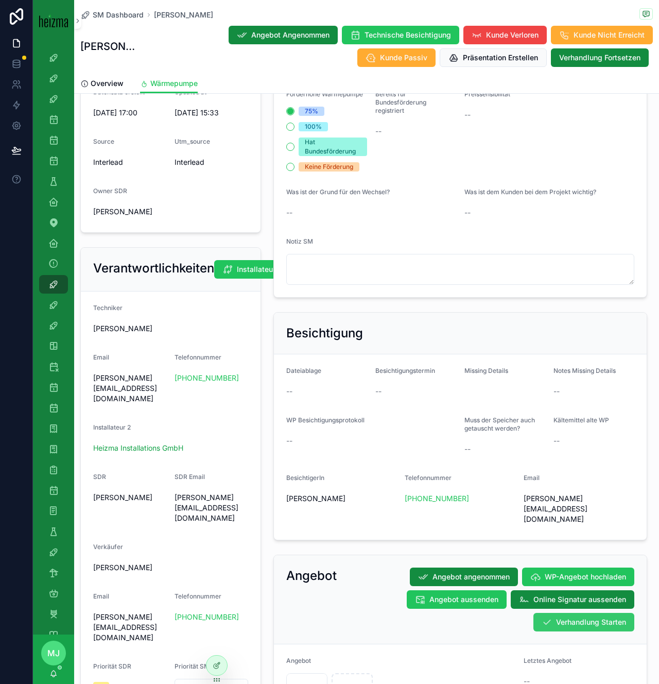
click at [596, 613] on button "Verhandlung Starten" at bounding box center [583, 622] width 101 height 19
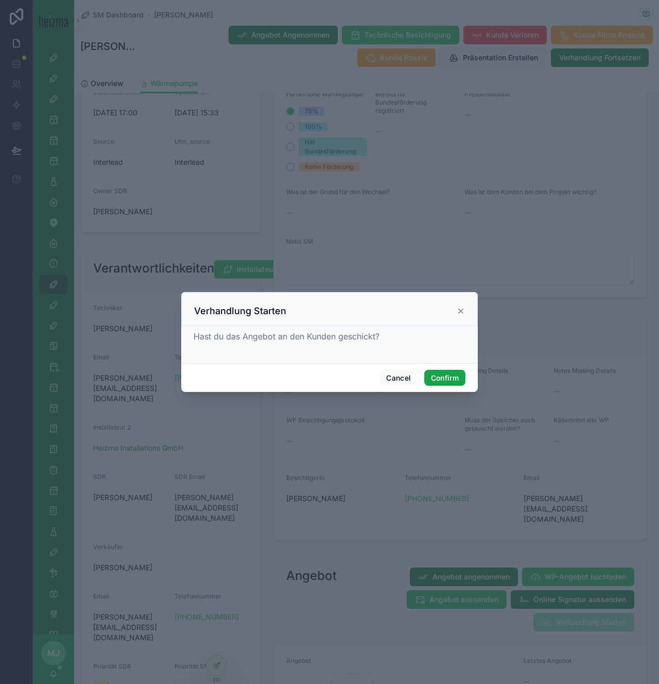
click at [456, 377] on button "Confirm" at bounding box center [444, 378] width 41 height 16
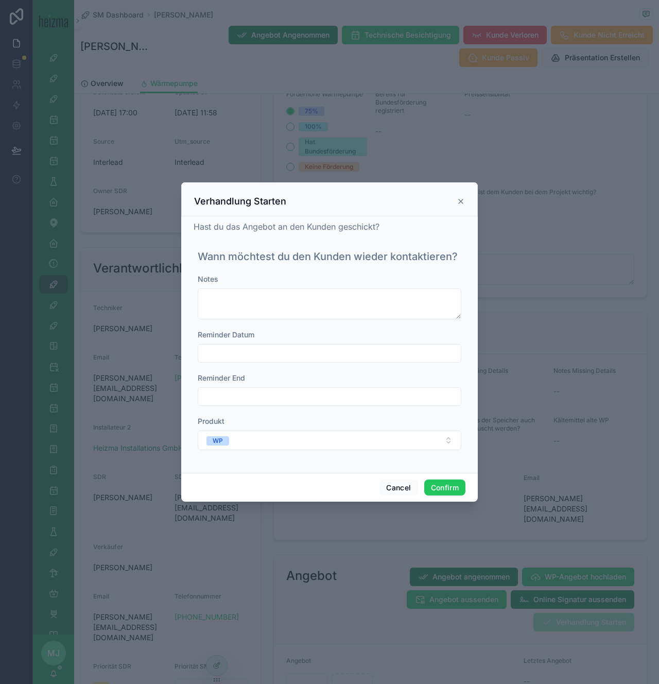
click at [289, 350] on input "text" at bounding box center [329, 353] width 263 height 14
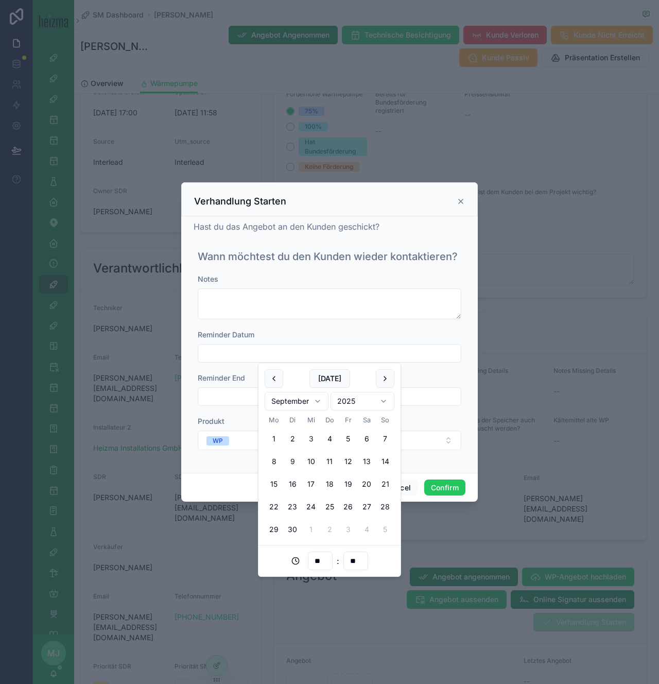
click at [291, 464] on button "9" at bounding box center [292, 461] width 19 height 19
type input "**********"
click at [453, 462] on div "**********" at bounding box center [330, 354] width 272 height 219
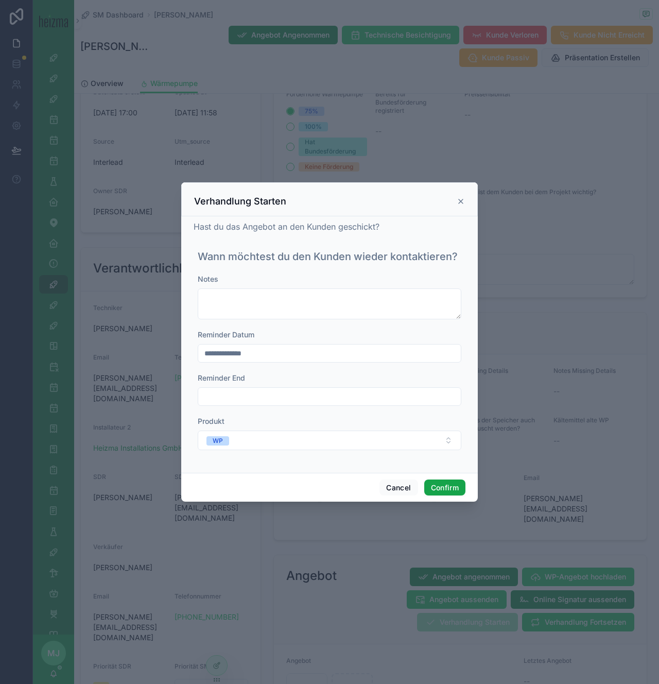
click at [453, 484] on button "Confirm" at bounding box center [444, 487] width 41 height 16
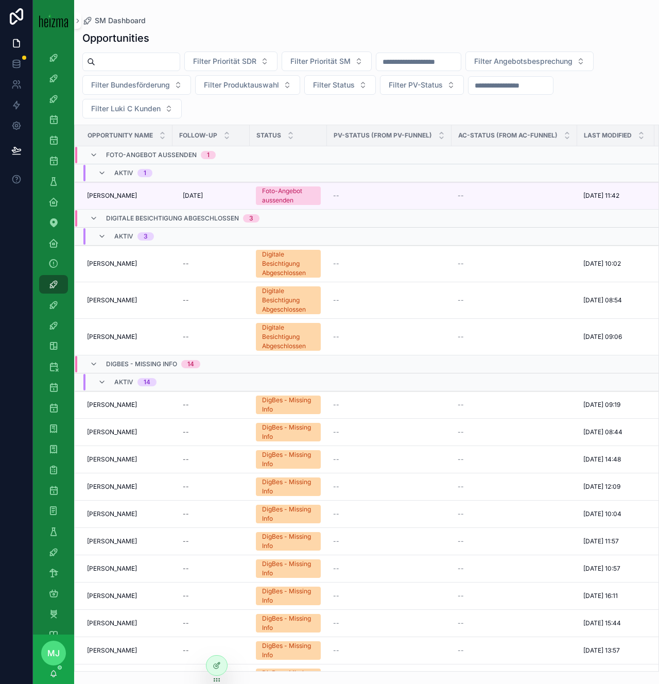
click at [428, 97] on div "Filter Priorität SDR Filter Priorität SM Filter Angebotsbesprechung Filter Bund…" at bounding box center [366, 84] width 585 height 67
click at [49, 166] on div "Opportunities SM" at bounding box center [53, 160] width 16 height 16
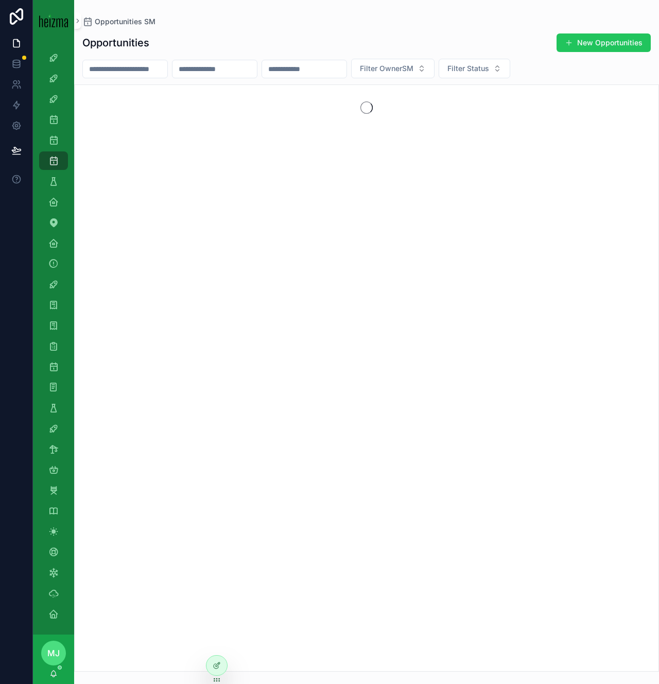
click at [147, 65] on input "scrollable content" at bounding box center [125, 69] width 84 height 14
type input "**********"
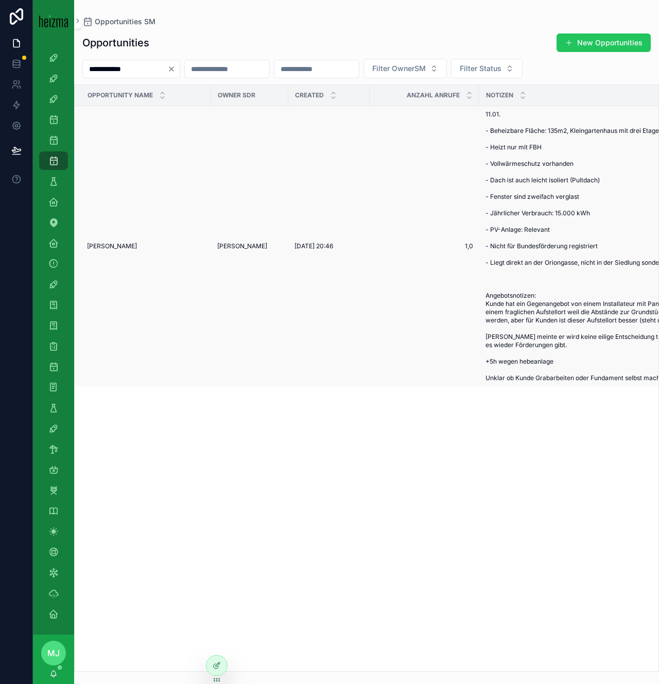
click at [111, 246] on span "[PERSON_NAME]" at bounding box center [112, 246] width 50 height 8
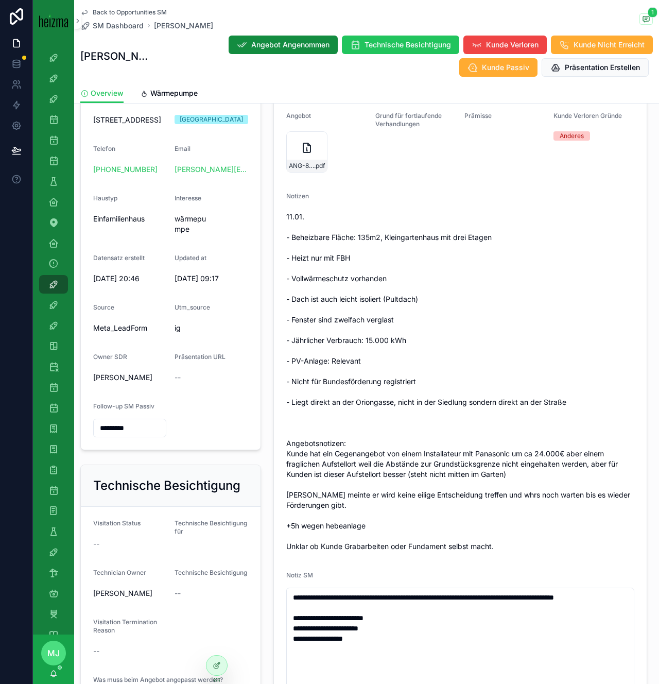
scroll to position [270, 0]
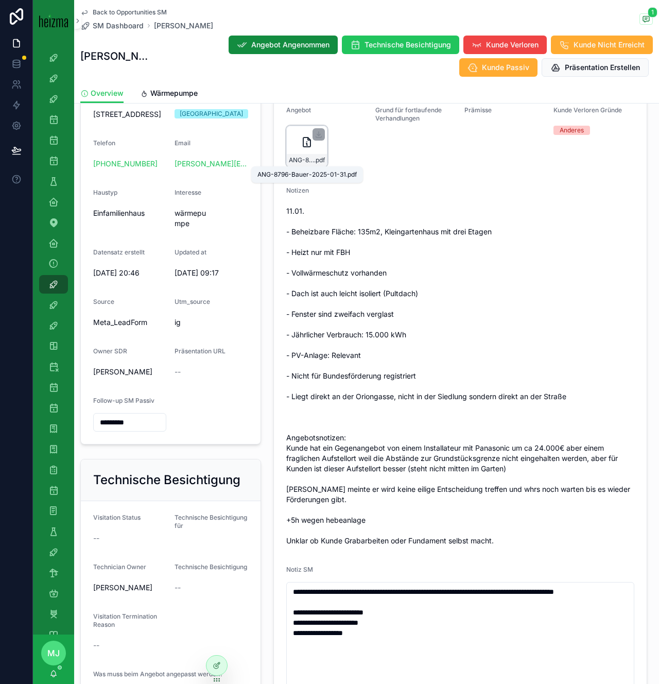
click at [303, 161] on span "ANG-8796-Bauer-2025-01-31" at bounding box center [301, 160] width 25 height 8
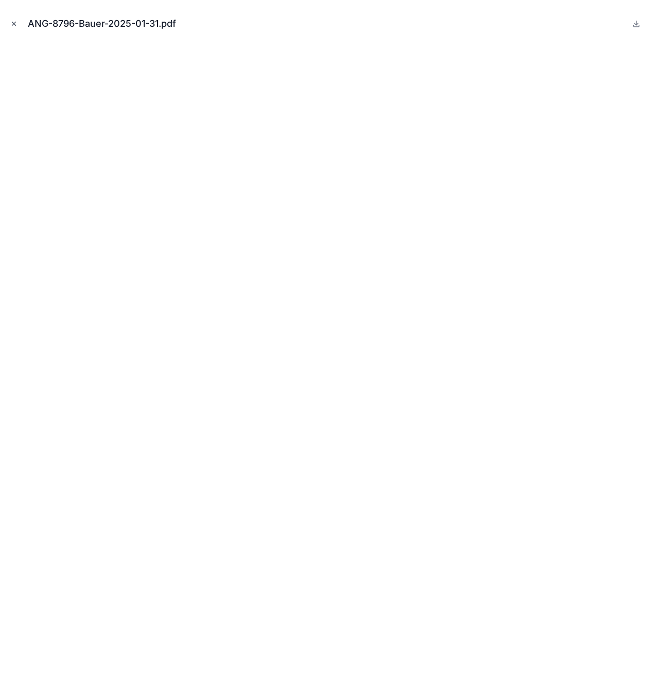
click at [15, 24] on icon "Close modal" at bounding box center [13, 23] width 7 height 7
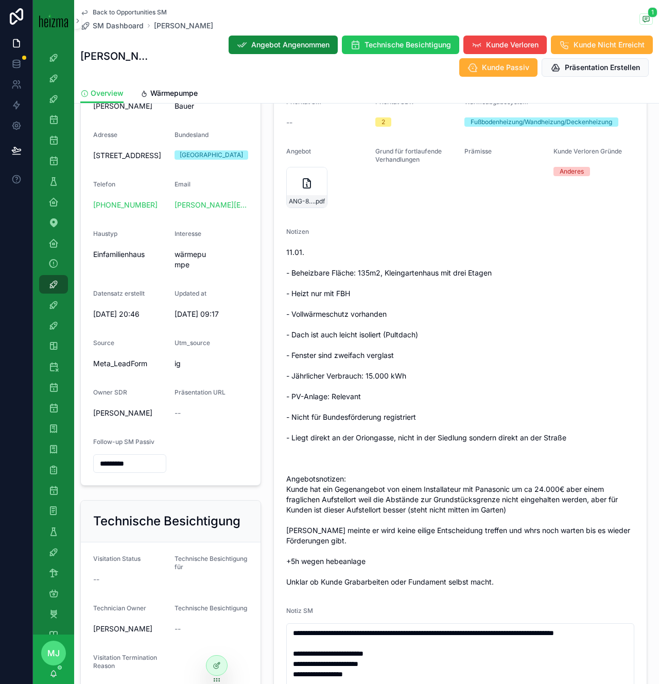
scroll to position [219, 0]
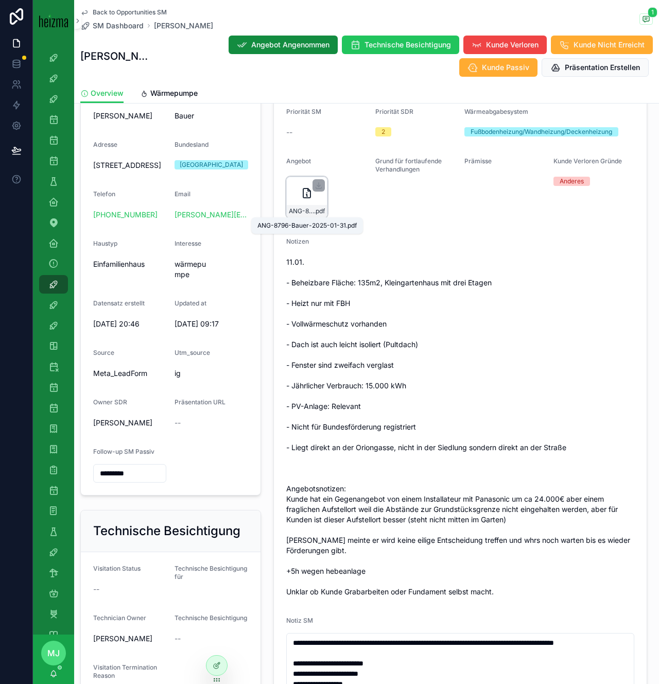
click at [289, 211] on span "ANG-8796-Bauer-2025-01-31" at bounding box center [301, 211] width 25 height 8
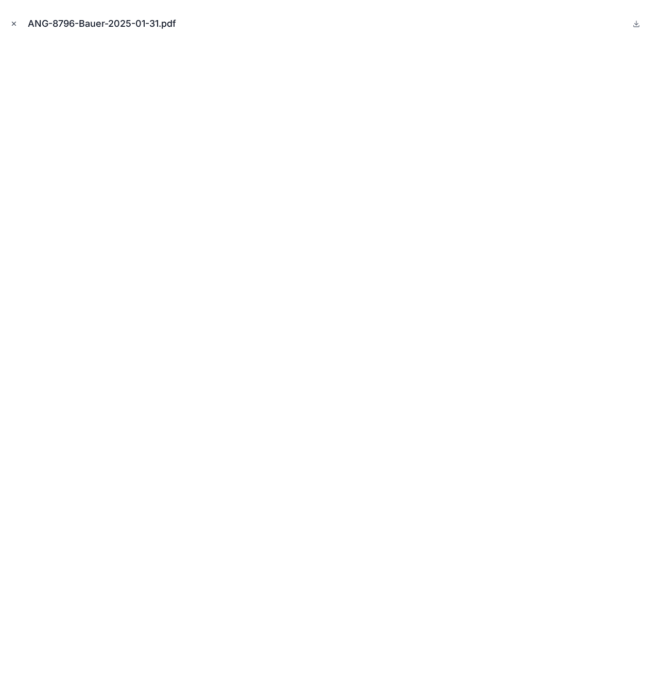
click at [11, 21] on icon "Close modal" at bounding box center [13, 23] width 7 height 7
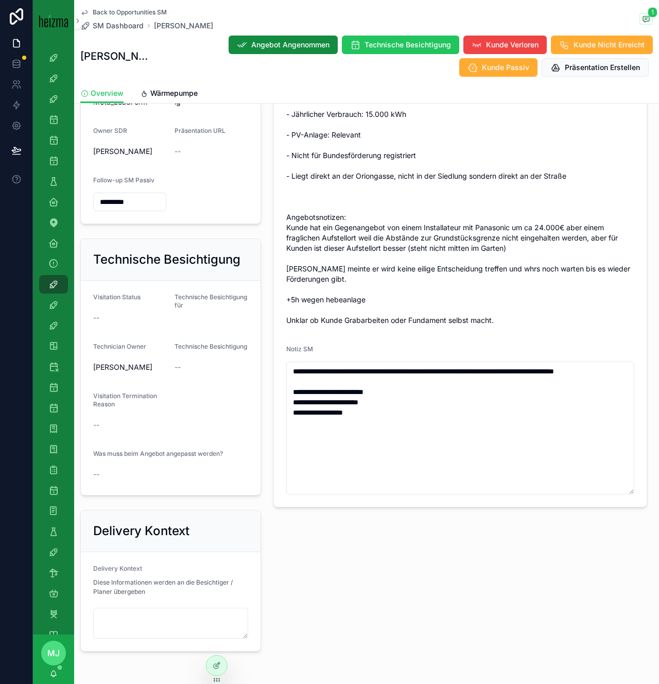
scroll to position [563, 0]
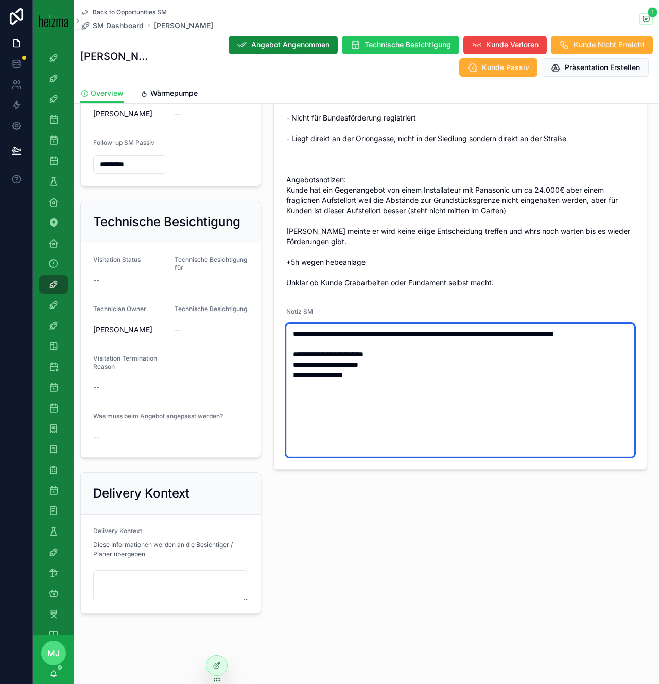
click at [461, 368] on textarea "**********" at bounding box center [460, 390] width 348 height 133
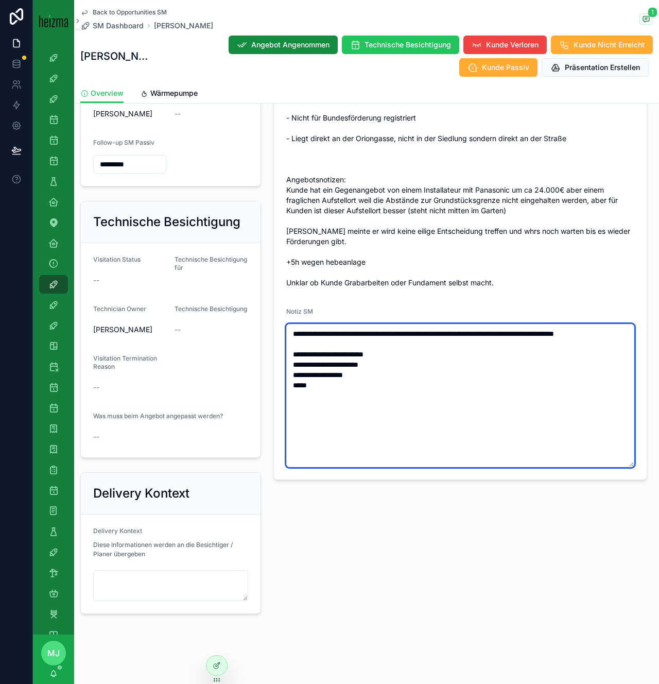
paste textarea "**********"
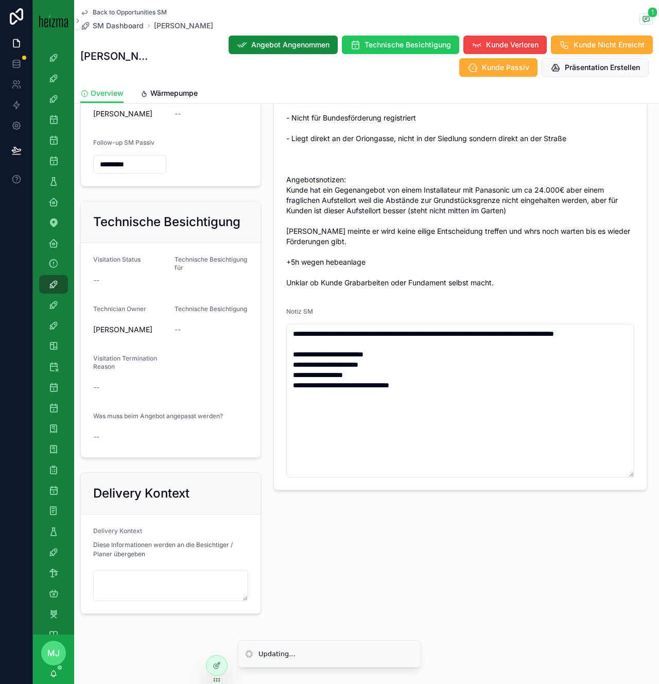
click at [491, 251] on span "11.01. - Beheizbare Fläche: 135m2, Kleingartenhaus mit drei Etagen - Heizt nur …" at bounding box center [460, 118] width 348 height 340
click at [510, 251] on span "11.01. - Beheizbare Fläche: 135m2, Kleingartenhaus mit drei Etagen - Heizt nur …" at bounding box center [460, 118] width 348 height 340
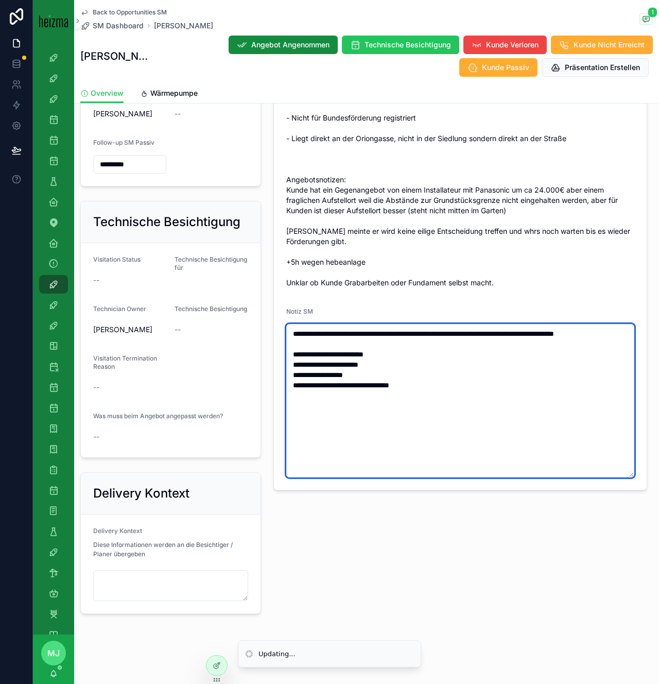
click at [498, 379] on textarea "**********" at bounding box center [460, 400] width 348 height 153
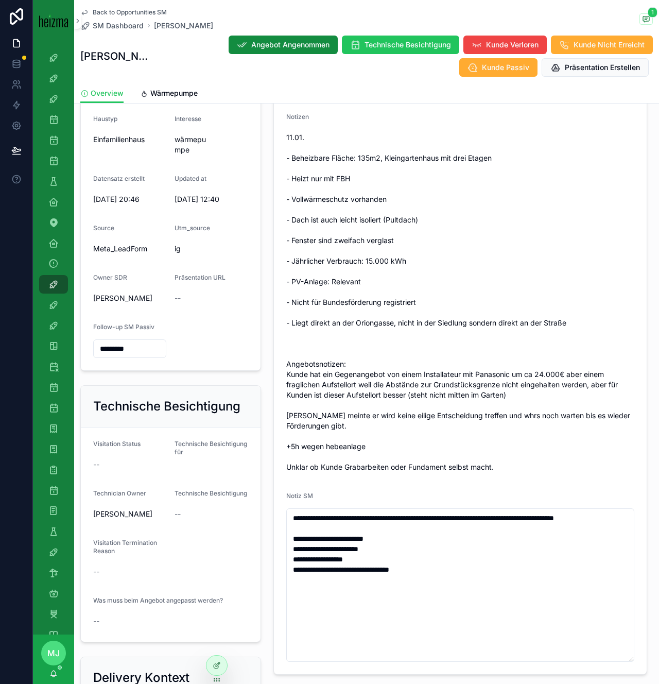
scroll to position [352, 0]
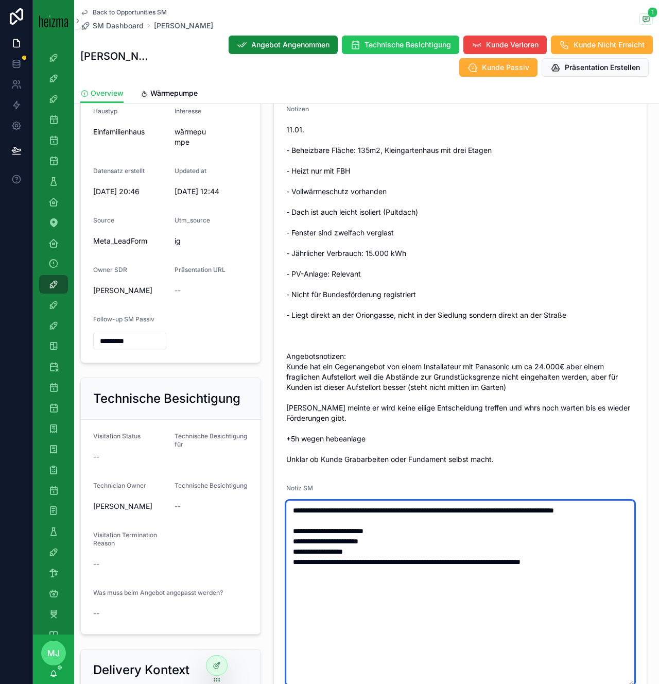
click at [484, 582] on textarea "**********" at bounding box center [460, 592] width 348 height 184
click at [604, 585] on textarea "**********" at bounding box center [460, 592] width 348 height 184
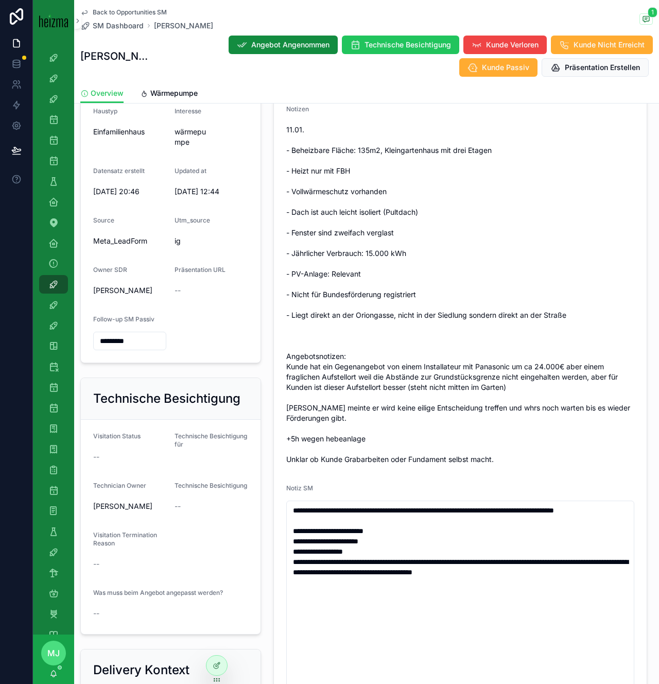
click at [586, 430] on span "11.01. - Beheizbare Fläche: 135m2, Kleingartenhaus mit drei Etagen - Heizt nur …" at bounding box center [460, 295] width 348 height 340
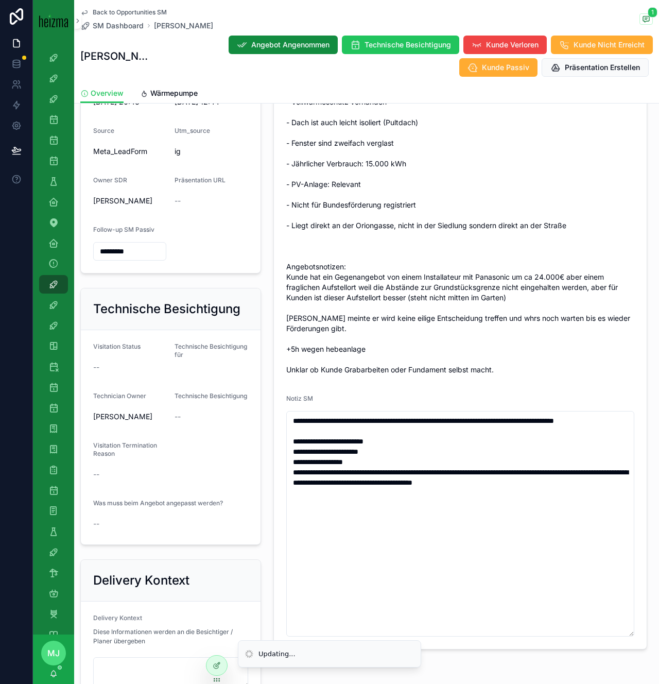
scroll to position [442, 0]
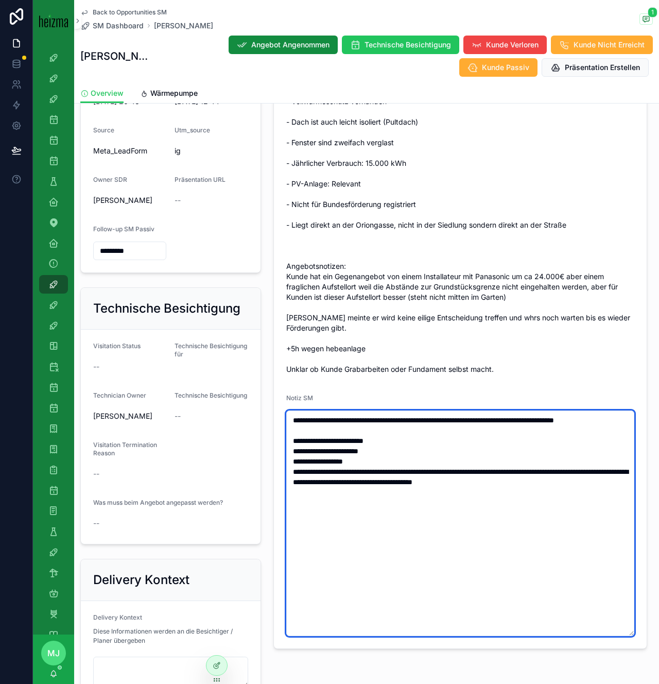
click at [418, 489] on textarea "**********" at bounding box center [460, 523] width 348 height 226
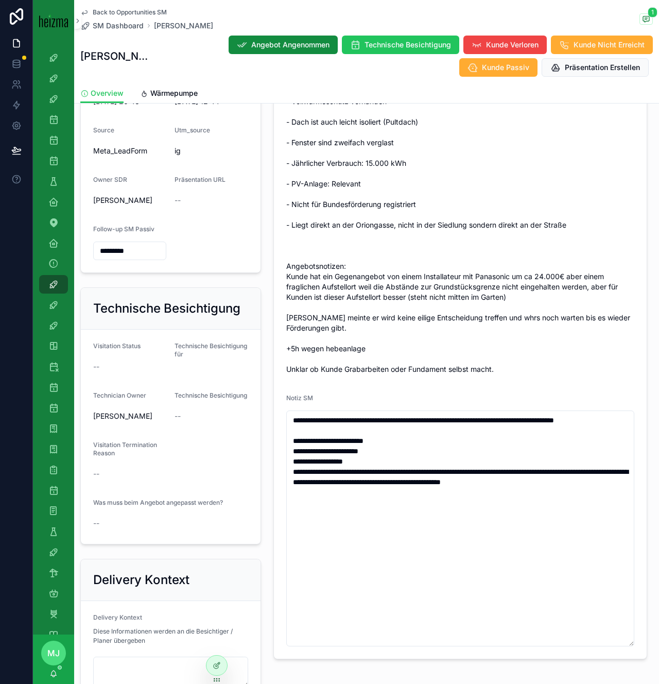
click at [468, 374] on span "11.01. - Beheizbare Fläche: 135m2, Kleingartenhaus mit drei Etagen - Heizt nur …" at bounding box center [460, 204] width 348 height 340
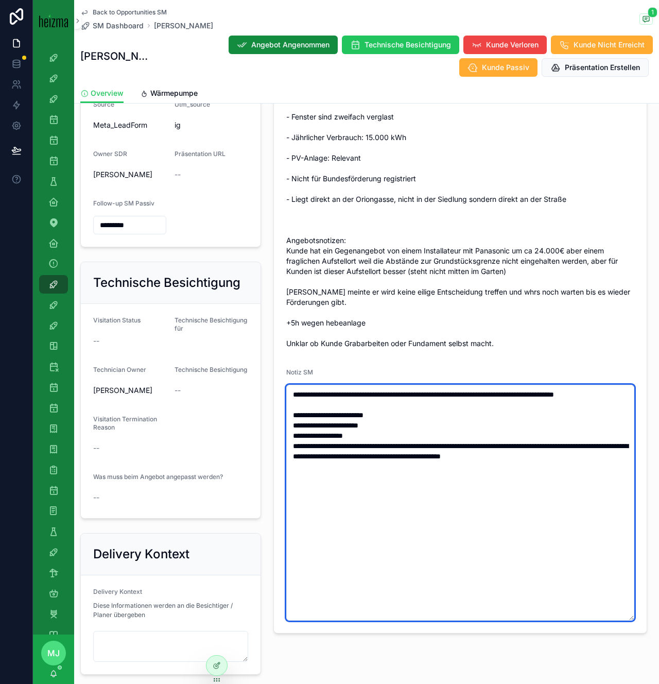
click at [604, 489] on textarea "**********" at bounding box center [460, 503] width 348 height 236
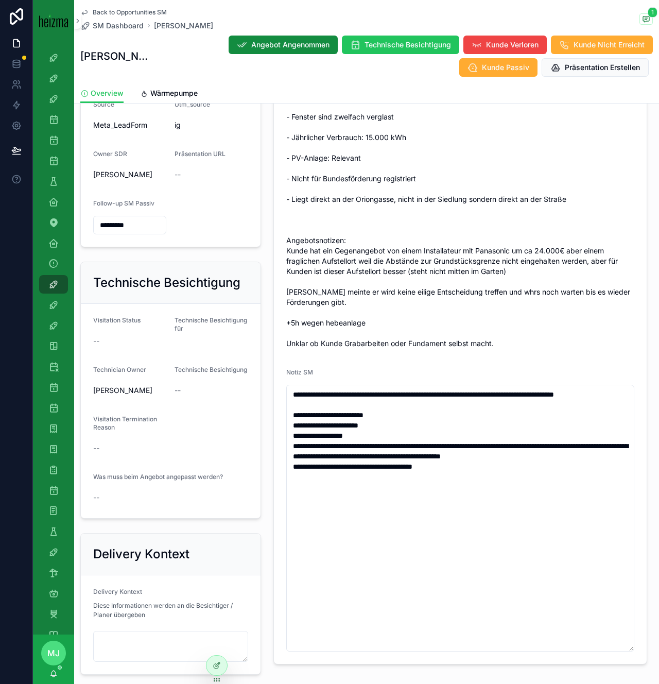
click at [559, 267] on span "11.01. - Beheizbare Fläche: 135m2, Kleingartenhaus mit drei Etagen - Heizt nur …" at bounding box center [460, 179] width 348 height 340
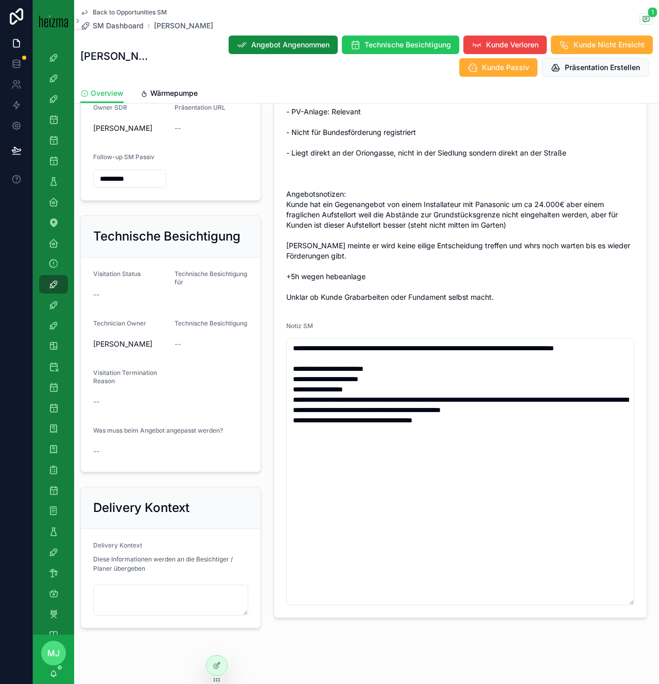
scroll to position [522, 0]
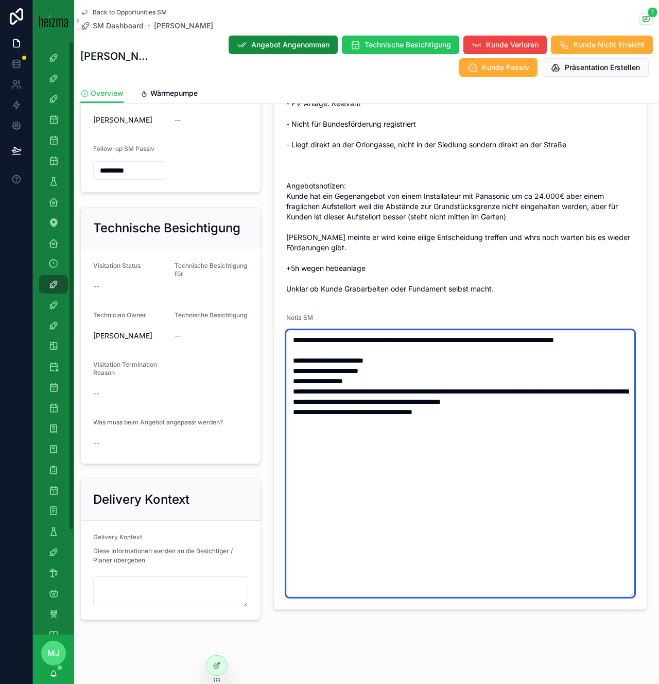
click at [434, 454] on textarea "**********" at bounding box center [460, 463] width 348 height 267
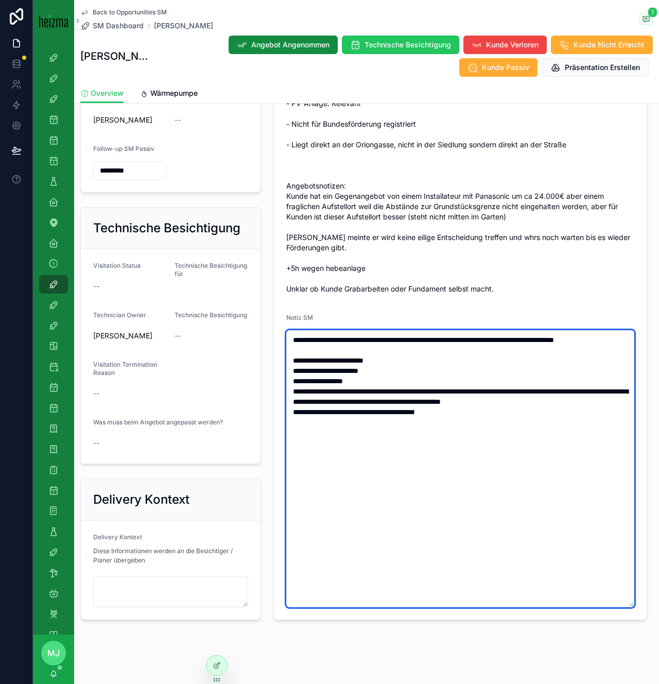
scroll to position [560, 0]
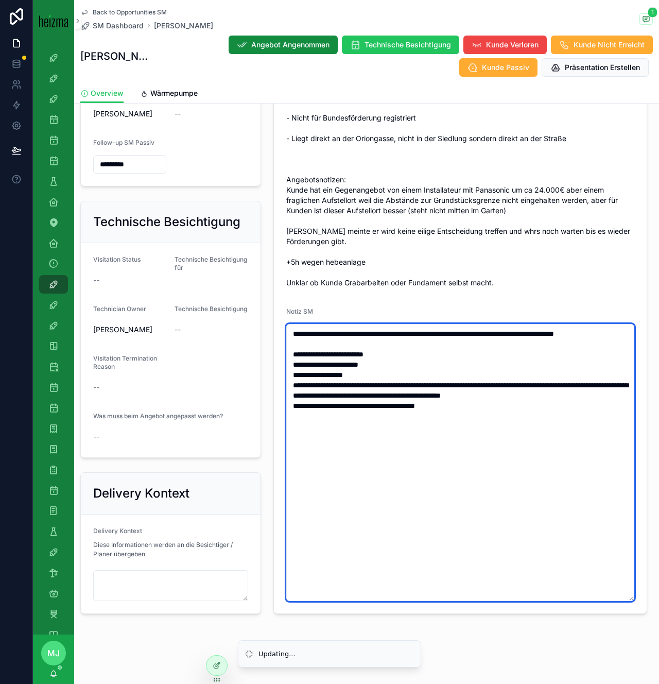
click at [358, 386] on textarea "**********" at bounding box center [460, 462] width 348 height 277
click at [364, 420] on textarea "**********" at bounding box center [460, 462] width 348 height 277
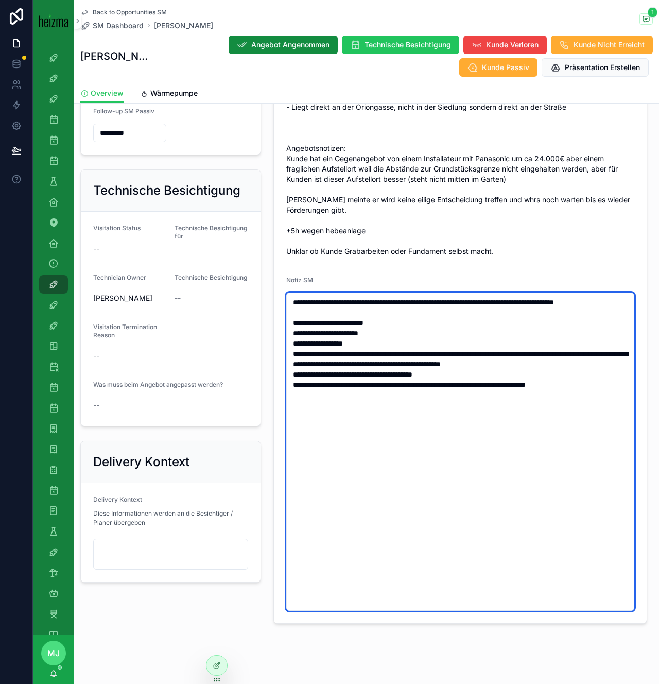
type textarea "**********"
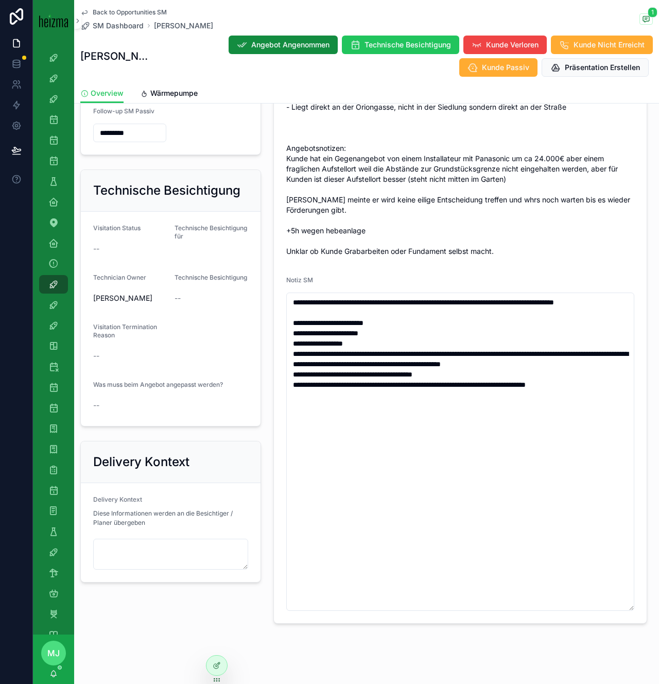
click at [387, 210] on span "11.01. - Beheizbare Fläche: 135m2, Kleingartenhaus mit drei Etagen - Heizt nur …" at bounding box center [460, 87] width 348 height 340
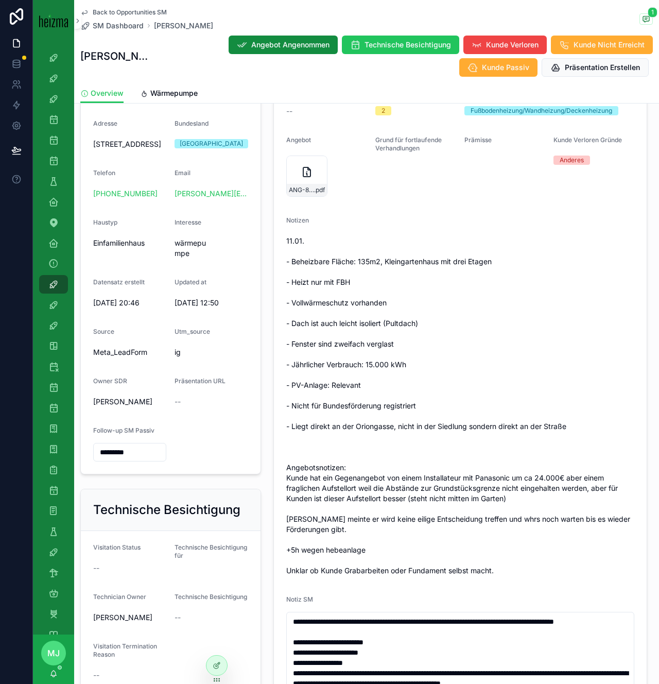
scroll to position [240, 0]
click at [302, 188] on span "ANG-8796-Bauer-2025-01-31" at bounding box center [301, 190] width 25 height 8
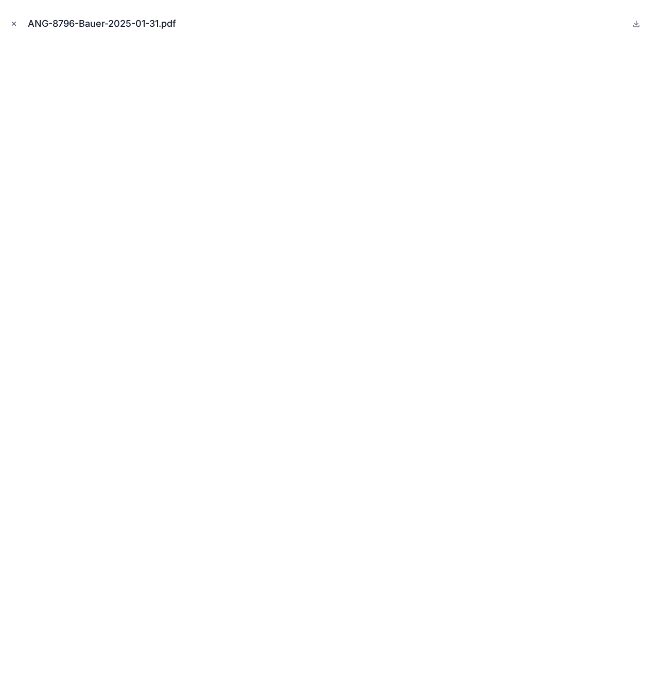
click at [15, 23] on icon "Close modal" at bounding box center [13, 23] width 7 height 7
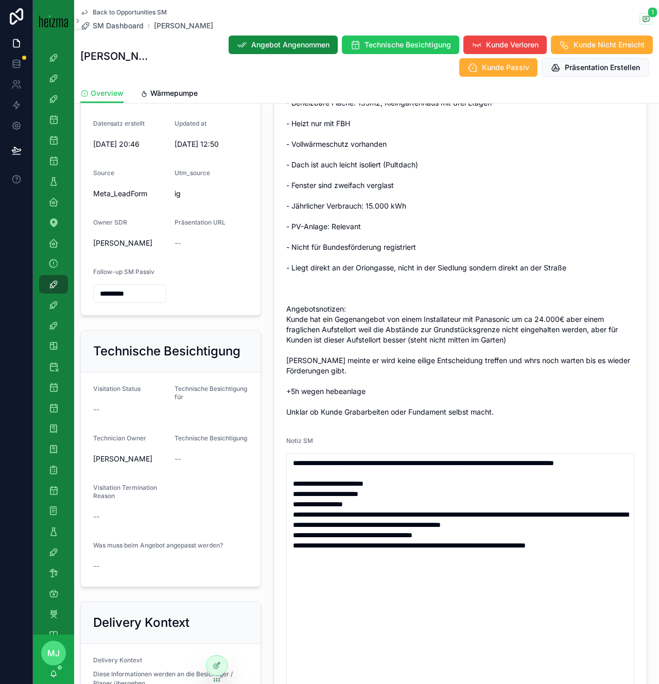
scroll to position [400, 0]
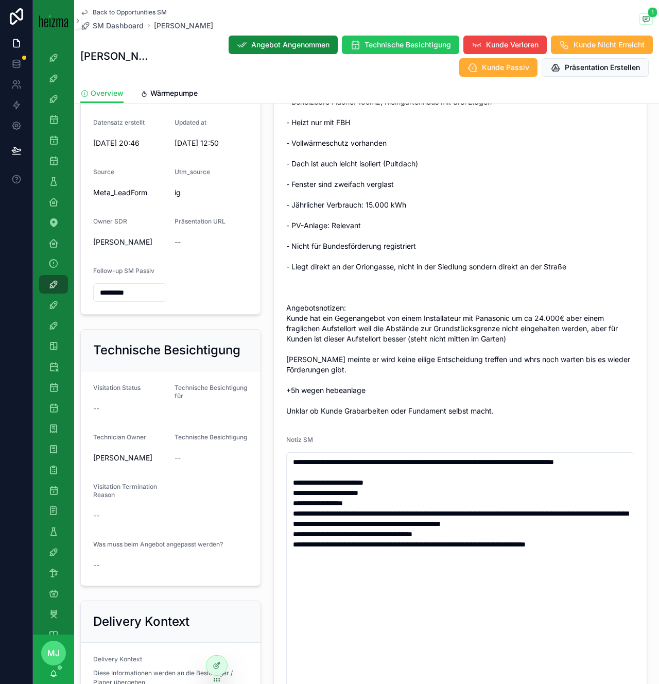
click at [270, 386] on div "**********" at bounding box center [460, 303] width 386 height 968
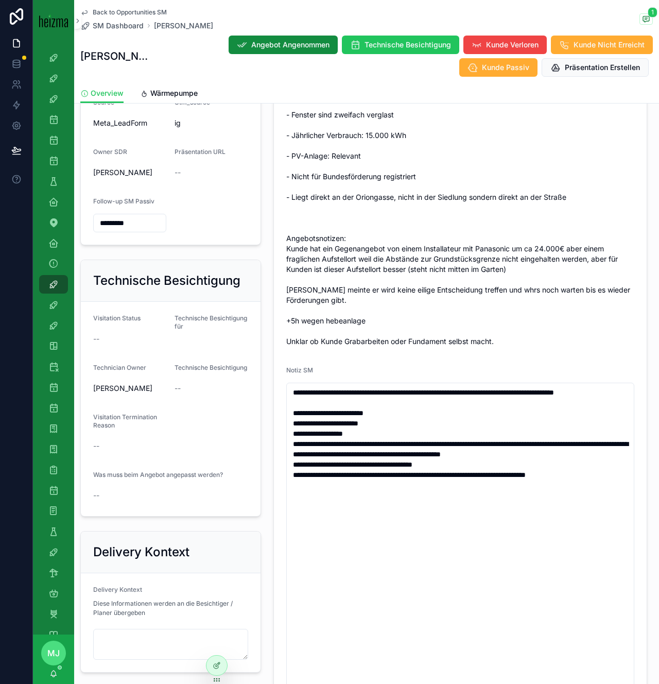
scroll to position [532, 0]
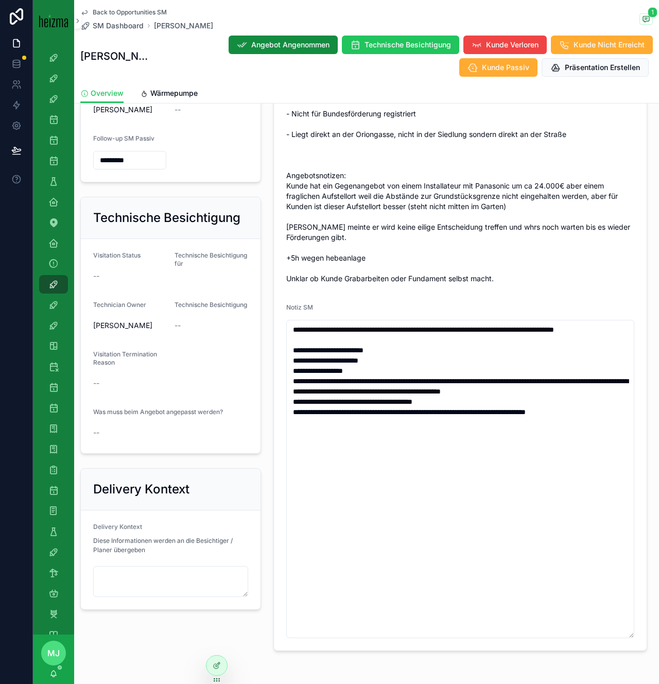
click at [119, 41] on div "[PERSON_NAME] Angebot Angenommen Technische Besichtigung Kunde Verloren Kunde N…" at bounding box center [366, 56] width 573 height 42
click at [119, 25] on span "SM Dashboard" at bounding box center [118, 26] width 51 height 10
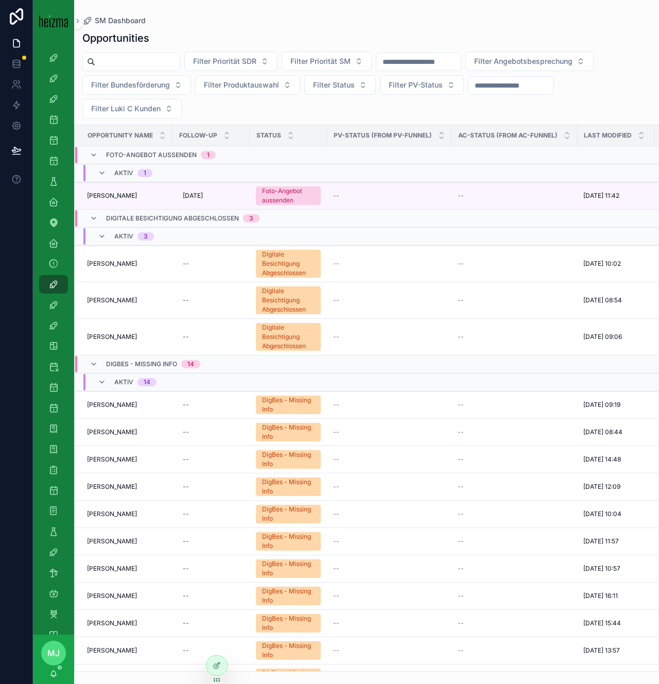
click at [111, 60] on input "scrollable content" at bounding box center [137, 62] width 84 height 14
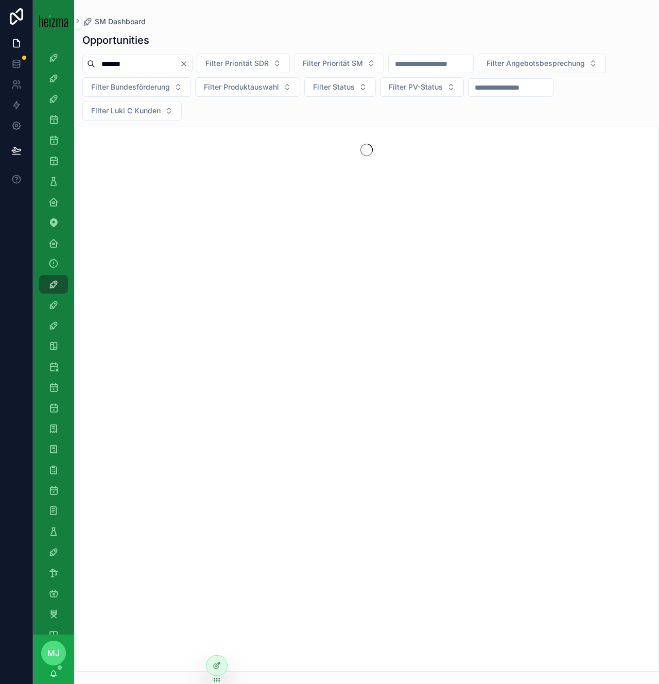
type input "*******"
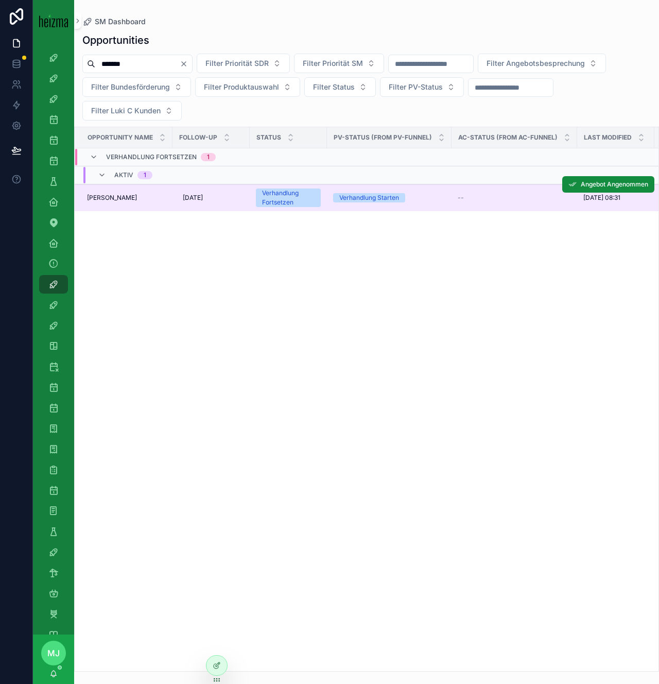
click at [113, 198] on span "[PERSON_NAME]" at bounding box center [112, 198] width 50 height 8
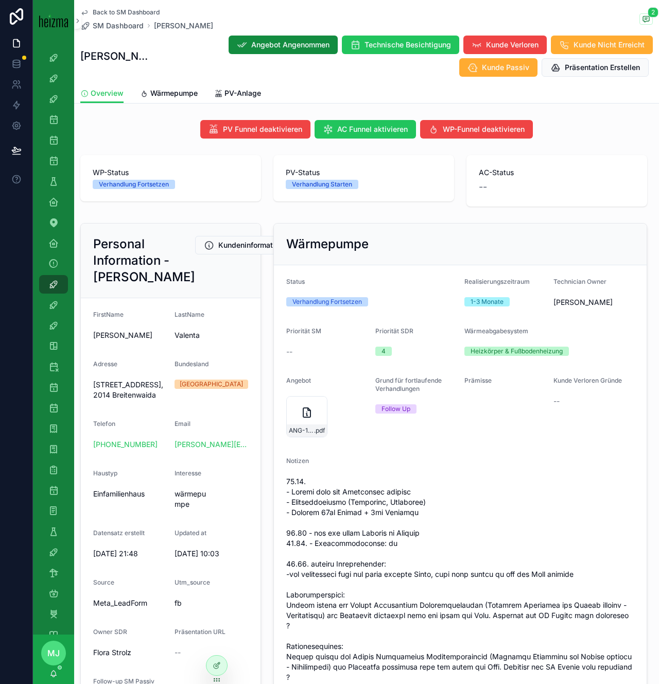
copy h2 "[PERSON_NAME]"
drag, startPoint x: 96, startPoint y: 293, endPoint x: 154, endPoint y: 307, distance: 59.8
click at [154, 285] on h2 "Personal Information - [PERSON_NAME]" at bounding box center [144, 260] width 102 height 49
